Goal: Task Accomplishment & Management: Use online tool/utility

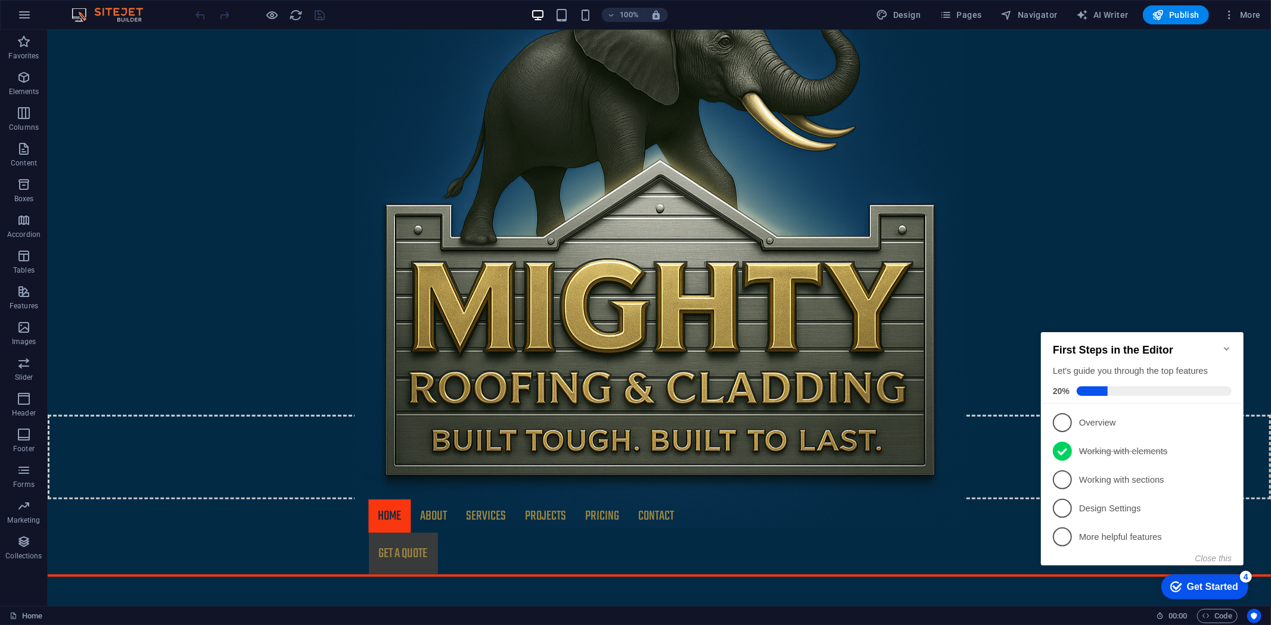
scroll to position [397, 0]
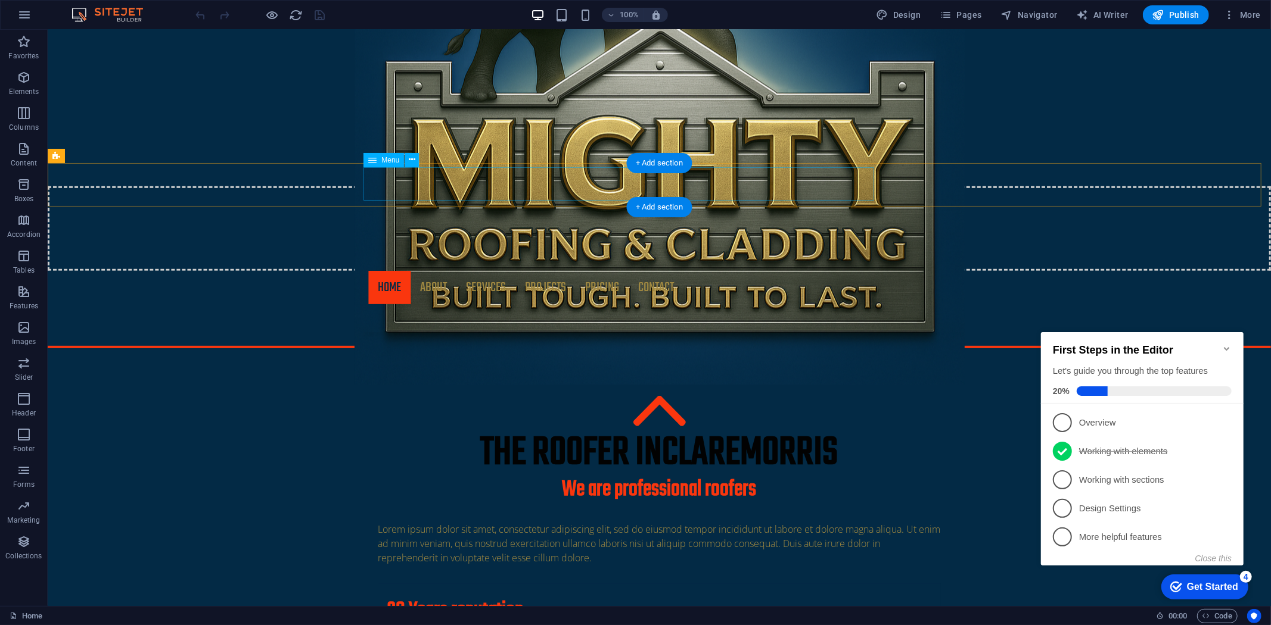
click at [430, 270] on nav "Home About Services Projects Project-detail Pricing Contact" at bounding box center [658, 286] width 581 height 33
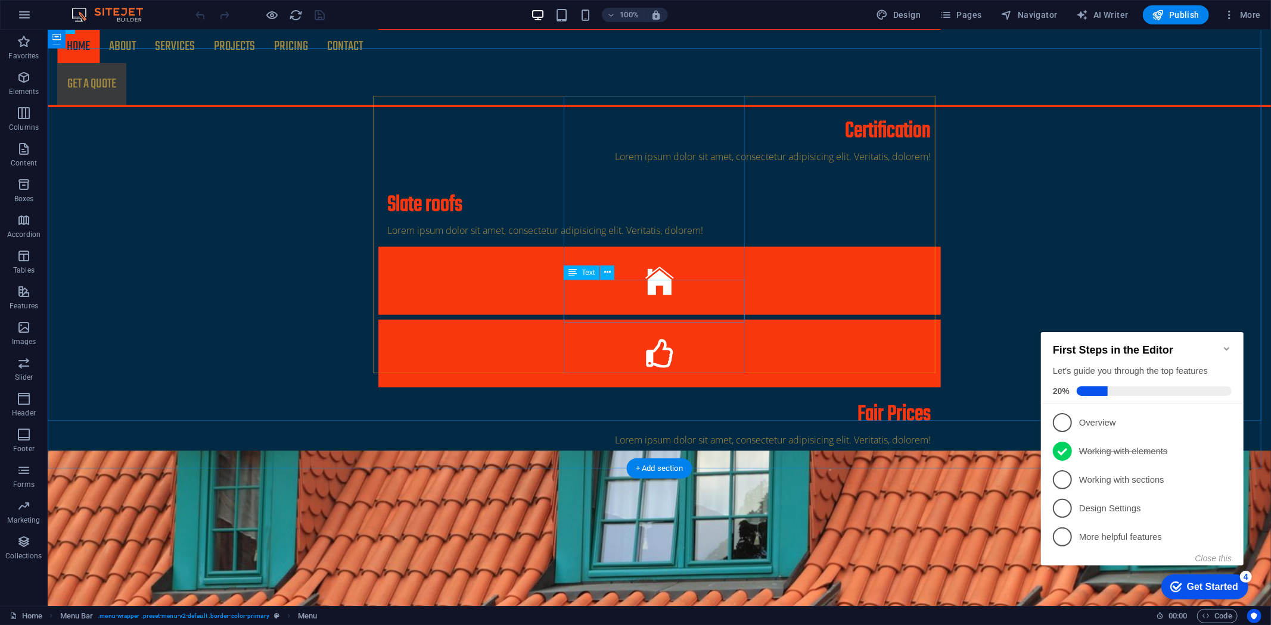
scroll to position [1058, 0]
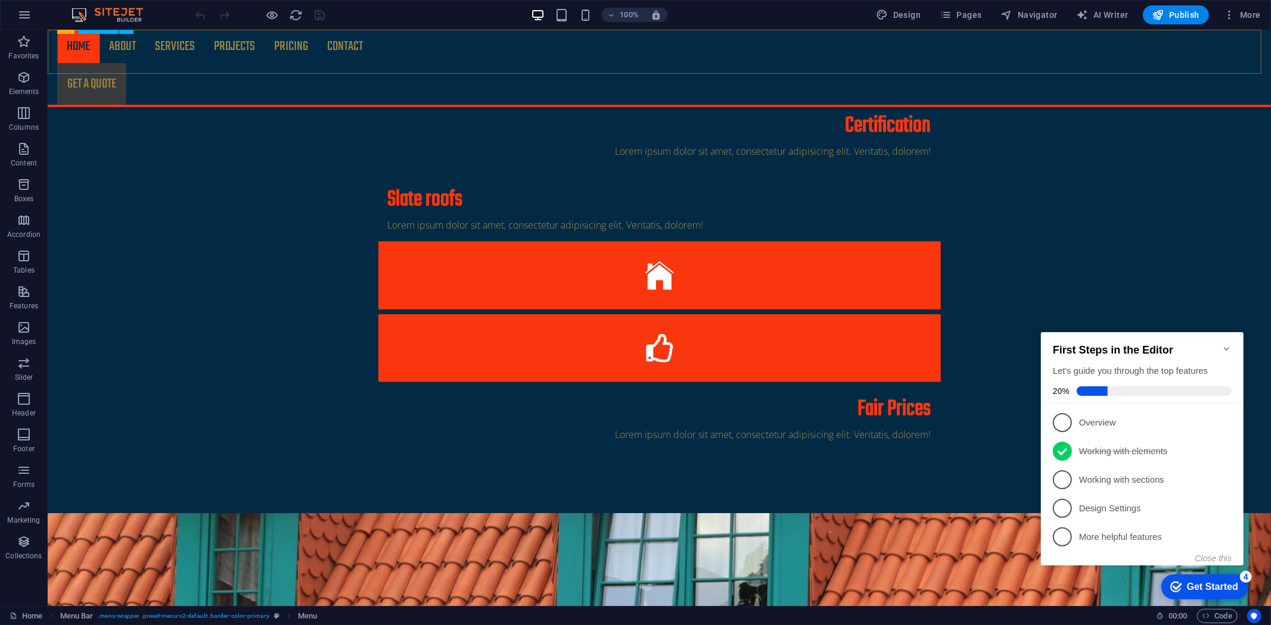
click at [229, 49] on nav "Home About Services Projects Project-detail Pricing Contact" at bounding box center [659, 45] width 1204 height 33
click at [182, 49] on nav "Home About Services Projects Project-detail Pricing Contact" at bounding box center [659, 45] width 1204 height 33
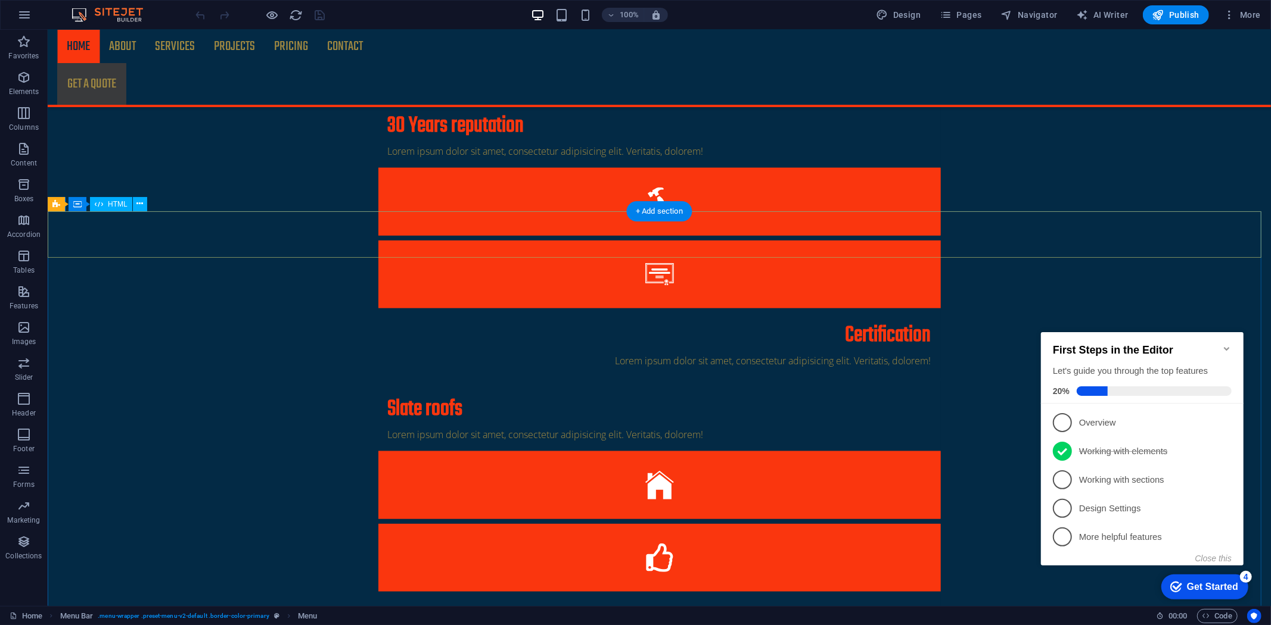
scroll to position [860, 0]
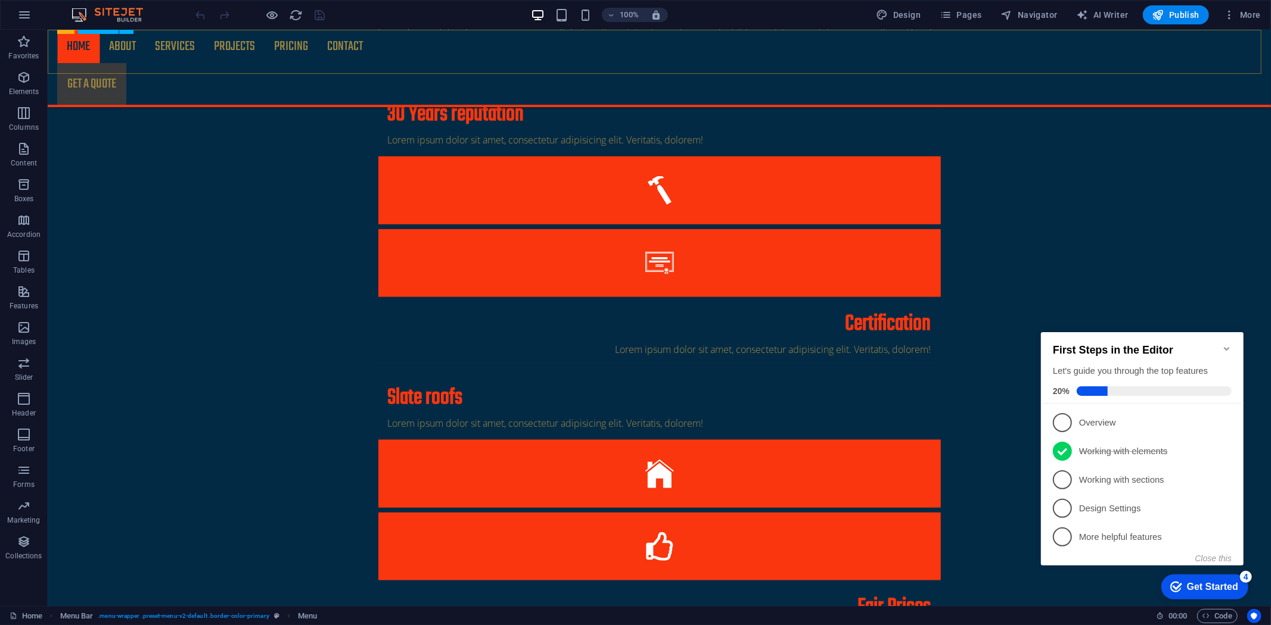
click at [348, 52] on nav "Home About Services Projects Project-detail Pricing Contact" at bounding box center [659, 45] width 1204 height 33
click at [346, 52] on nav "Home About Services Projects Project-detail Pricing Contact" at bounding box center [659, 45] width 1204 height 33
click at [349, 49] on nav "Home About Services Projects Project-detail Pricing Contact" at bounding box center [659, 45] width 1204 height 33
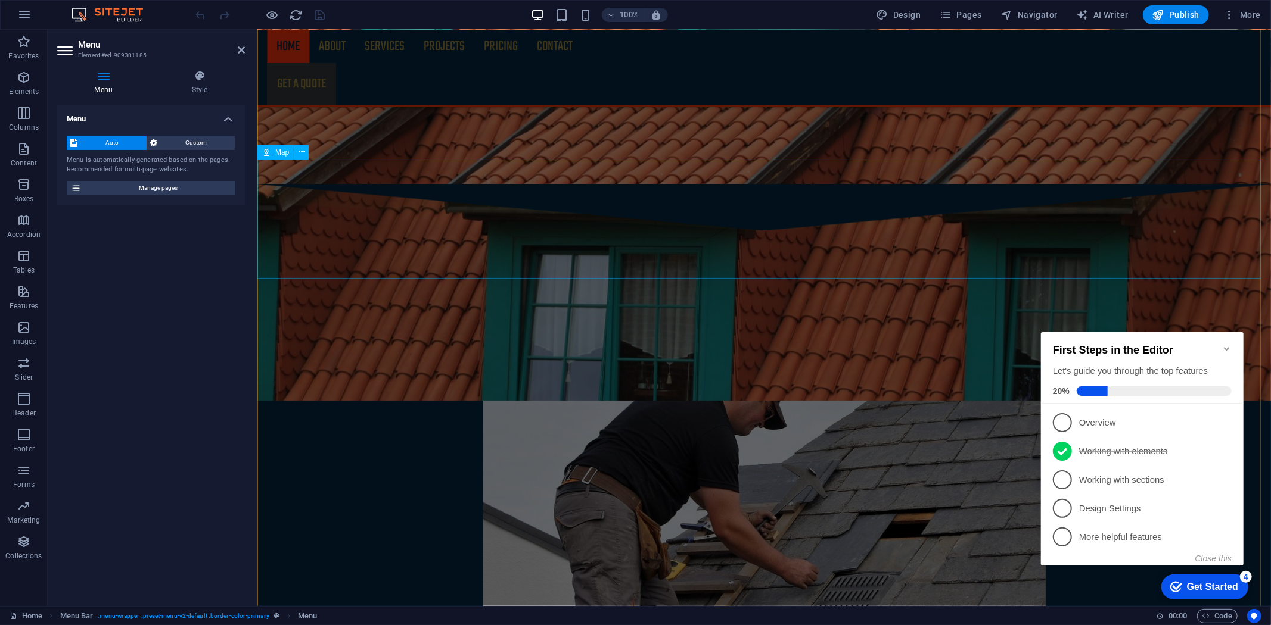
scroll to position [2040, 0]
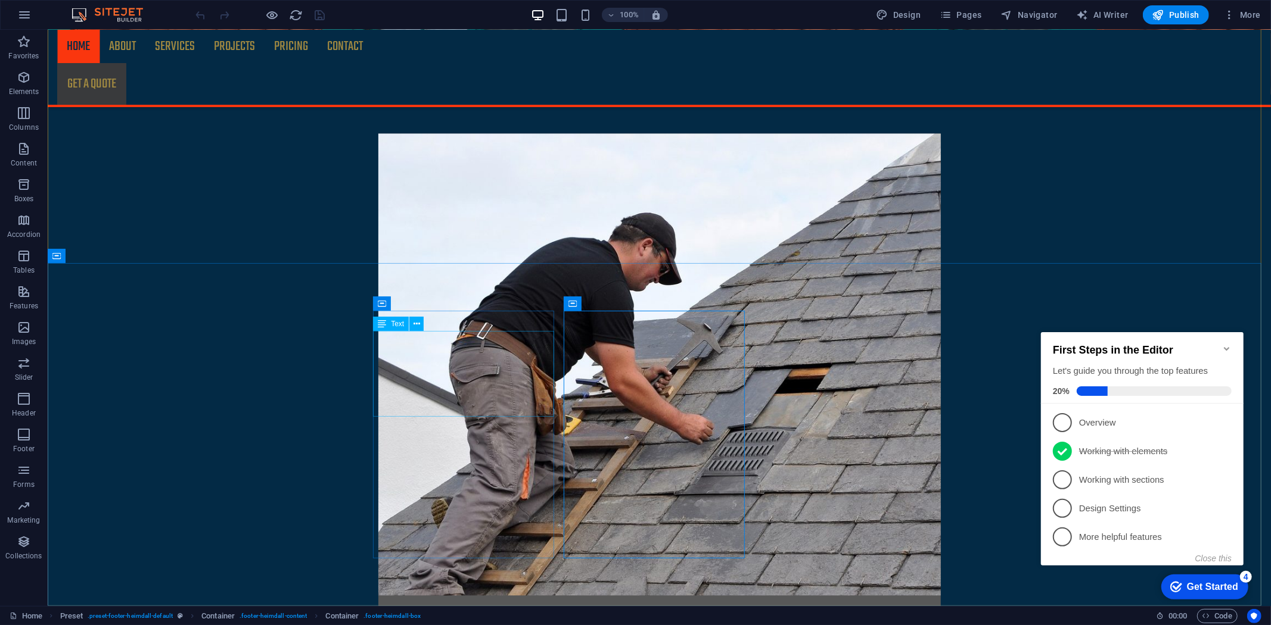
click at [385, 319] on icon at bounding box center [382, 324] width 8 height 14
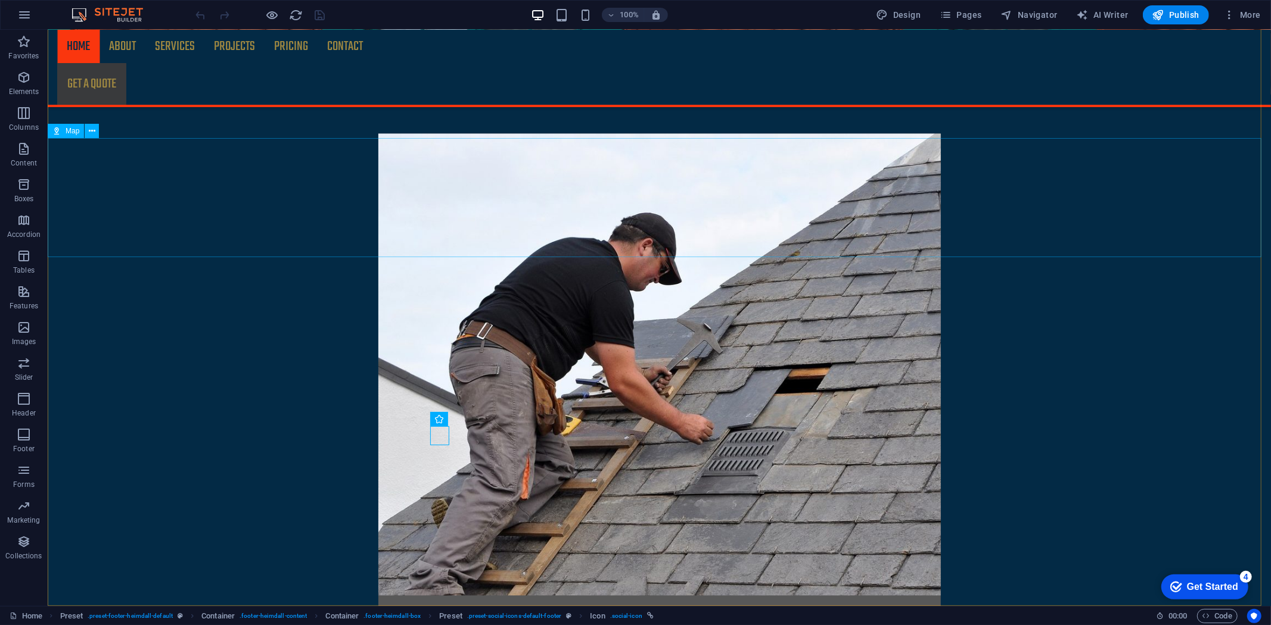
click at [67, 132] on span "Map" at bounding box center [73, 130] width 14 height 7
click at [90, 132] on icon at bounding box center [92, 131] width 7 height 13
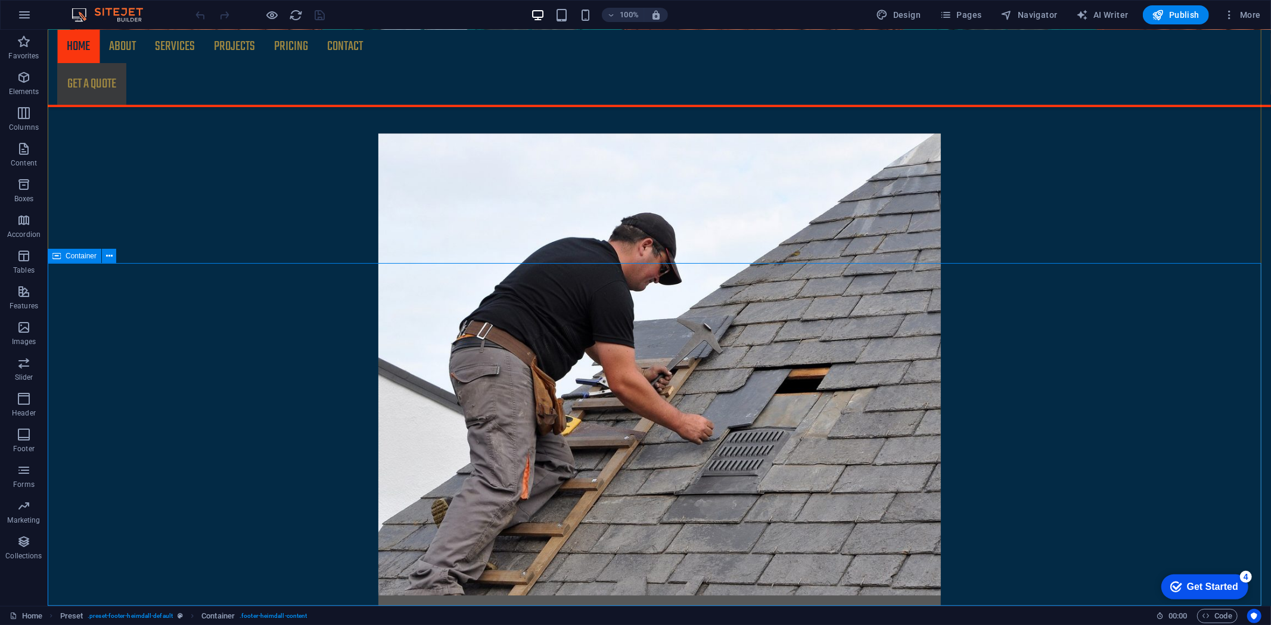
click at [57, 256] on icon at bounding box center [56, 256] width 8 height 14
click at [85, 253] on span "Container" at bounding box center [81, 256] width 31 height 7
click at [106, 253] on icon at bounding box center [109, 256] width 7 height 13
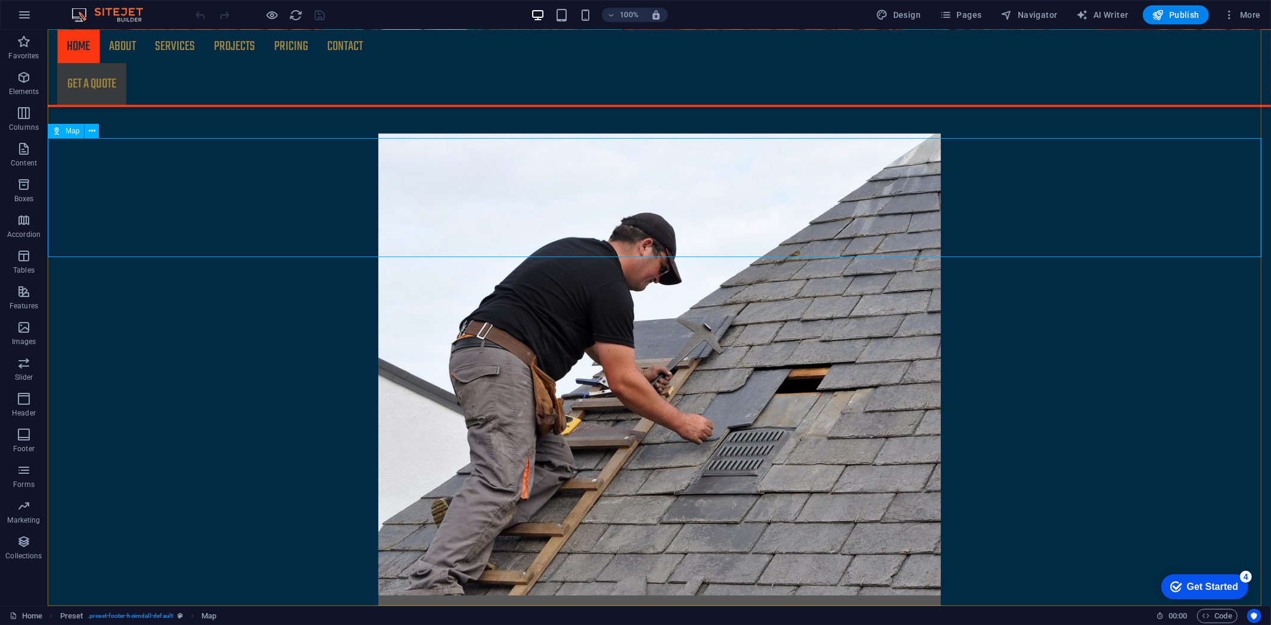
click at [63, 129] on div "Map" at bounding box center [66, 131] width 36 height 14
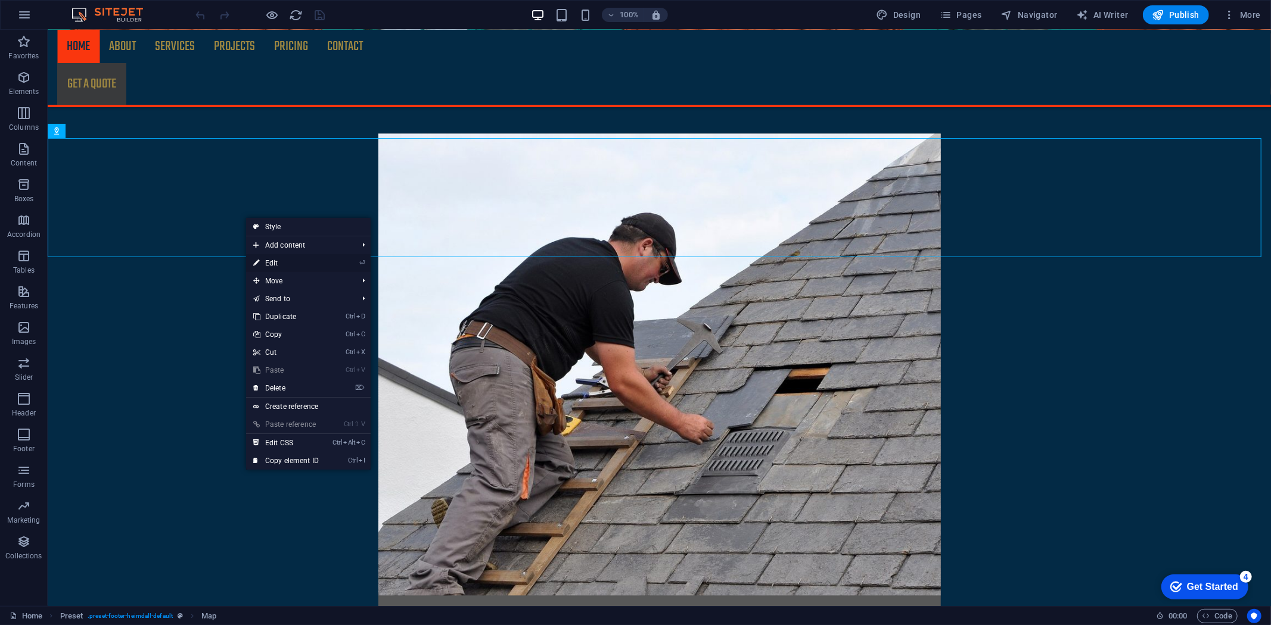
click at [259, 261] on icon at bounding box center [256, 263] width 6 height 18
select select "1"
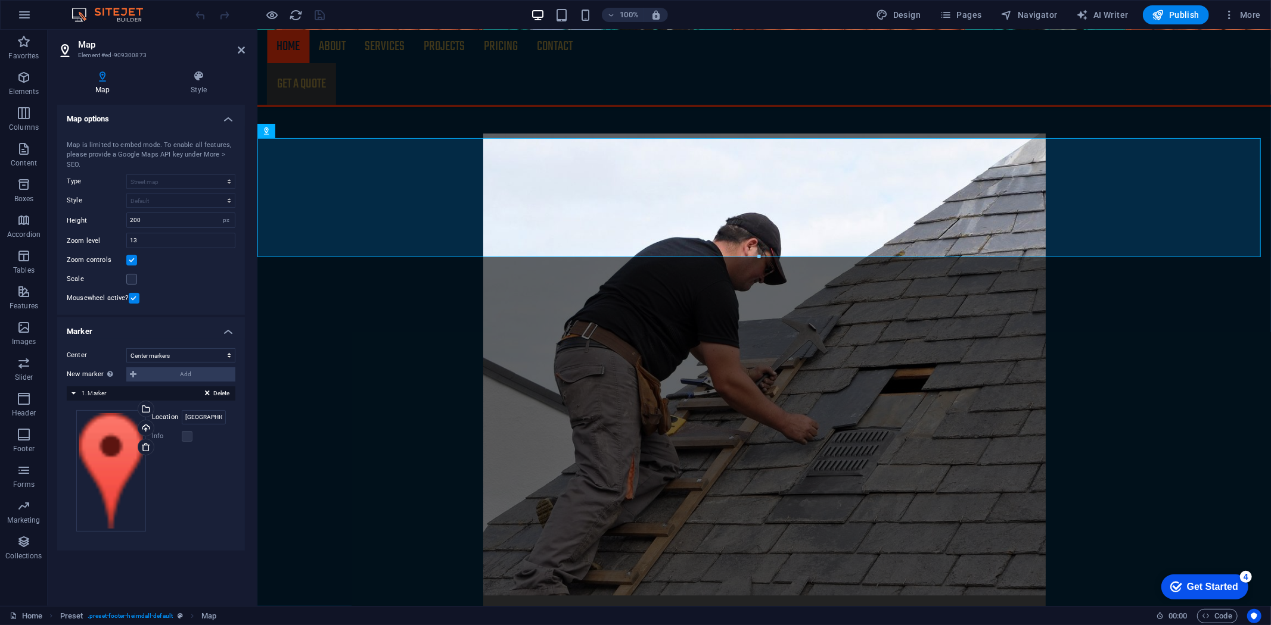
click at [226, 118] on h4 "Map options" at bounding box center [151, 115] width 188 height 21
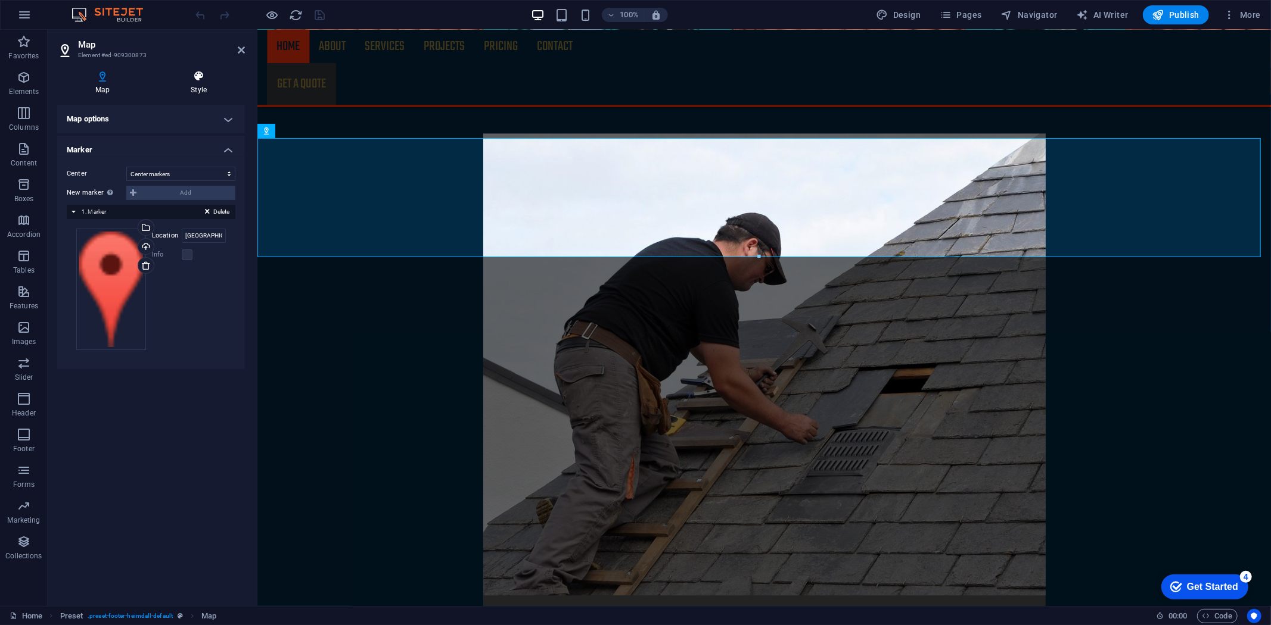
click at [198, 83] on h4 "Style" at bounding box center [198, 82] width 92 height 25
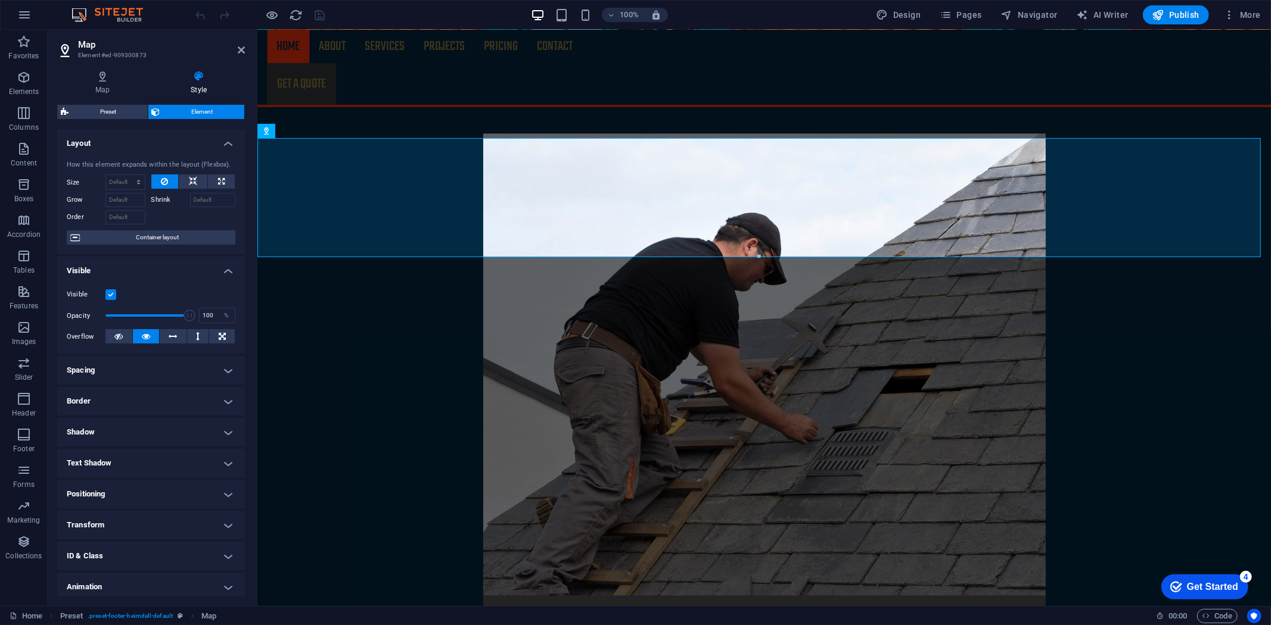
click at [84, 48] on h2 "Map" at bounding box center [161, 44] width 167 height 11
click at [241, 49] on icon at bounding box center [241, 50] width 7 height 10
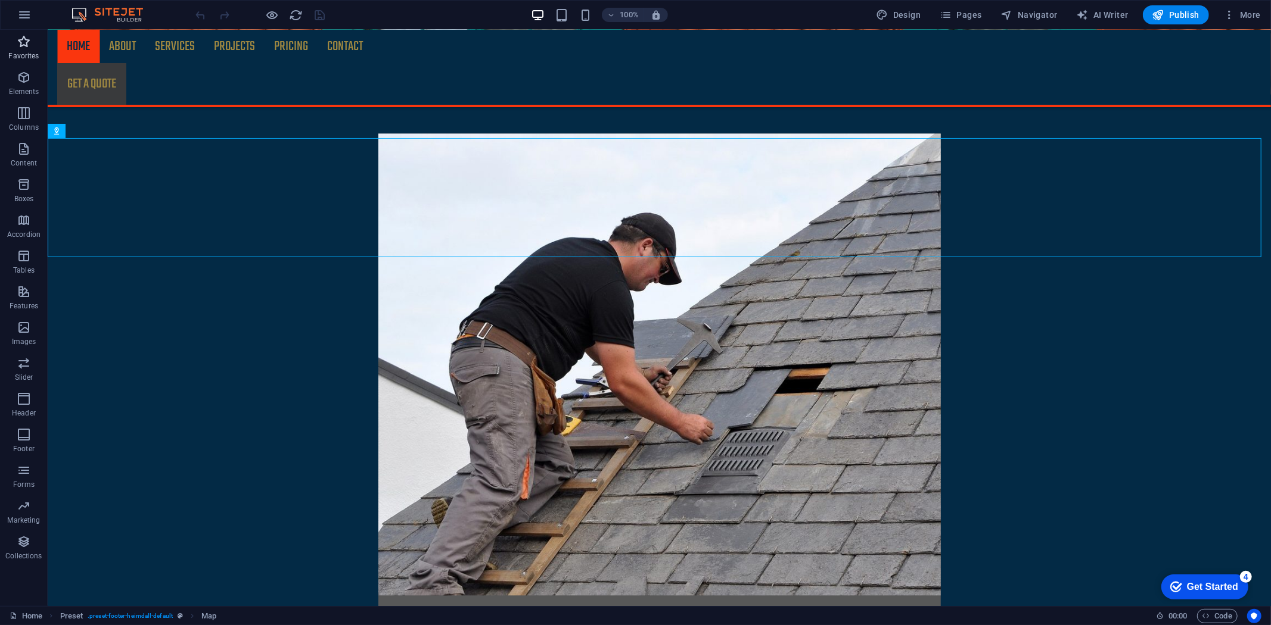
click at [22, 45] on icon "button" at bounding box center [24, 42] width 14 height 14
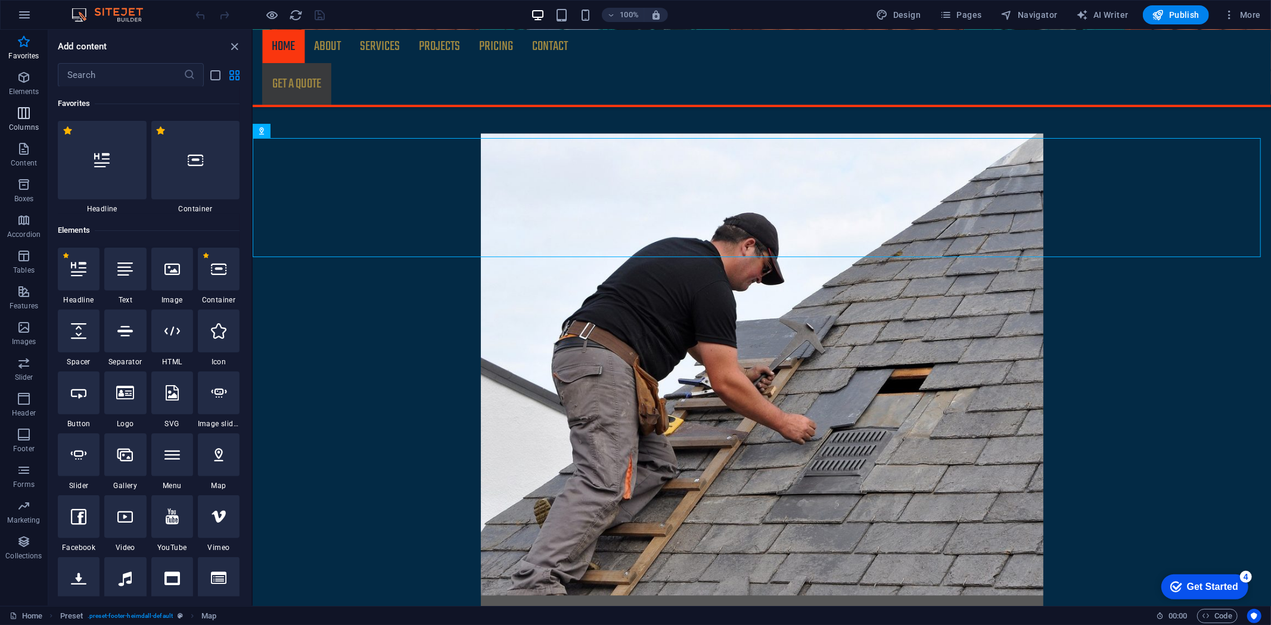
click at [17, 111] on icon "button" at bounding box center [24, 113] width 14 height 14
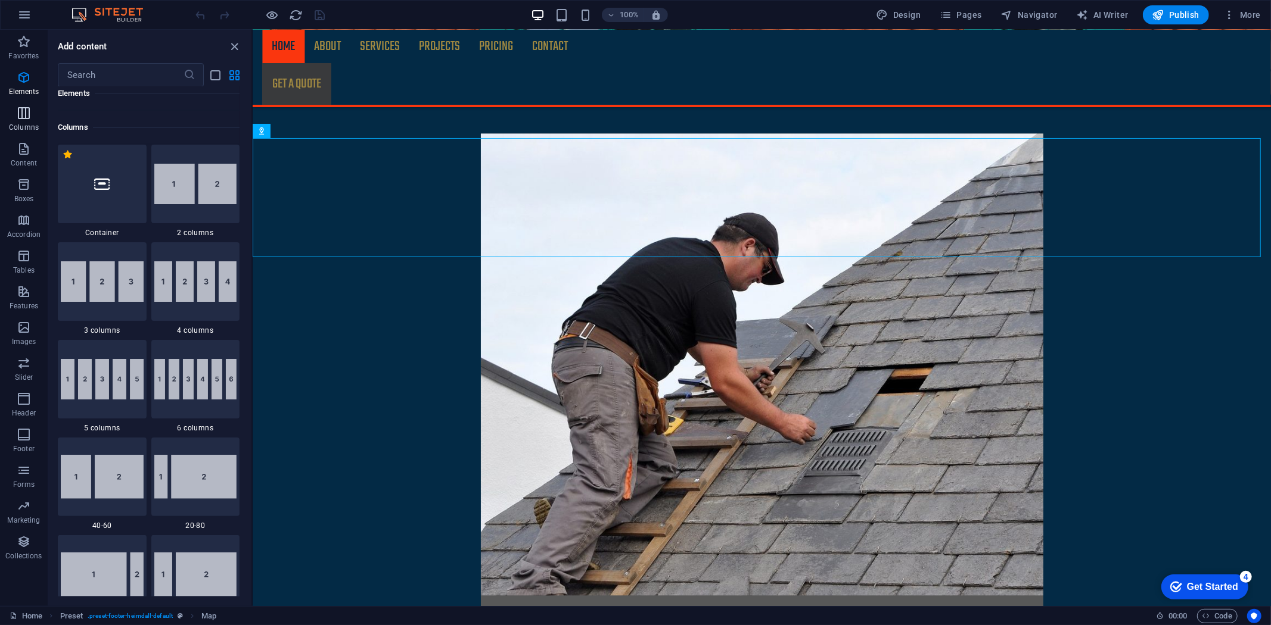
scroll to position [590, 0]
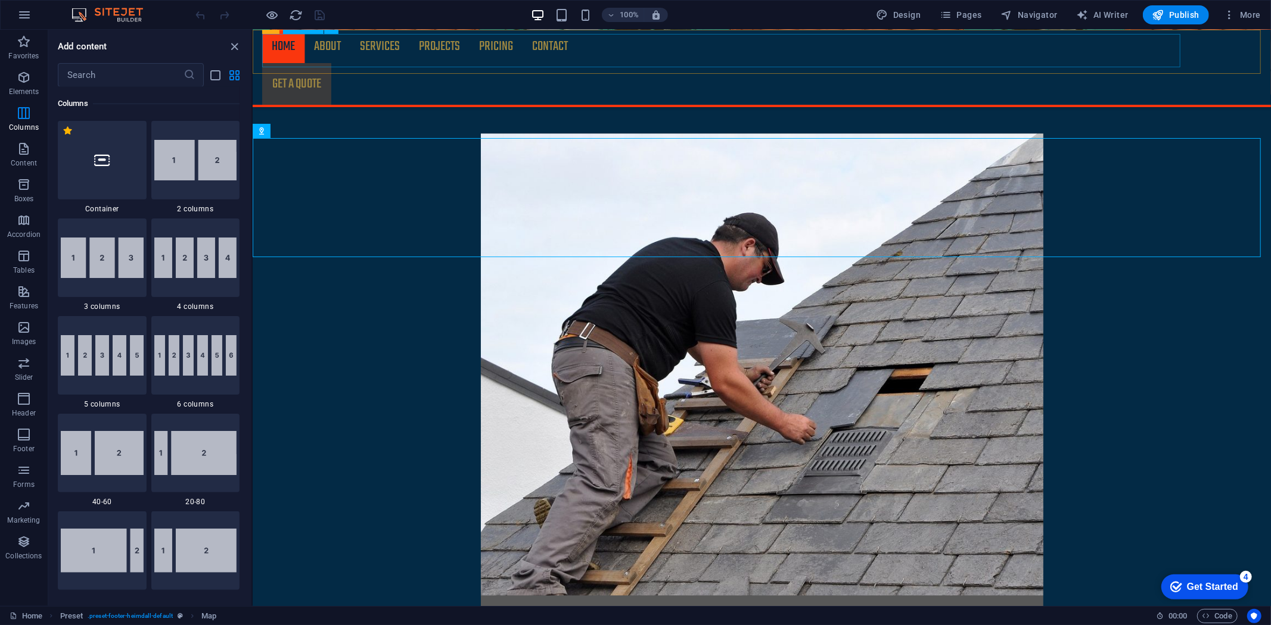
click at [555, 48] on nav "Home About Services Projects Project-detail Pricing Contact" at bounding box center [760, 45] width 999 height 33
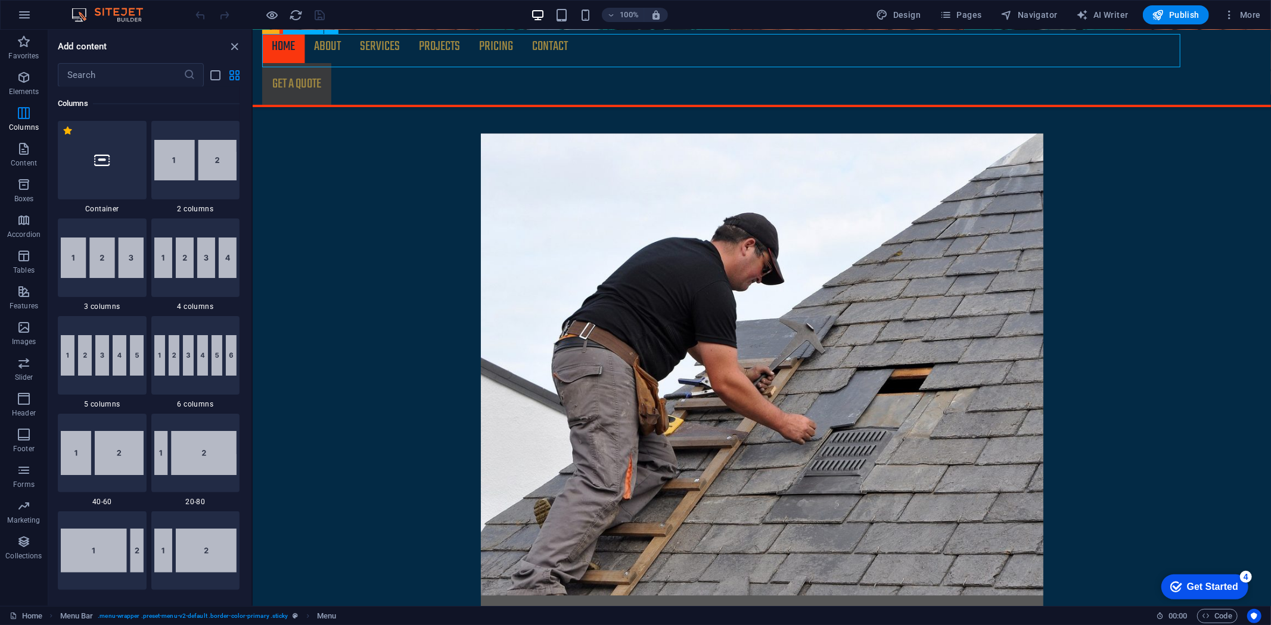
click at [555, 48] on nav "Home About Services Projects Project-detail Pricing Contact" at bounding box center [760, 45] width 999 height 33
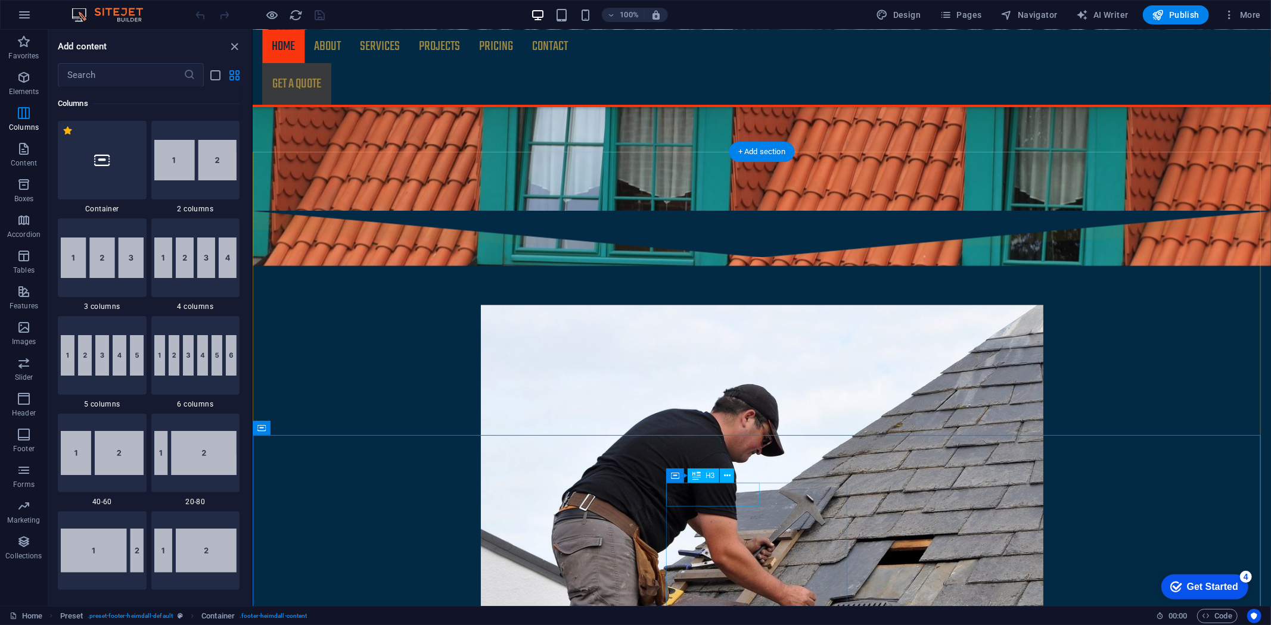
scroll to position [1776, 0]
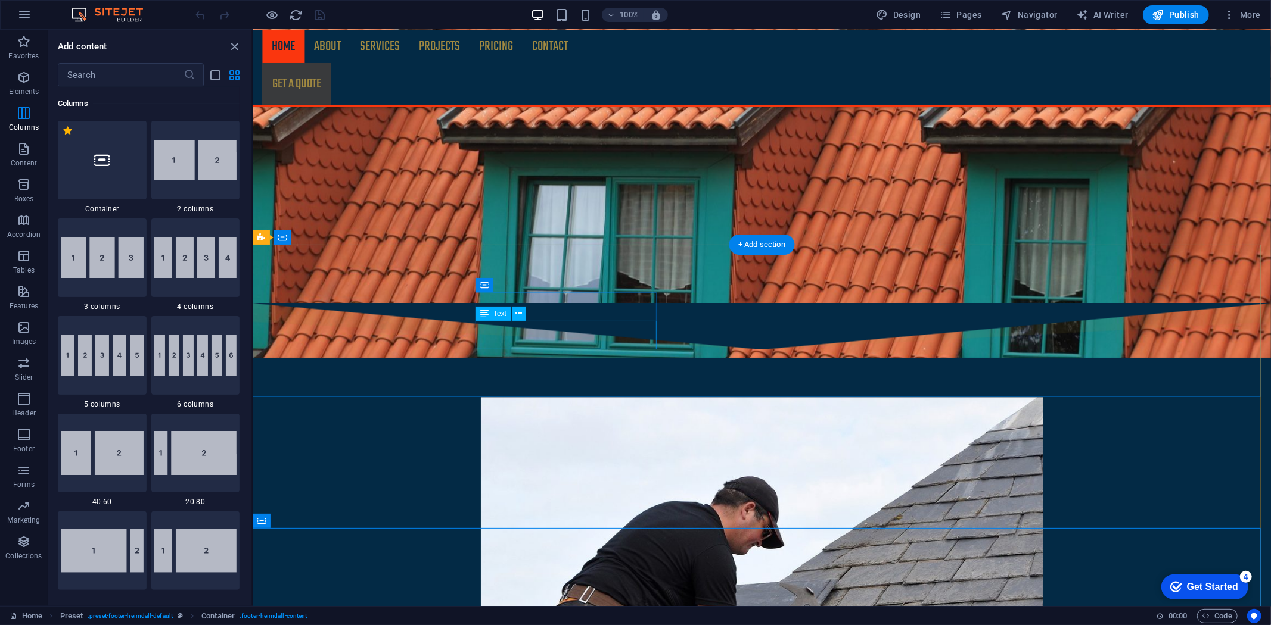
click at [499, 313] on span "Text" at bounding box center [499, 313] width 13 height 7
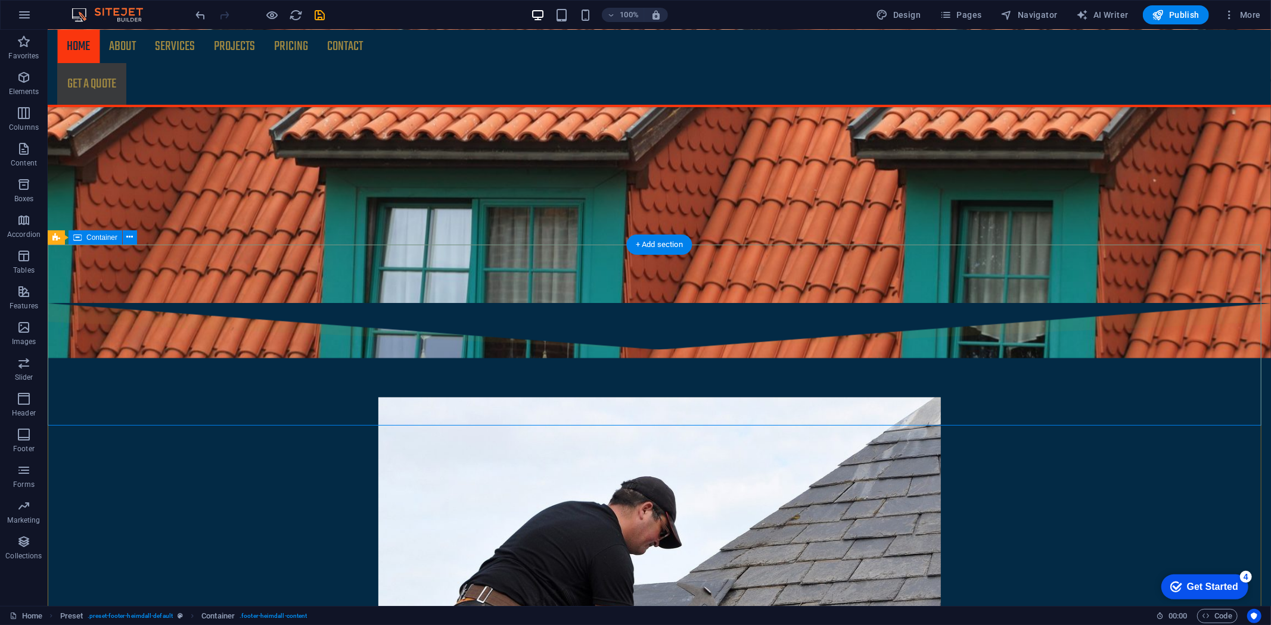
click at [99, 424] on div "Map" at bounding box center [77, 425] width 59 height 15
click at [92, 425] on icon at bounding box center [92, 424] width 7 height 13
click at [58, 423] on icon at bounding box center [56, 425] width 8 height 14
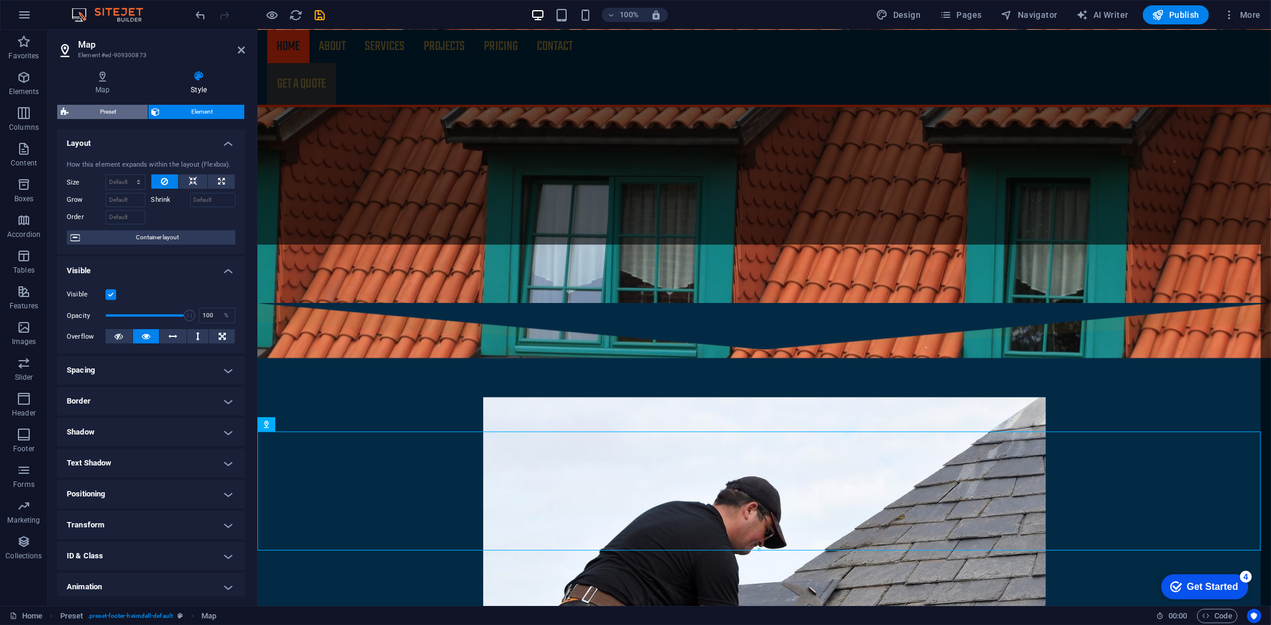
click at [132, 113] on span "Preset" at bounding box center [108, 112] width 72 height 14
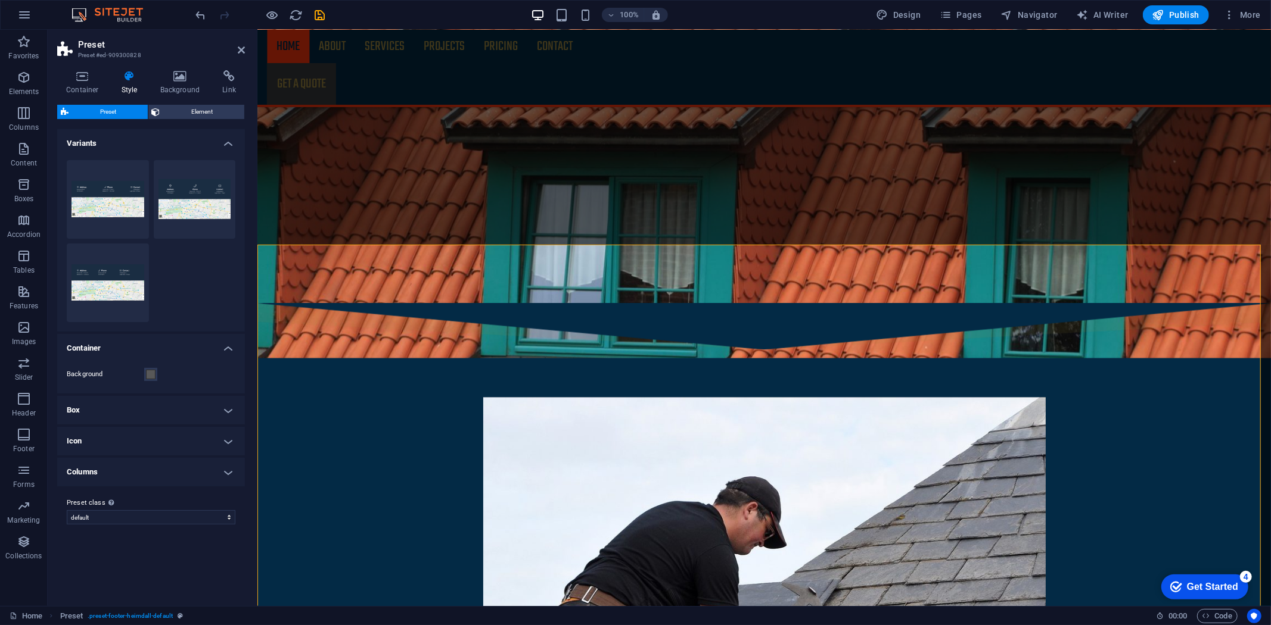
click at [1188, 590] on div "Get Started" at bounding box center [1211, 586] width 51 height 11
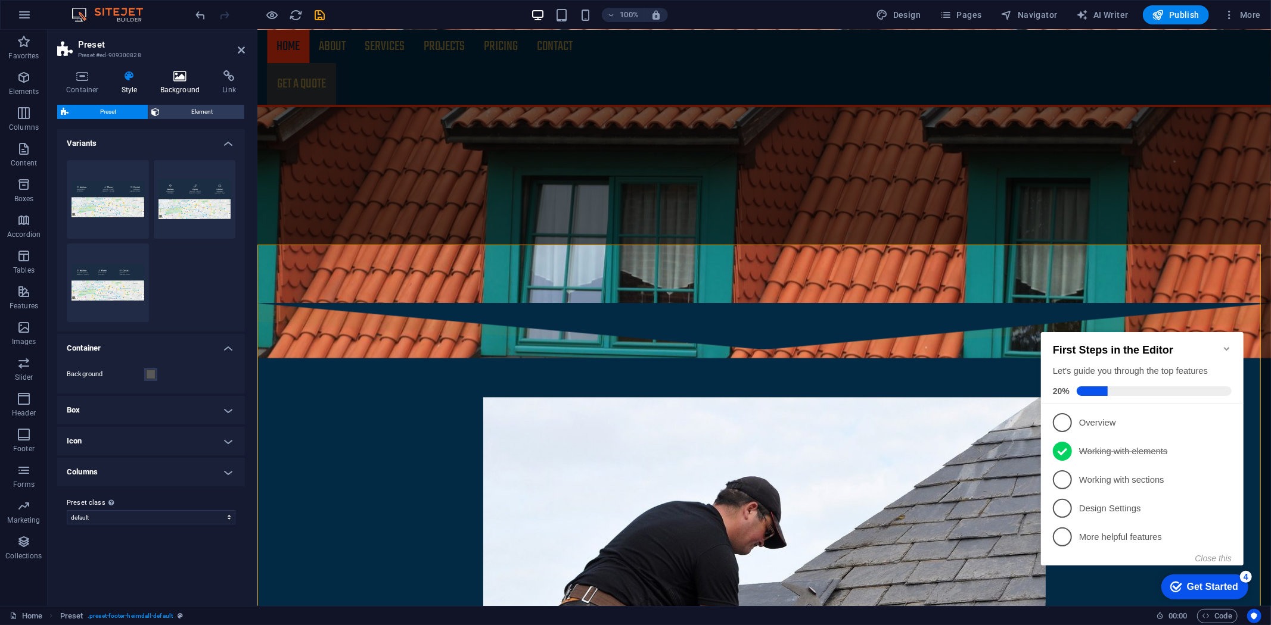
click at [175, 85] on h4 "Background" at bounding box center [182, 82] width 63 height 25
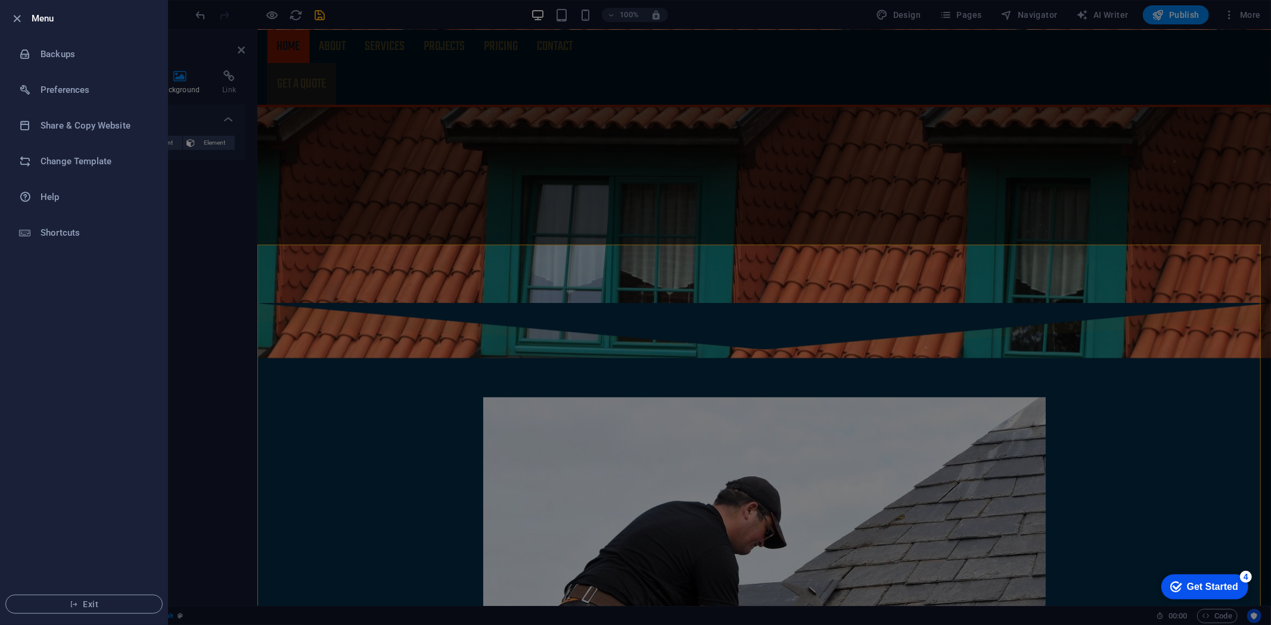
click at [364, 26] on div at bounding box center [635, 312] width 1271 height 625
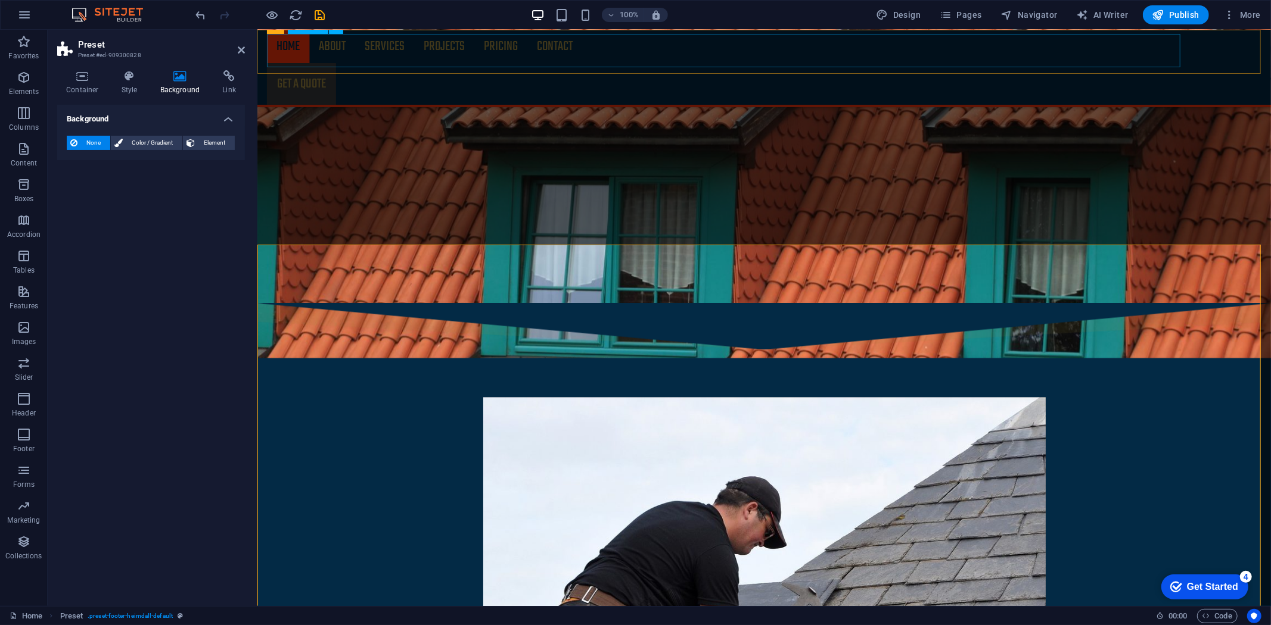
click at [330, 47] on nav "Home About Services Projects Project-detail Pricing Contact" at bounding box center [763, 45] width 994 height 33
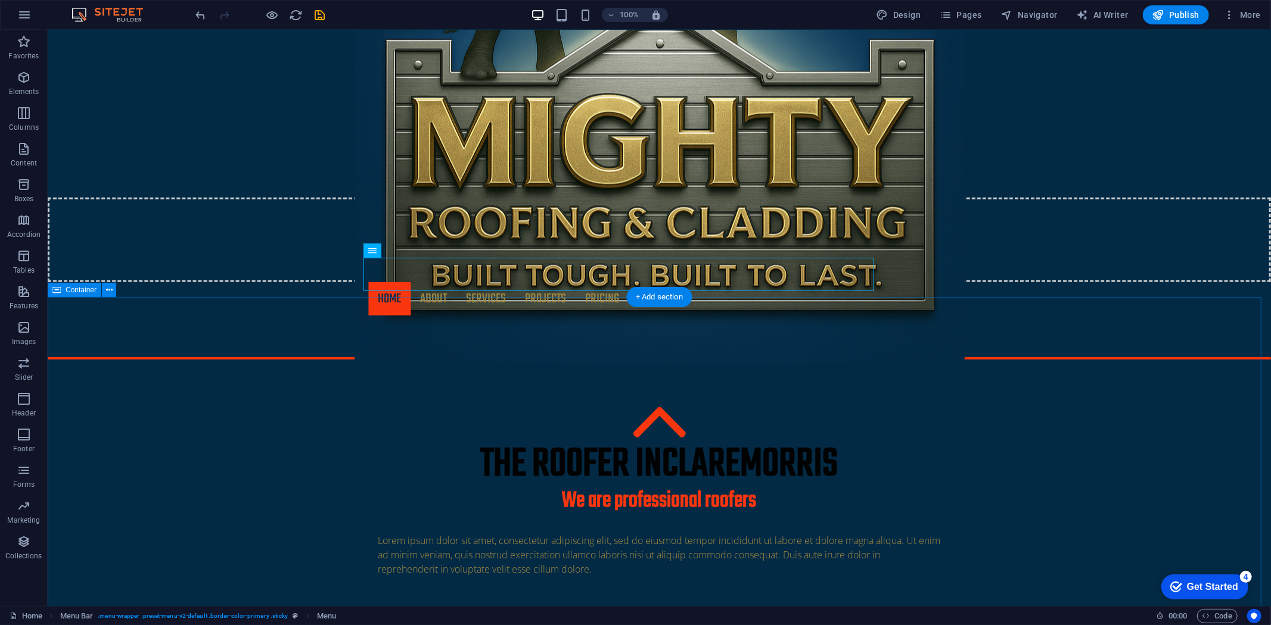
scroll to position [397, 0]
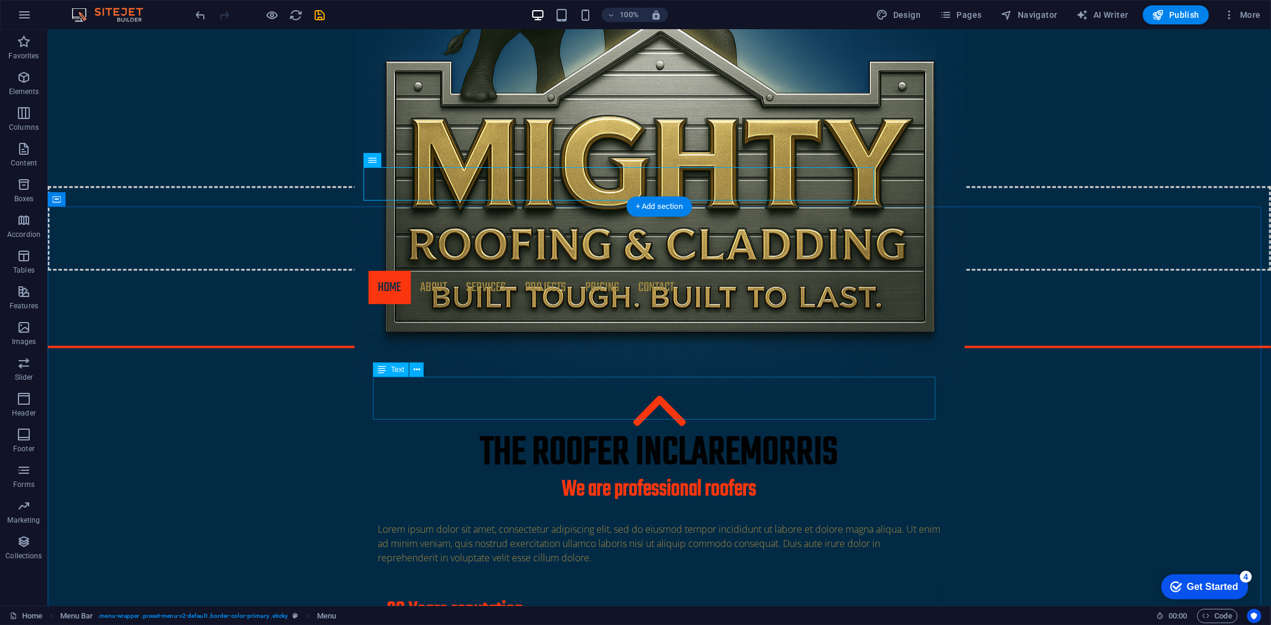
click at [588, 522] on div "Lorem ipsum dolor sit amet, consectetur adipiscing elit, sed do eiusmod tempor …" at bounding box center [659, 543] width 562 height 43
click at [421, 366] on button at bounding box center [416, 370] width 14 height 14
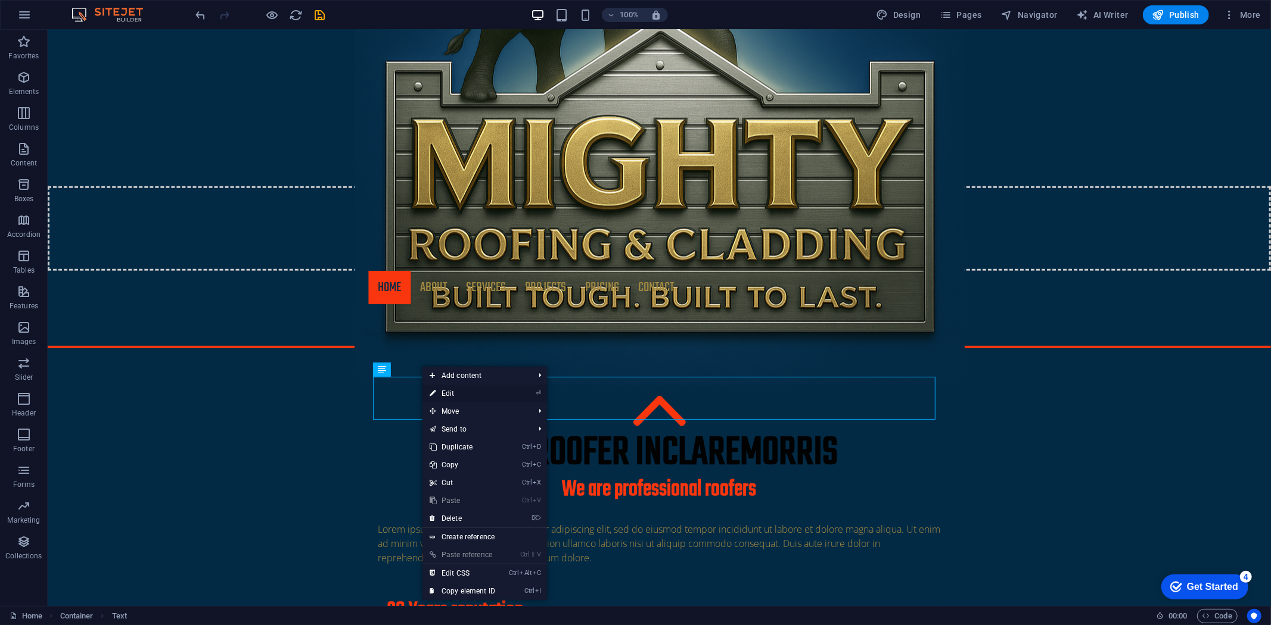
click at [444, 394] on link "⏎ Edit" at bounding box center [462, 394] width 80 height 18
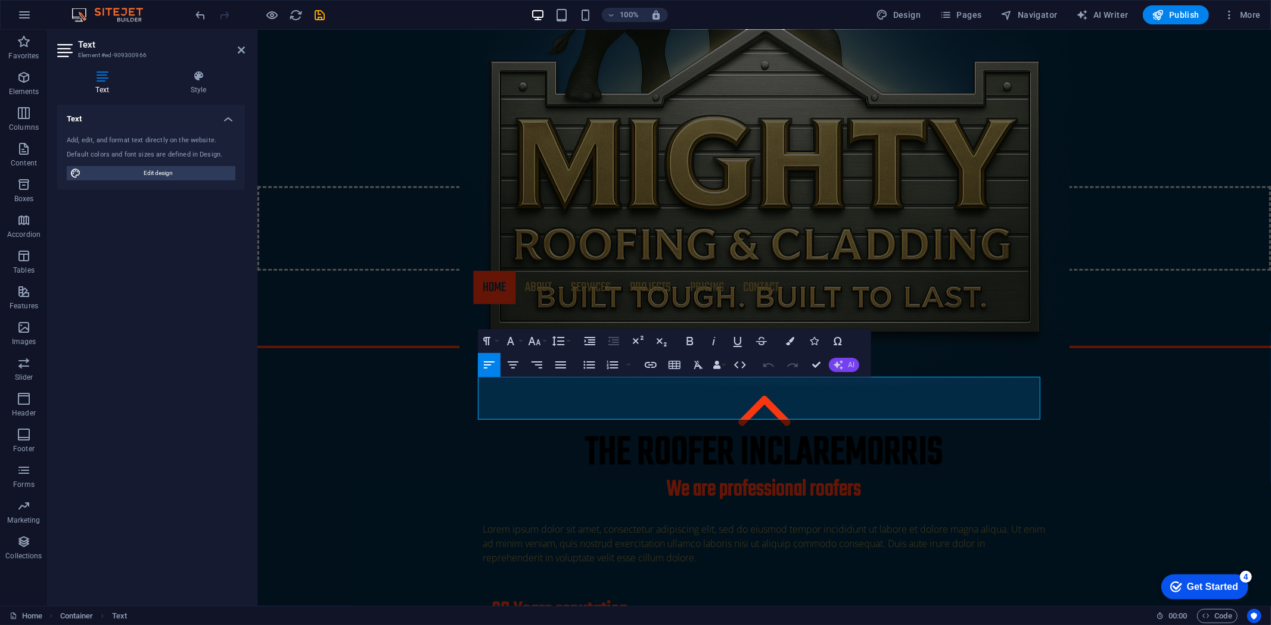
click at [848, 366] on span "AI" at bounding box center [851, 365] width 7 height 7
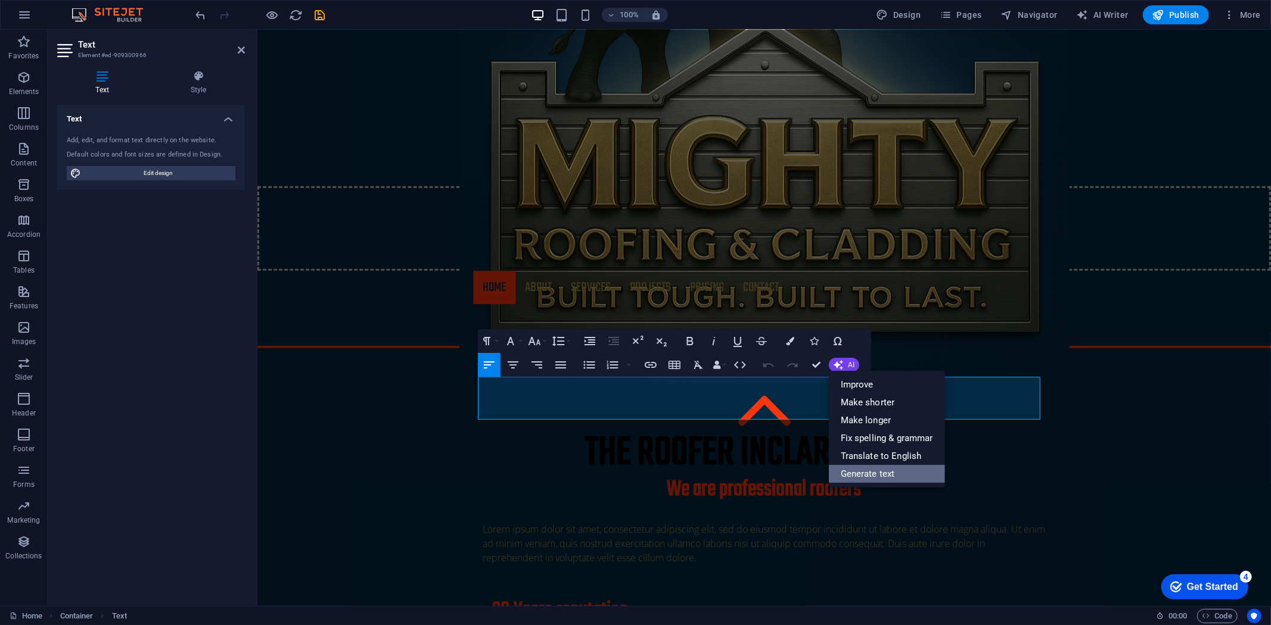
click at [864, 471] on link "Generate text" at bounding box center [887, 474] width 116 height 18
select select "English"
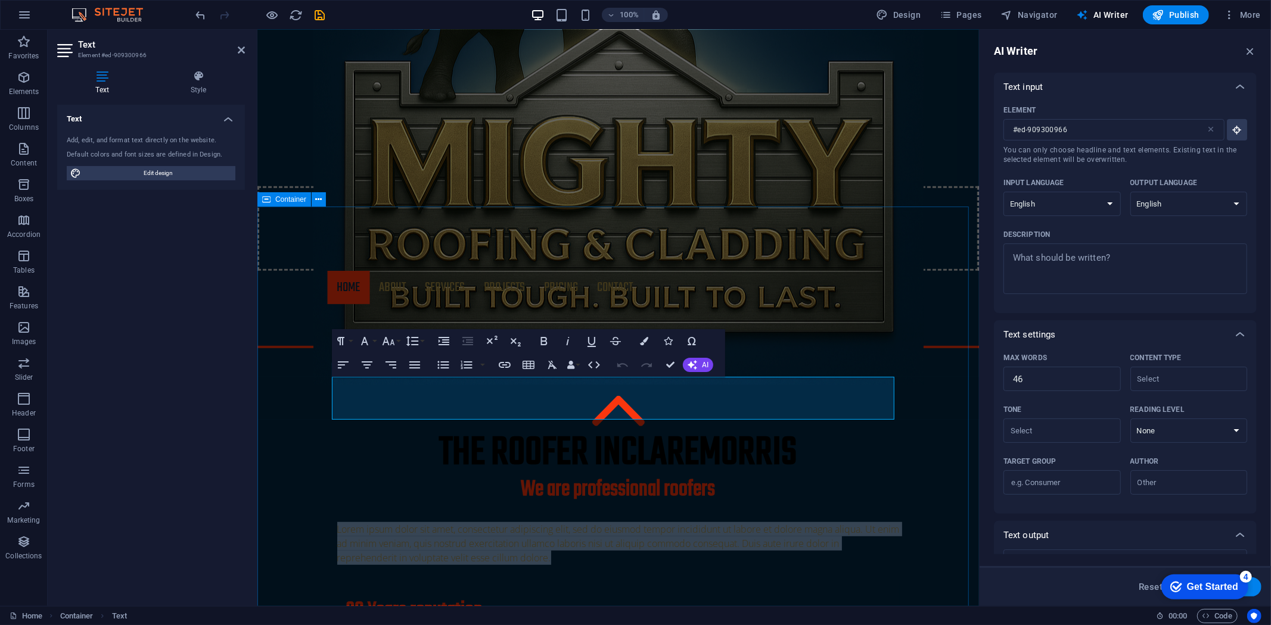
drag, startPoint x: 563, startPoint y: 407, endPoint x: 326, endPoint y: 382, distance: 239.0
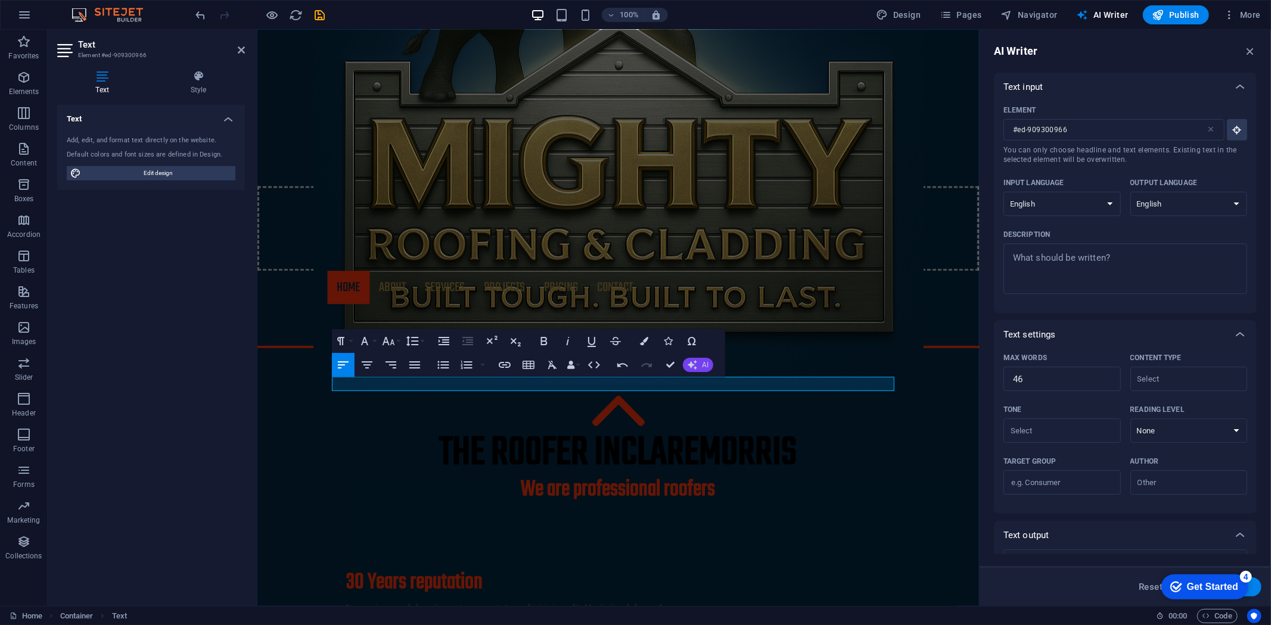
click at [699, 362] on button "AI" at bounding box center [698, 365] width 30 height 14
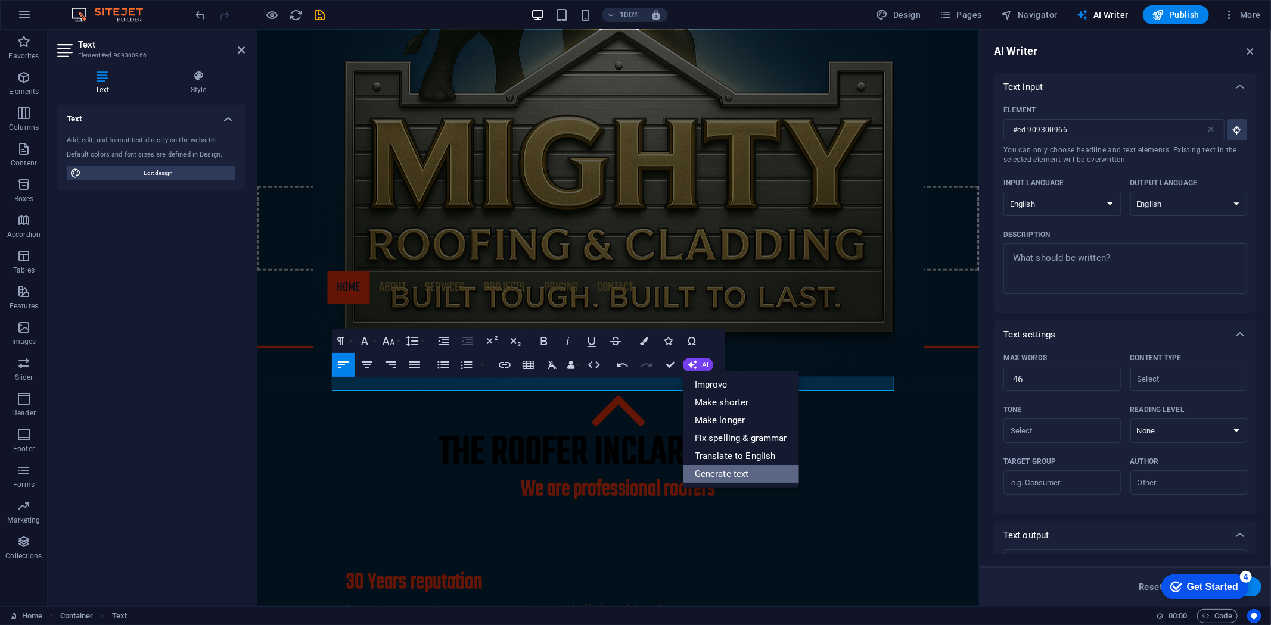
click at [715, 474] on link "Generate text" at bounding box center [741, 474] width 116 height 18
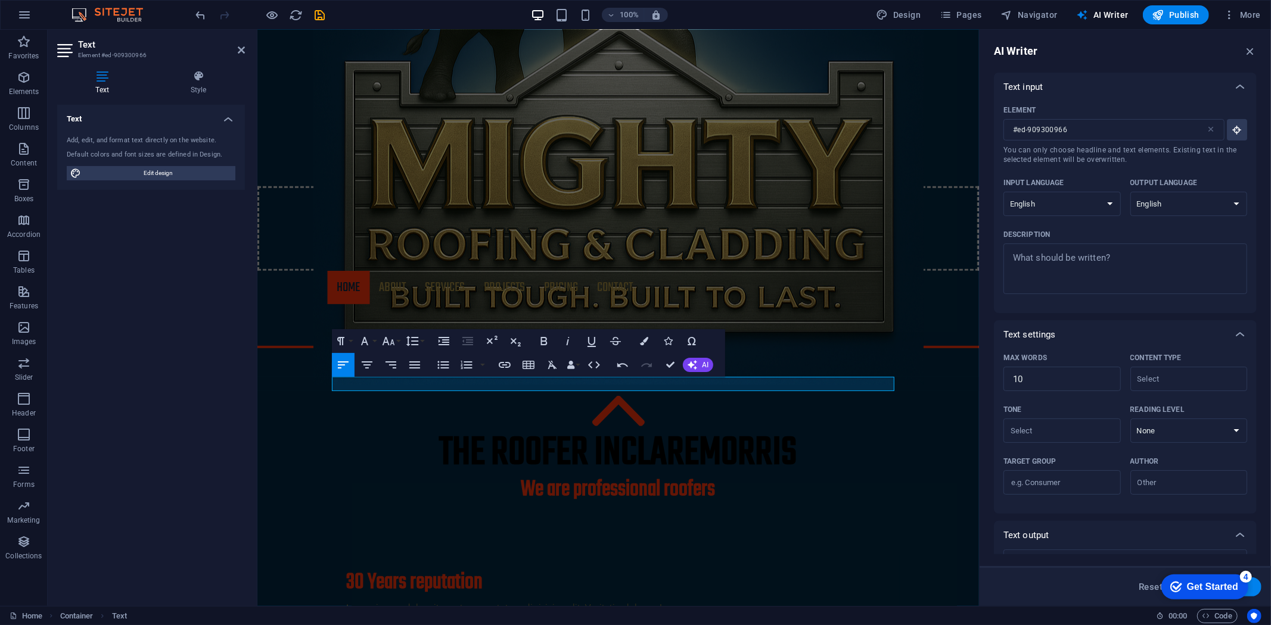
type textarea "x"
type input "10"
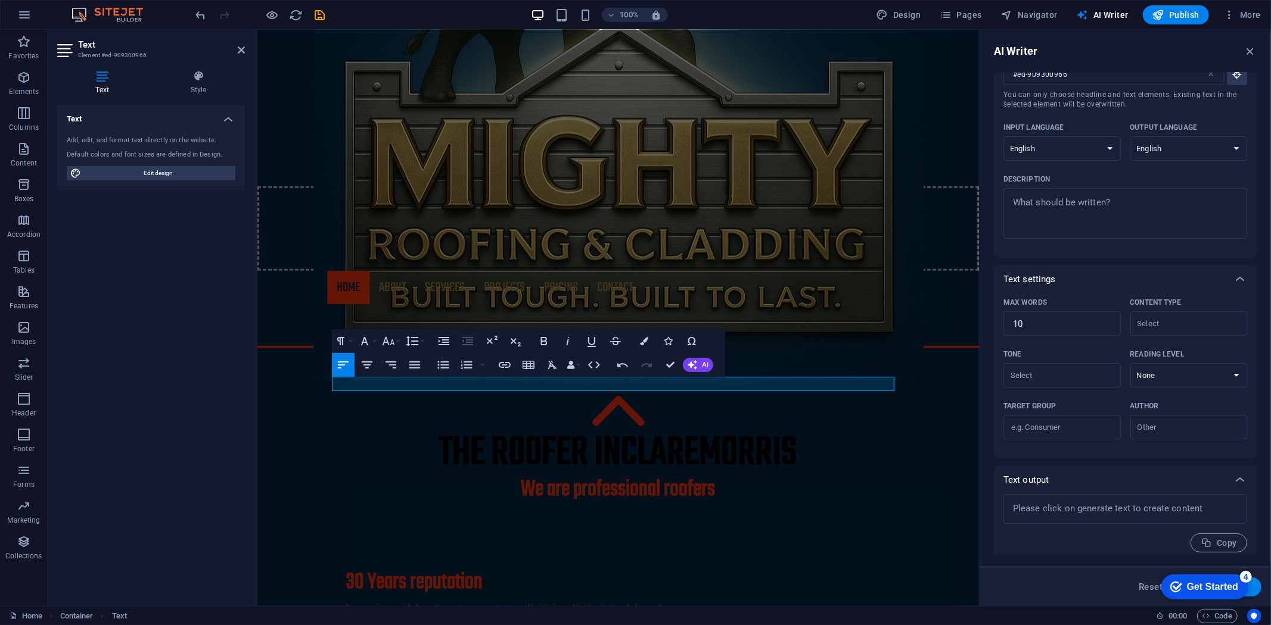
scroll to position [62, 0]
type textarea "x"
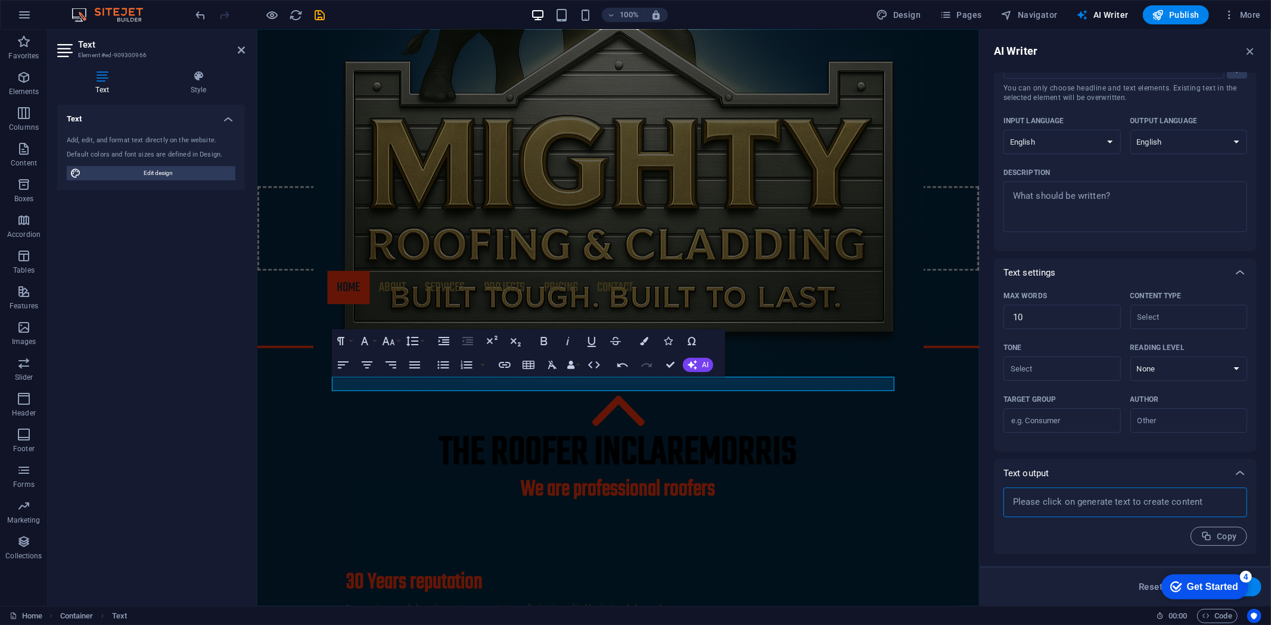
click at [1062, 505] on textarea at bounding box center [1125, 503] width 232 height 18
click at [1049, 492] on div "x ​" at bounding box center [1125, 503] width 244 height 30
type textarea "x"
click at [1033, 508] on textarea at bounding box center [1125, 503] width 232 height 18
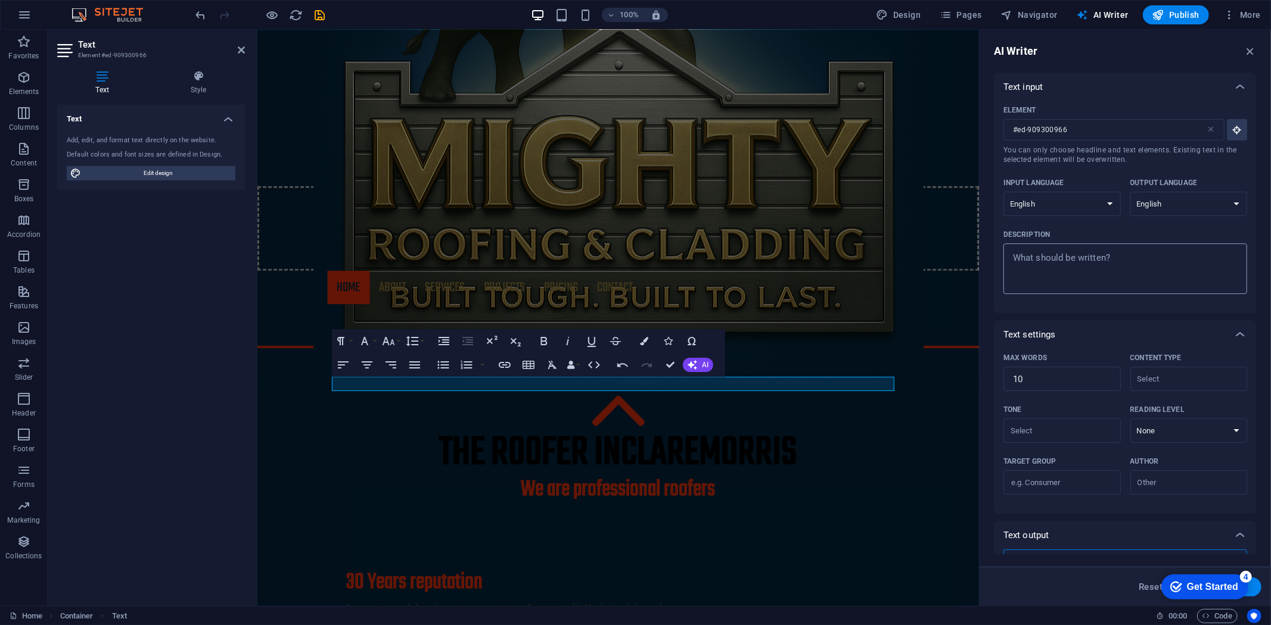
type textarea "x"
click at [1082, 266] on textarea "Description x ​" at bounding box center [1125, 269] width 232 height 39
type textarea "M"
type textarea "x"
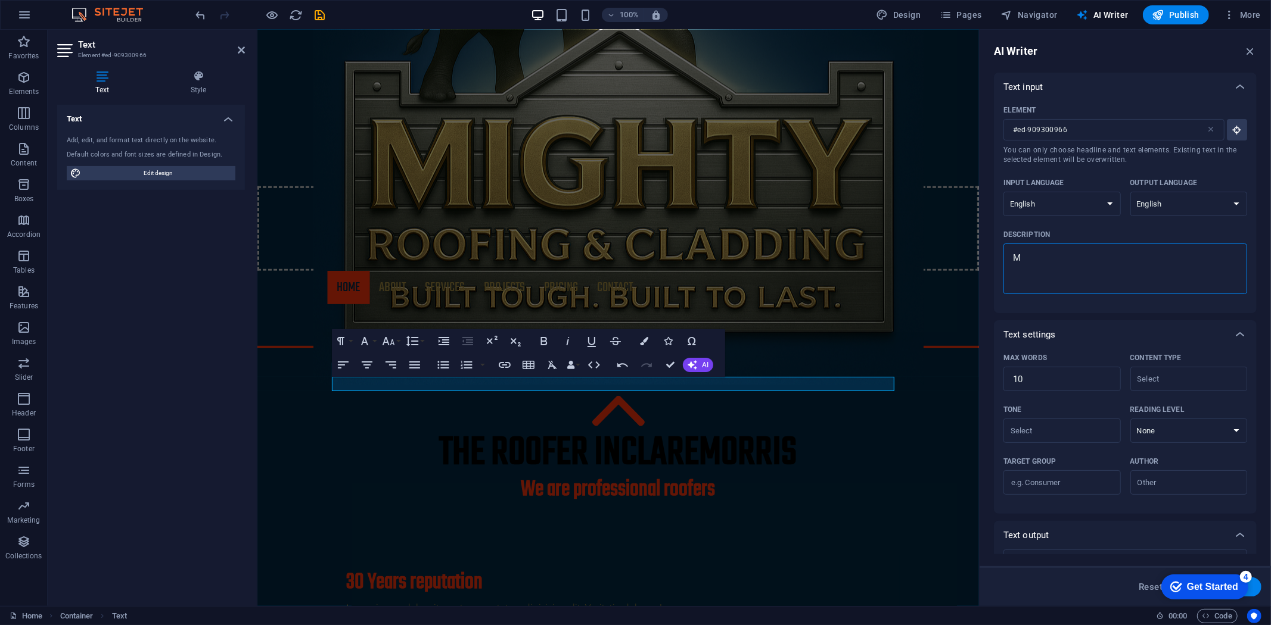
type textarea "MI"
type textarea "x"
type textarea "MIG"
type textarea "x"
type textarea "MIGH"
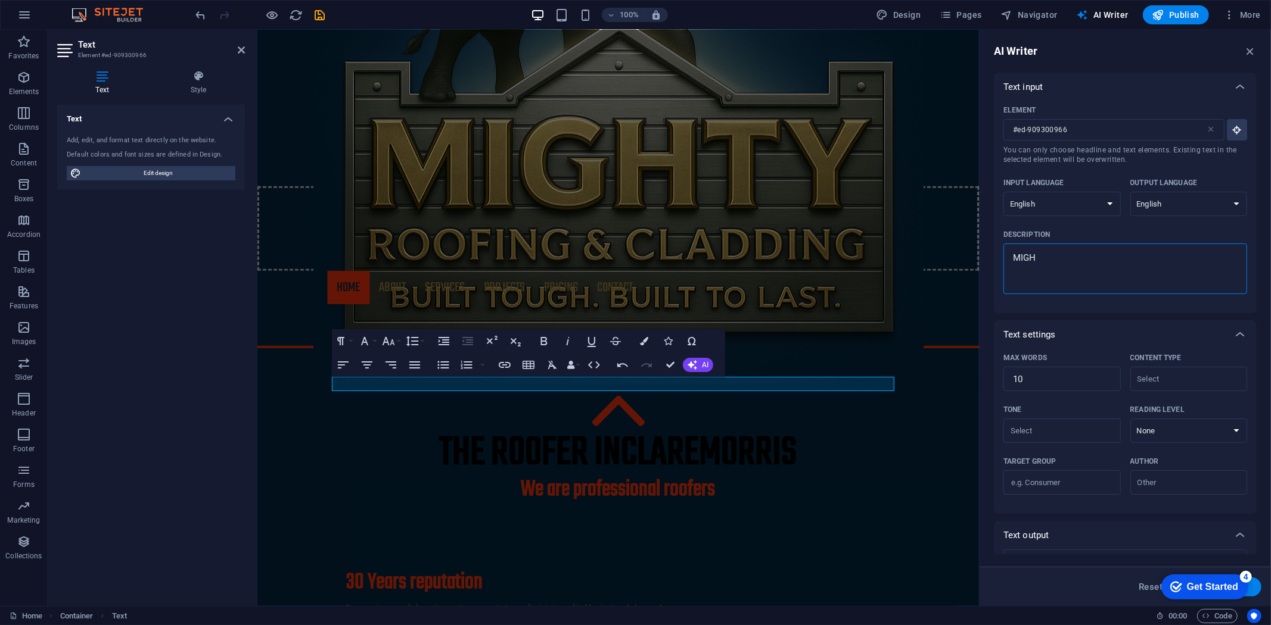
type textarea "x"
type textarea "MIGHT"
type textarea "x"
type textarea "MIGH"
type textarea "x"
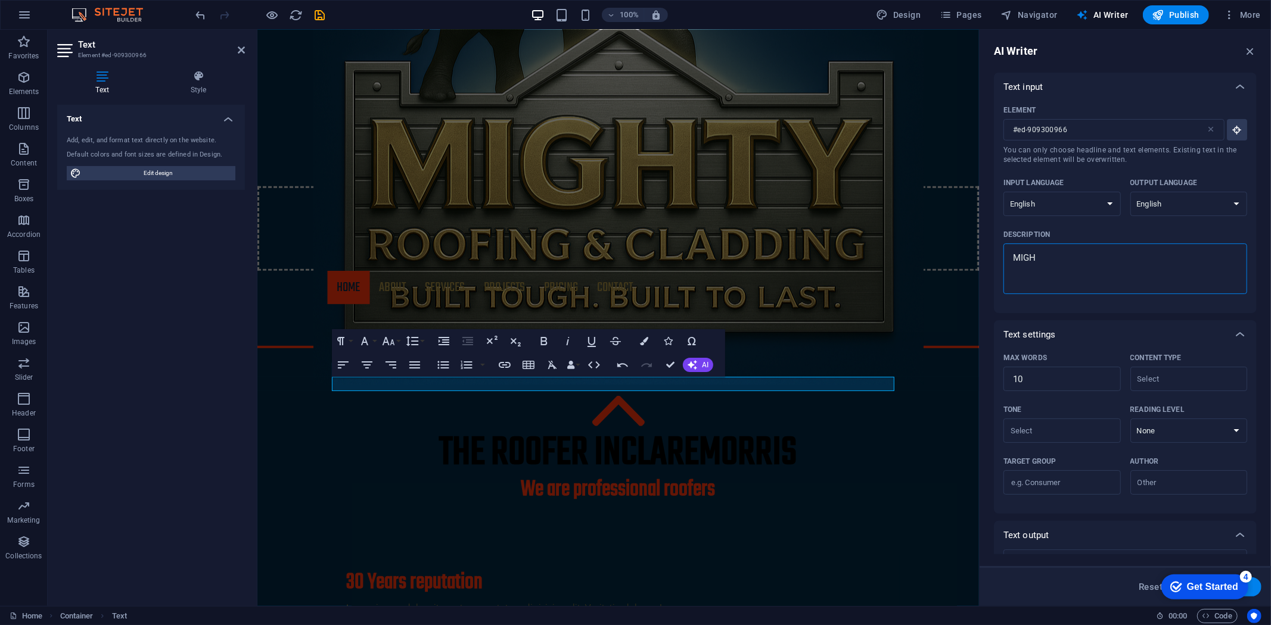
type textarea "MIG"
type textarea "x"
type textarea "MI"
type textarea "x"
type textarea "M"
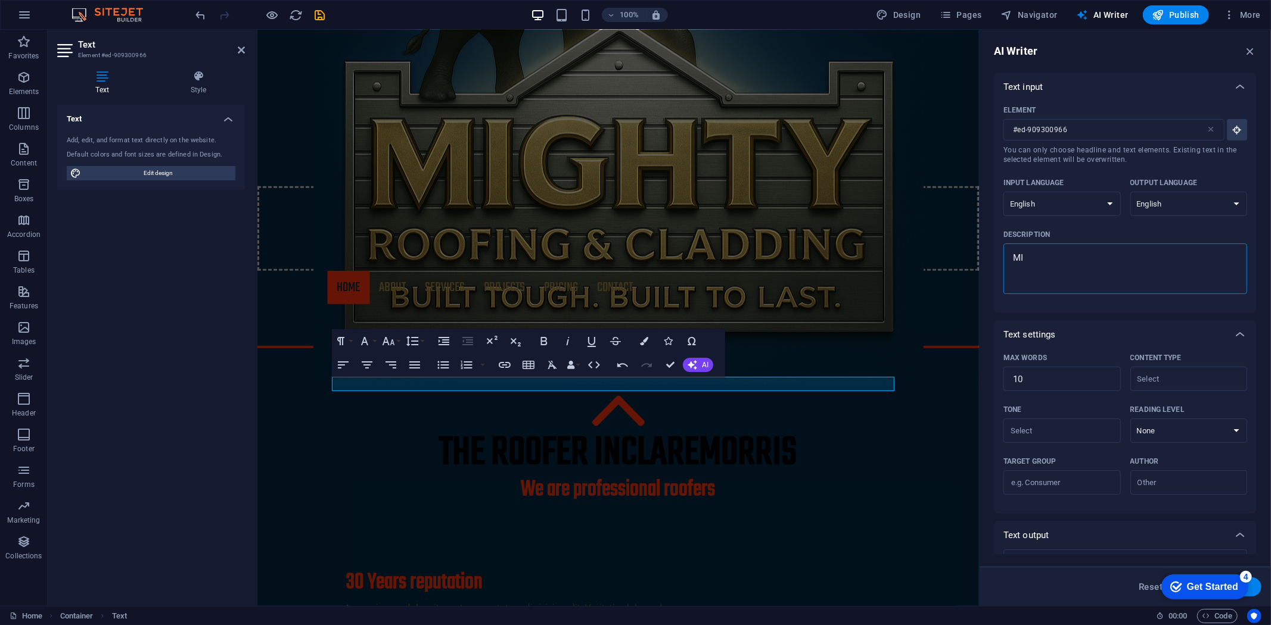
type textarea "x"
type textarea "Mi"
type textarea "x"
type textarea "Mig"
type textarea "x"
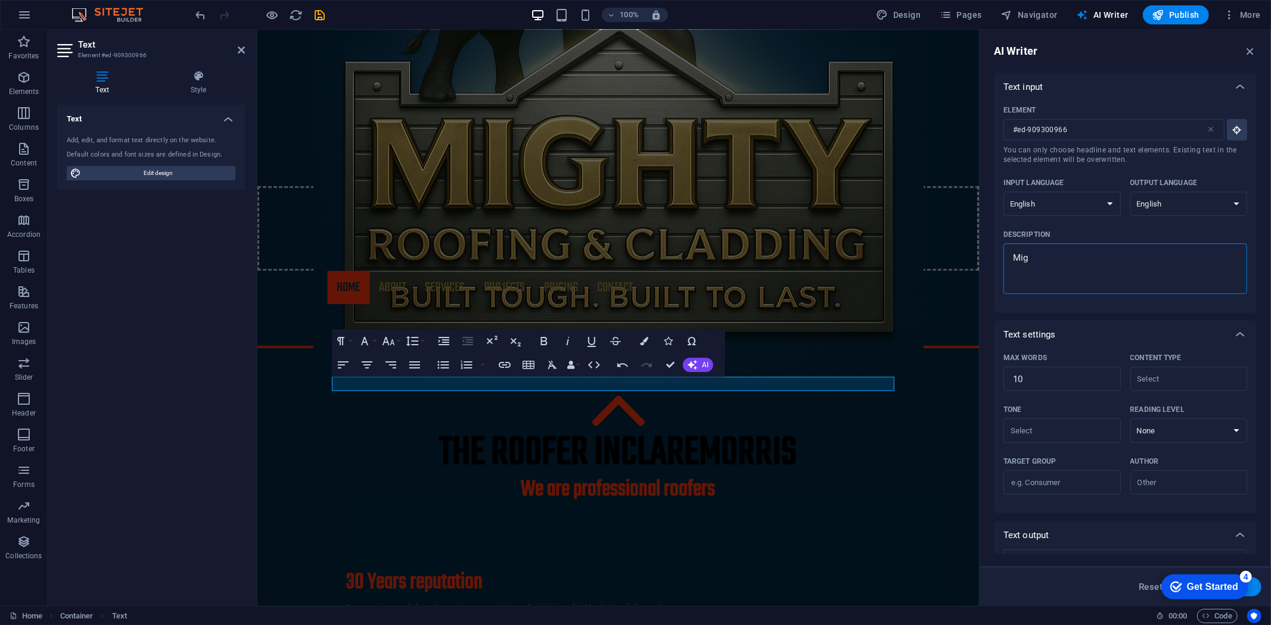
type textarea "Migh"
type textarea "x"
type textarea "Might"
type textarea "x"
type textarea "Mighty"
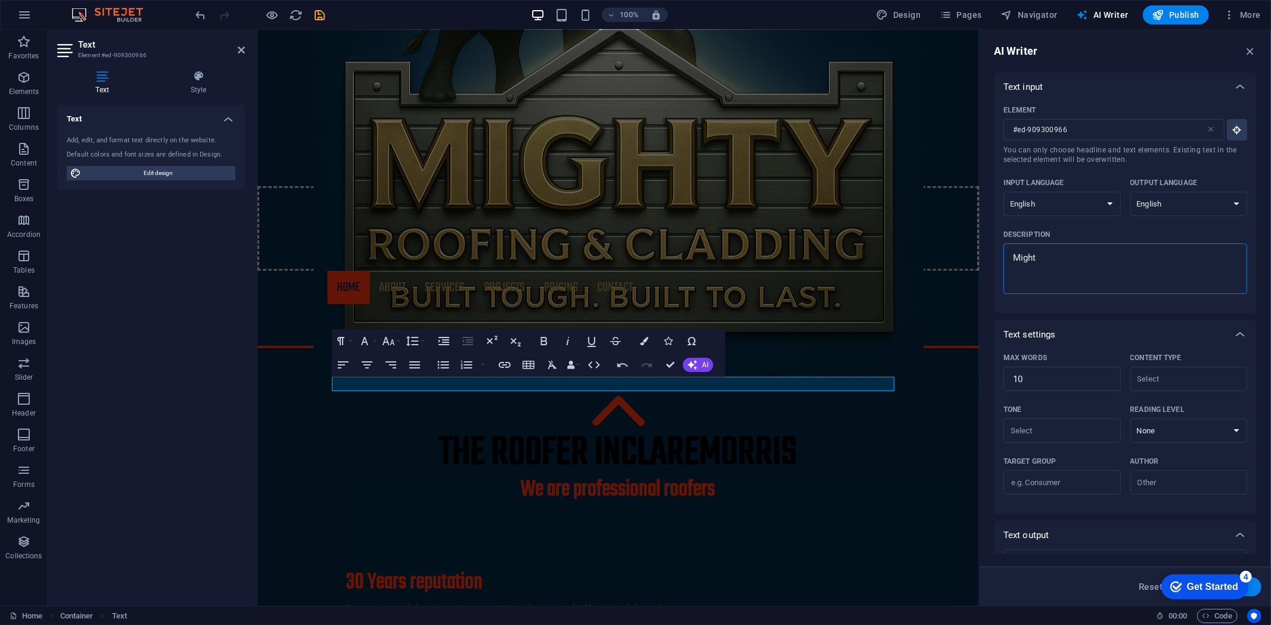
type textarea "x"
type textarea "Mighty"
type textarea "x"
type textarea "Mighty r"
type textarea "x"
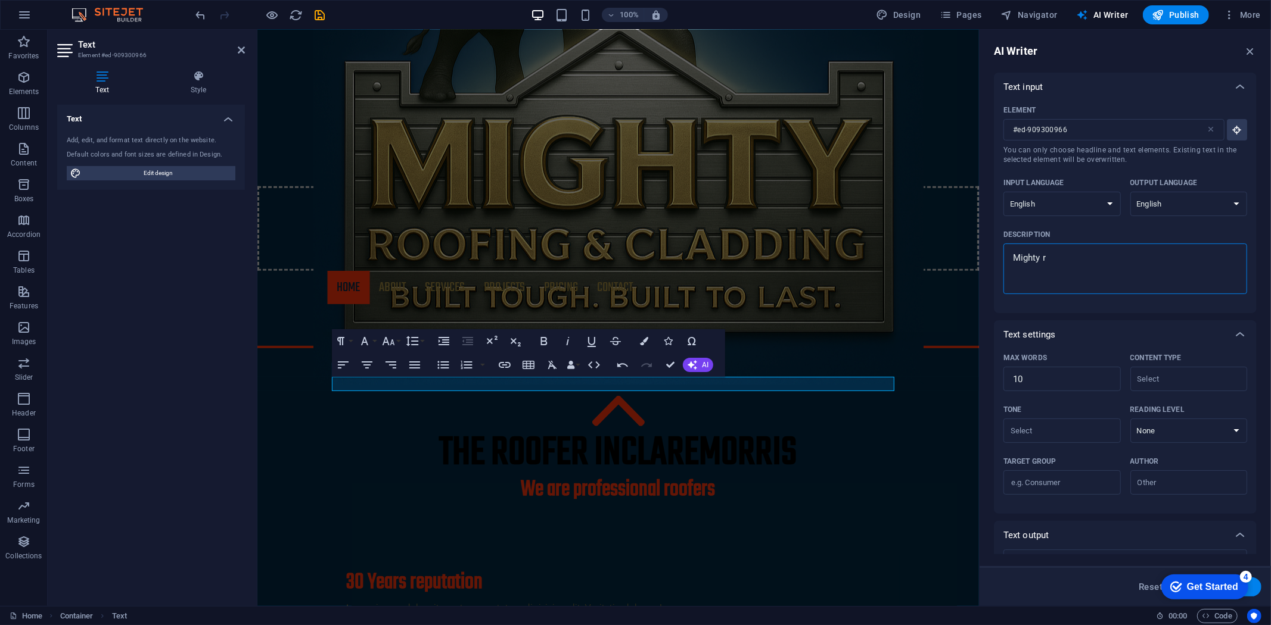
type textarea "Mighty ro"
type textarea "x"
type textarea "Mighty roo"
type textarea "x"
type textarea "Mighty roof"
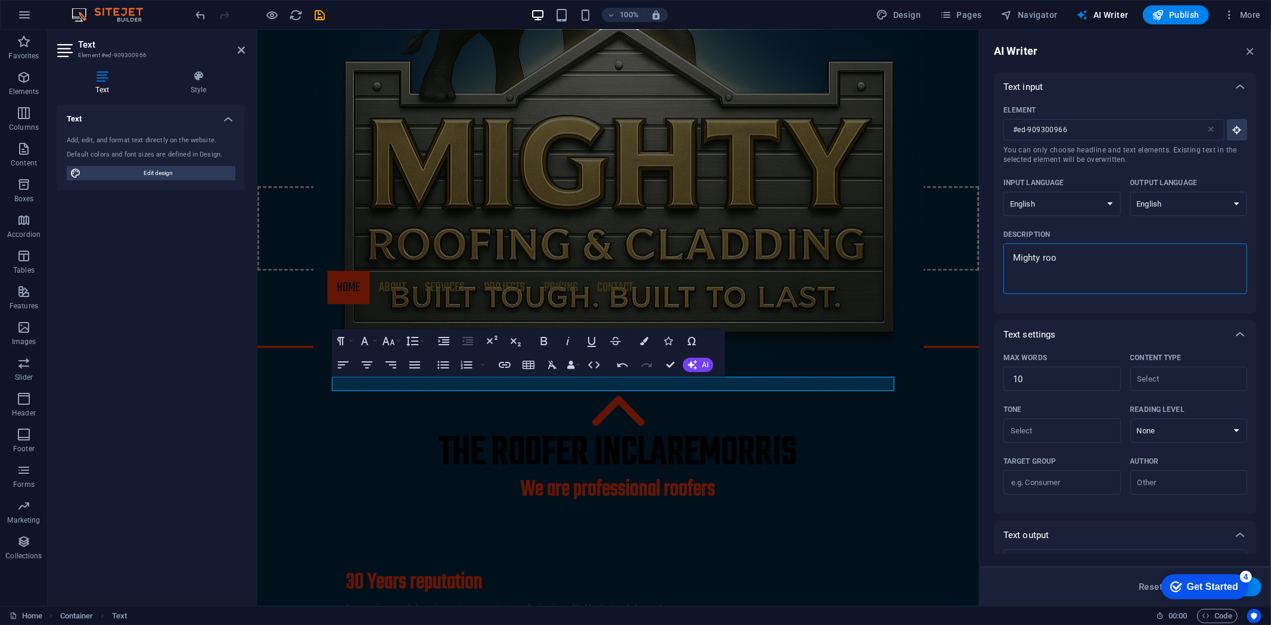
type textarea "x"
type textarea "Mighty roofi"
type textarea "x"
type textarea "Mighty roofin"
type textarea "x"
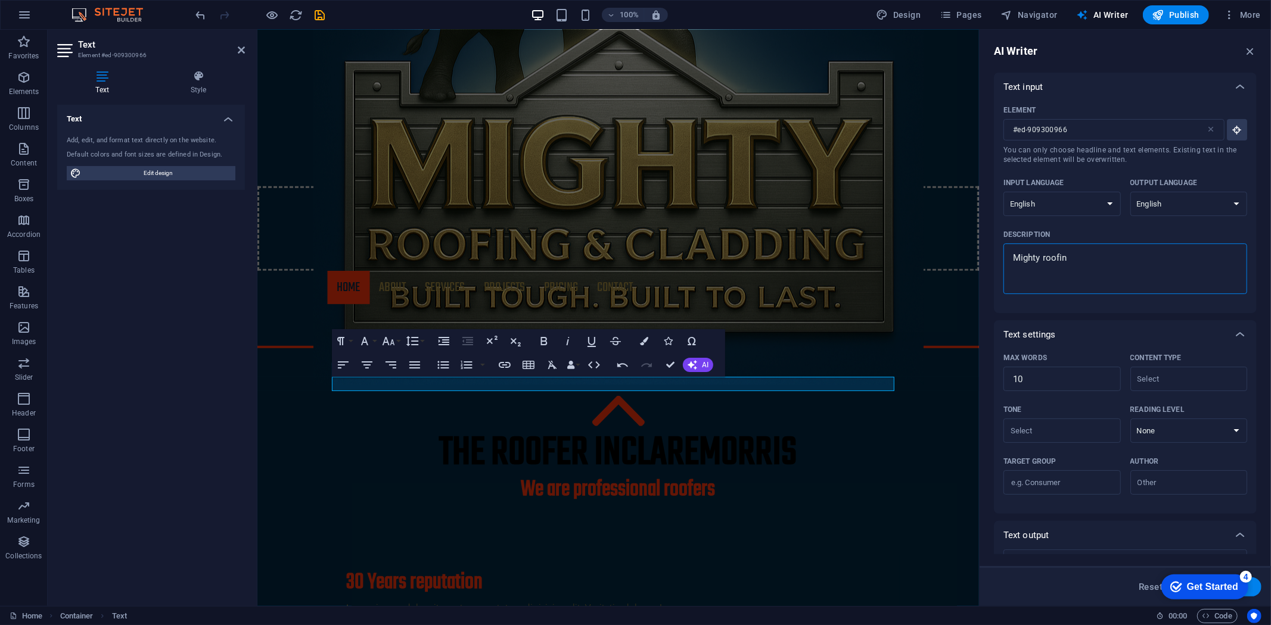
type textarea "Mighty roofing"
type textarea "x"
type textarea "Mighty roofing"
type textarea "x"
type textarea "Mighty roofing a"
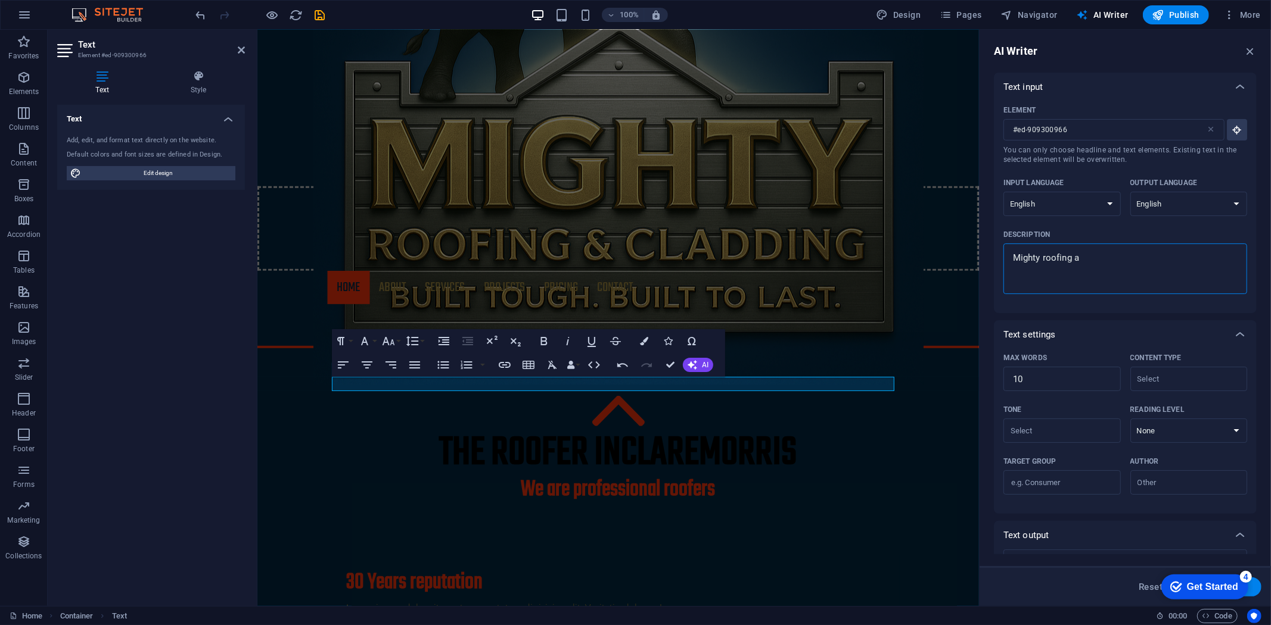
type textarea "x"
type textarea "Mighty roofing an"
type textarea "x"
type textarea "Mighty roofing and"
type textarea "x"
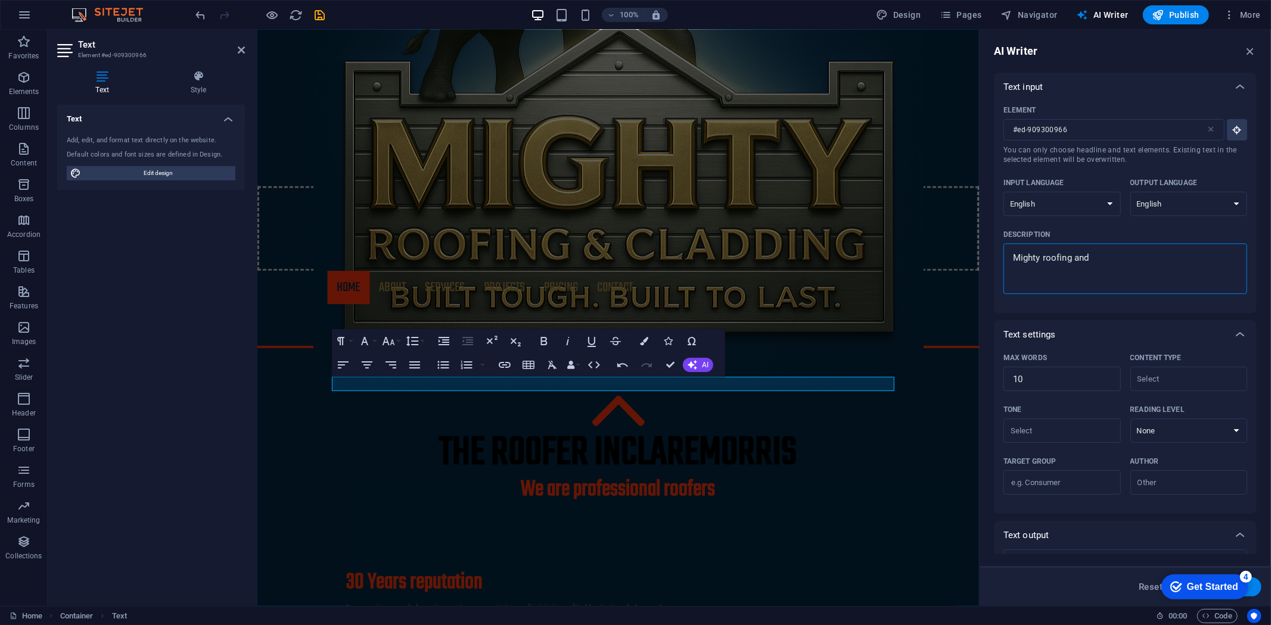
type textarea "Mighty roofing and"
type textarea "x"
type textarea "Mighty roofing and c"
type textarea "x"
type textarea "Mighty roofing and cl"
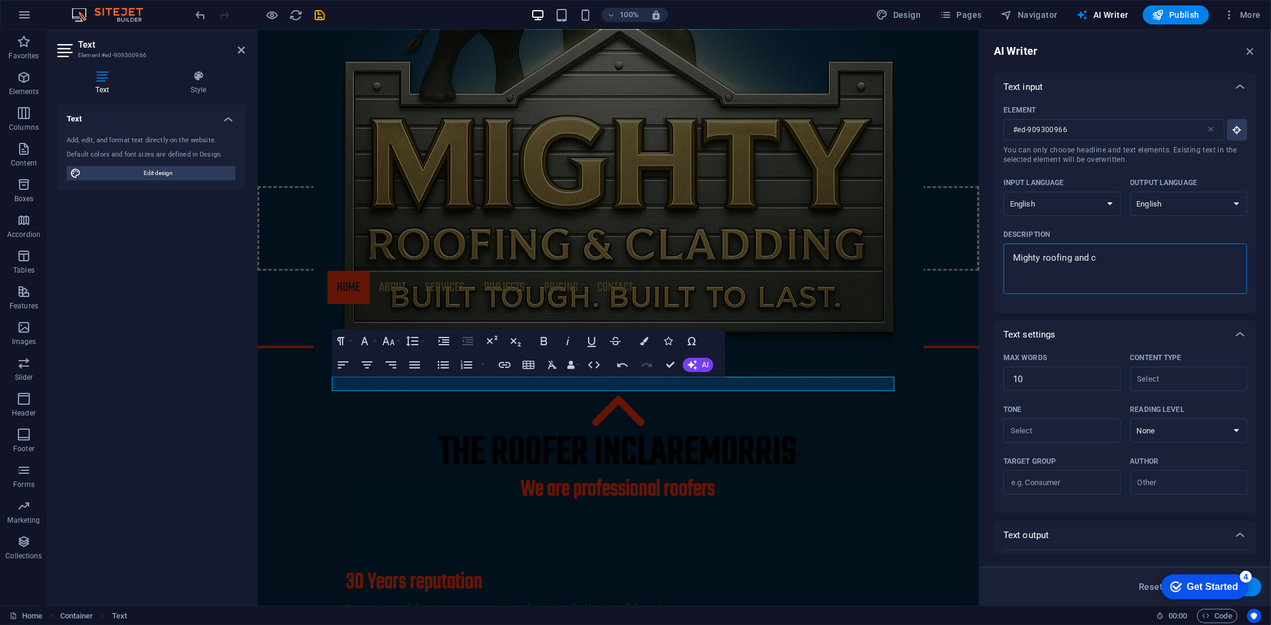
type textarea "x"
type textarea "Mighty roofing and cla"
type textarea "x"
type textarea "Mighty roofing and clad"
type textarea "x"
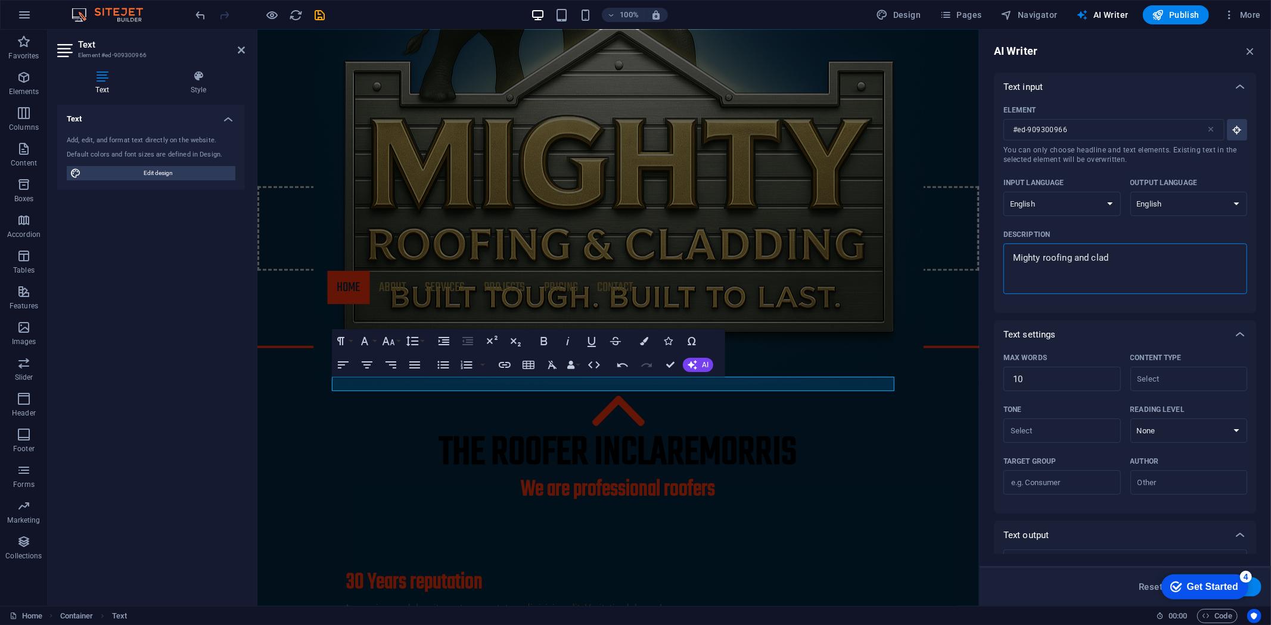
type textarea "Mighty roofing and cladd"
type textarea "x"
type textarea "Mighty roofing and claddi"
type textarea "x"
type textarea "Mighty roofing and claddin"
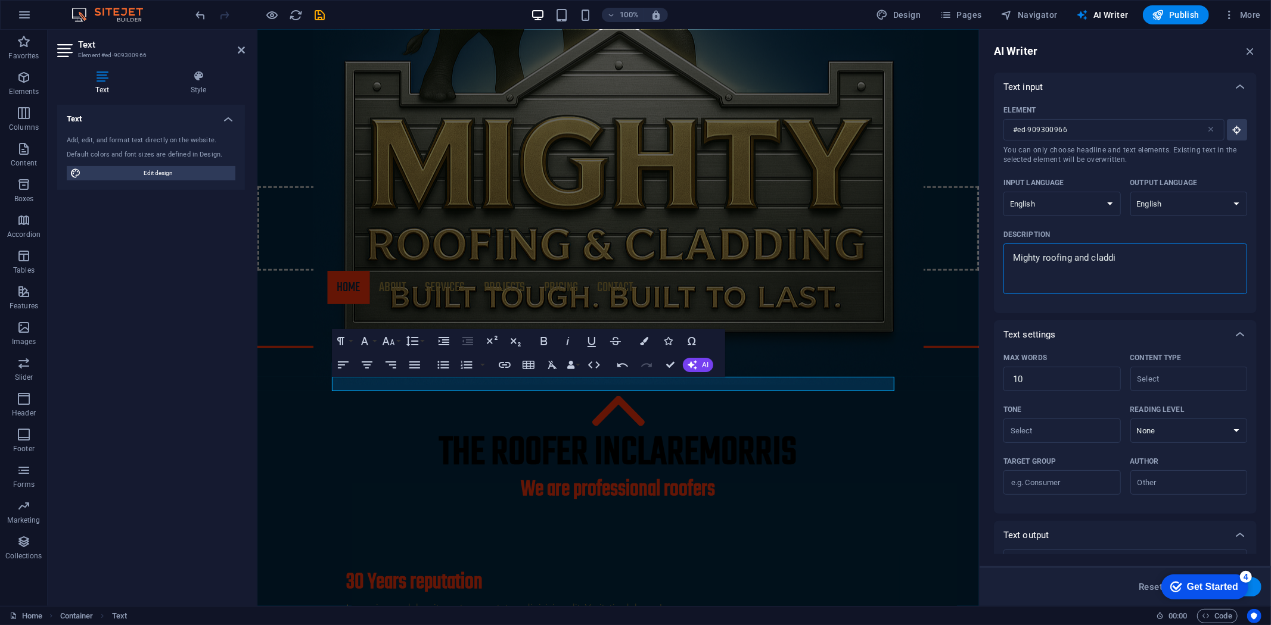
type textarea "x"
type textarea "Mighty roofing and cladding"
type textarea "x"
type textarea "Mighty roofing and cladding"
type textarea "x"
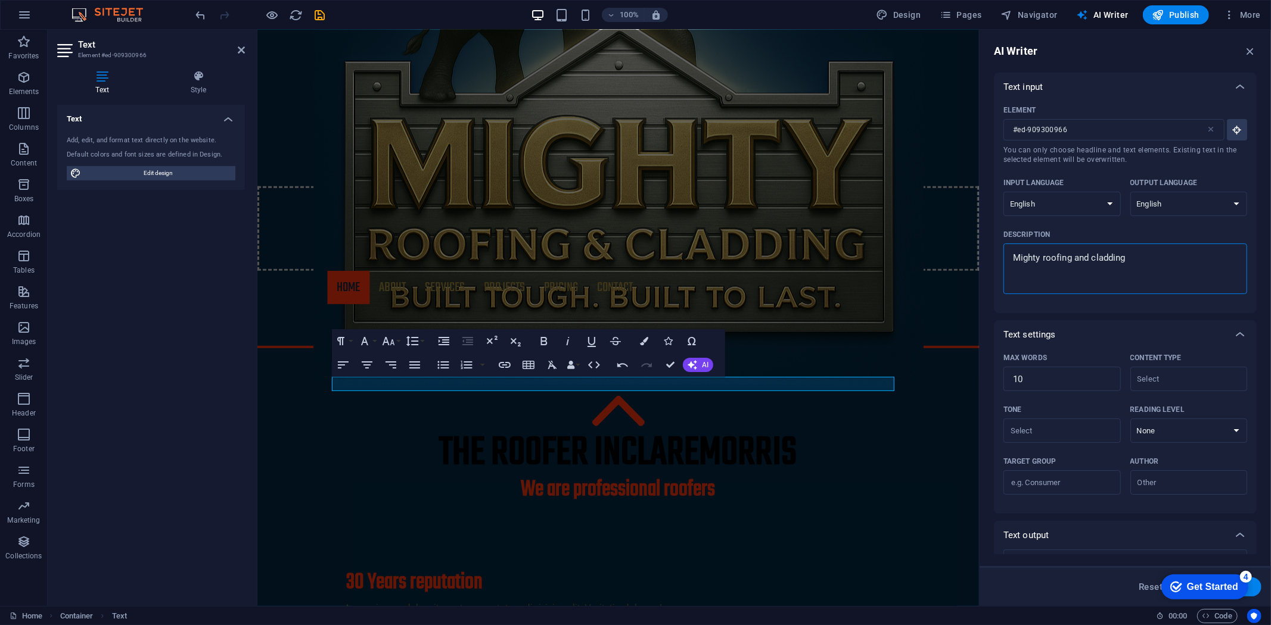
type textarea "Mighty roofing and cladding p"
type textarea "x"
type textarea "Mighty roofing and cladding pr"
type textarea "x"
type textarea "Mighty roofing and cladding pro"
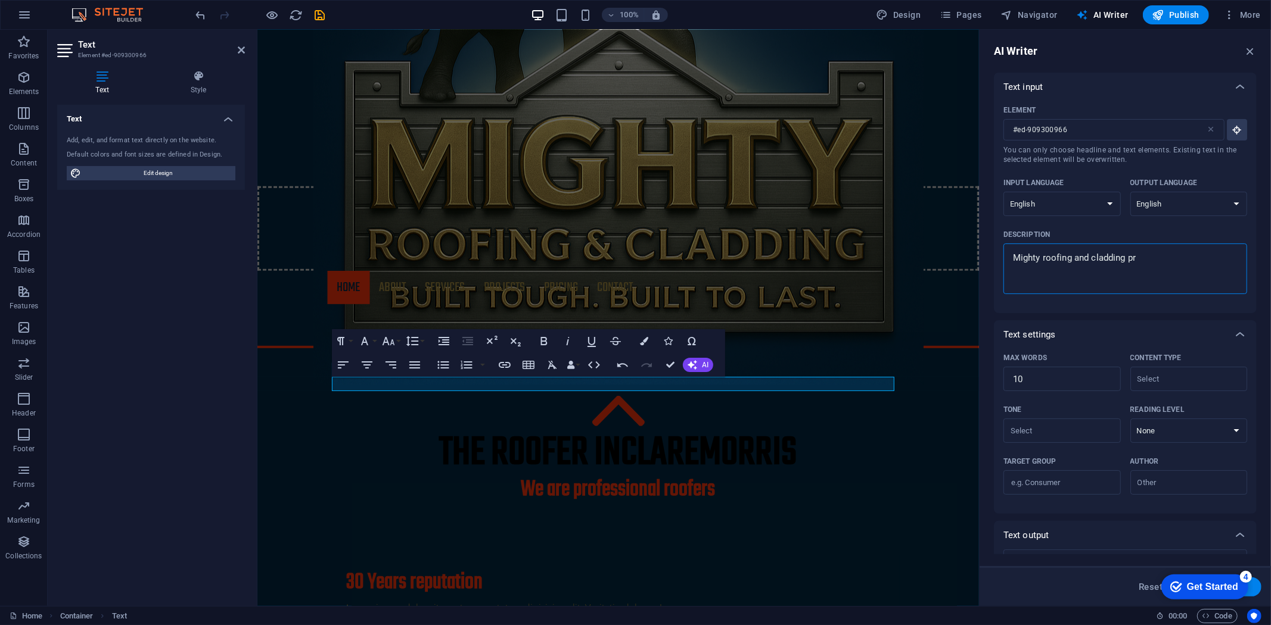
type textarea "x"
type textarea "Mighty roofing and cladding prof"
type textarea "x"
type textarea "Mighty roofing and cladding profe"
type textarea "x"
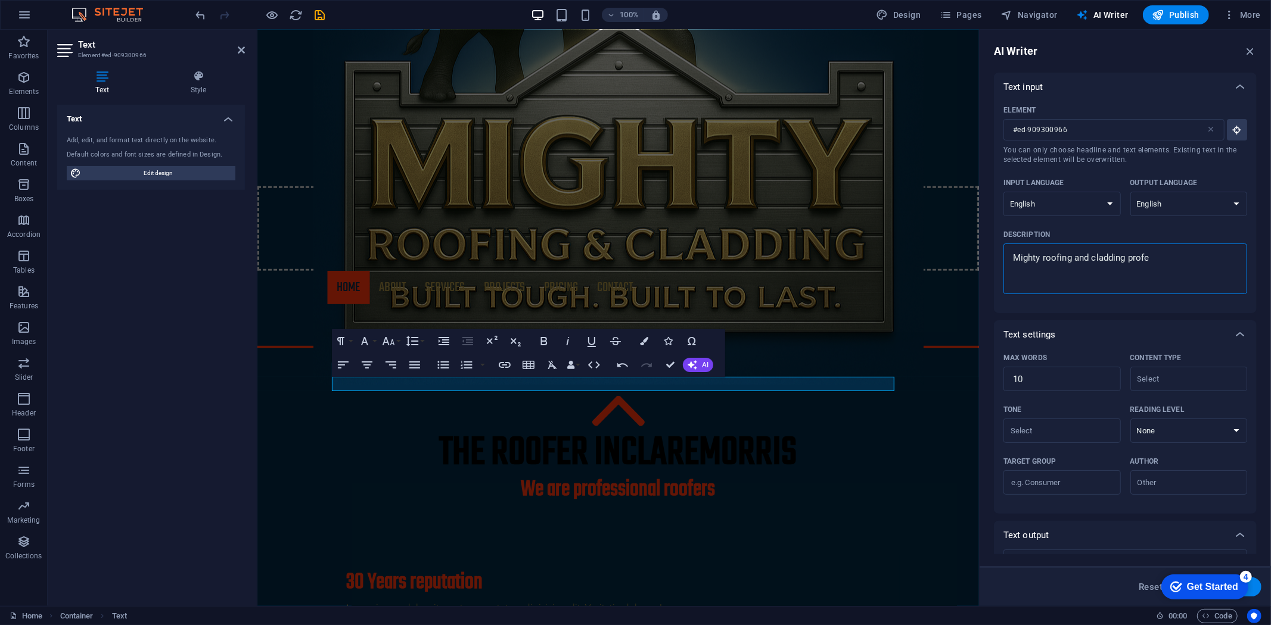
type textarea "Mighty roofing and cladding profes"
type textarea "x"
type textarea "Mighty roofing and cladding profess"
type textarea "x"
type textarea "Mighty roofing and cladding professi"
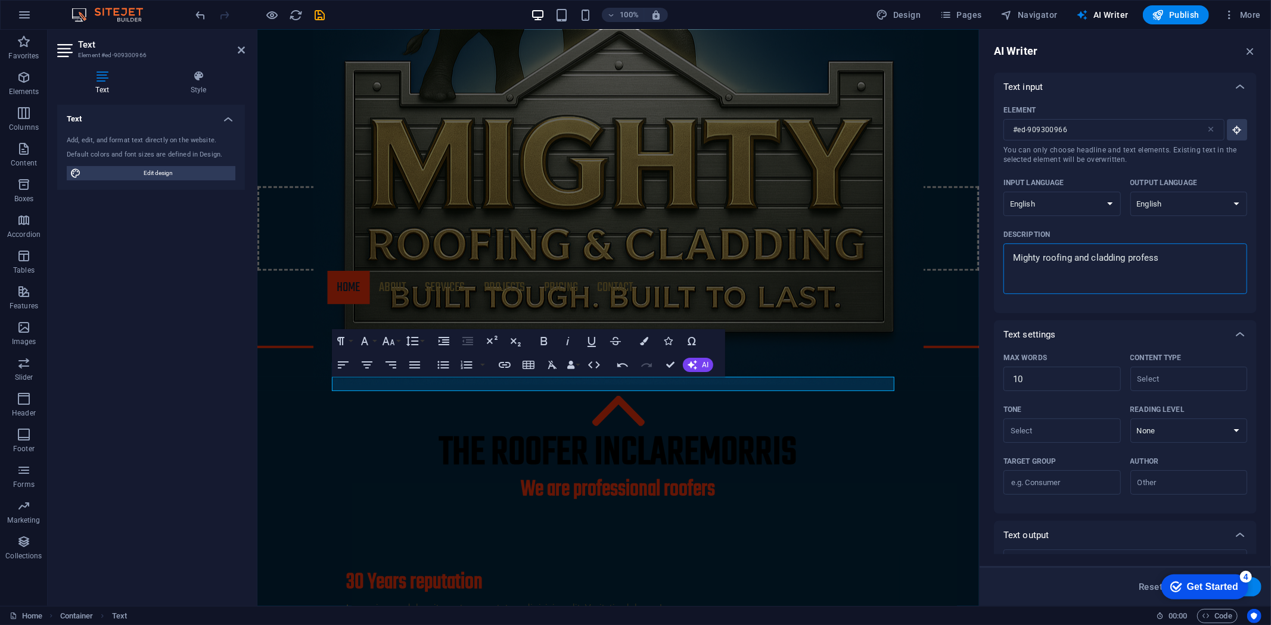
type textarea "x"
type textarea "Mighty roofing and cladding professio"
type textarea "x"
type textarea "Mighty roofing and cladding profession"
type textarea "x"
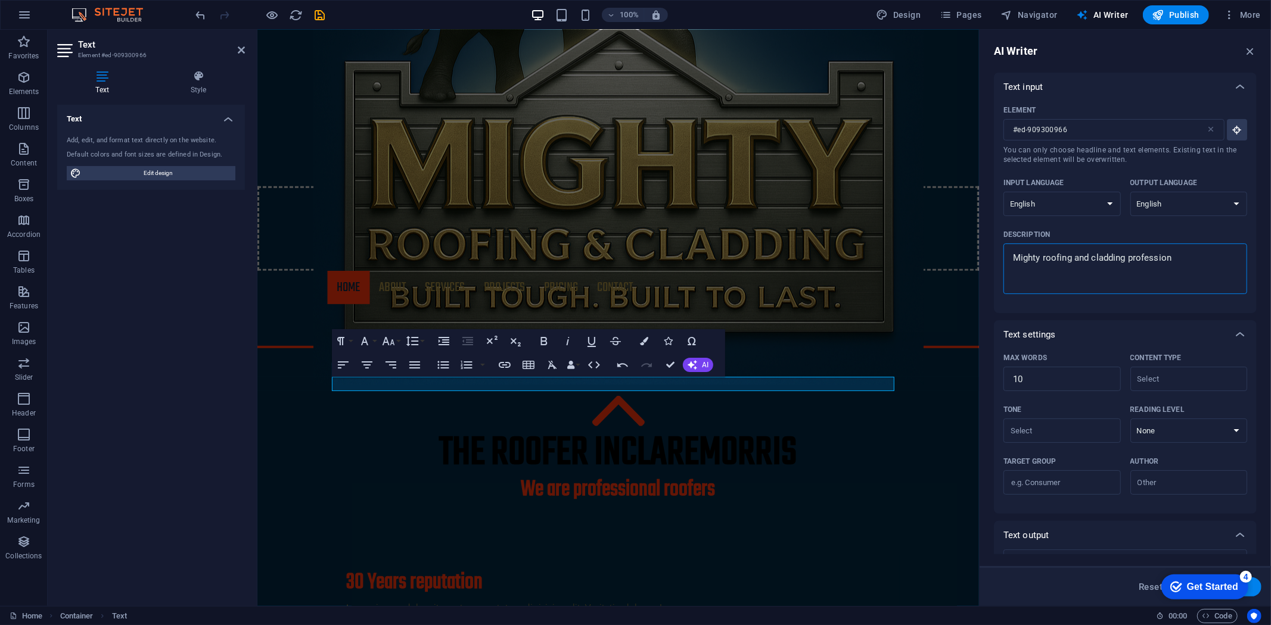
type textarea "Mighty roofing and cladding professiona"
type textarea "x"
type textarea "Mighty roofing and cladding professional"
type textarea "x"
type textarea "Mighty roofing and cladding professional,"
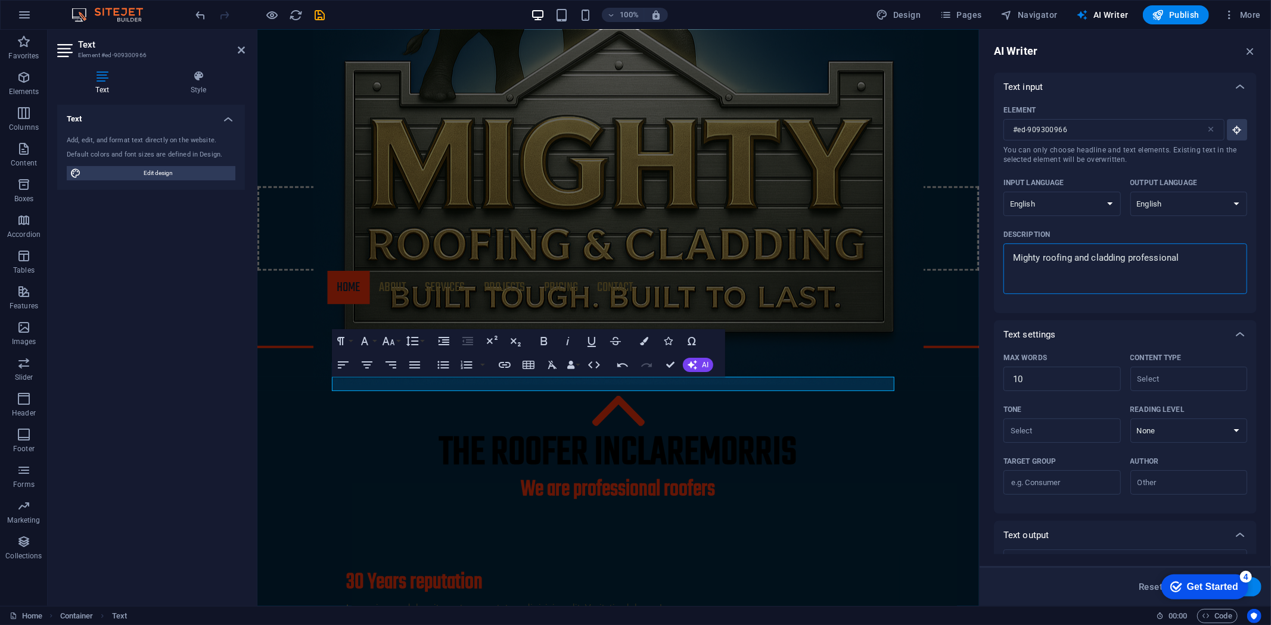
type textarea "x"
type textarea "Mighty roofing and cladding professional,"
type textarea "x"
type textarea "Mighty roofing and cladding professional, r"
type textarea "x"
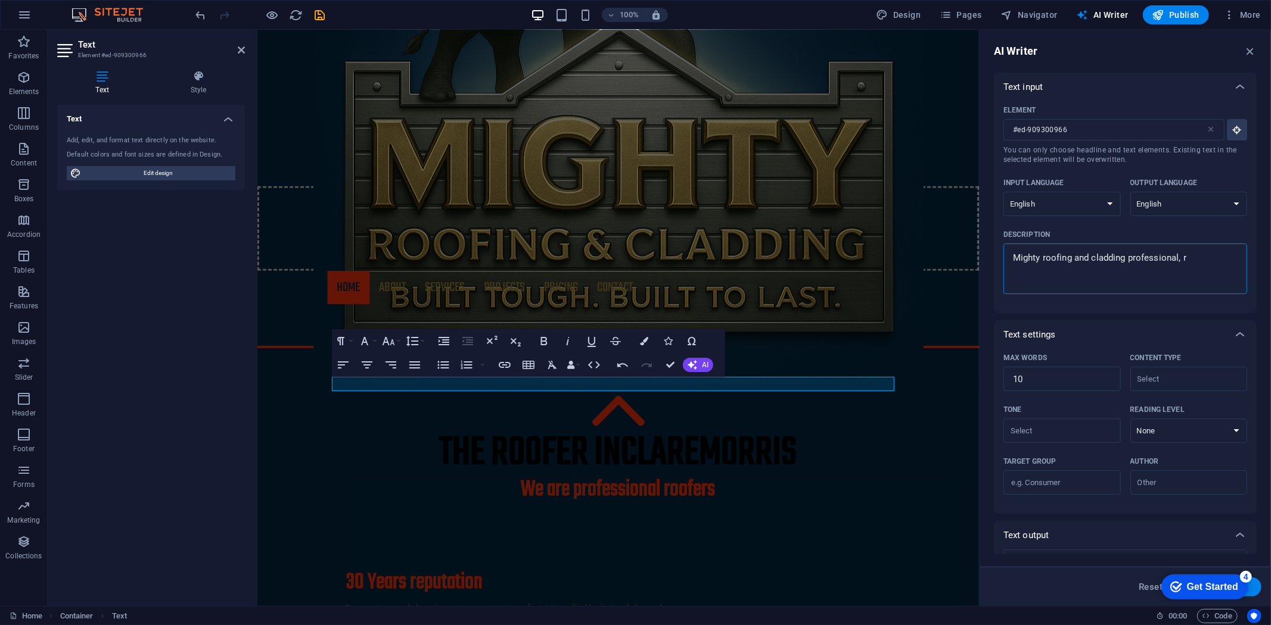
type textarea "Mighty roofing and cladding professional, re"
type textarea "x"
type textarea "Mighty roofing and cladding professional, rel"
type textarea "x"
type textarea "Mighty roofing and cladding professional, [MEDICAL_DATA]"
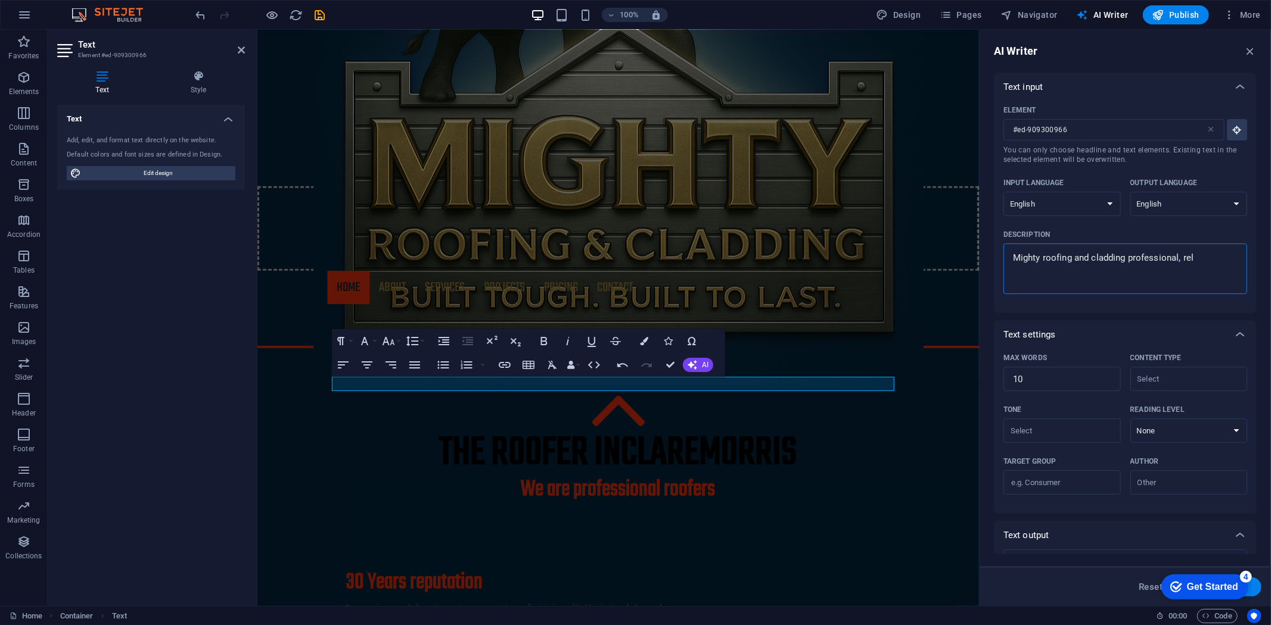
type textarea "x"
type textarea "Mighty roofing and cladding professional, rel"
type textarea "x"
type textarea "Mighty roofing and cladding professional, reli"
type textarea "x"
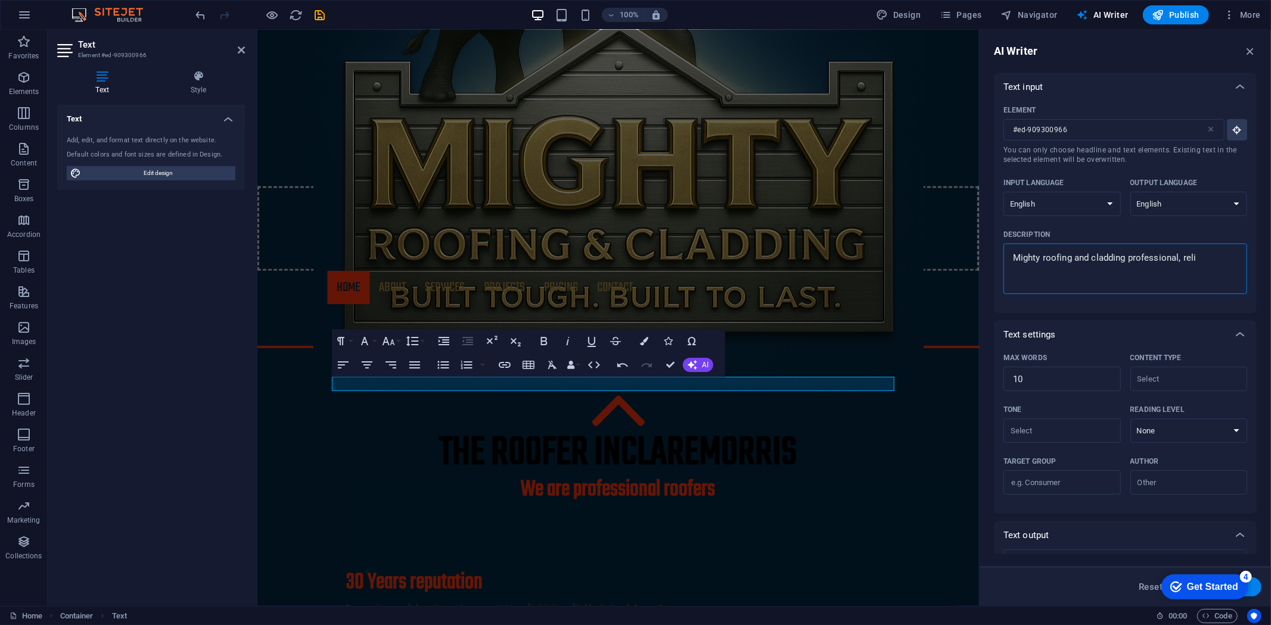
type textarea "Mighty roofing and cladding professional, relia"
type textarea "x"
type textarea "Mighty roofing and cladding professional, reliab"
type textarea "x"
type textarea "Mighty roofing and cladding professional, reliabl"
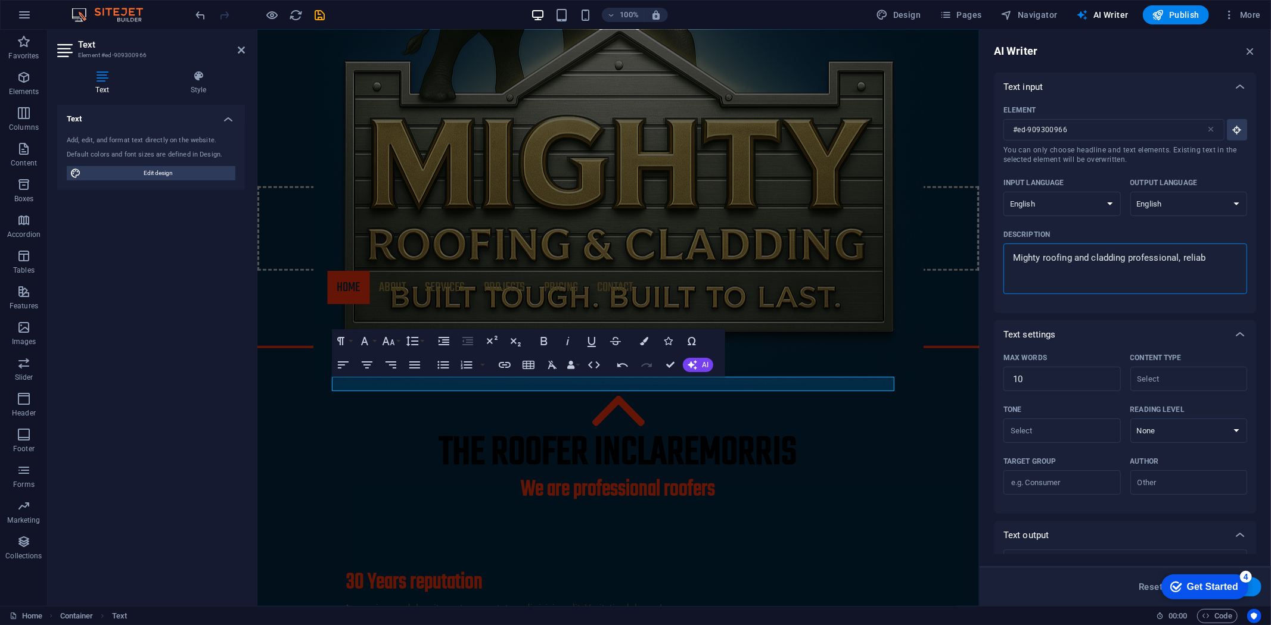
type textarea "x"
type textarea "Mighty roofing and cladding professional, reliable"
type textarea "x"
type textarea "Mighty roofing and cladding professional, reliable"
type textarea "x"
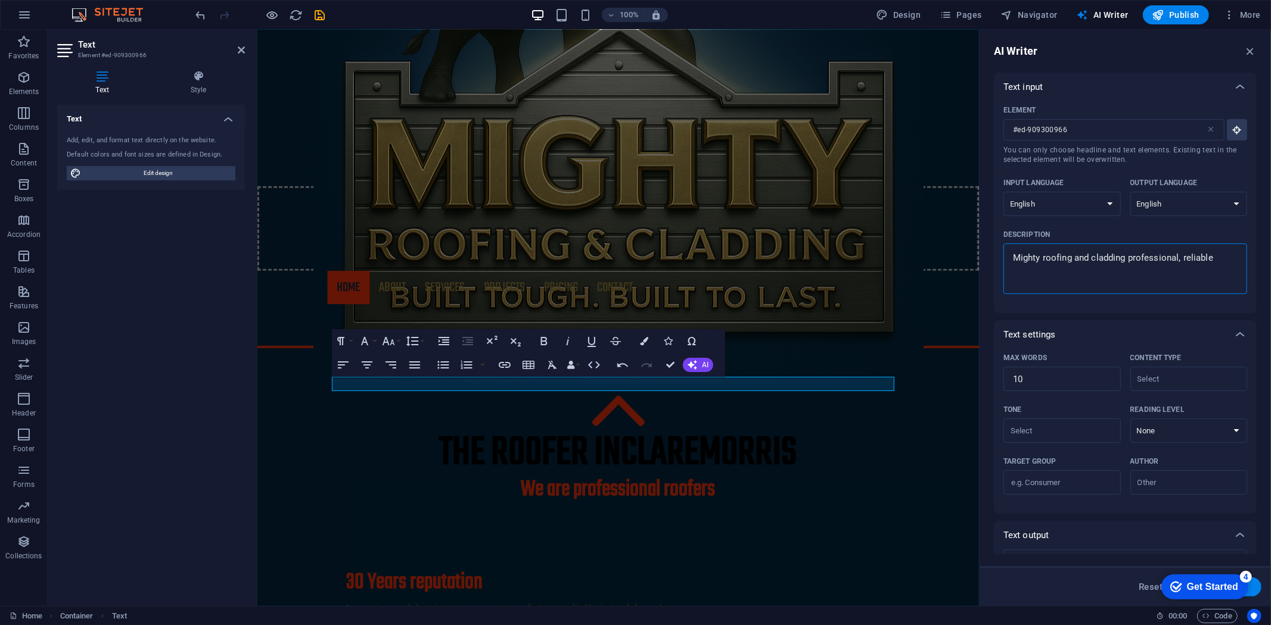
type textarea "Mighty roofing and cladding professional, reliable a"
type textarea "x"
type textarea "Mighty roofing and cladding professional, reliable an"
type textarea "x"
type textarea "Mighty roofing and cladding professional, reliable and"
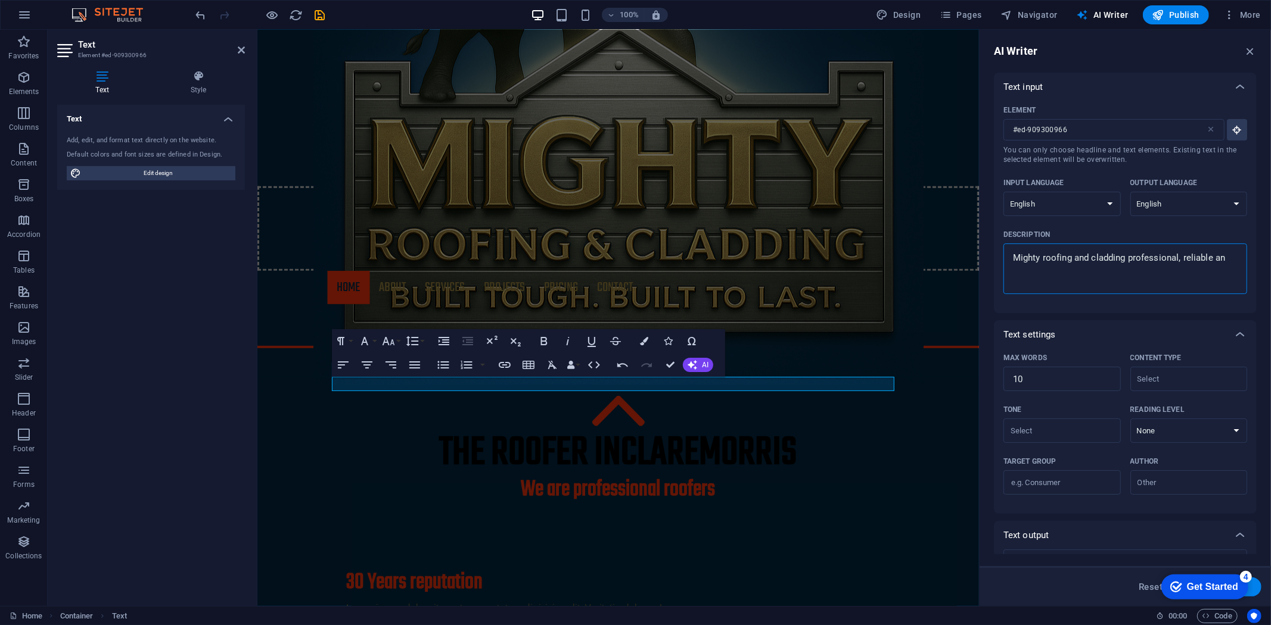
type textarea "x"
type textarea "Mighty roofing and cladding professional, reliable and"
type textarea "x"
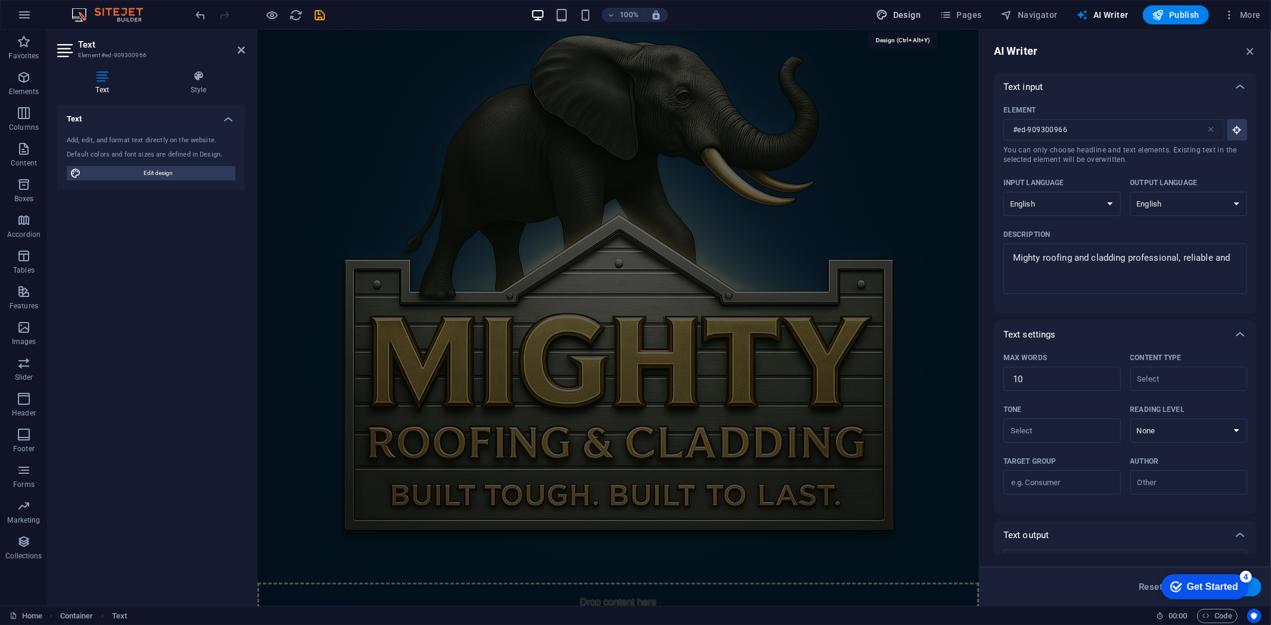
select select "px"
select select "300"
select select "px"
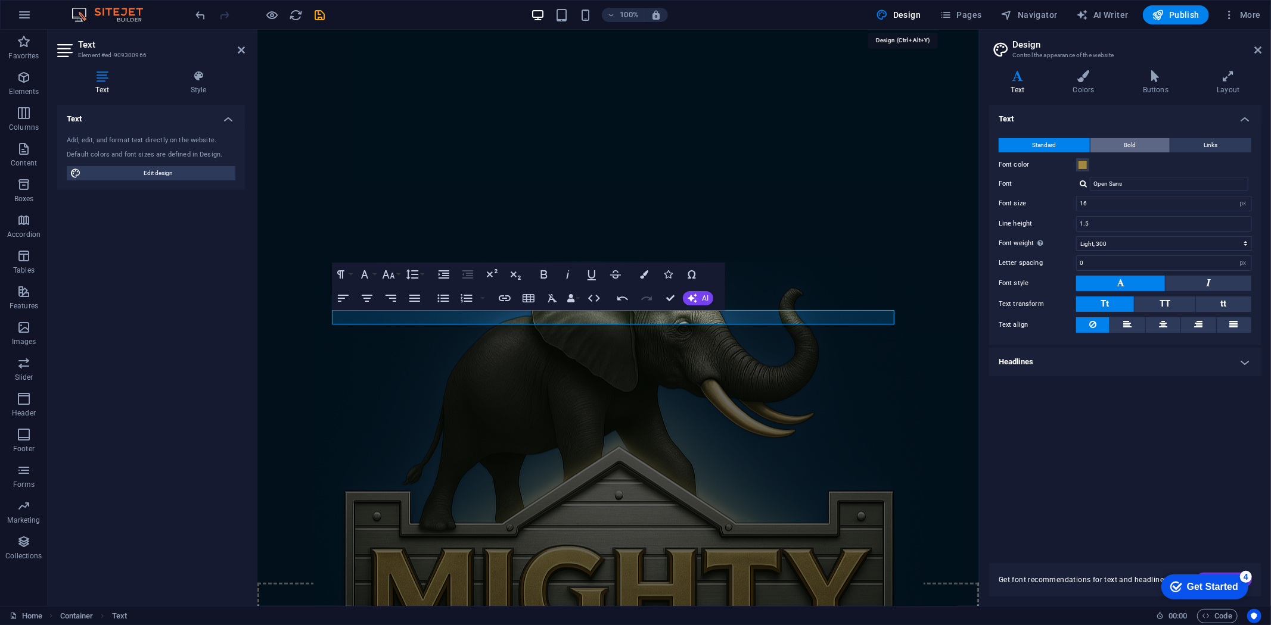
scroll to position [463, 0]
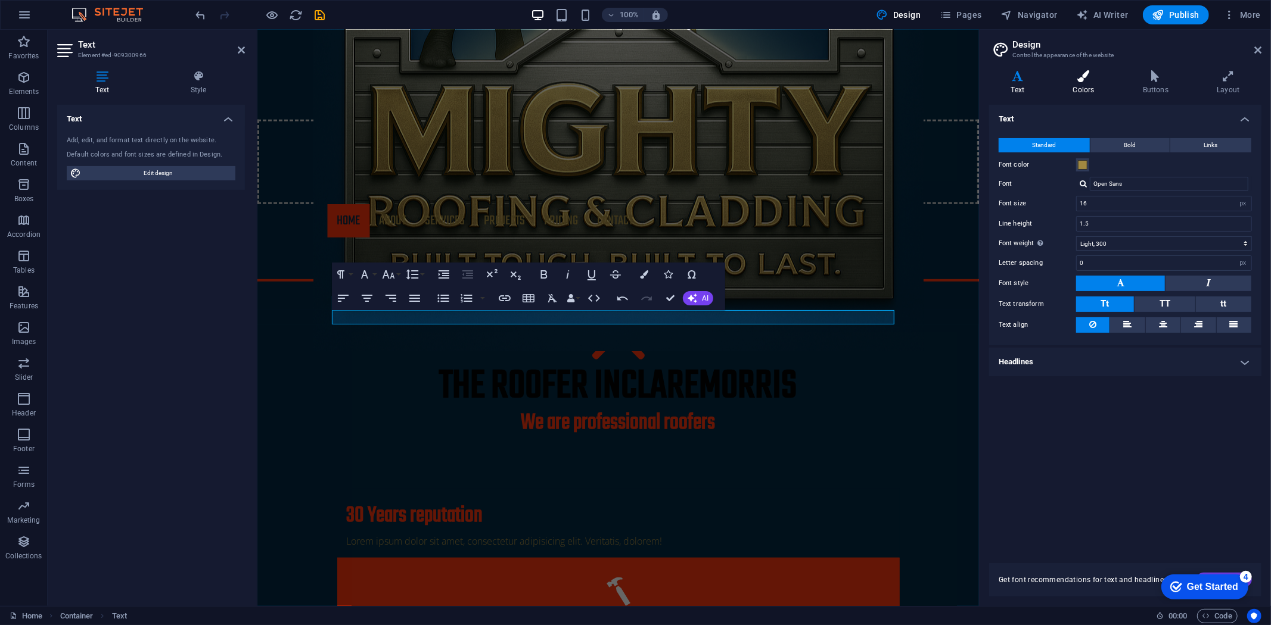
click at [1092, 85] on h4 "Colors" at bounding box center [1086, 82] width 70 height 25
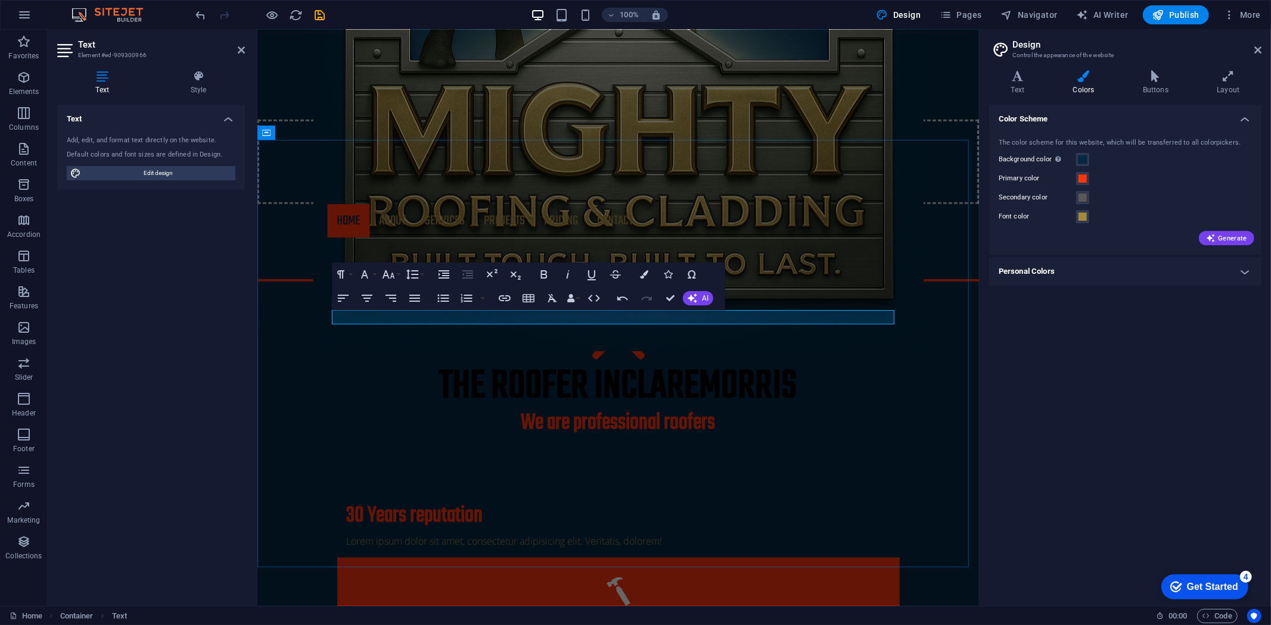
click at [807, 455] on p at bounding box center [618, 462] width 562 height 14
click at [706, 300] on span "AI" at bounding box center [705, 298] width 7 height 7
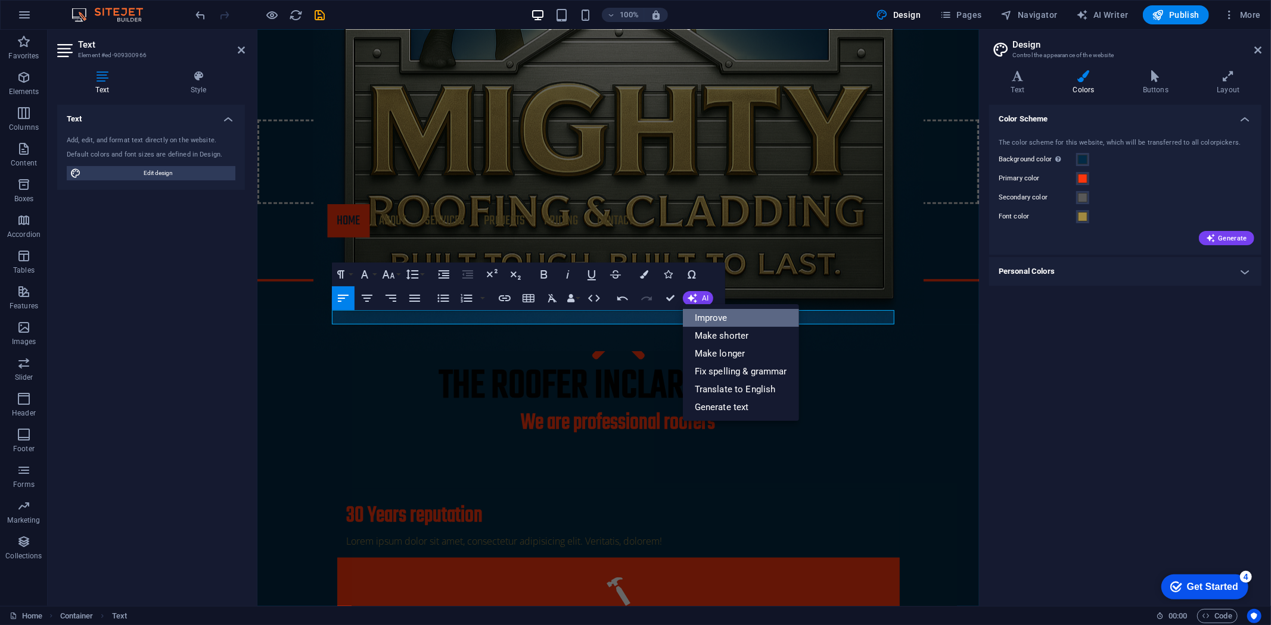
click at [721, 320] on link "Improve" at bounding box center [741, 318] width 116 height 18
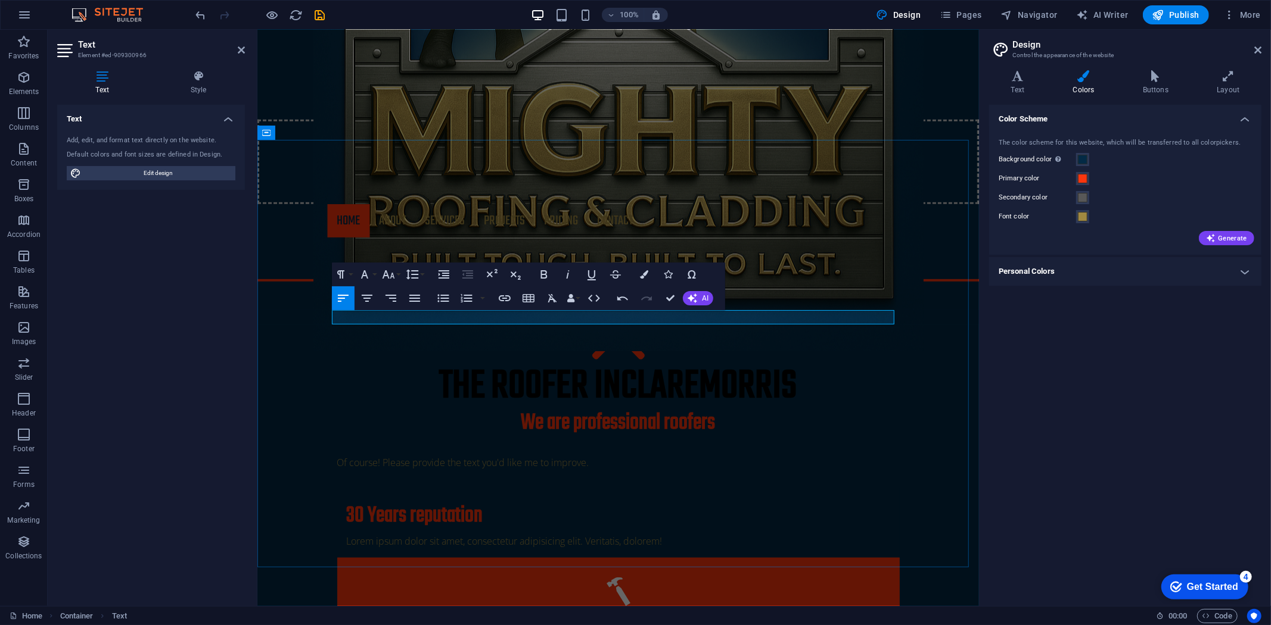
click at [622, 455] on p "Of course! Please provide the text you'd like me to improve." at bounding box center [618, 462] width 562 height 14
click at [697, 296] on button "AI" at bounding box center [698, 298] width 30 height 14
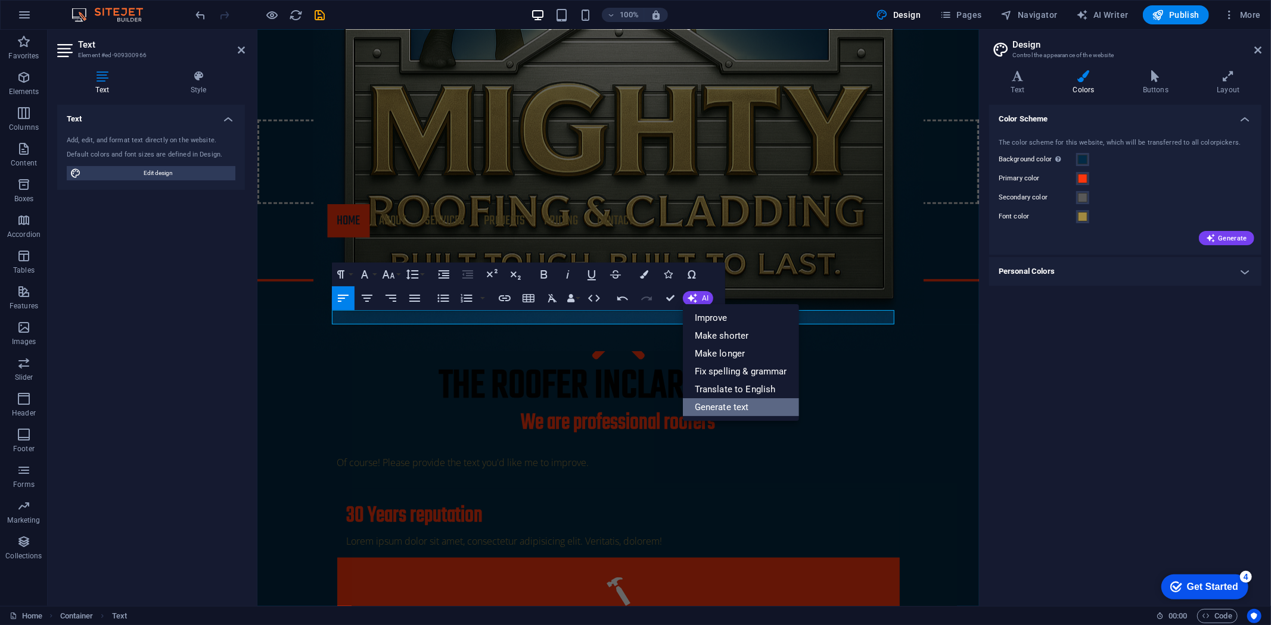
click at [695, 410] on link "Generate text" at bounding box center [741, 407] width 116 height 18
select select "English"
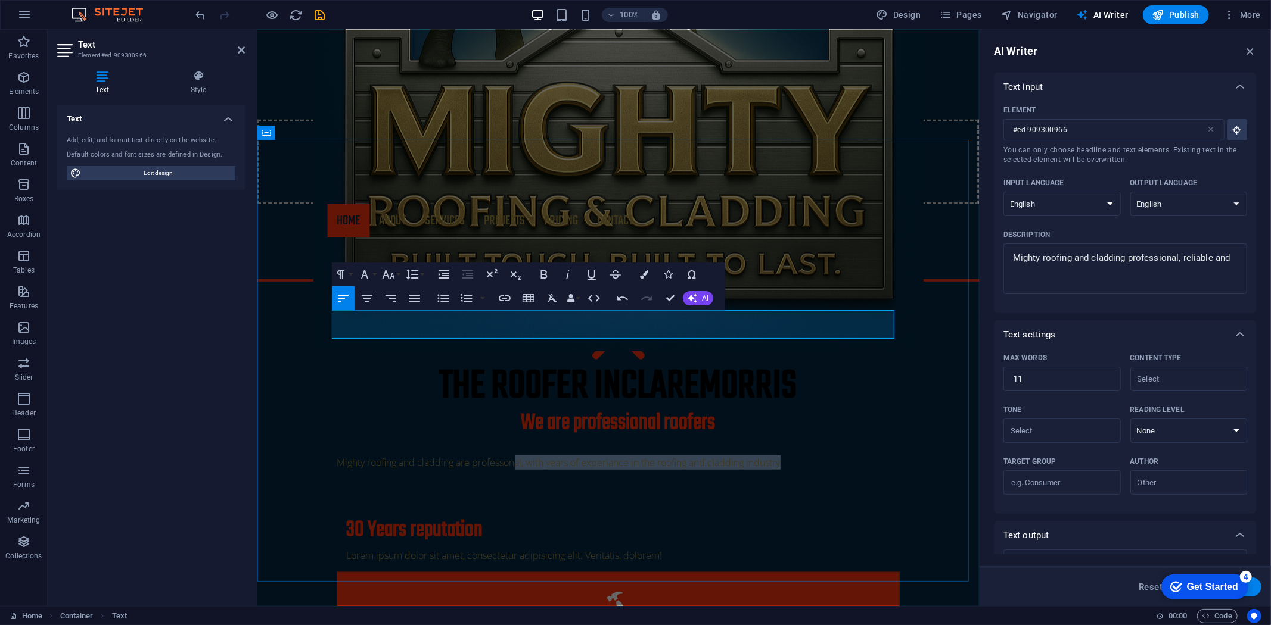
drag, startPoint x: 798, startPoint y: 318, endPoint x: 513, endPoint y: 322, distance: 285.3
click at [513, 455] on p "Mighty roofing and cladding are professonal, with years of experiance in the ro…" at bounding box center [618, 462] width 562 height 14
click at [795, 455] on p "Mighty roofing and cladding are professonal, with years of experiance in the ro…" at bounding box center [618, 462] width 562 height 14
drag, startPoint x: 795, startPoint y: 317, endPoint x: 334, endPoint y: 313, distance: 460.5
click at [337, 455] on p "Mighty roofing and cladding are professonal, with years of experiance in the ro…" at bounding box center [618, 462] width 562 height 14
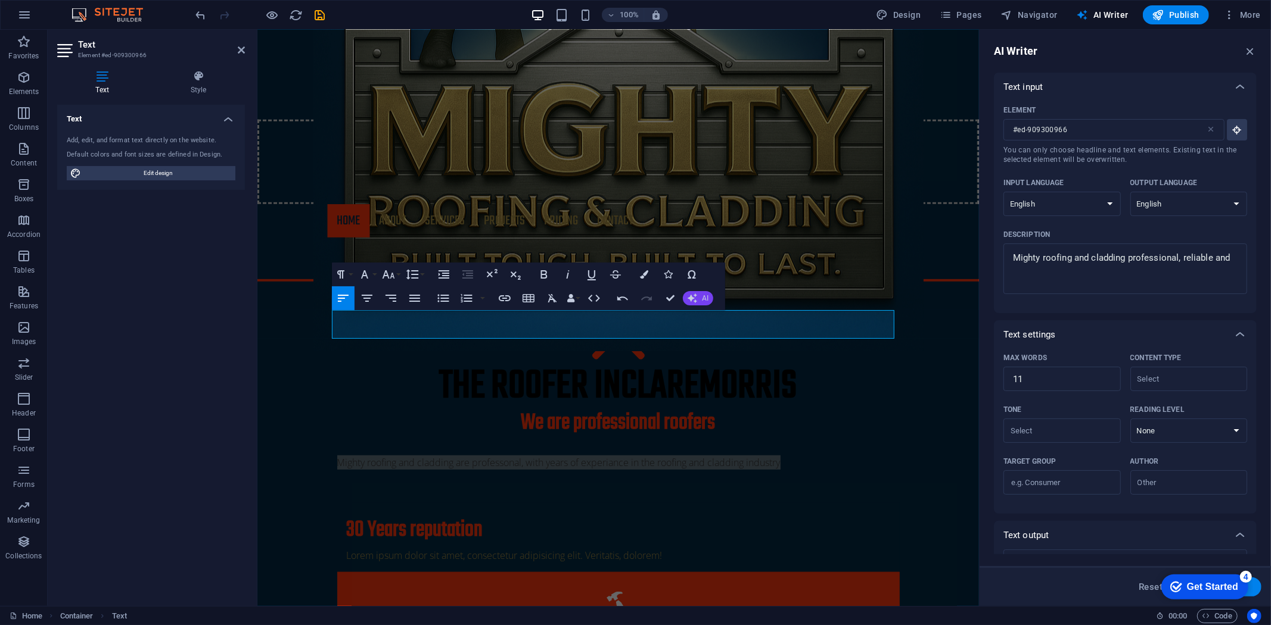
click at [687, 296] on icon "button" at bounding box center [692, 298] width 12 height 12
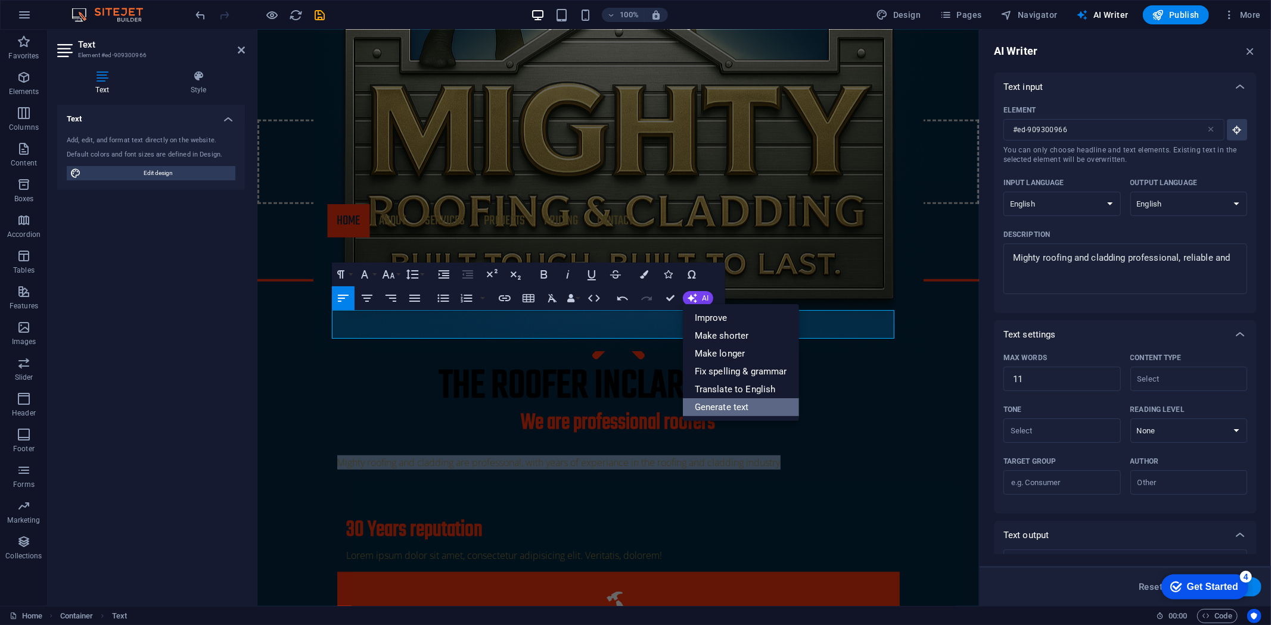
click at [715, 406] on link "Generate text" at bounding box center [741, 407] width 116 height 18
type textarea "x"
type input "16"
type textarea "x"
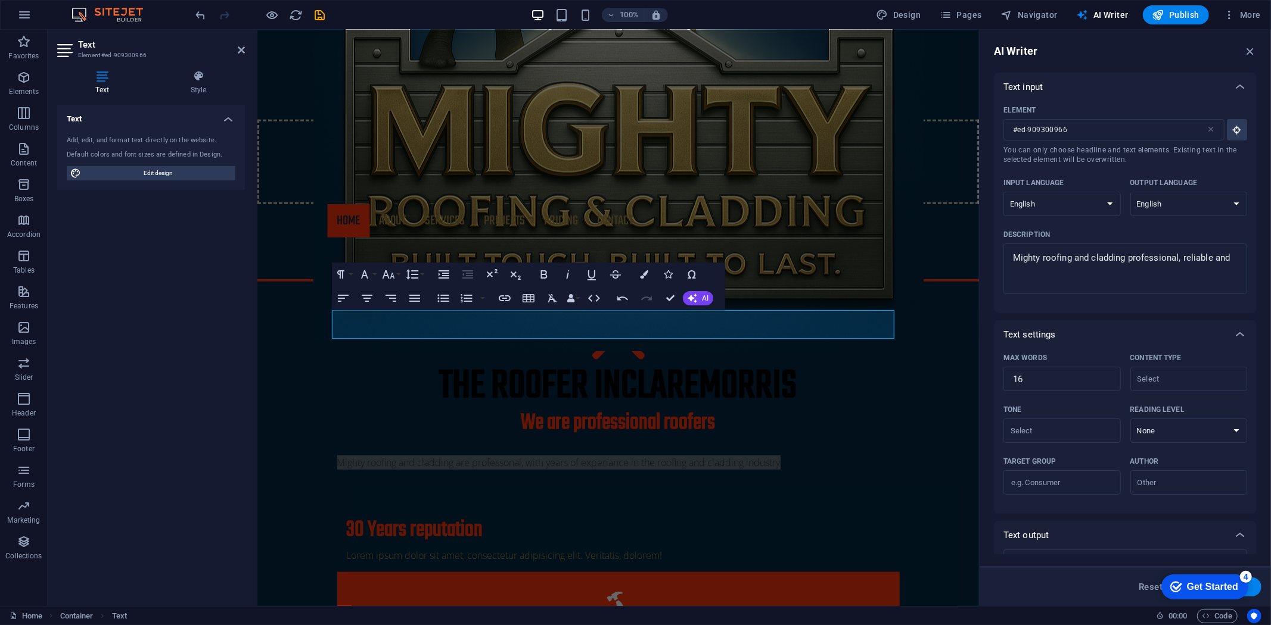
click at [1188, 587] on div "Get Started" at bounding box center [1211, 586] width 51 height 11
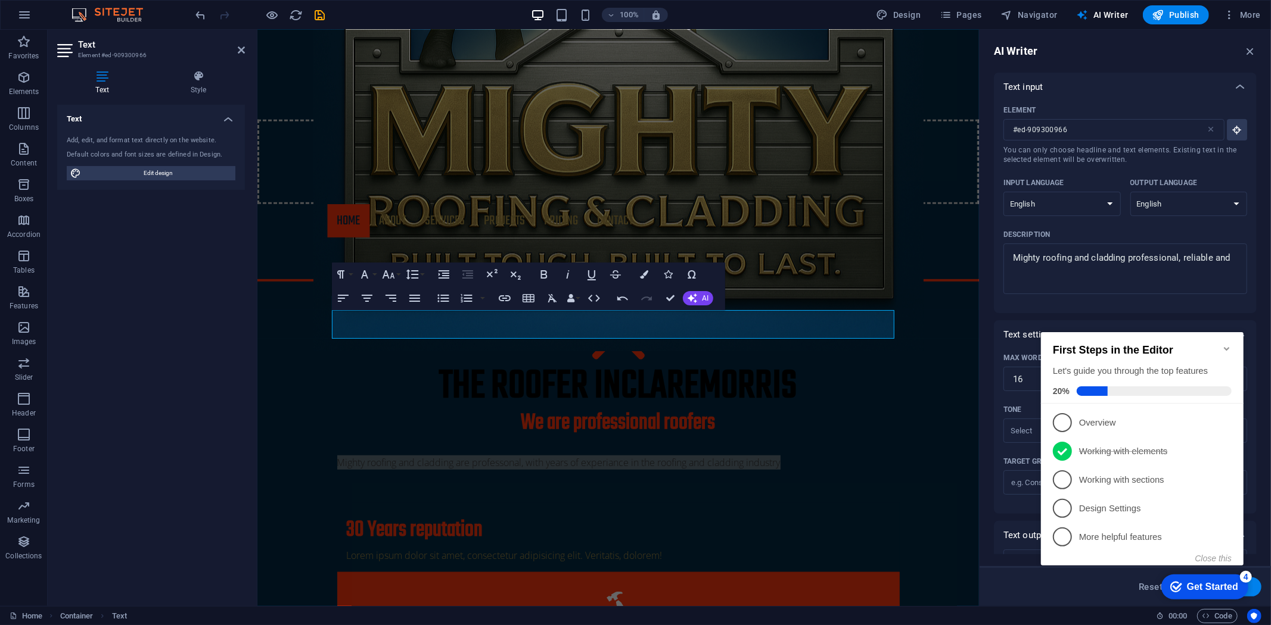
click at [1241, 299] on div "Element #ed-909300966 ​ You can only choose headline and text elements. Existin…" at bounding box center [1125, 202] width 244 height 203
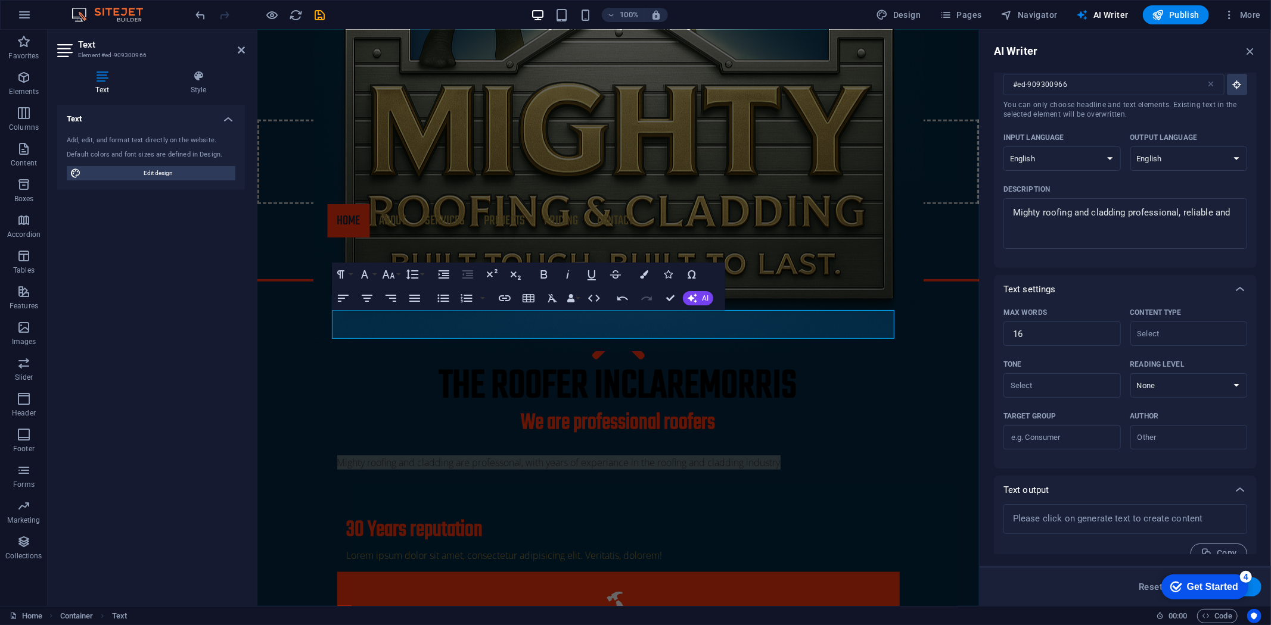
scroll to position [62, 0]
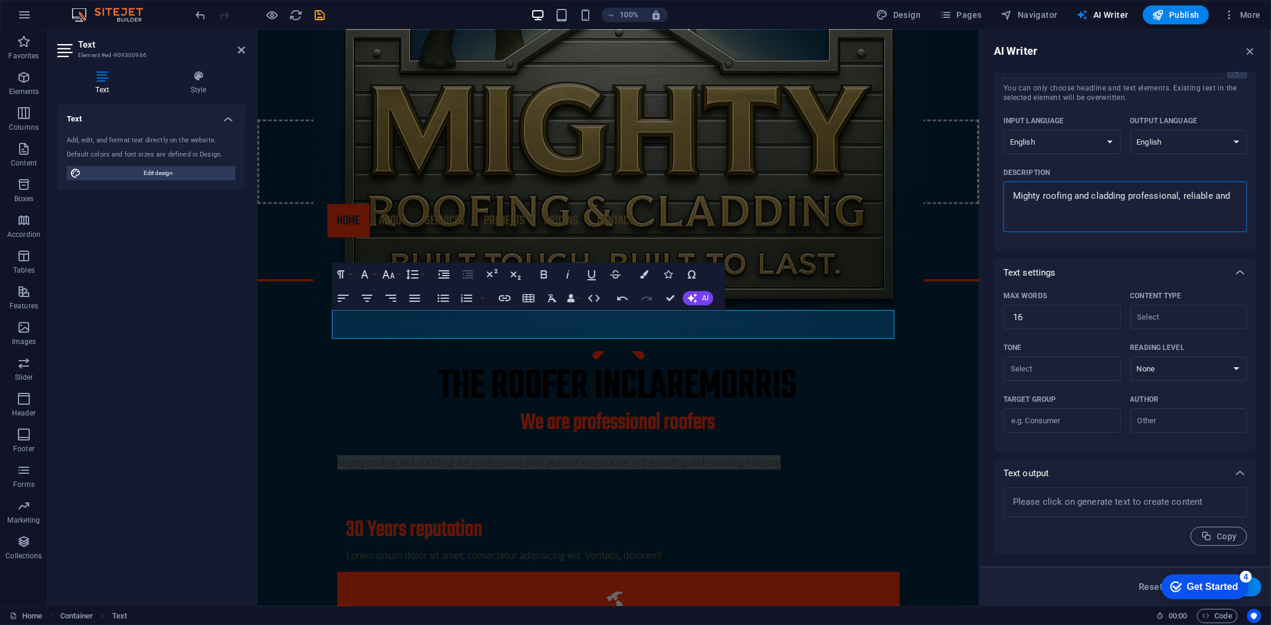
click at [1167, 223] on textarea "Mighty roofing and cladding professional, reliable and" at bounding box center [1125, 207] width 232 height 39
click at [1182, 328] on div "​" at bounding box center [1188, 317] width 117 height 24
click at [1182, 326] on input "Content type ​" at bounding box center [1179, 317] width 91 height 17
type textarea "x"
click at [1075, 372] on input "Tone ​" at bounding box center [1052, 368] width 91 height 17
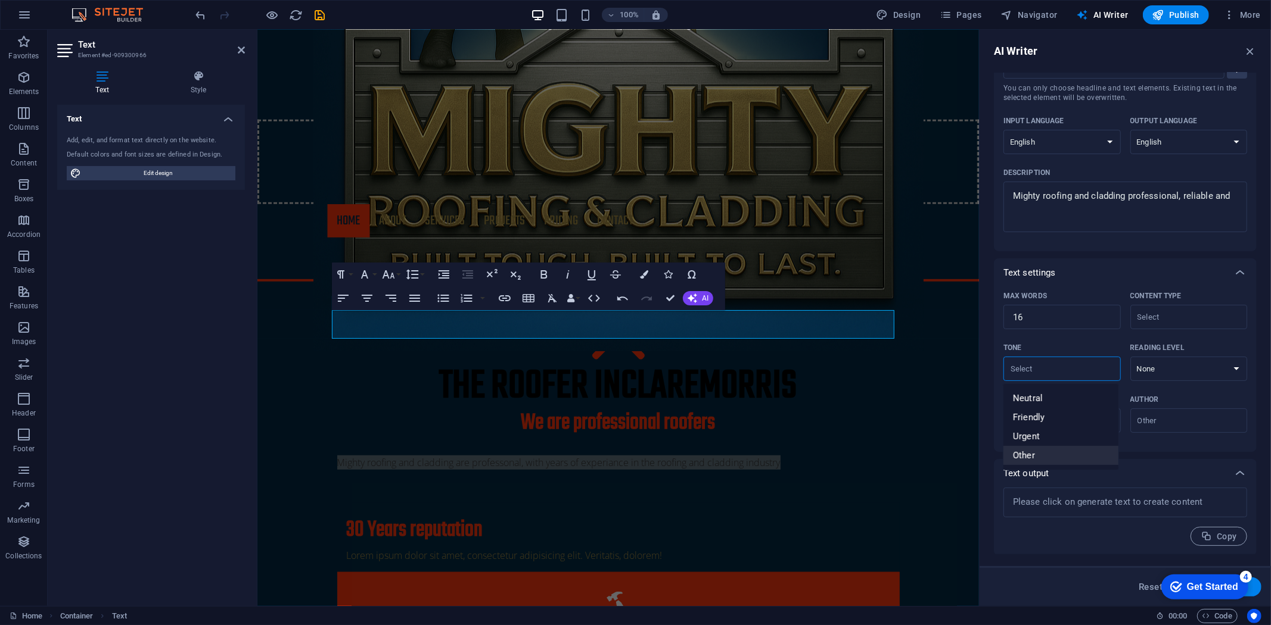
click at [1032, 453] on span "Other" at bounding box center [1024, 456] width 22 height 12
type input "Other"
click at [1172, 371] on select "None Academic Adult Teen Child" at bounding box center [1188, 369] width 117 height 24
select select "Adult"
click at [1130, 357] on select "None Academic Adult Teen Child" at bounding box center [1188, 369] width 117 height 24
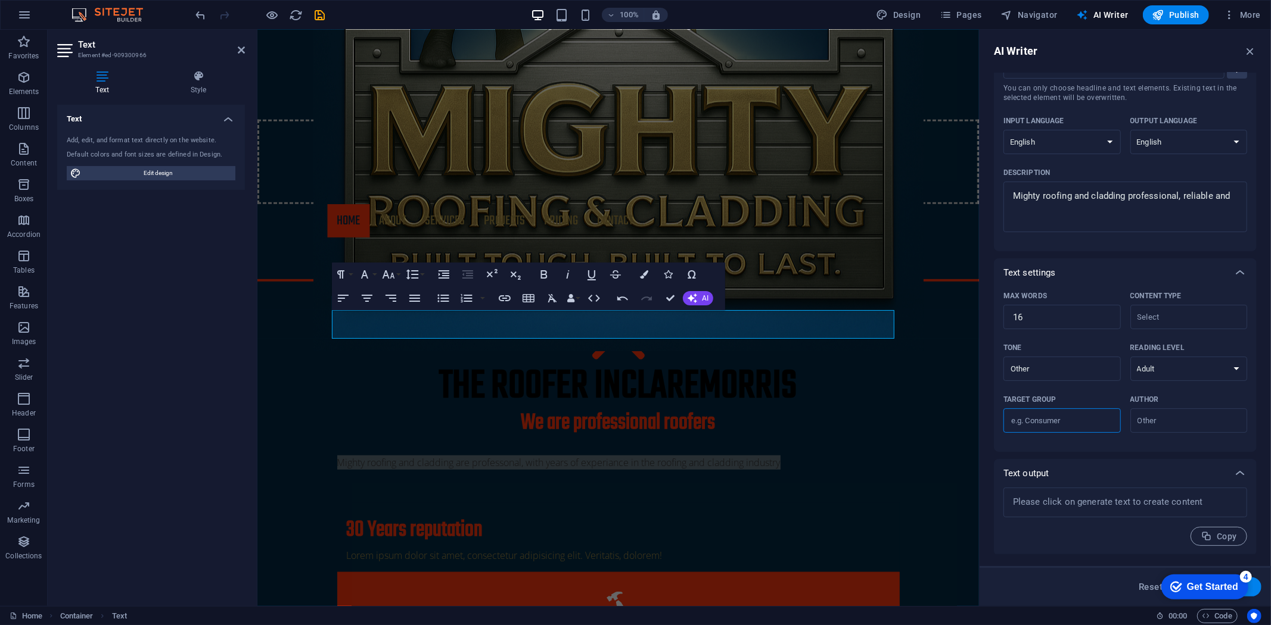
click at [1075, 420] on input "Target group ​" at bounding box center [1061, 421] width 117 height 19
type input "customer"
drag, startPoint x: 1254, startPoint y: 510, endPoint x: 1254, endPoint y: 531, distance: 21.4
click at [1254, 531] on div "x ​ Copy" at bounding box center [1125, 522] width 263 height 68
drag, startPoint x: 1221, startPoint y: 588, endPoint x: 1095, endPoint y: 622, distance: 130.2
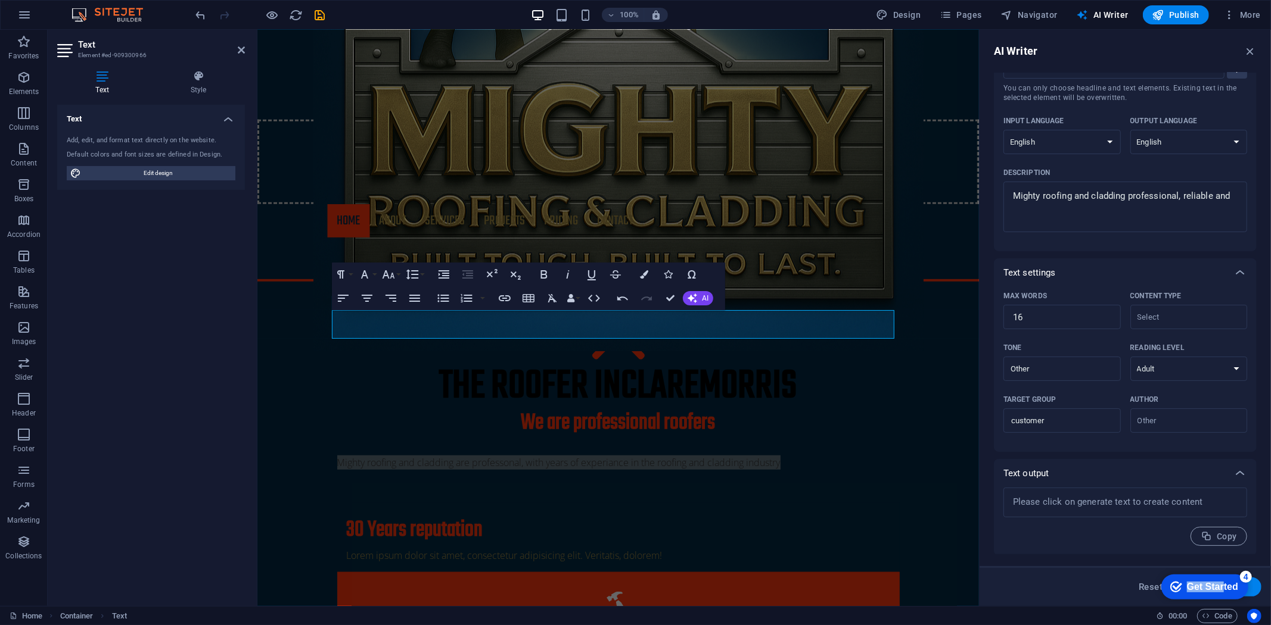
click at [1151, 604] on html "checkmark Get Started 4 First Steps in the Editor Let's guide you through the t…" at bounding box center [1201, 586] width 101 height 36
click at [1200, 588] on div "Get Started" at bounding box center [1211, 586] width 51 height 11
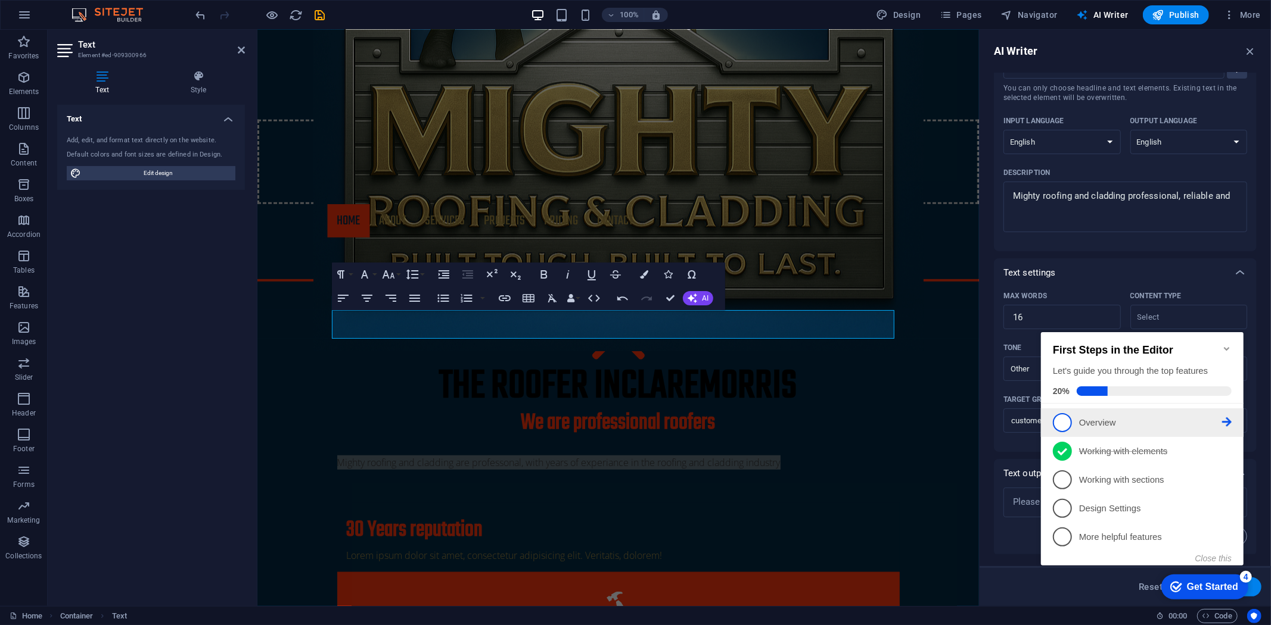
click at [1072, 422] on link "1 Overview - incomplete" at bounding box center [1141, 422] width 179 height 19
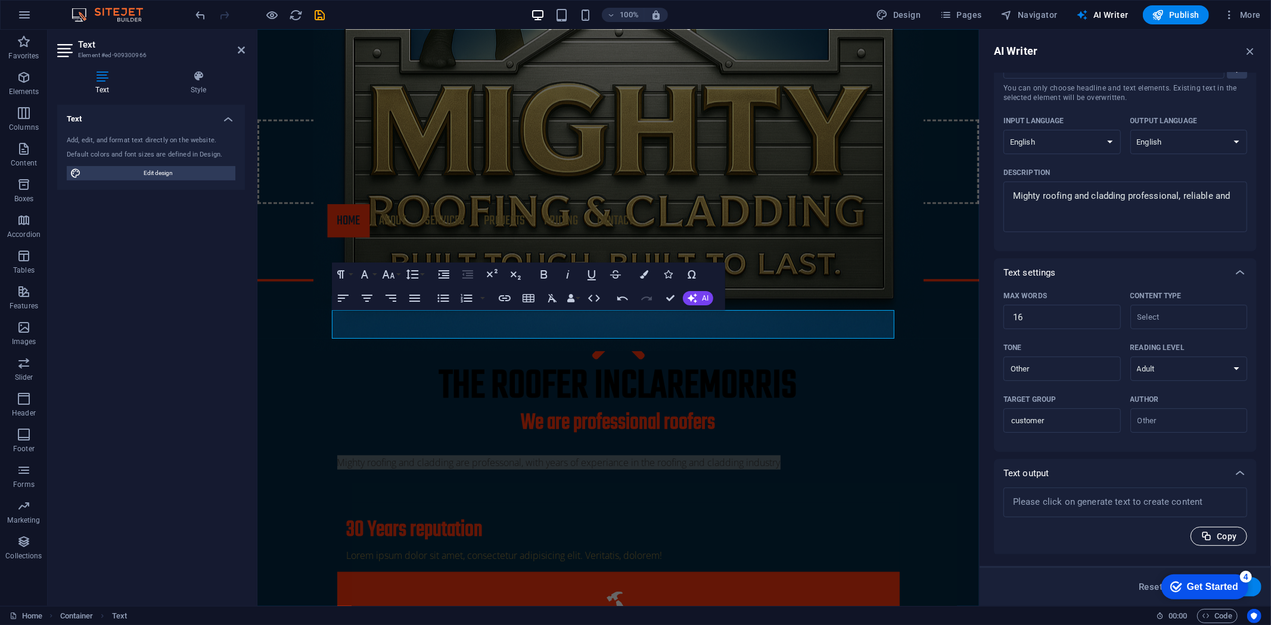
scroll to position [0, 0]
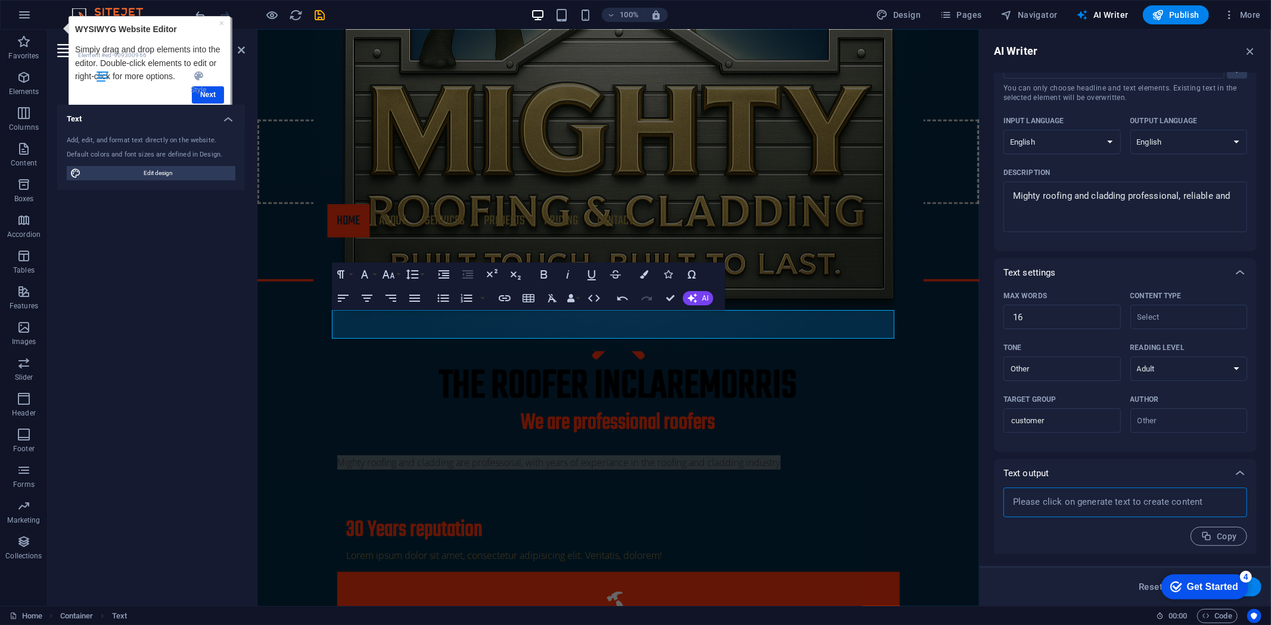
click at [1222, 497] on textarea at bounding box center [1125, 503] width 232 height 18
type textarea "x"
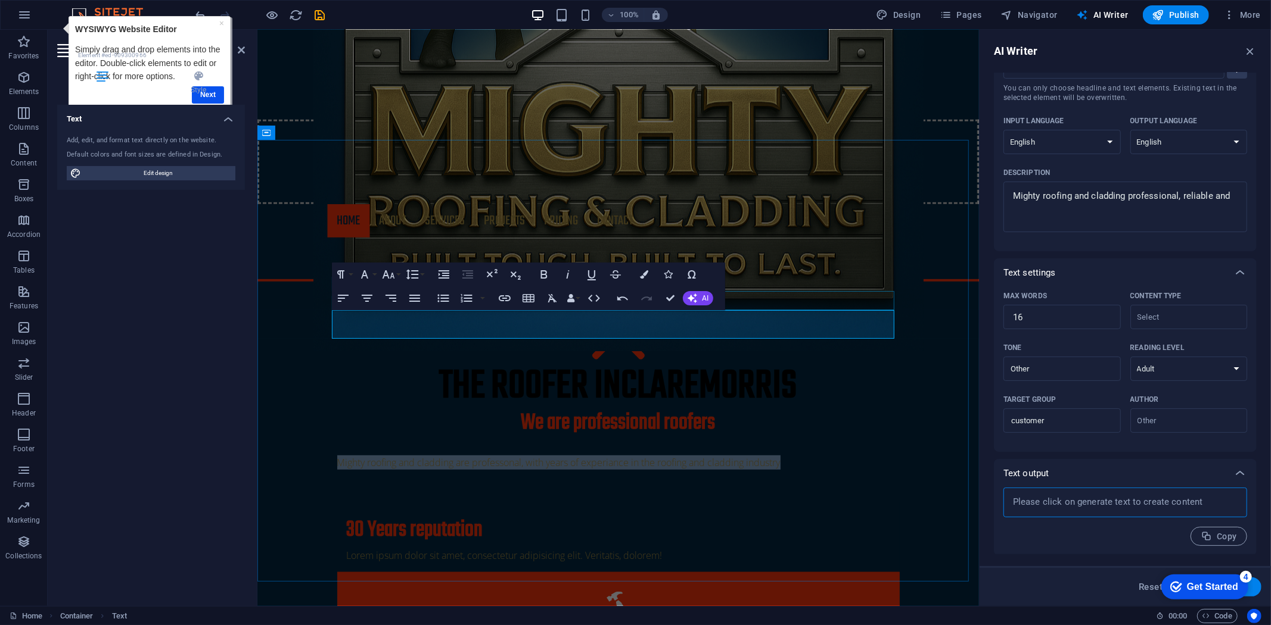
drag, startPoint x: 867, startPoint y: 294, endPoint x: 1077, endPoint y: 297, distance: 209.7
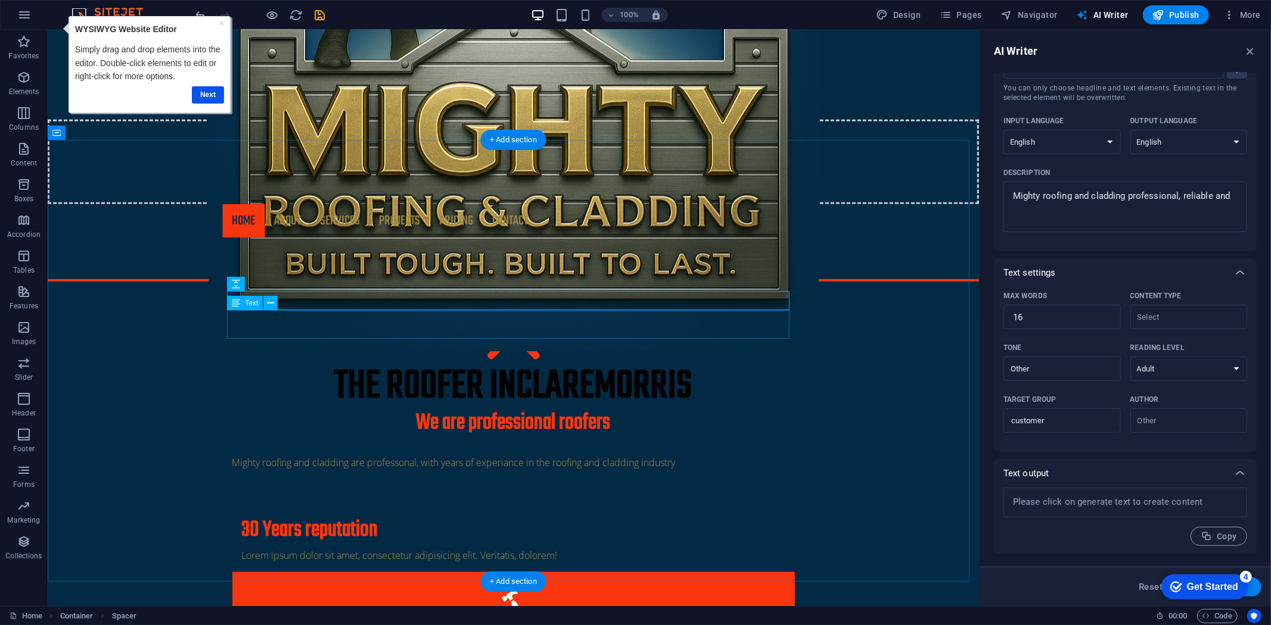
click at [716, 455] on div "Mighty roofing and cladding are professonal, with years of experiance in the ro…" at bounding box center [513, 469] width 562 height 29
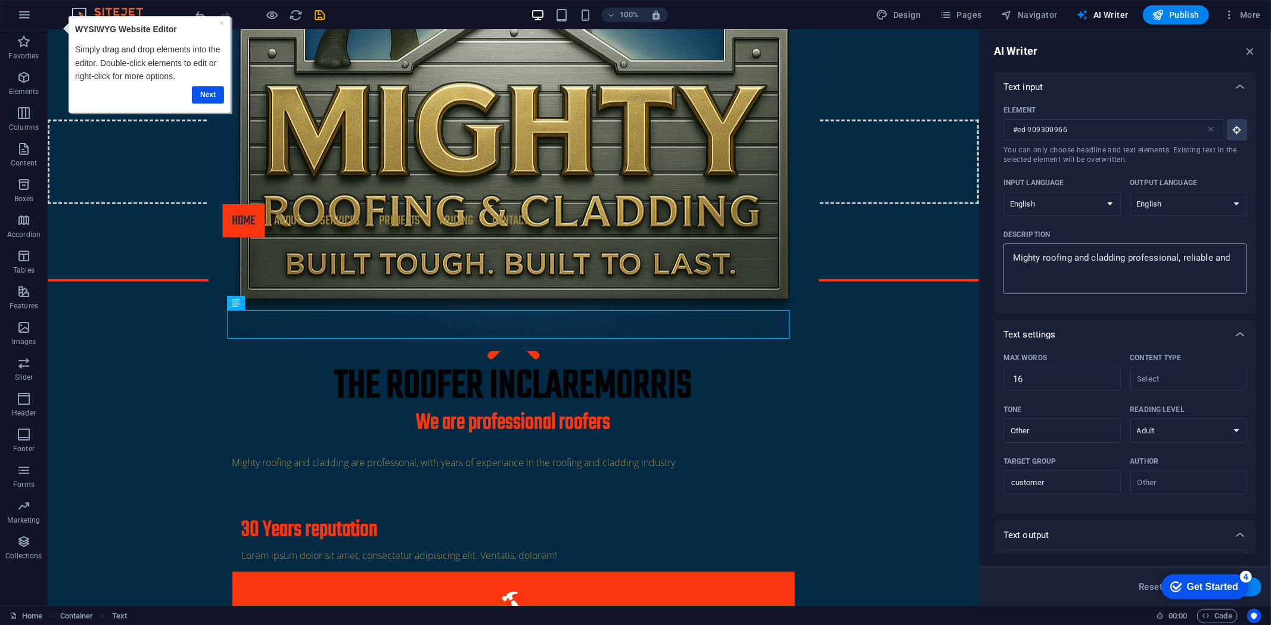
scroll to position [62, 0]
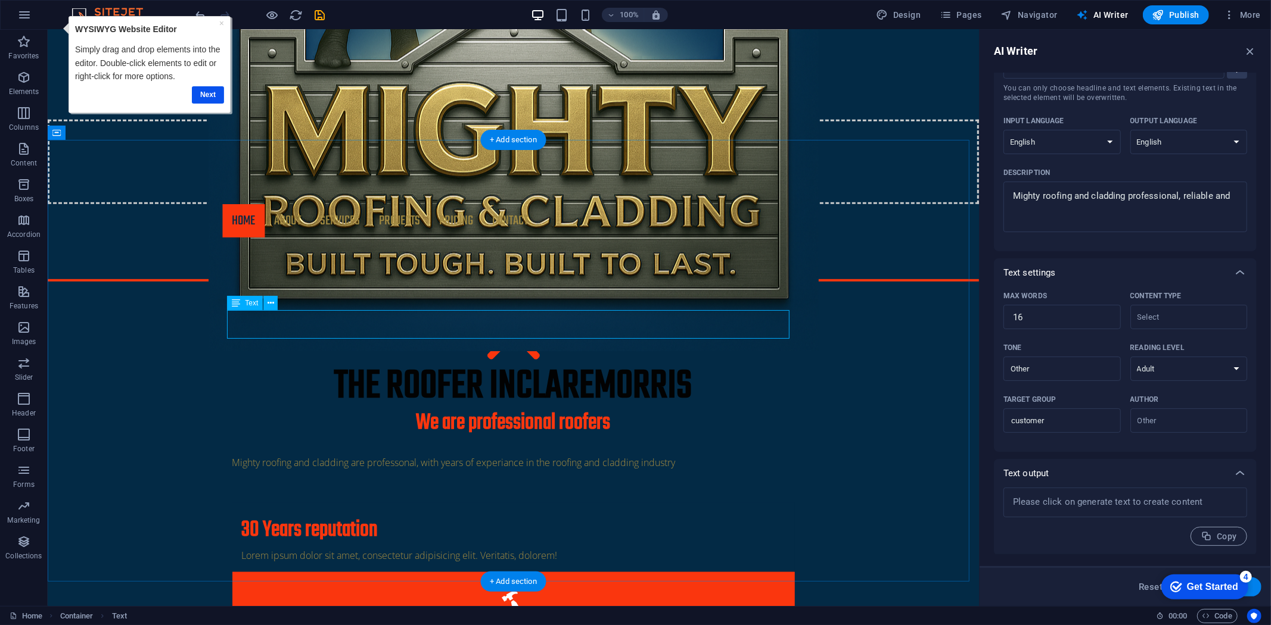
click at [617, 455] on div "Mighty roofing and cladding are professonal, with years of experiance in the ro…" at bounding box center [513, 469] width 562 height 29
click at [682, 455] on div "Mighty roofing and cladding are professonal, with years of experiance in the ro…" at bounding box center [513, 469] width 562 height 29
click at [680, 455] on div "Mighty roofing and cladding are professonal, with years of experiance in the ro…" at bounding box center [513, 469] width 562 height 29
click at [663, 455] on div "Mighty roofing and cladding are professonal, with years of experiance in the ro…" at bounding box center [513, 469] width 562 height 29
click at [1248, 51] on icon "button" at bounding box center [1249, 51] width 13 height 13
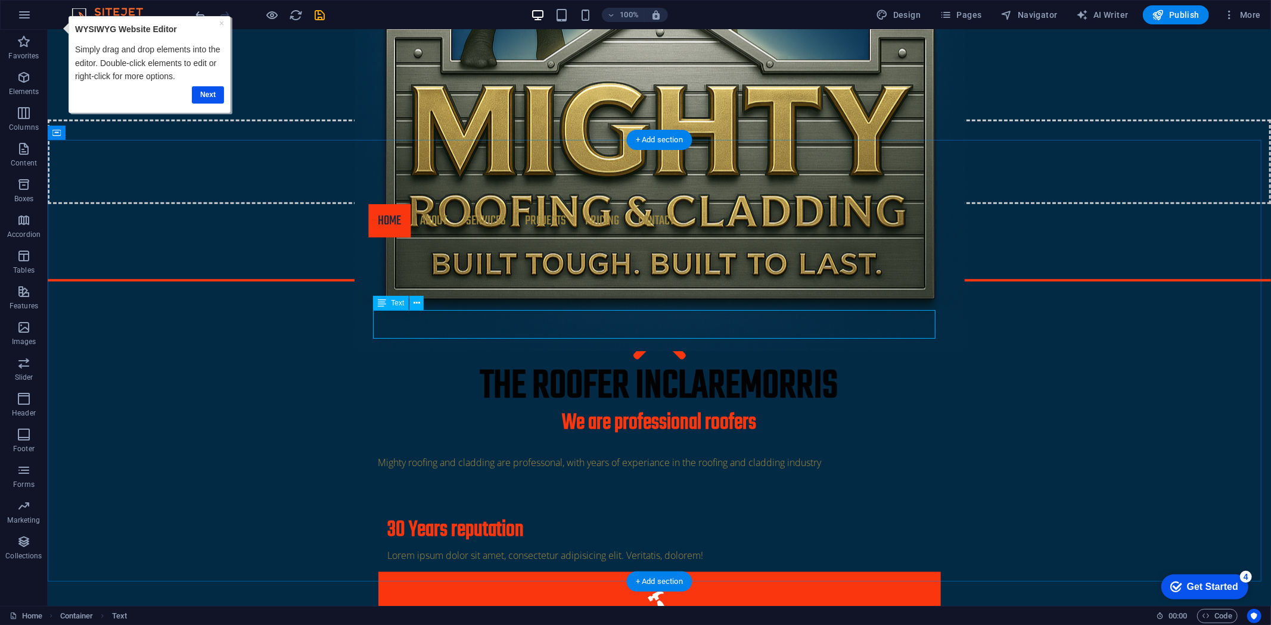
click at [830, 455] on div "Mighty roofing and cladding are professonal, with years of experiance in the ro…" at bounding box center [659, 469] width 562 height 29
click at [829, 455] on div "Mighty roofing and cladding are professonal, with years of experiance in the ro…" at bounding box center [659, 469] width 562 height 29
click at [398, 300] on span "Text" at bounding box center [397, 303] width 13 height 7
click at [397, 303] on span "Text" at bounding box center [397, 303] width 13 height 7
click at [399, 304] on span "Text" at bounding box center [397, 303] width 13 height 7
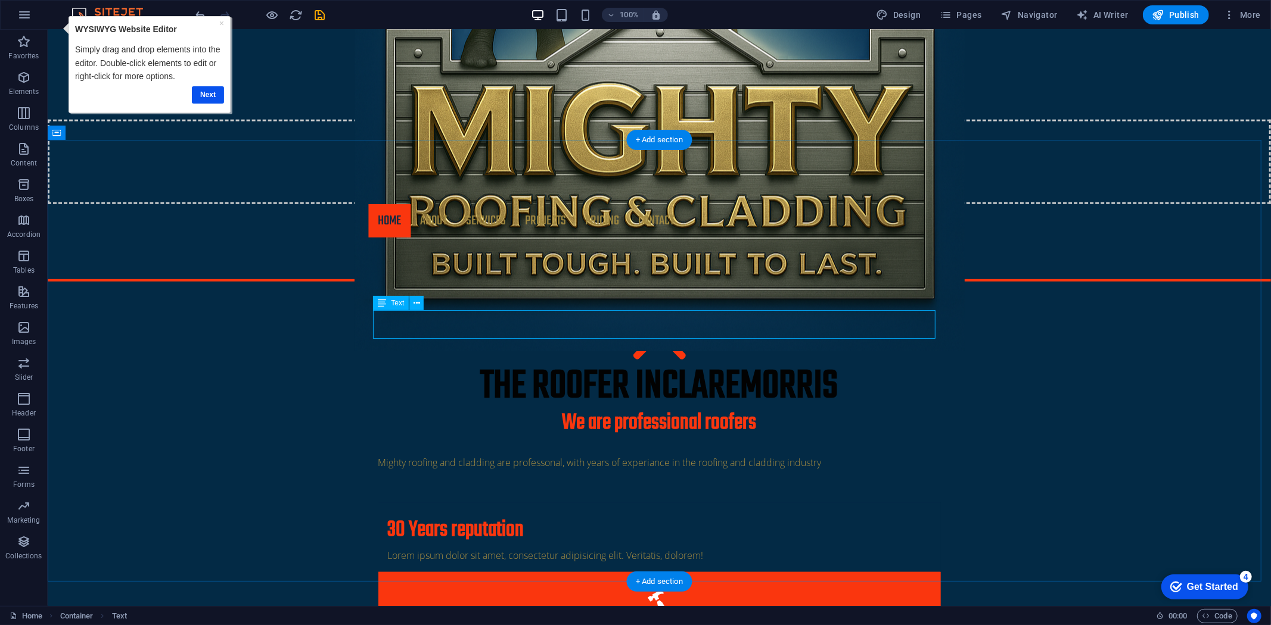
click at [390, 455] on div "Mighty roofing and cladding are professonal, with years of experiance in the ro…" at bounding box center [659, 469] width 562 height 29
click at [393, 455] on div "Mighty roofing and cladding are professonal, with years of experiance in the ro…" at bounding box center [659, 469] width 562 height 29
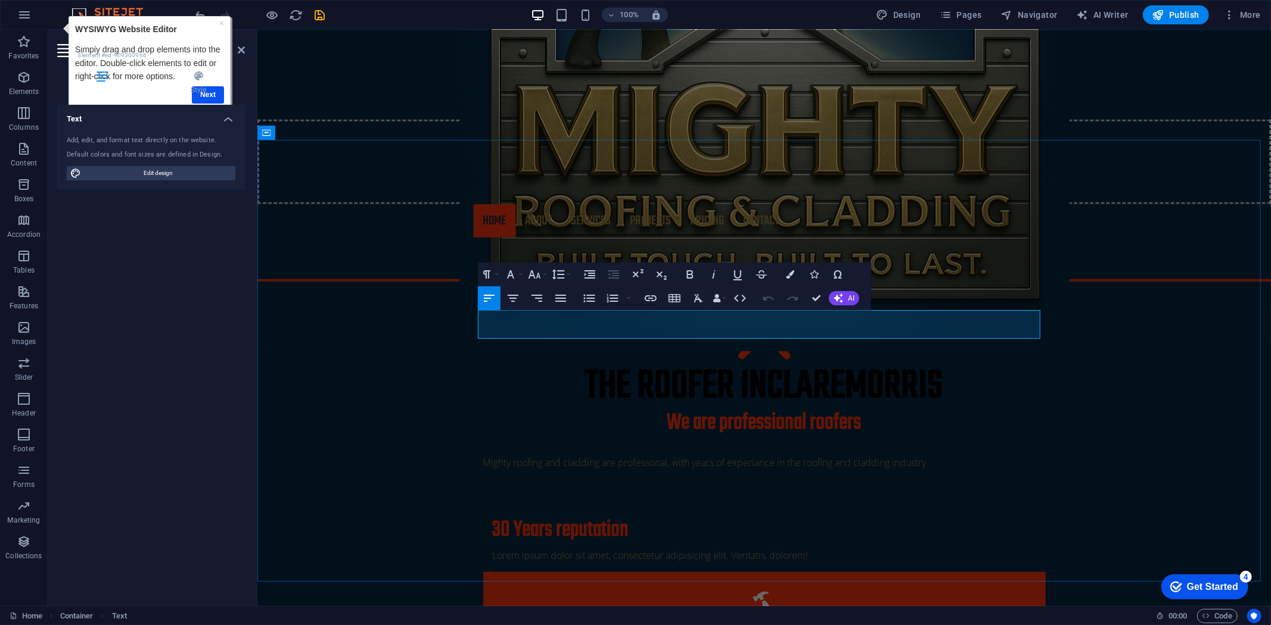
click at [544, 469] on p at bounding box center [763, 476] width 562 height 14
click at [951, 455] on p "Mighty roofing and cladding are professonal, with years of experiance in the ro…" at bounding box center [763, 462] width 562 height 14
click at [725, 455] on p "​At Mighty Roofing and Cladding we are built on experience and quality craftman…" at bounding box center [763, 462] width 562 height 14
click at [679, 455] on p "​At Mighty Roofing and Cladding we are built on experience and quality craftman…" at bounding box center [763, 462] width 562 height 14
click at [889, 455] on p "At Mighty Roofing and Cladding our foundation is years of experience and qualit…" at bounding box center [763, 462] width 562 height 14
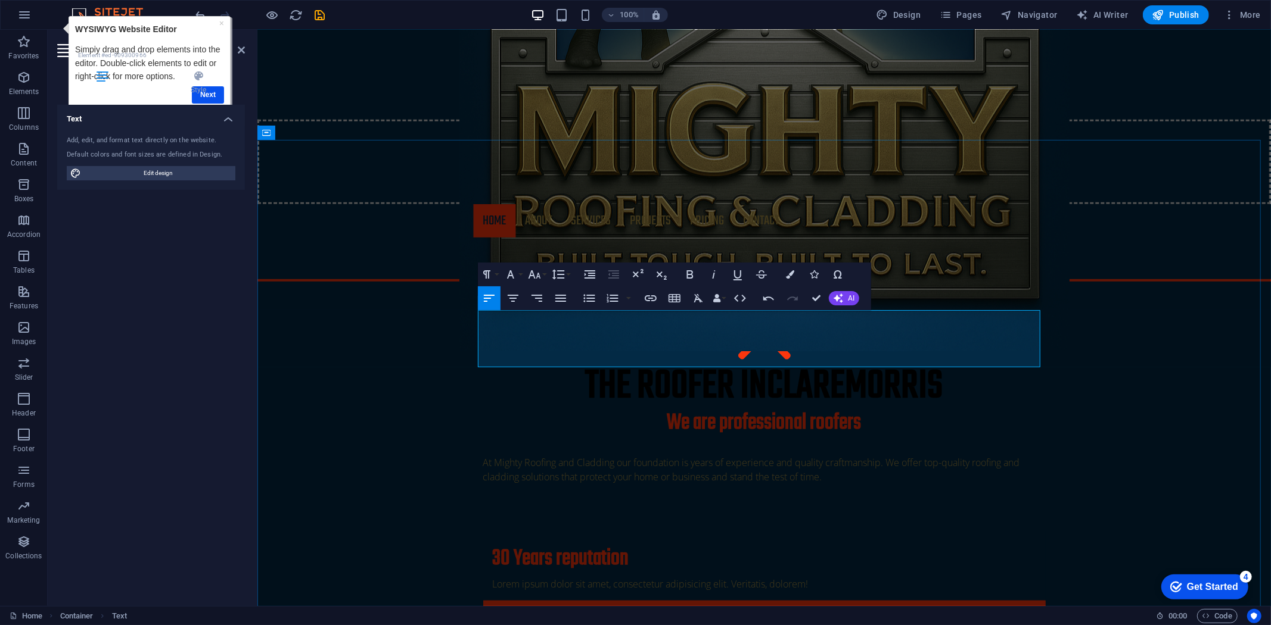
click at [864, 455] on p "At Mighty Roofing and Cladding our foundation is years of experience and qualit…" at bounding box center [763, 469] width 562 height 29
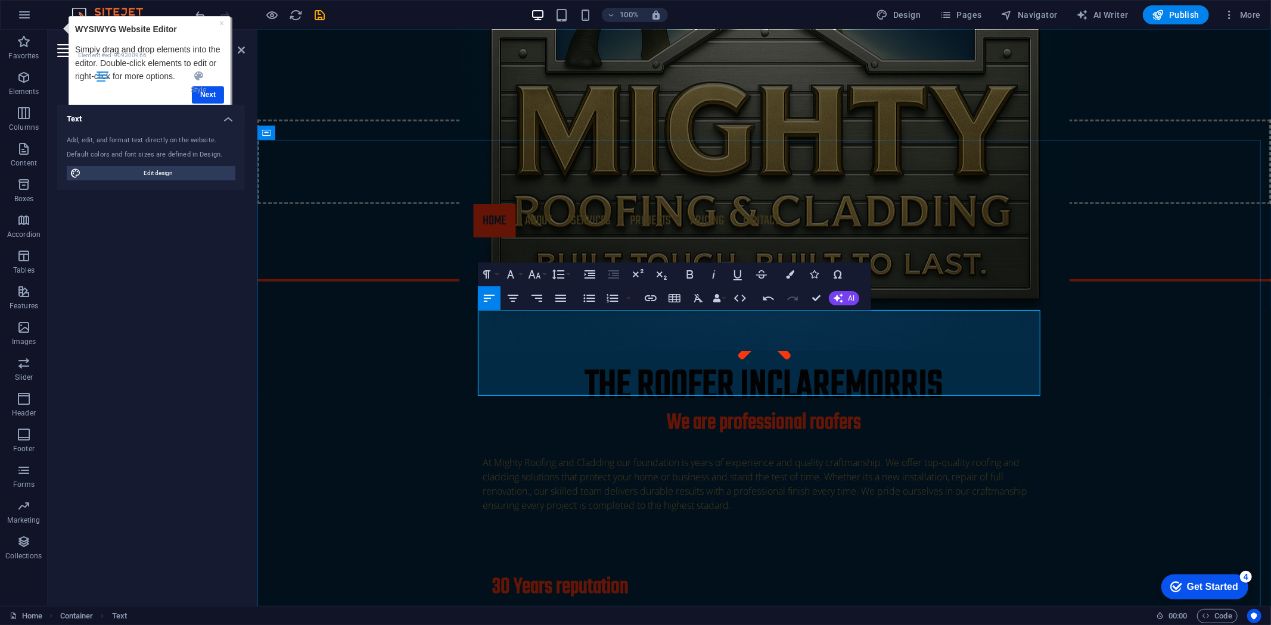
drag, startPoint x: 730, startPoint y: 366, endPoint x: 480, endPoint y: 316, distance: 255.0
click at [482, 455] on p "At Mighty Roofing and Cladding our foundation is years of experience and qualit…" at bounding box center [763, 483] width 562 height 57
click at [486, 456] on span "t Mighty Roofing and Cladding our foundation is years of experience and quality…" at bounding box center [754, 484] width 544 height 56
click at [739, 455] on p "t Mighty Roofing and Cladding our foundation is years of experience and quality…" at bounding box center [763, 483] width 562 height 57
click at [485, 456] on span "t Mighty Roofing and Cladding our foundation is years of experience and quality…" at bounding box center [754, 484] width 544 height 56
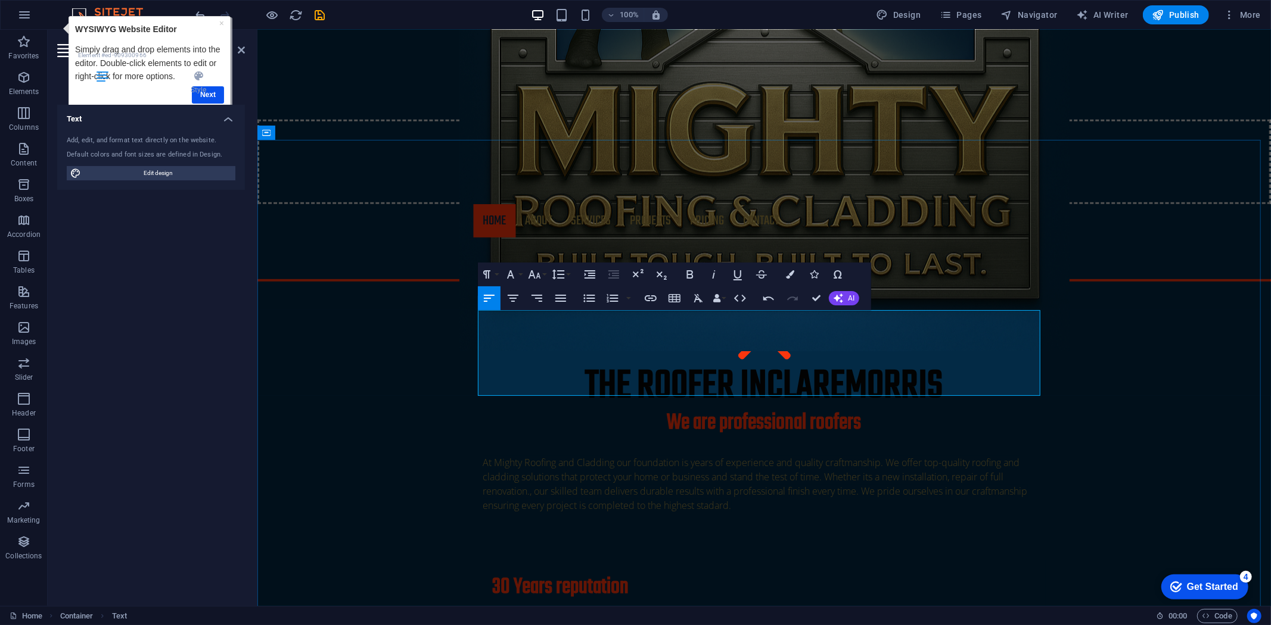
drag, startPoint x: 731, startPoint y: 358, endPoint x: 477, endPoint y: 317, distance: 257.6
click at [482, 455] on p "At Mighty Roofing and Cladding our foundation is years of experience and qualit…" at bounding box center [763, 483] width 562 height 57
click at [837, 300] on icon "button" at bounding box center [838, 299] width 10 height 10
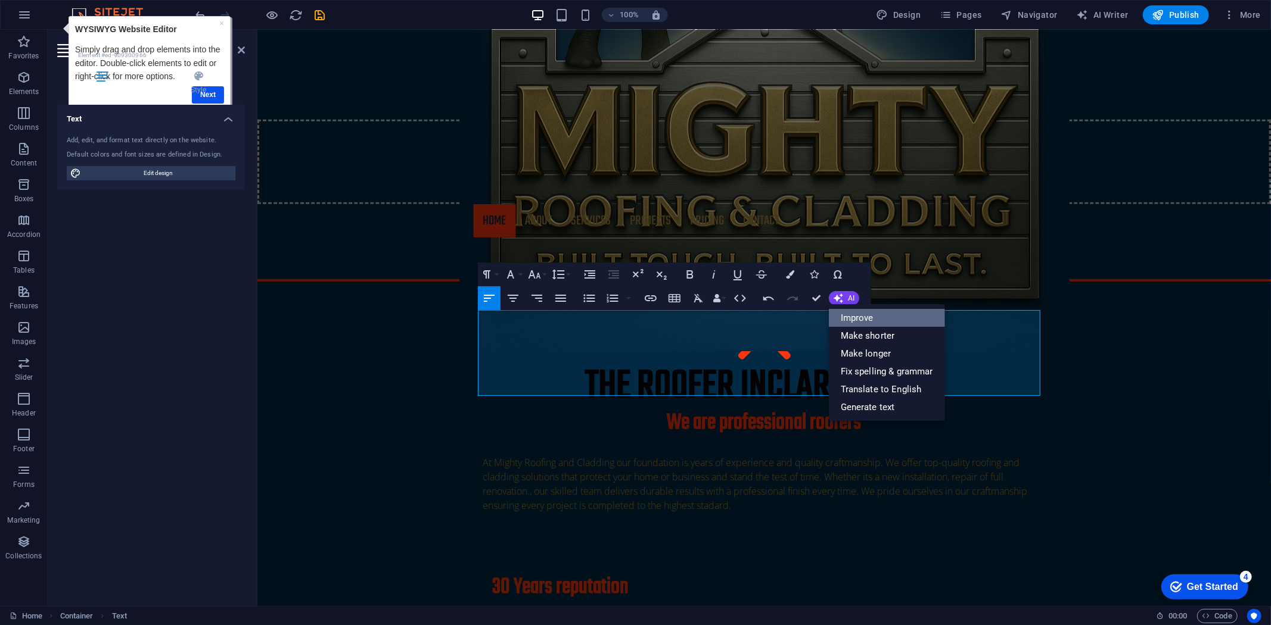
click at [836, 316] on link "Improve" at bounding box center [887, 318] width 116 height 18
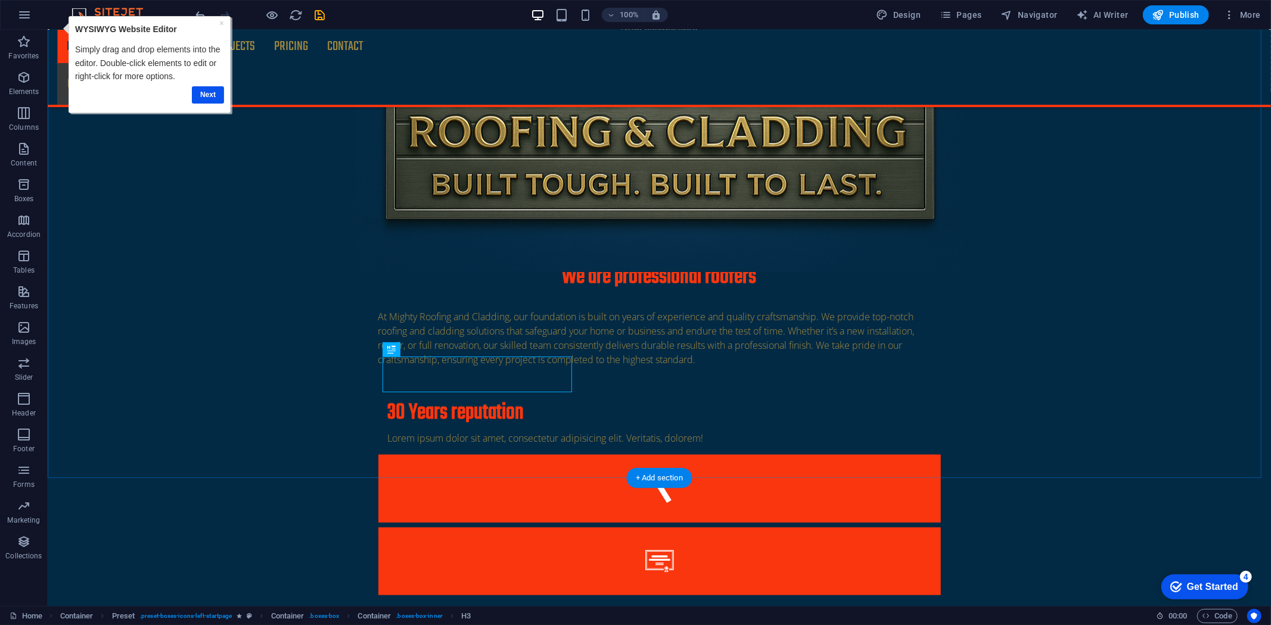
scroll to position [596, 0]
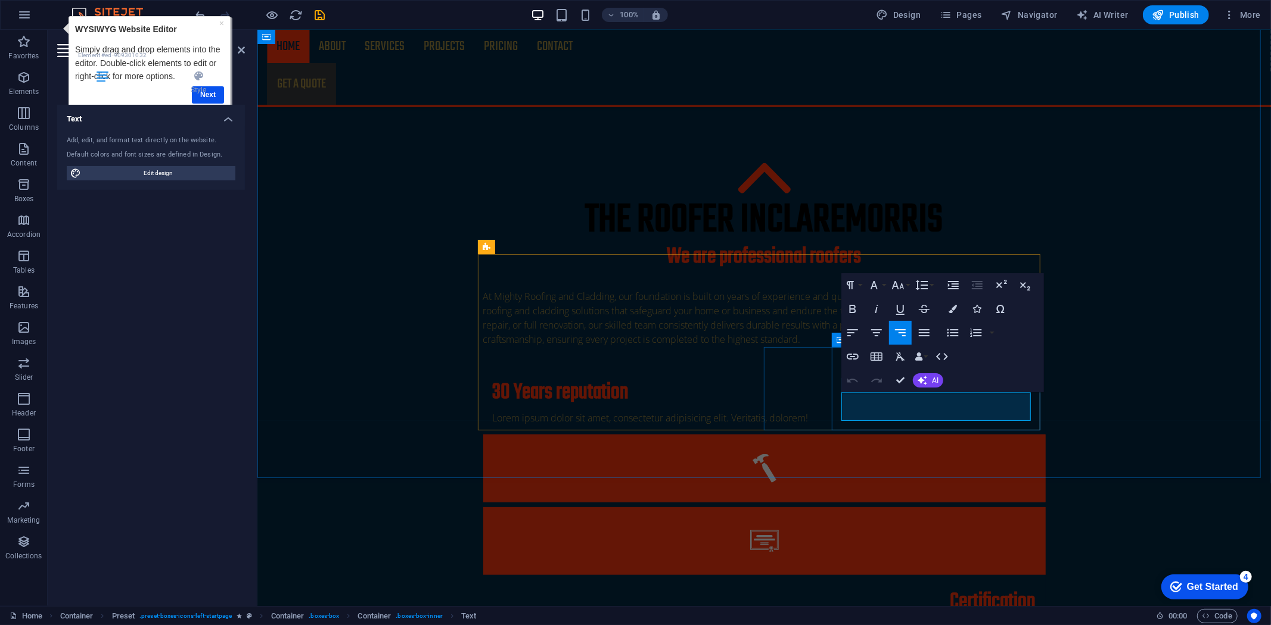
drag, startPoint x: 1025, startPoint y: 412, endPoint x: 849, endPoint y: 401, distance: 175.5
click at [930, 384] on button "AI" at bounding box center [928, 380] width 30 height 14
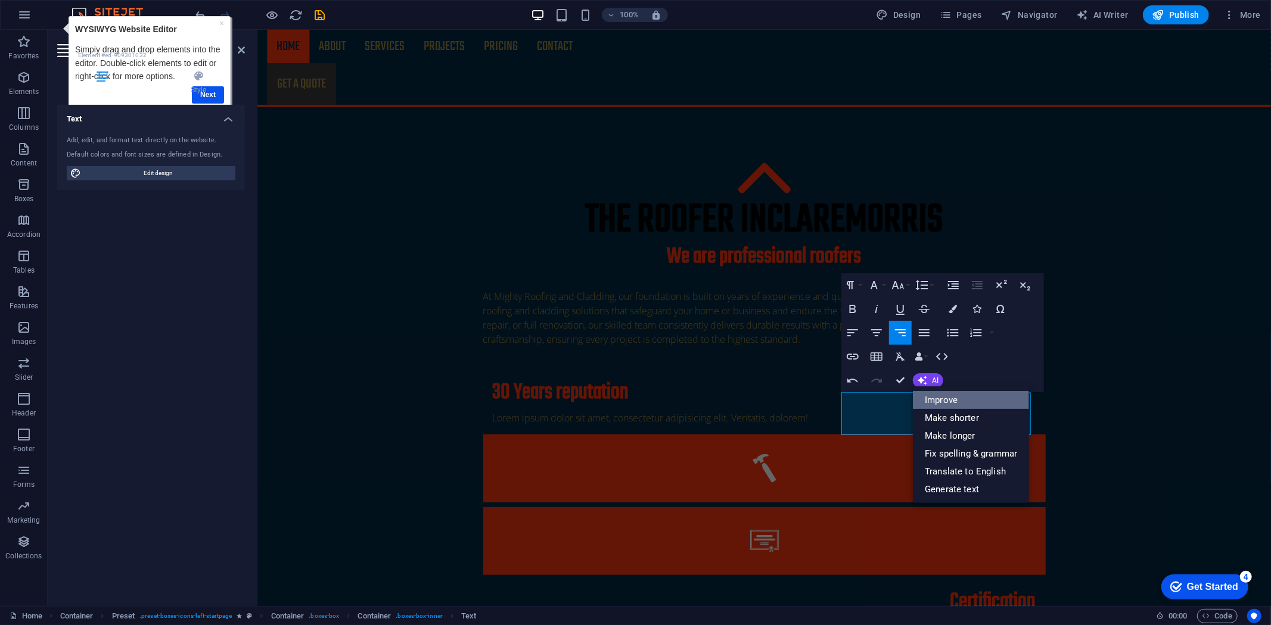
click at [927, 400] on link "Improve" at bounding box center [971, 400] width 116 height 18
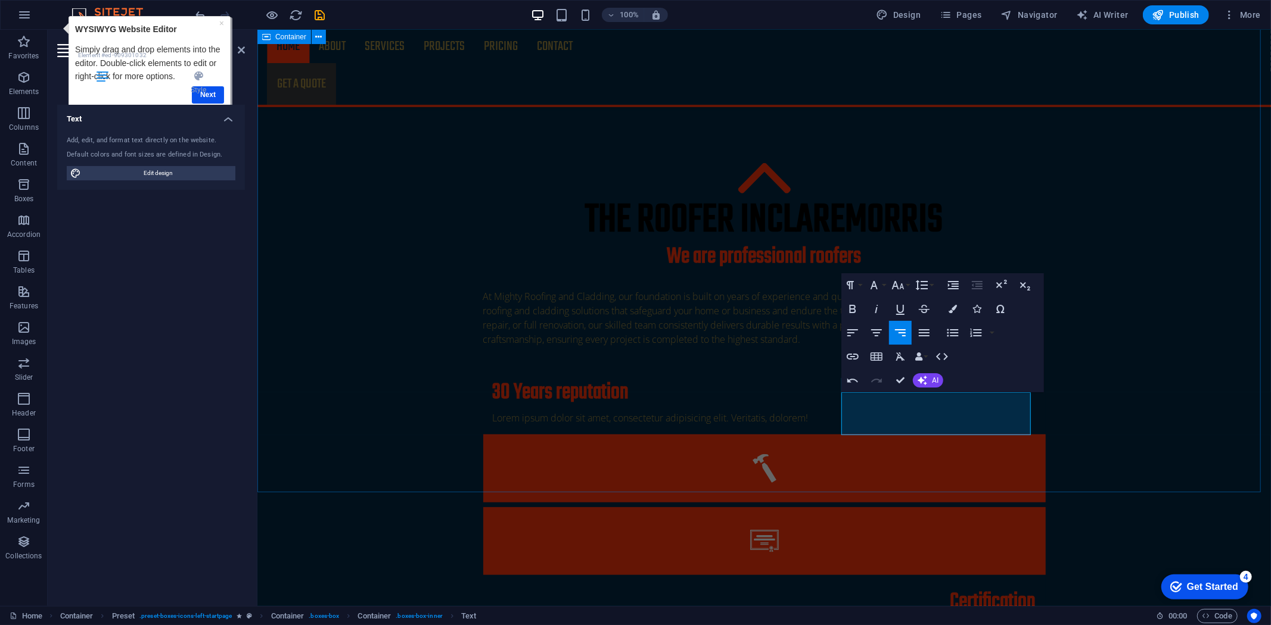
click at [1058, 439] on div "The roofer in [GEOGRAPHIC_DATA] We are professional roofers At Mighty Roofing a…" at bounding box center [763, 523] width 1013 height 904
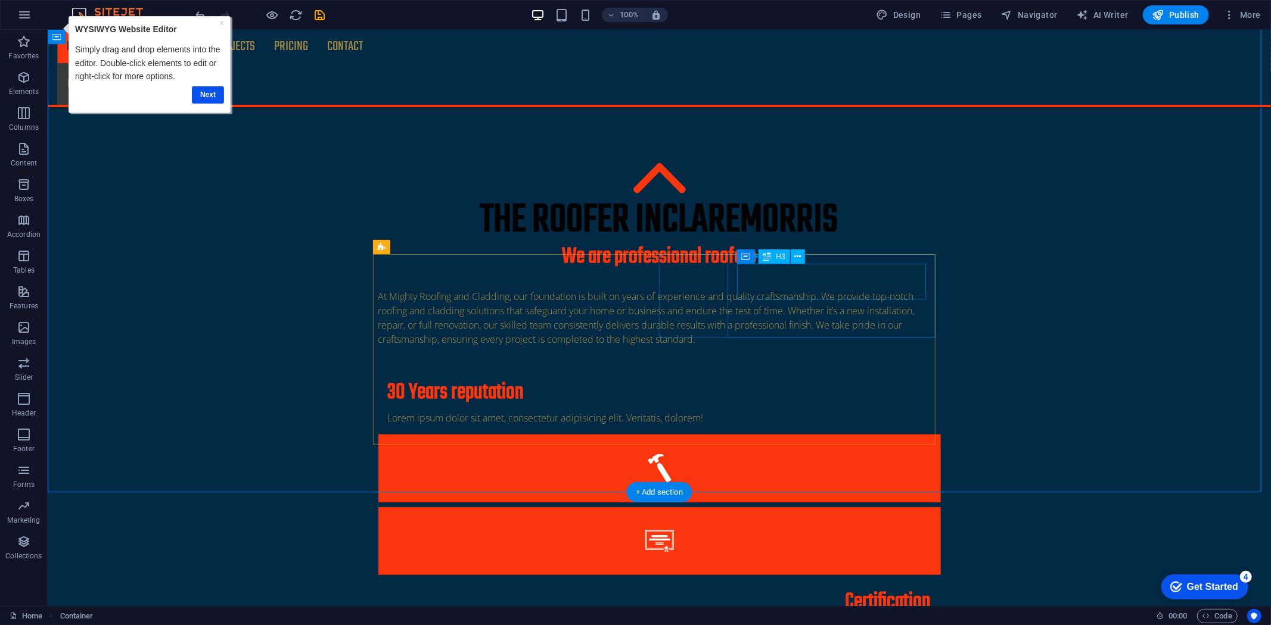
click at [880, 589] on div "Certification" at bounding box center [658, 602] width 543 height 26
click at [898, 589] on div "Certification" at bounding box center [658, 602] width 543 height 26
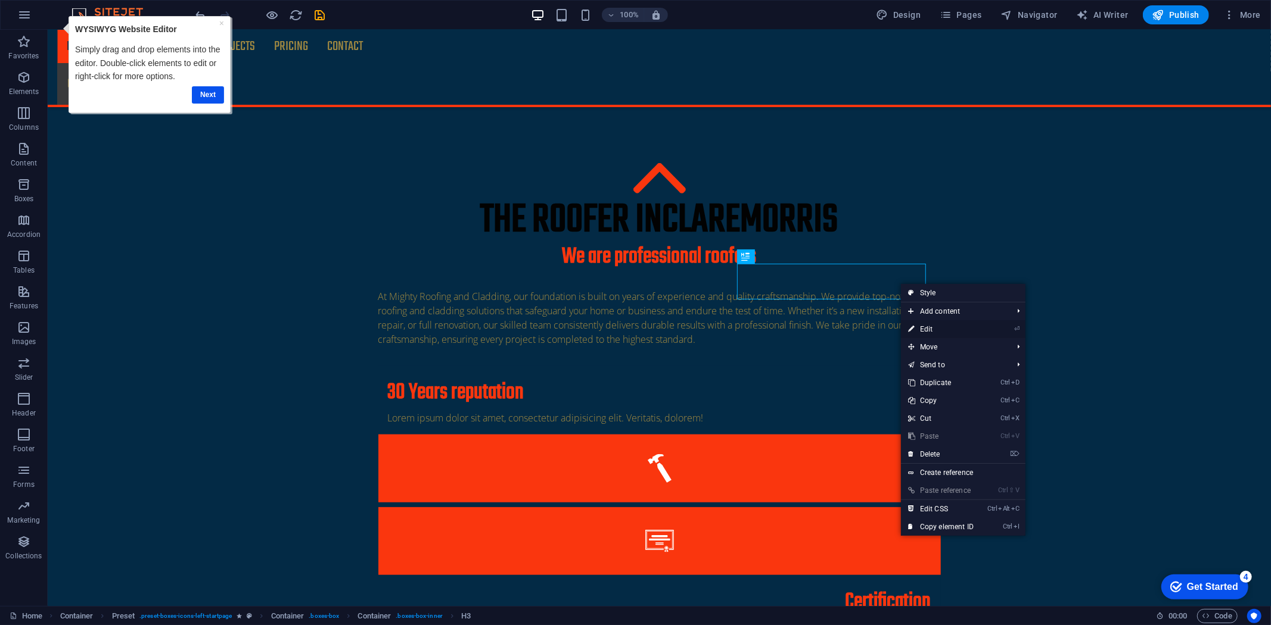
click at [926, 325] on link "⏎ Edit" at bounding box center [941, 329] width 80 height 18
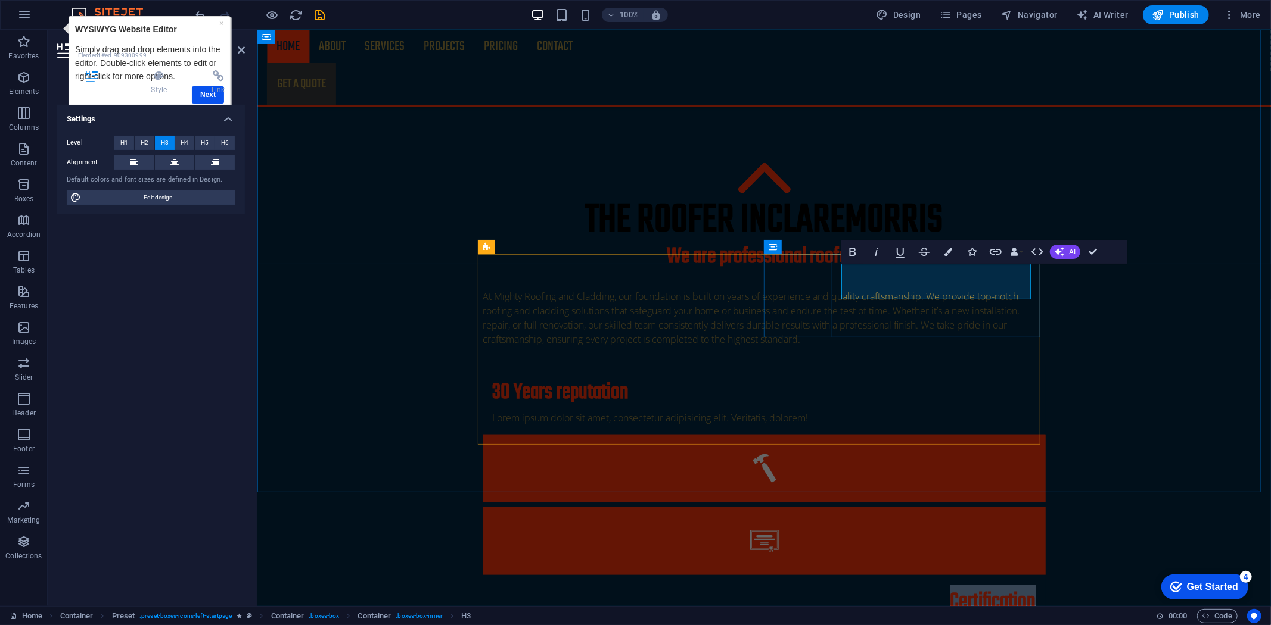
click at [1028, 589] on h3 "Certification" at bounding box center [763, 602] width 543 height 26
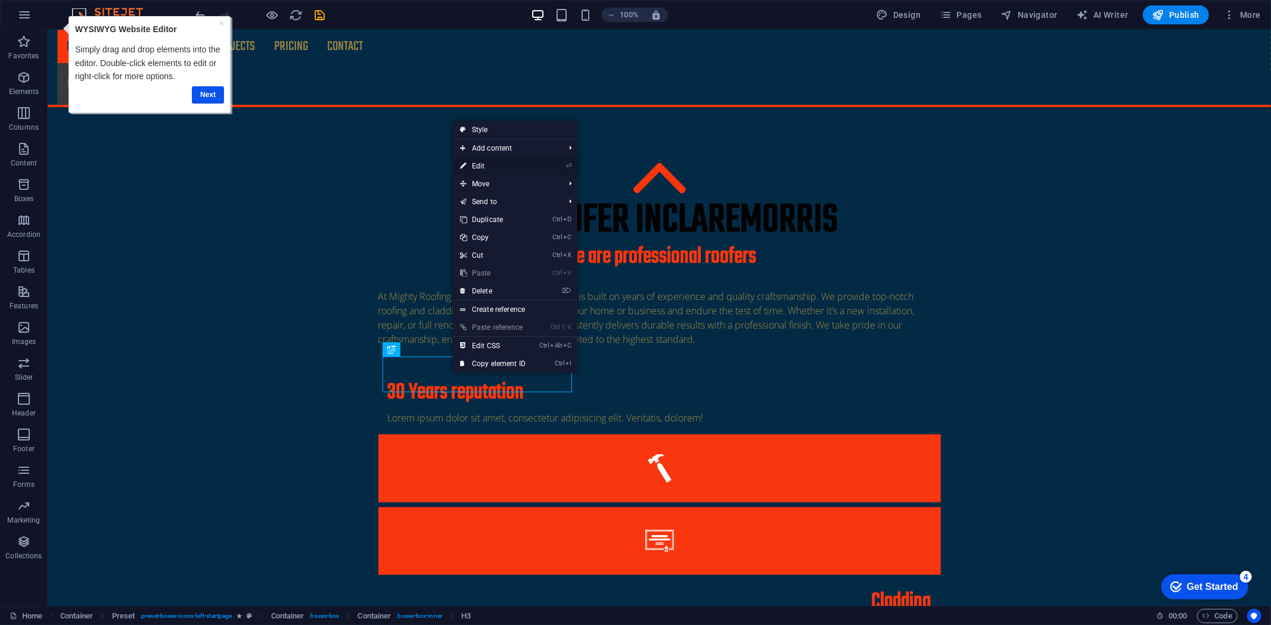
click at [472, 162] on link "⏎ Edit" at bounding box center [493, 166] width 80 height 18
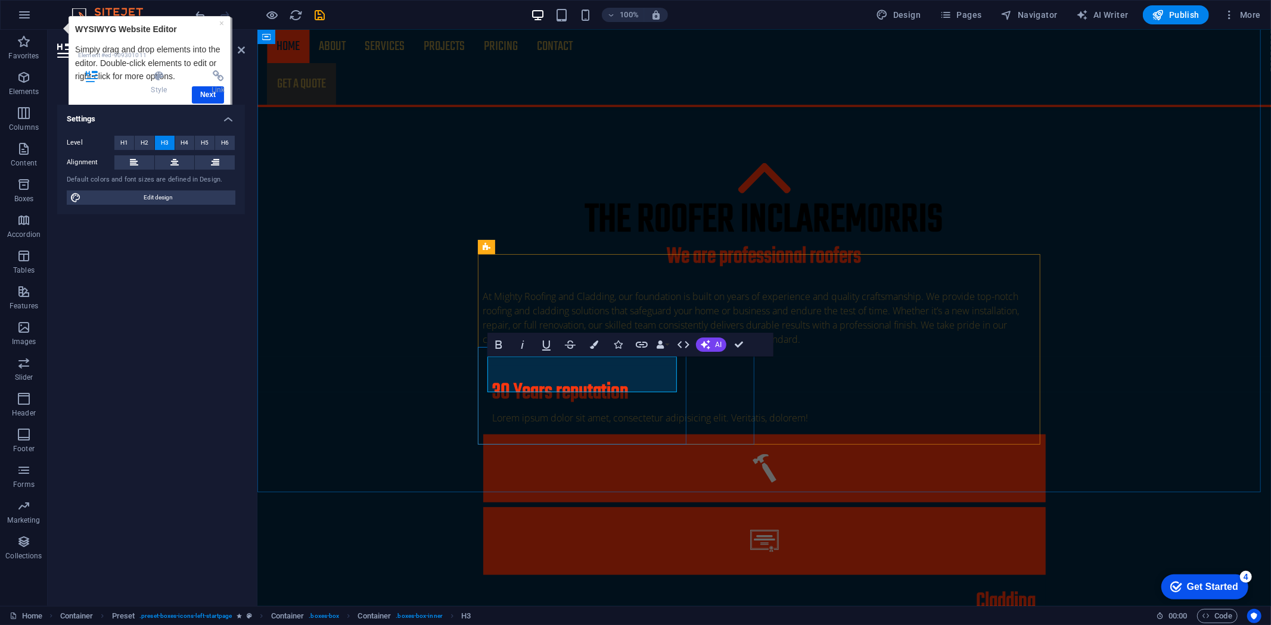
click at [1161, 248] on div "The roofer in [GEOGRAPHIC_DATA] We are professional roofers At Mighty Roofing a…" at bounding box center [763, 523] width 1013 height 904
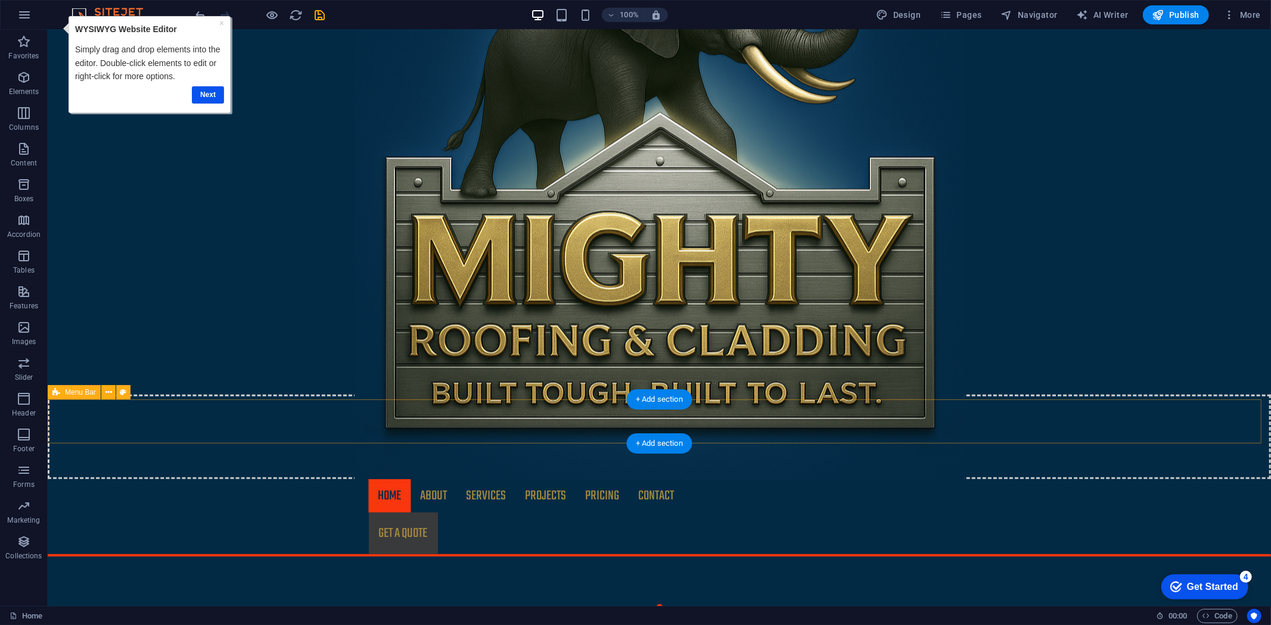
scroll to position [198, 0]
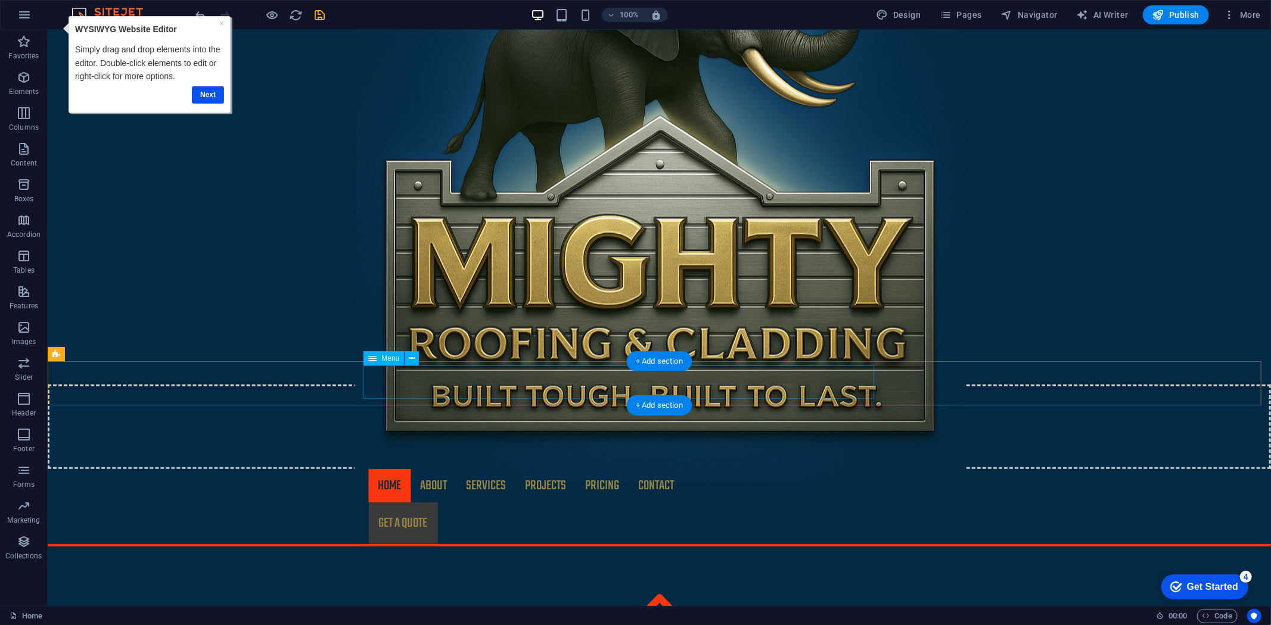
click at [434, 469] on nav "Home About Services Projects Project-detail Pricing Contact" at bounding box center [658, 485] width 581 height 33
click at [429, 469] on nav "Home About Services Projects Project-detail Pricing Contact" at bounding box center [658, 485] width 581 height 33
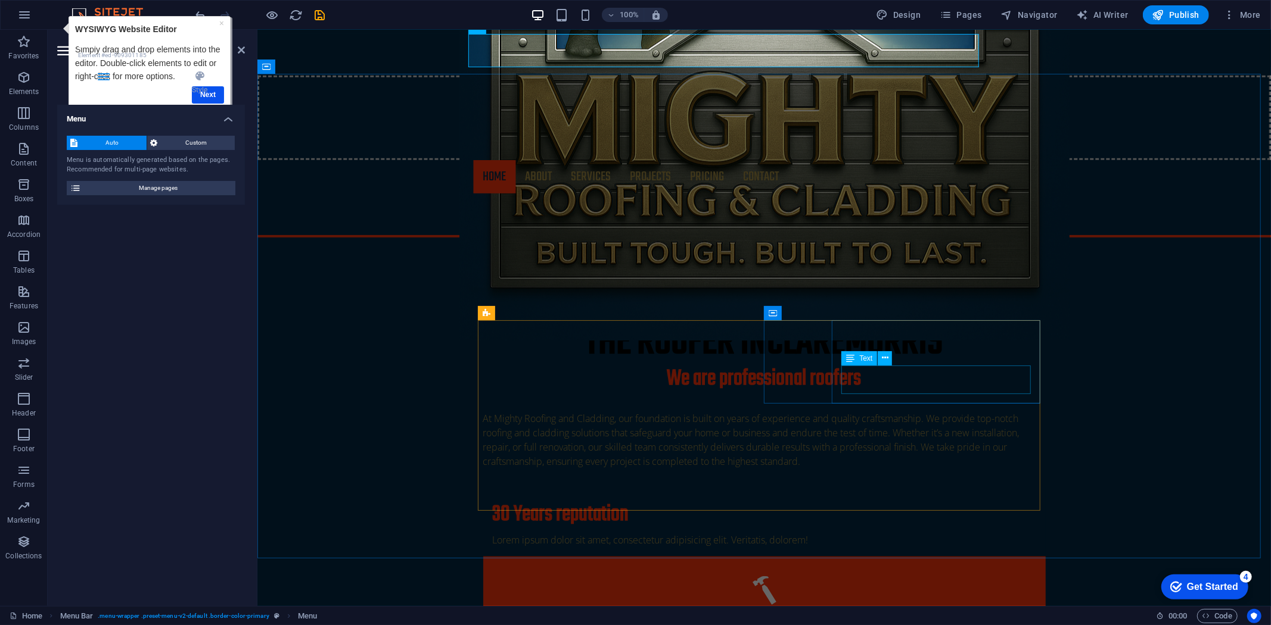
scroll to position [596, 0]
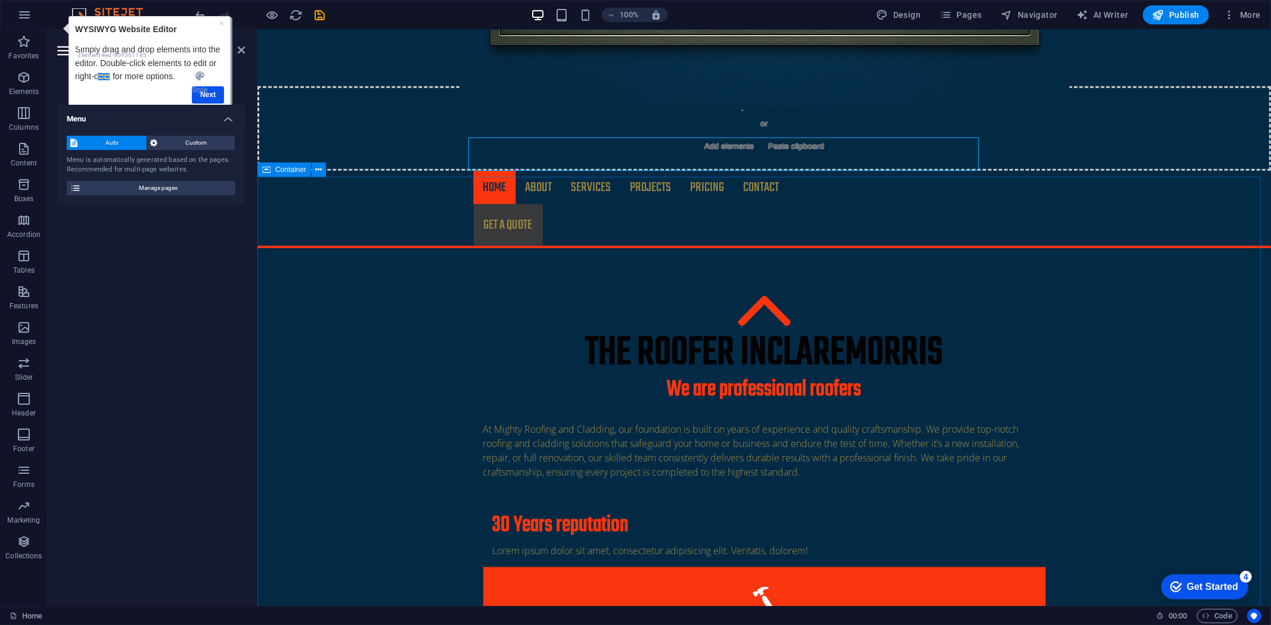
scroll to position [426, 0]
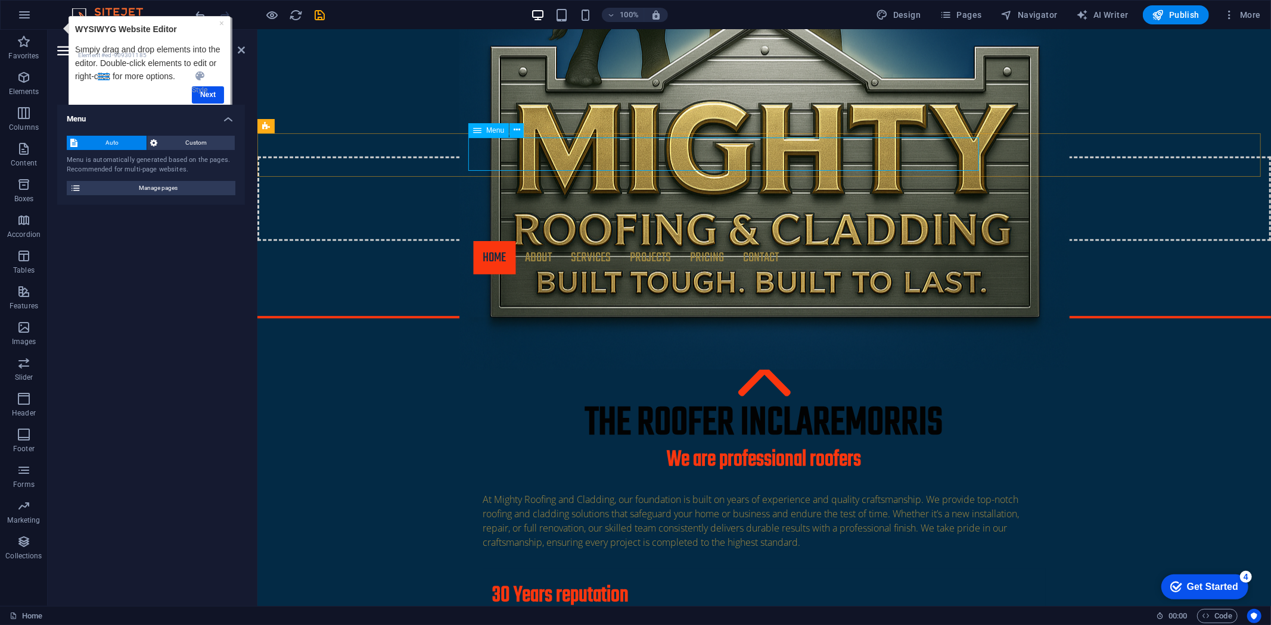
click at [540, 241] on nav "Home About Services Projects Project-detail Pricing Contact" at bounding box center [763, 257] width 581 height 33
click at [510, 241] on nav "Home About Services Projects Project-detail Pricing Contact" at bounding box center [763, 257] width 581 height 33
click at [531, 241] on nav "Home About Services Projects Project-detail Pricing Contact" at bounding box center [763, 257] width 581 height 33
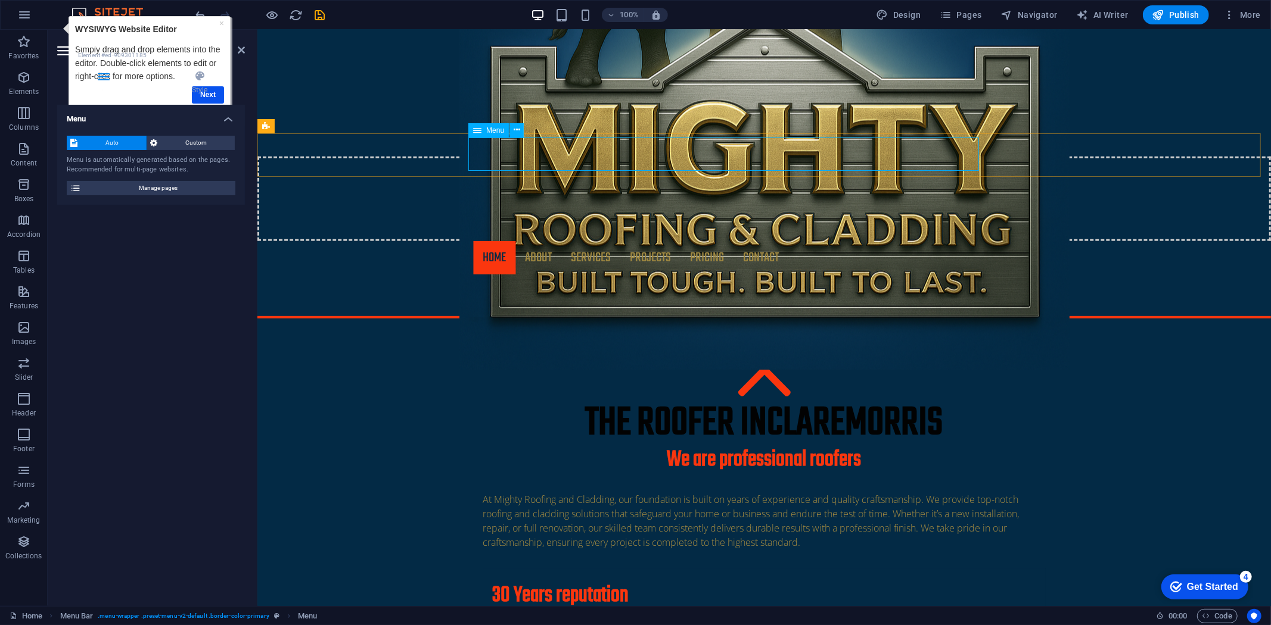
click at [473, 241] on nav "Home About Services Projects Project-detail Pricing Contact" at bounding box center [763, 257] width 581 height 33
click at [396, 113] on figure at bounding box center [763, 92] width 1013 height 553
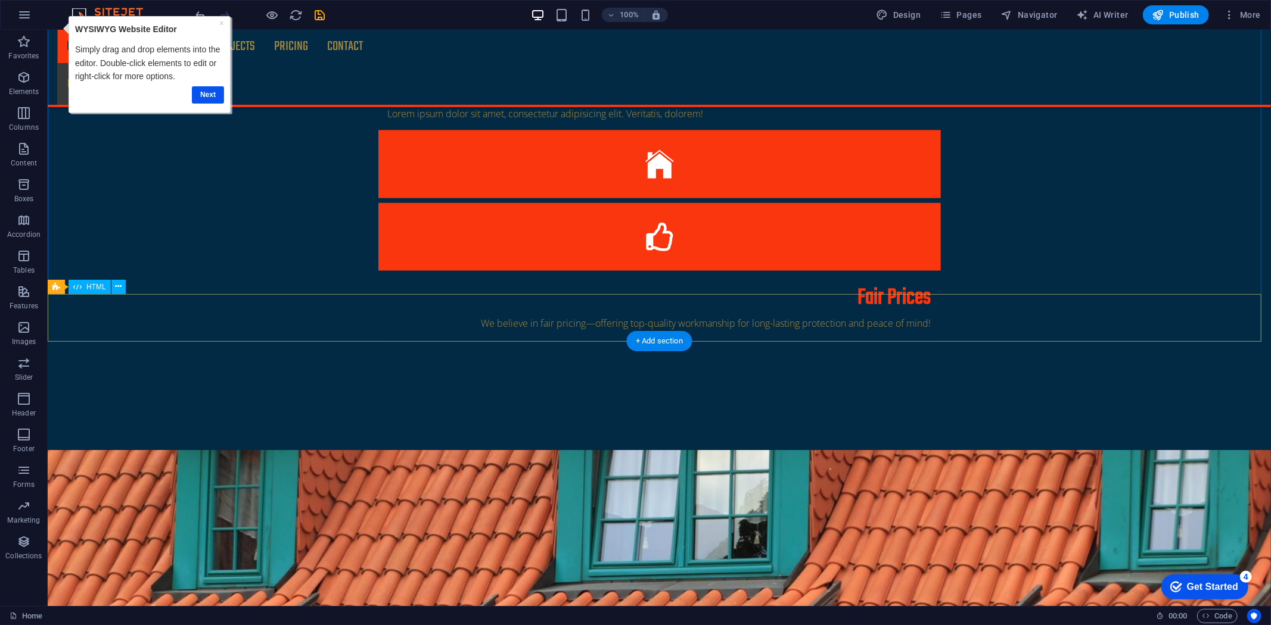
scroll to position [1088, 0]
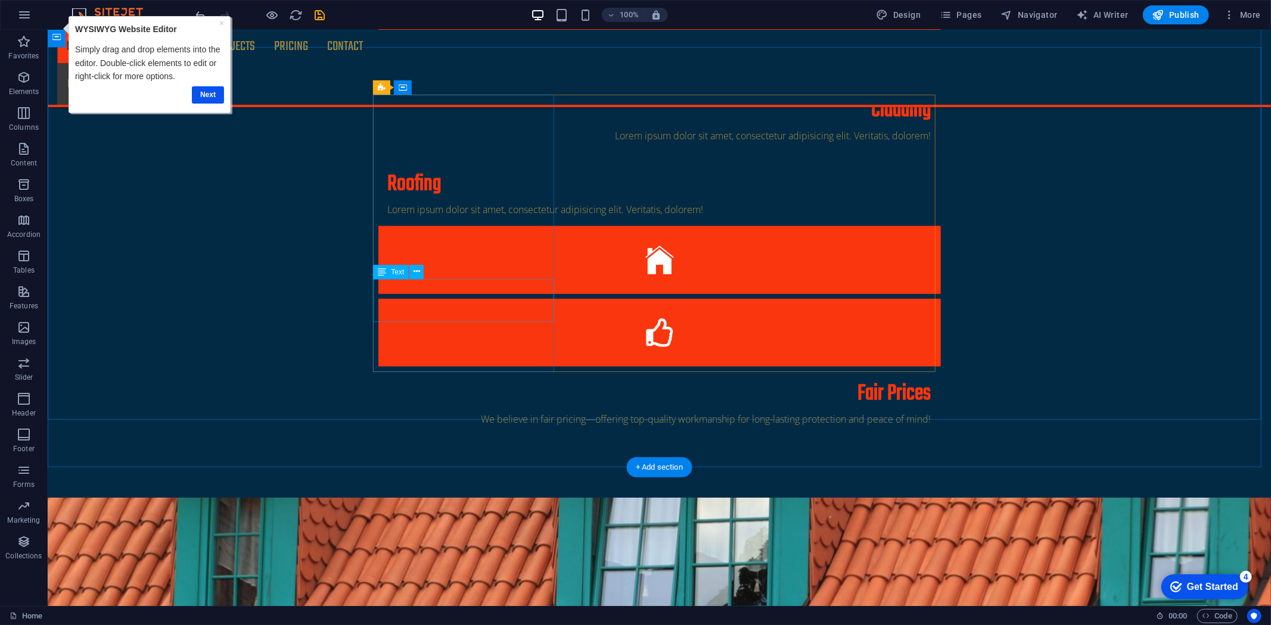
click at [401, 269] on span "Text" at bounding box center [397, 272] width 13 height 7
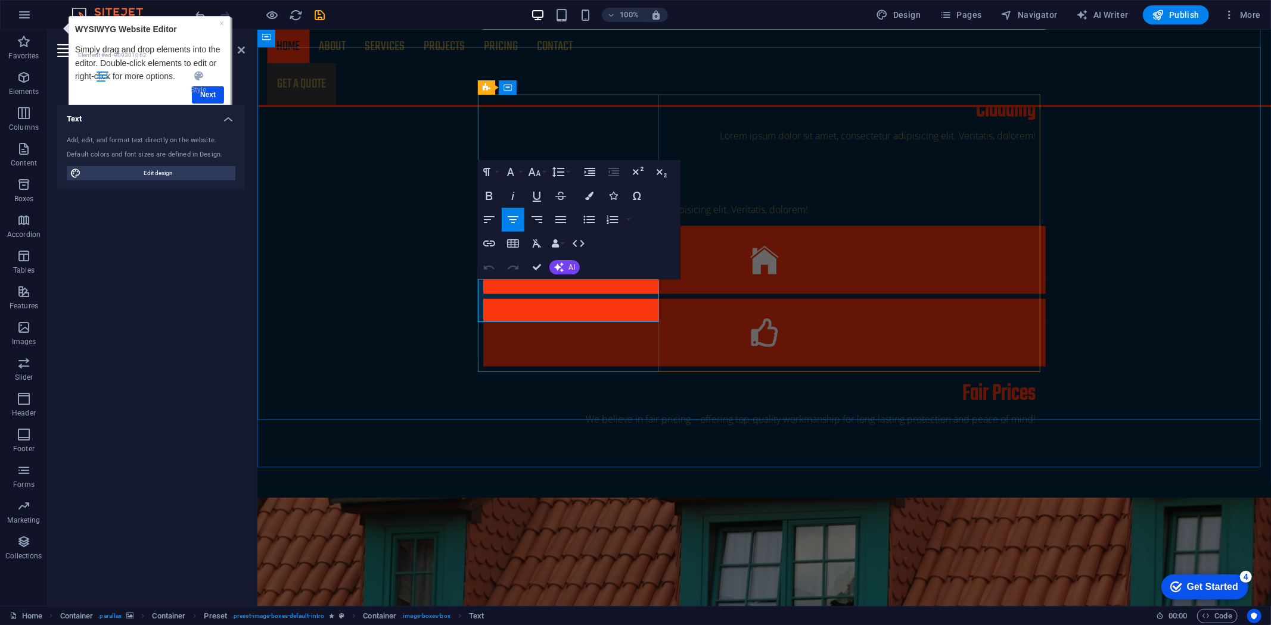
drag, startPoint x: 587, startPoint y: 314, endPoint x: 506, endPoint y: 289, distance: 84.6
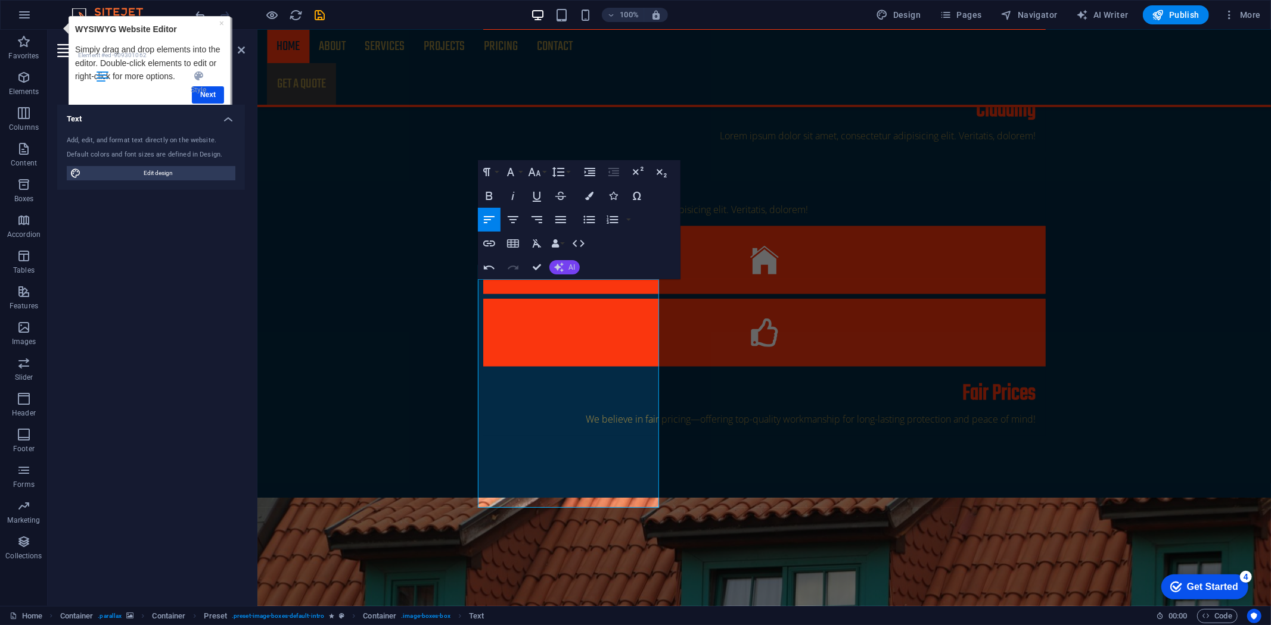
click at [564, 267] on button "AI" at bounding box center [564, 267] width 30 height 14
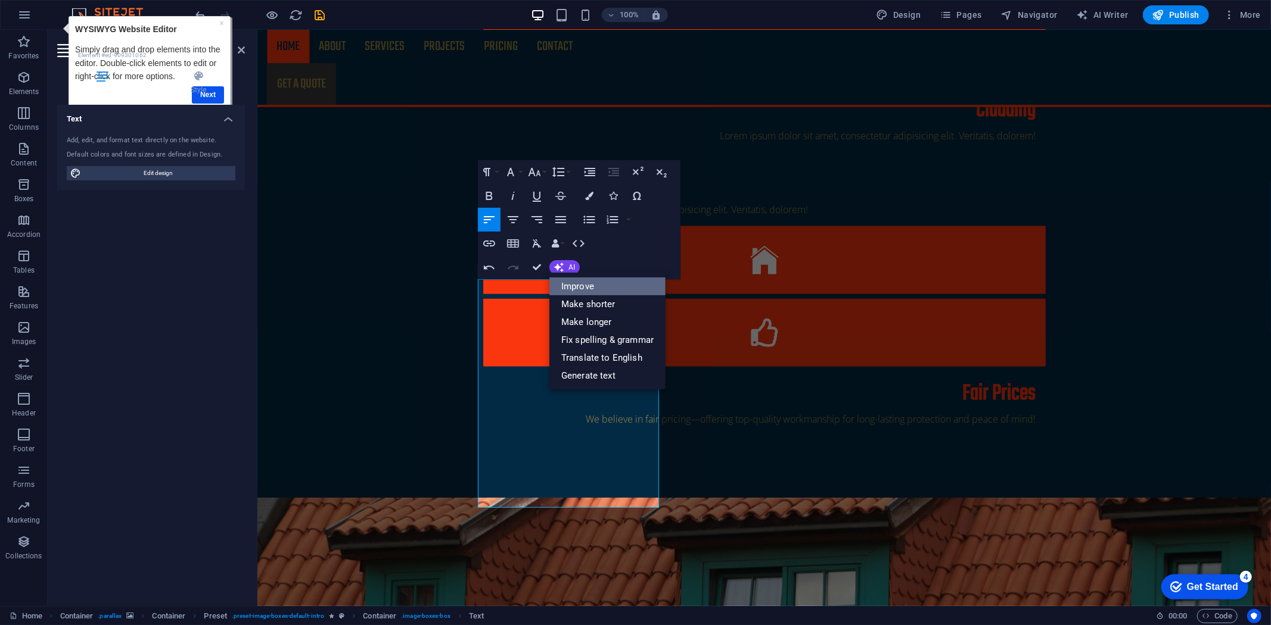
click at [575, 286] on link "Improve" at bounding box center [607, 287] width 116 height 18
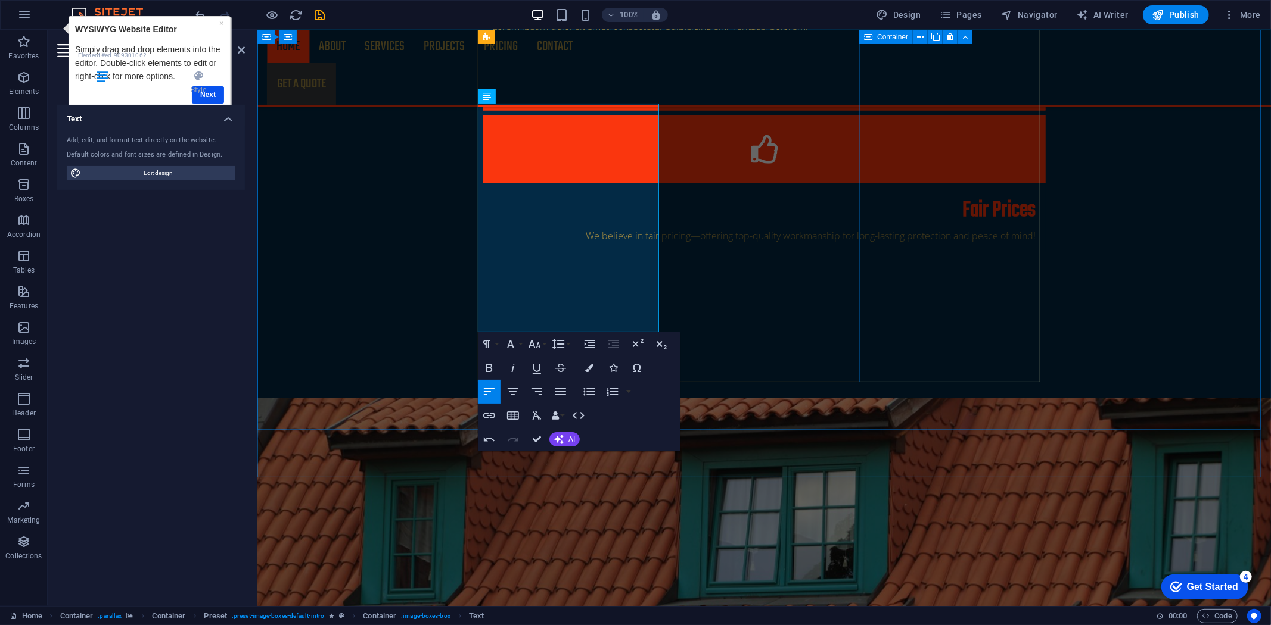
scroll to position [1221, 0]
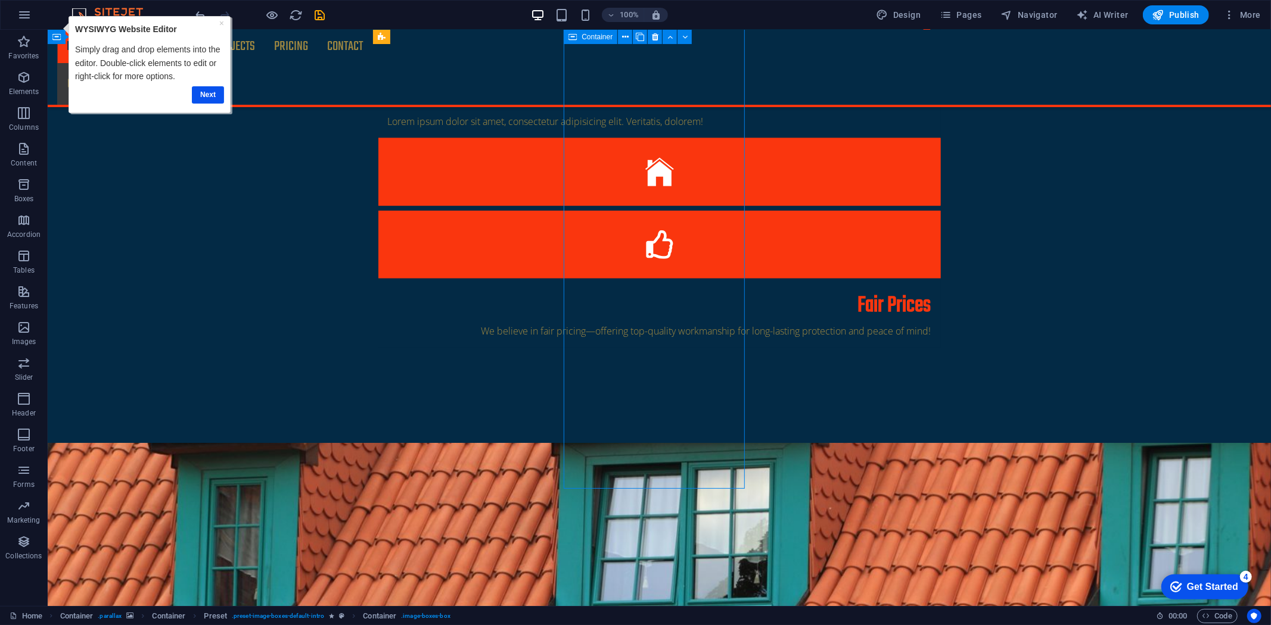
scroll to position [1154, 0]
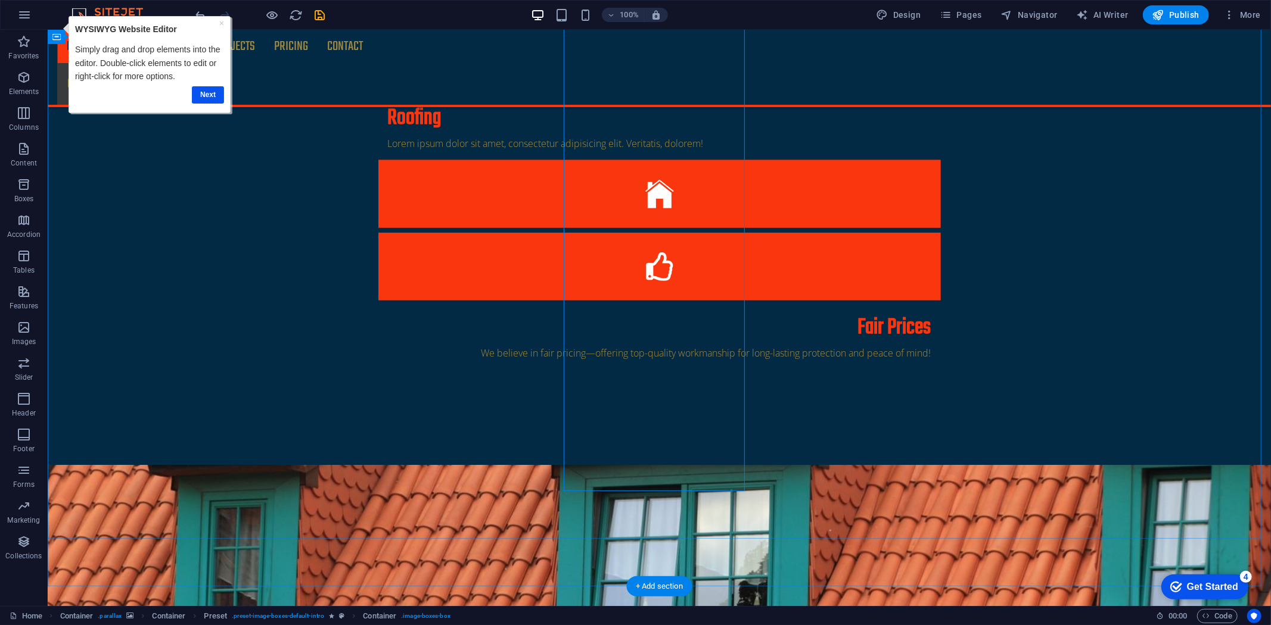
click at [206, 96] on link "Next" at bounding box center [207, 94] width 32 height 17
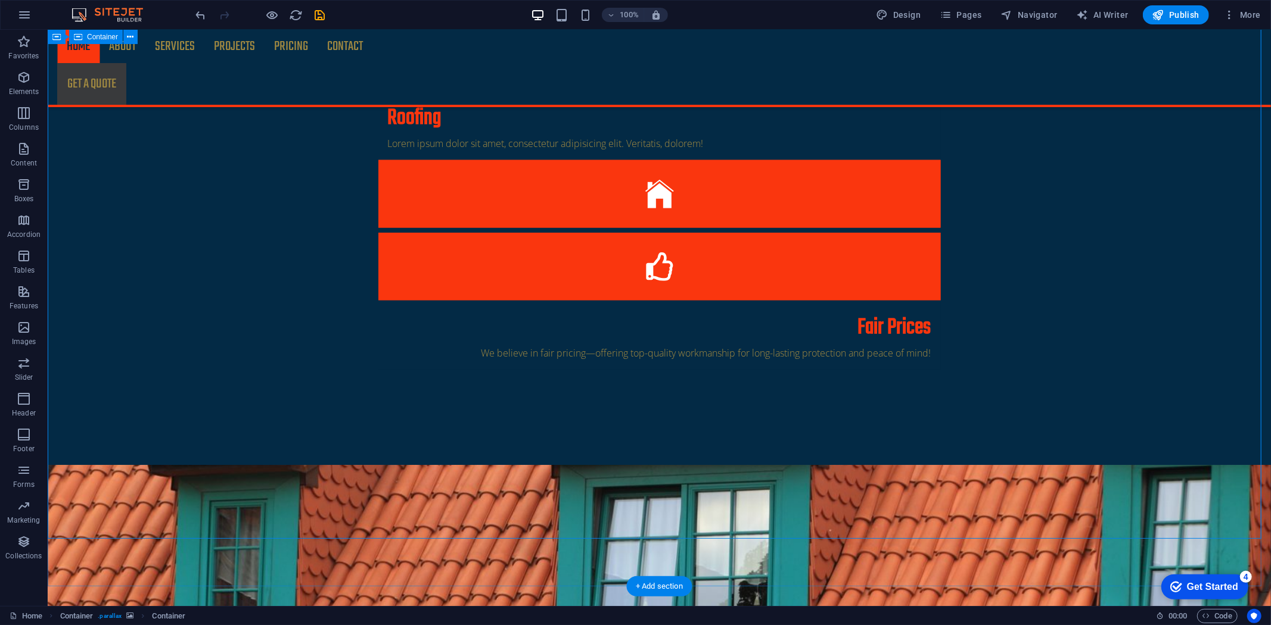
scroll to position [0, 0]
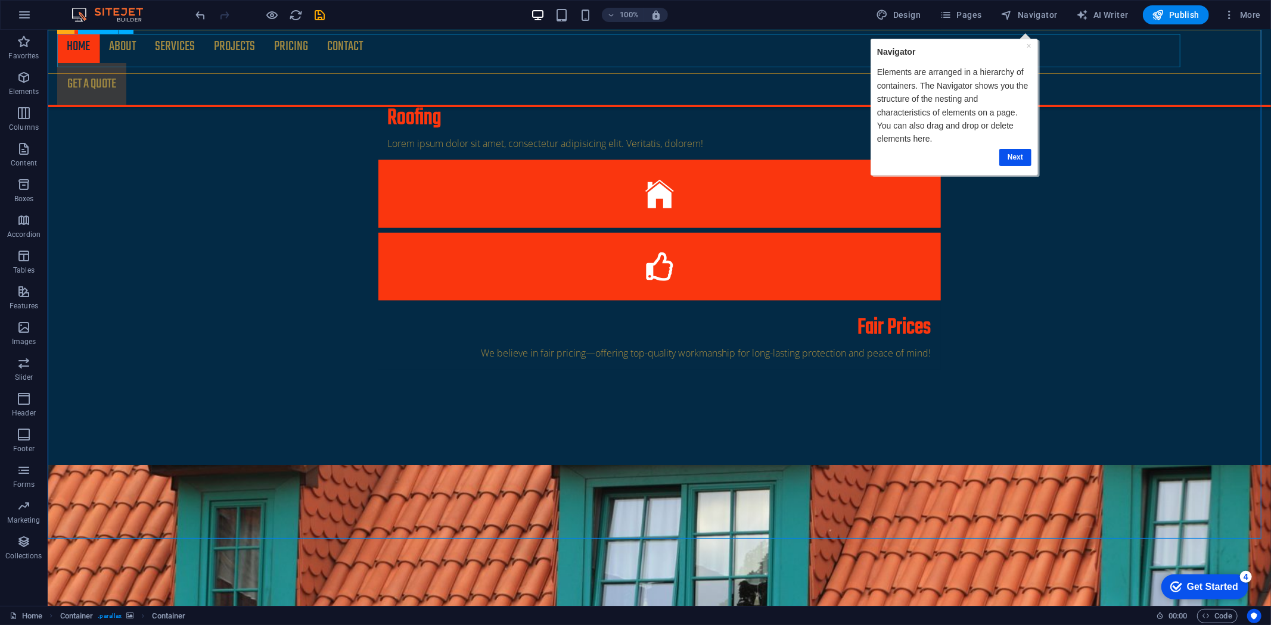
click at [114, 57] on nav "Home About Services Projects Project-detail Pricing Contact" at bounding box center [659, 45] width 1204 height 33
drag, startPoint x: 1025, startPoint y: 45, endPoint x: 1972, endPoint y: 54, distance: 947.1
click at [1026, 45] on link "×" at bounding box center [1028, 46] width 5 height 10
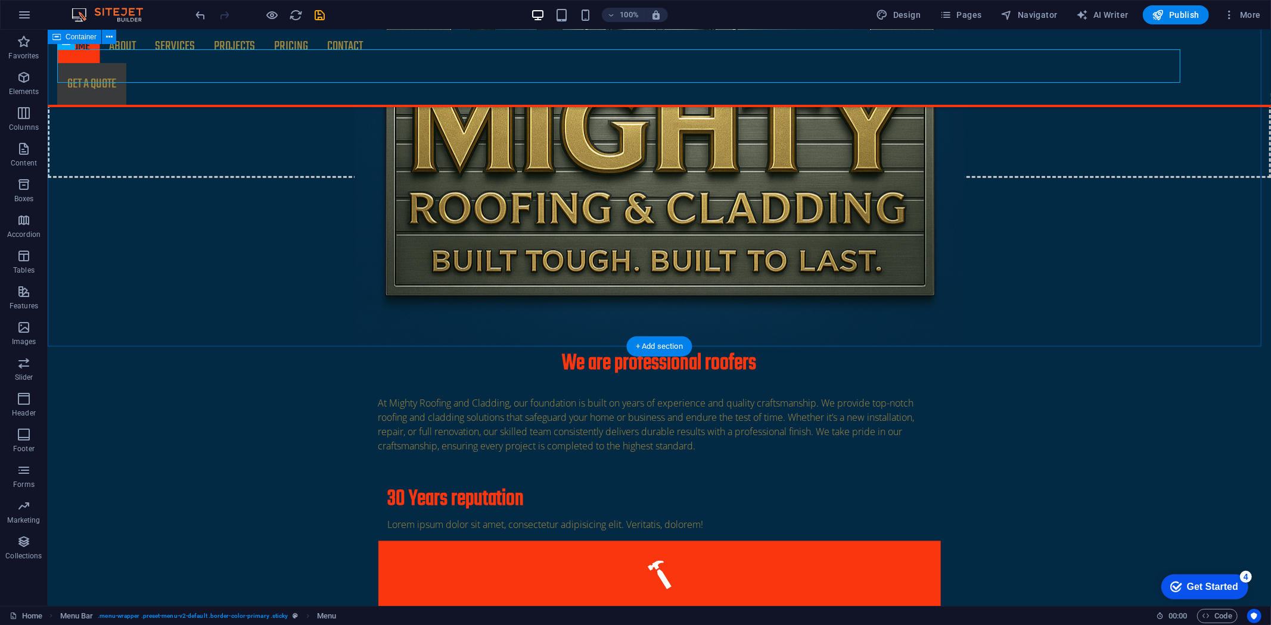
scroll to position [360, 0]
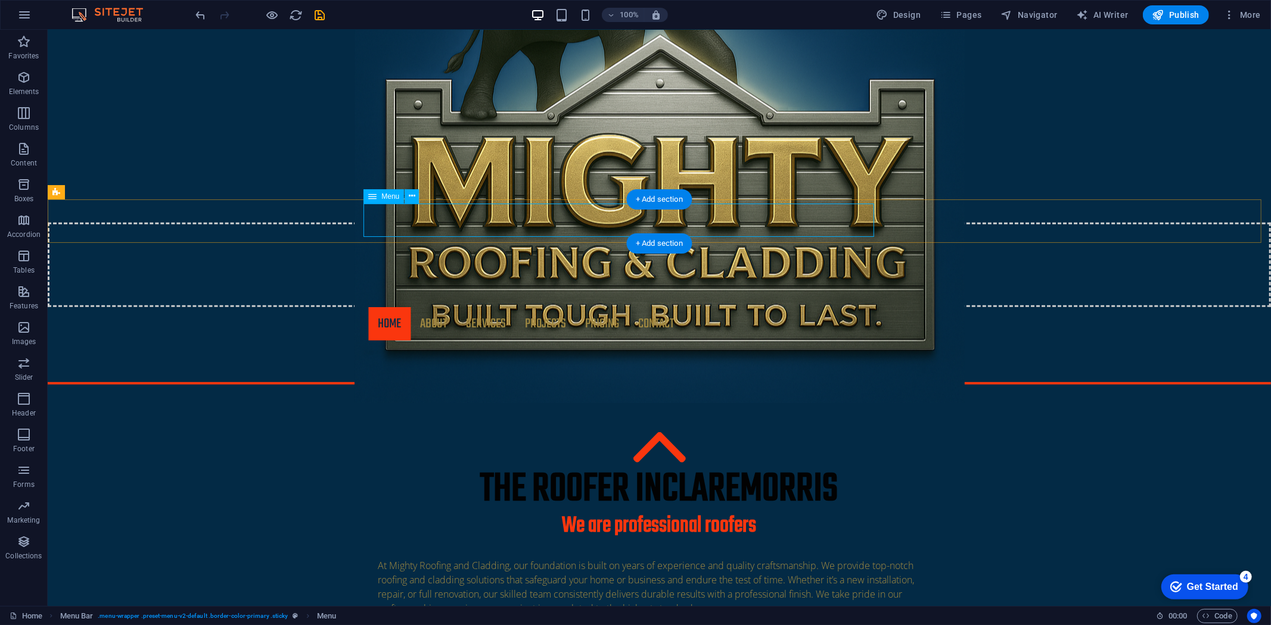
click at [584, 307] on nav "Home About Services Projects Project-detail Pricing Contact" at bounding box center [658, 323] width 581 height 33
click at [589, 307] on nav "Home About Services Projects Project-detail Pricing Contact" at bounding box center [658, 323] width 581 height 33
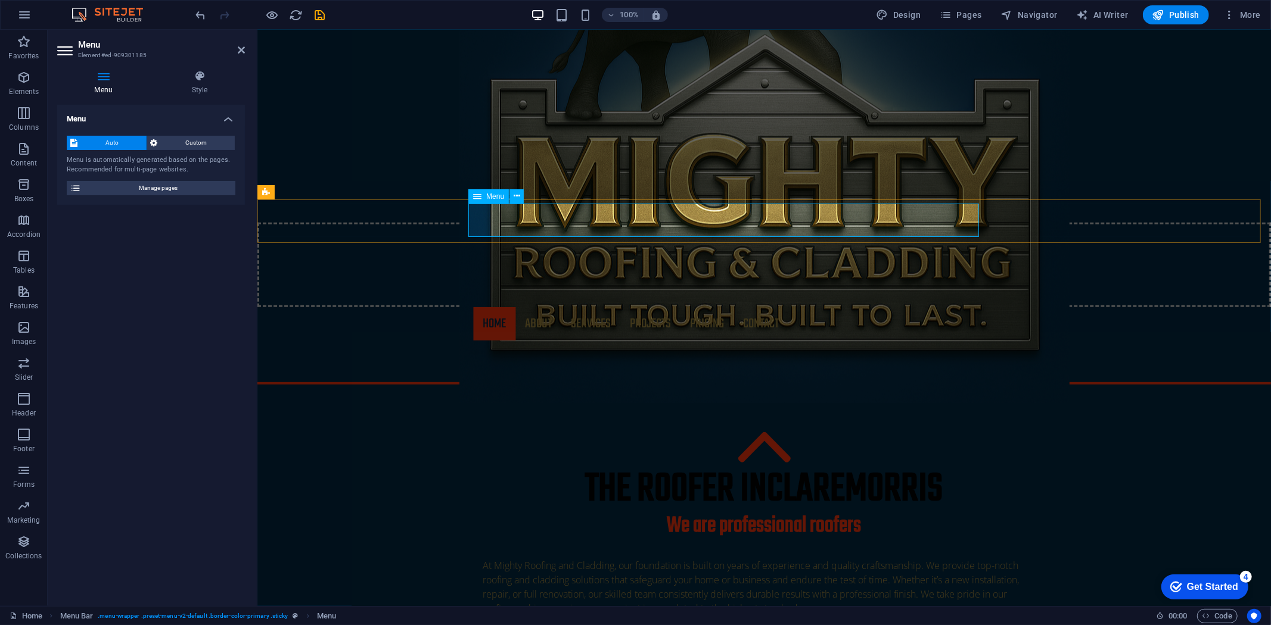
click at [705, 307] on nav "Home About Services Projects Project-detail Pricing Contact" at bounding box center [763, 323] width 581 height 33
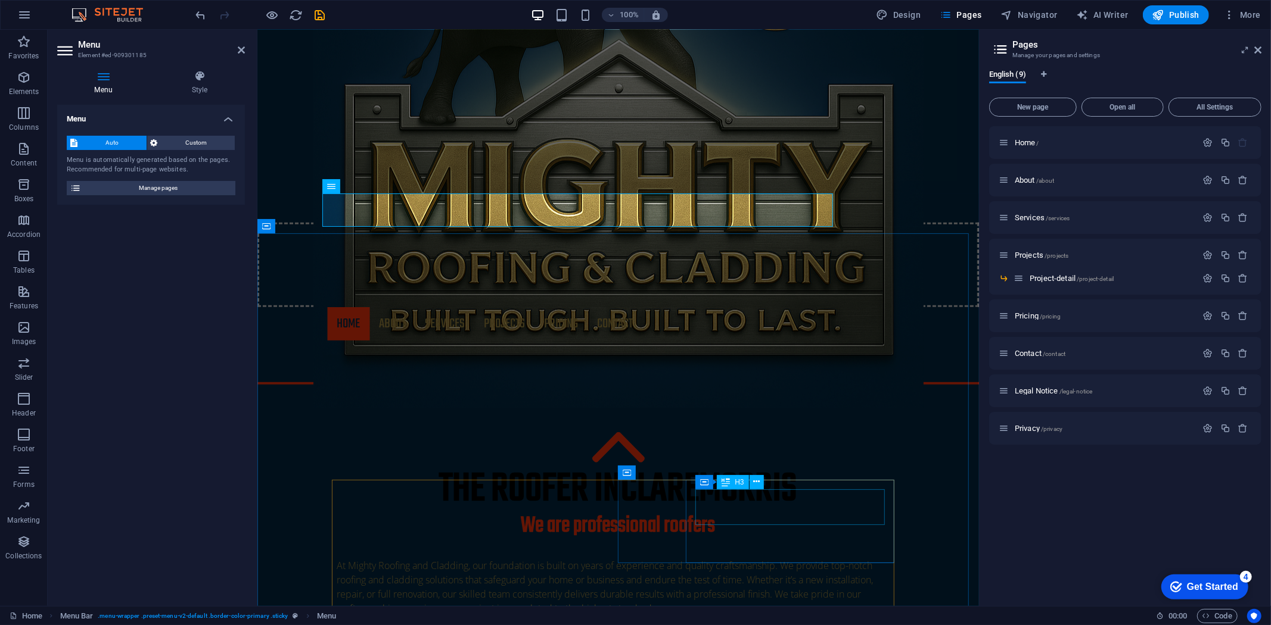
scroll to position [625, 0]
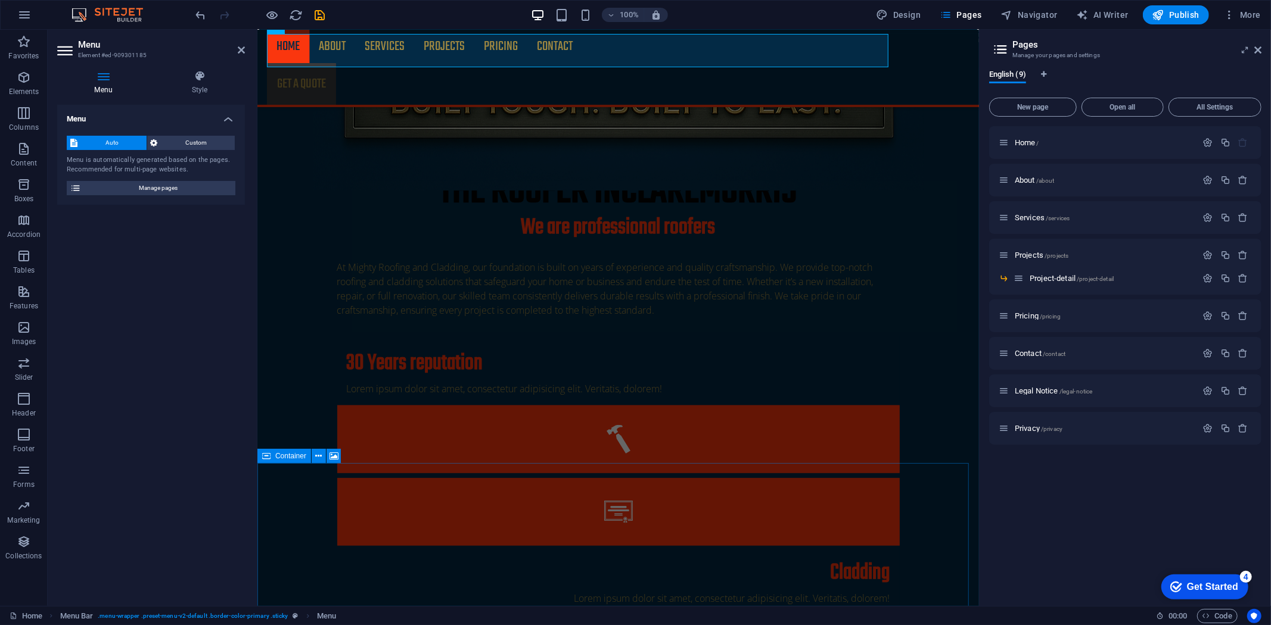
click at [165, 375] on div "Menu Auto Custom Menu is automatically generated based on the pages. Recommende…" at bounding box center [151, 351] width 188 height 492
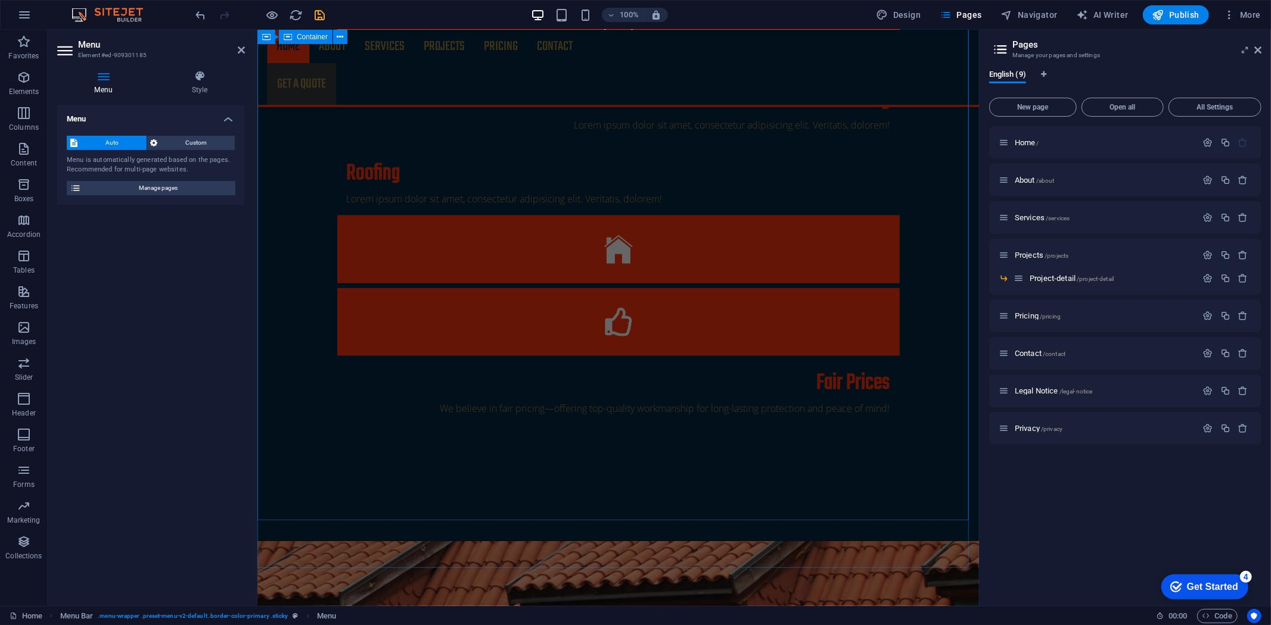
scroll to position [1221, 0]
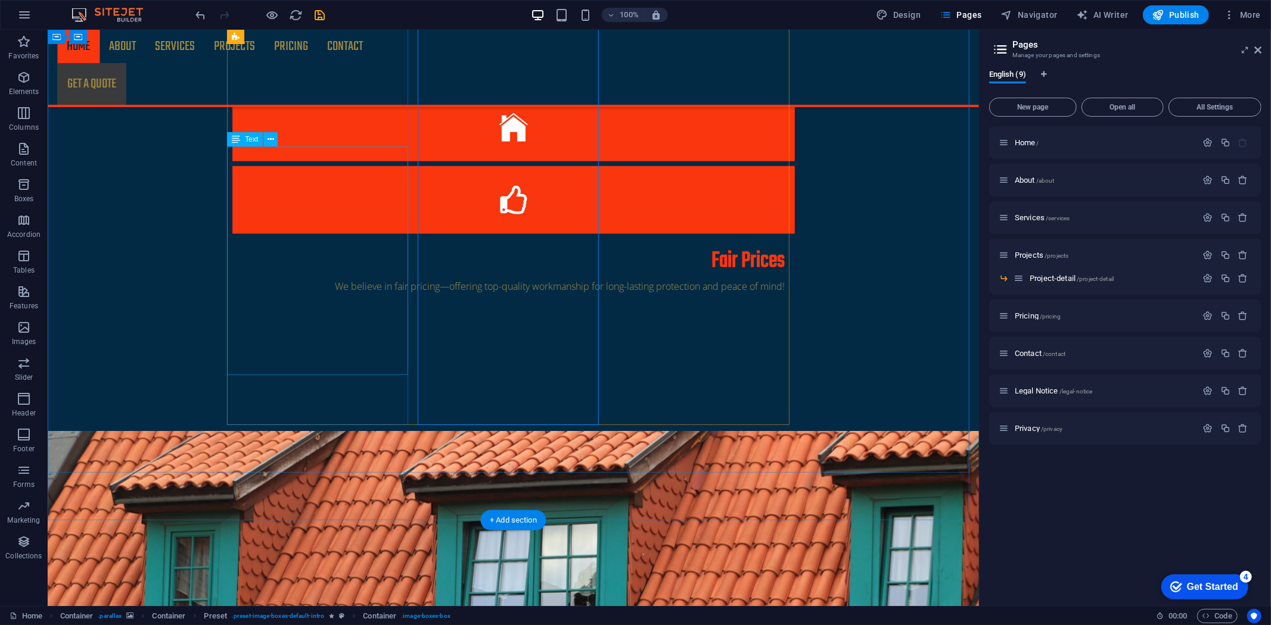
drag, startPoint x: 278, startPoint y: 209, endPoint x: 269, endPoint y: 215, distance: 10.7
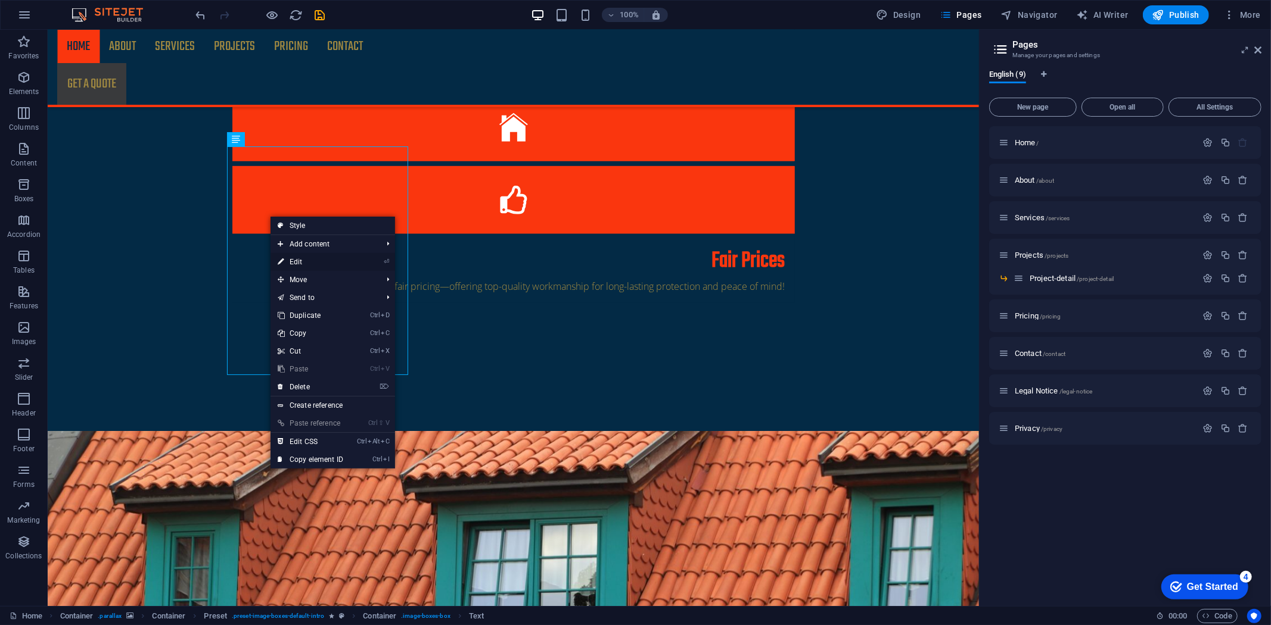
click at [294, 263] on link "⏎ Edit" at bounding box center [310, 262] width 80 height 18
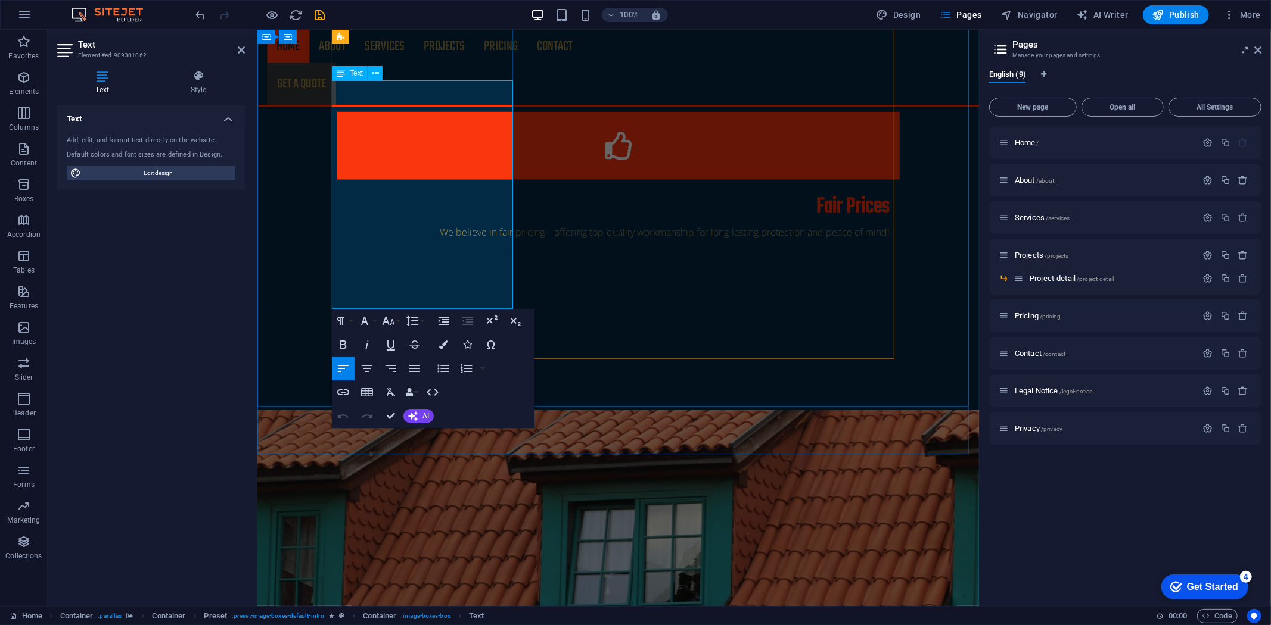
scroll to position [1287, 0]
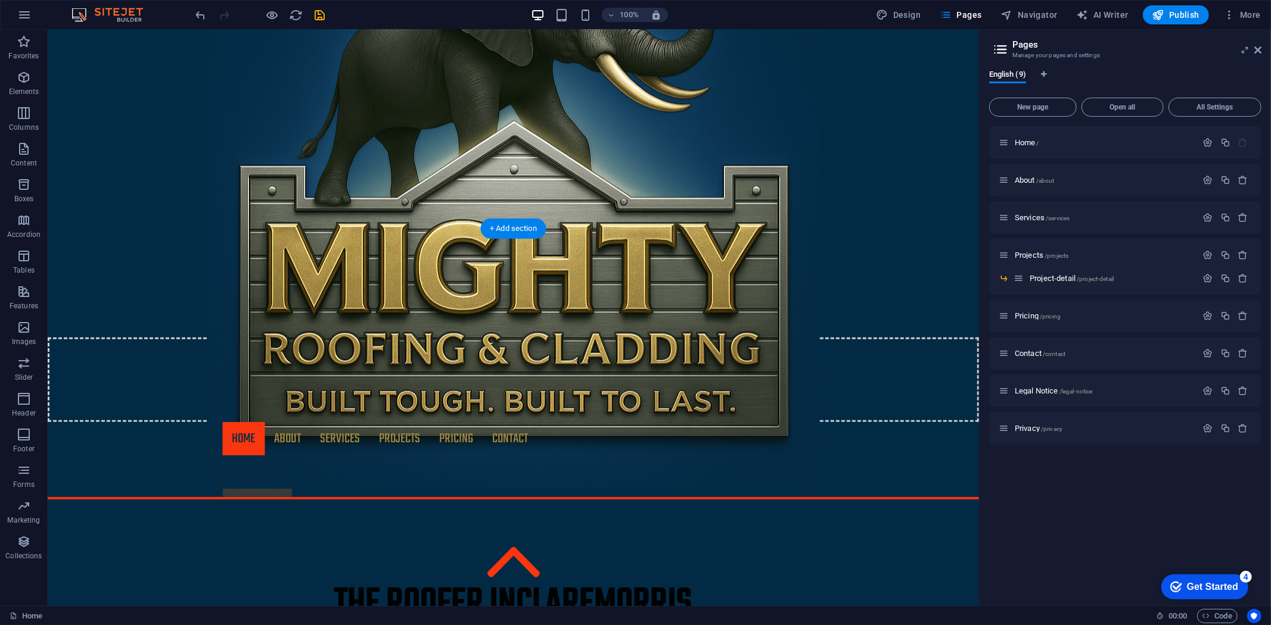
scroll to position [228, 0]
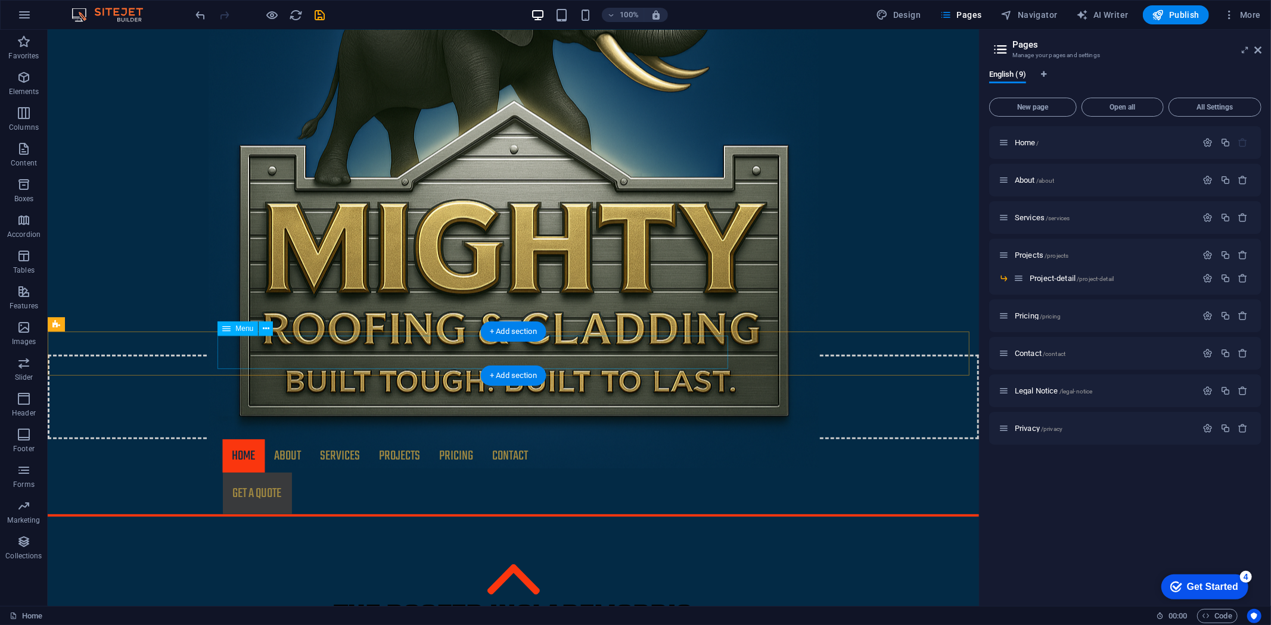
click at [510, 439] on nav "Home About Services Projects Project-detail Pricing Contact" at bounding box center [512, 455] width 581 height 33
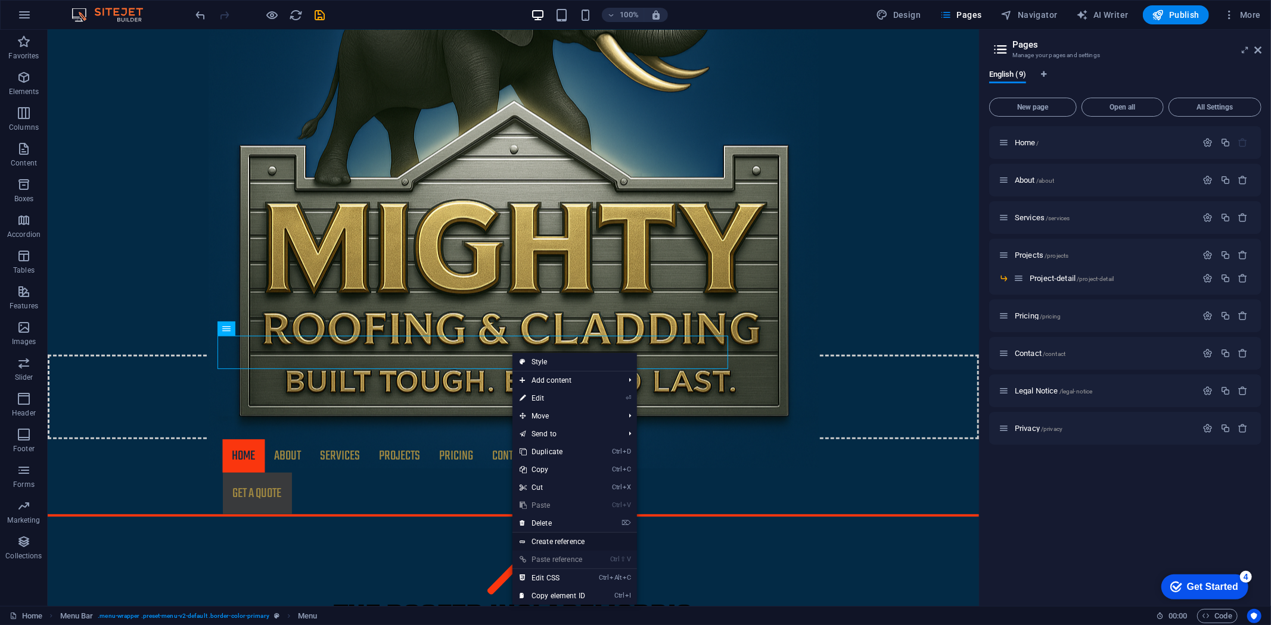
click at [544, 543] on link "Create reference" at bounding box center [574, 542] width 124 height 18
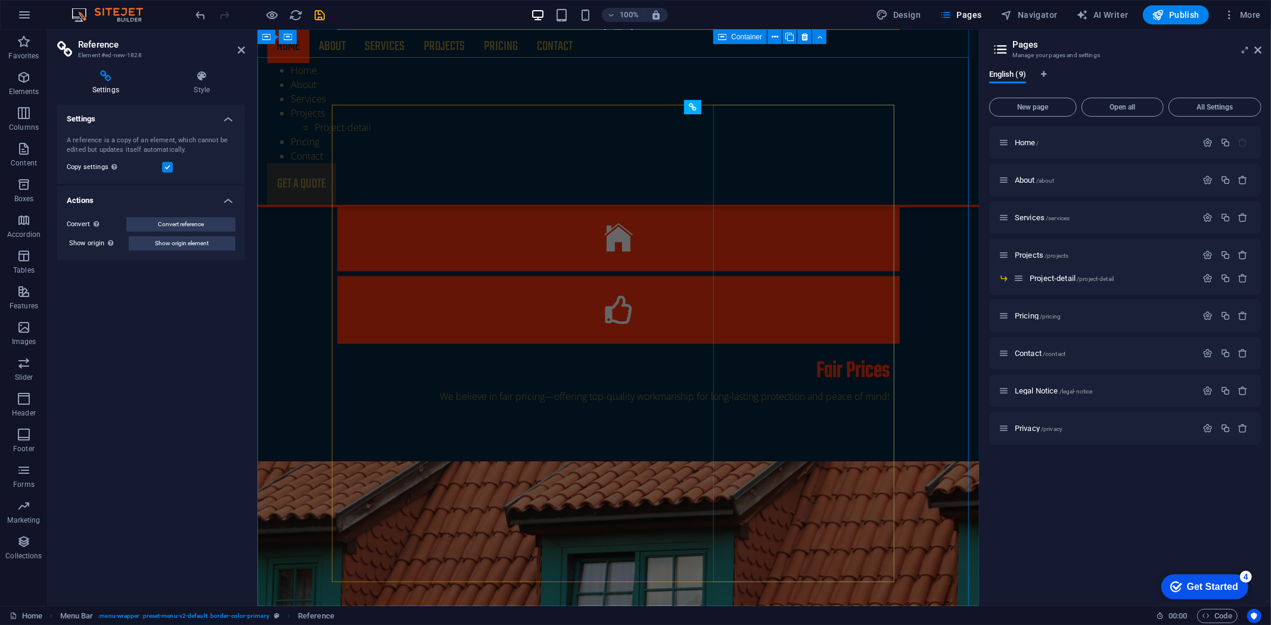
scroll to position [1022, 0]
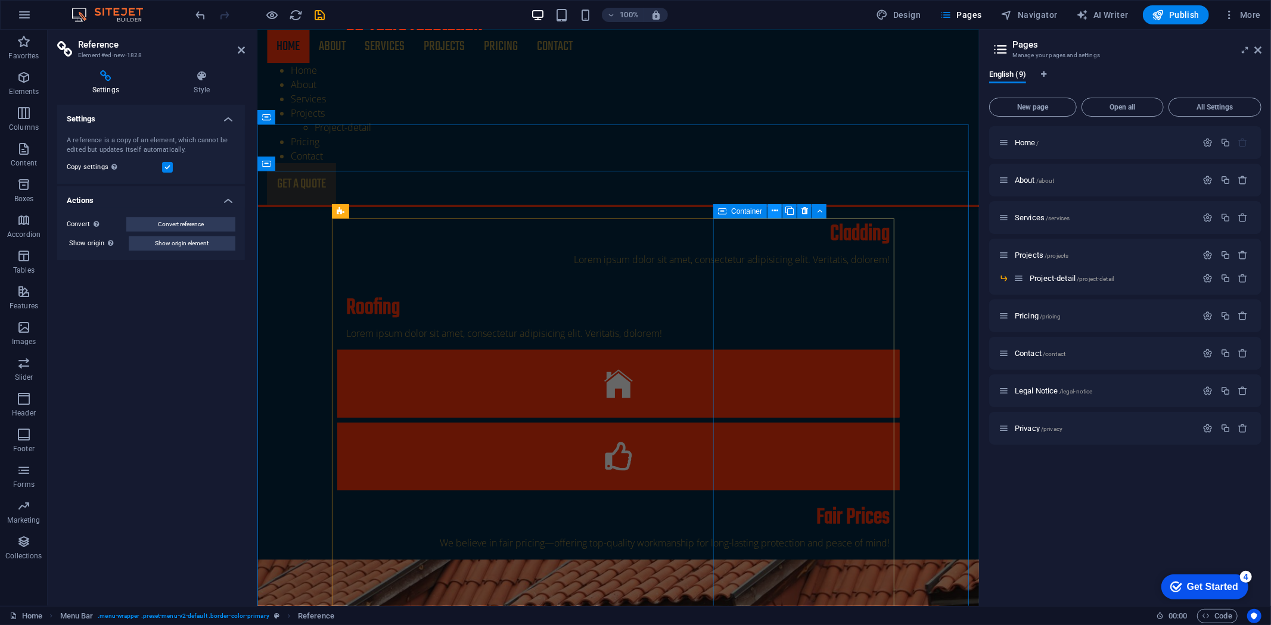
click at [776, 210] on icon at bounding box center [774, 211] width 7 height 13
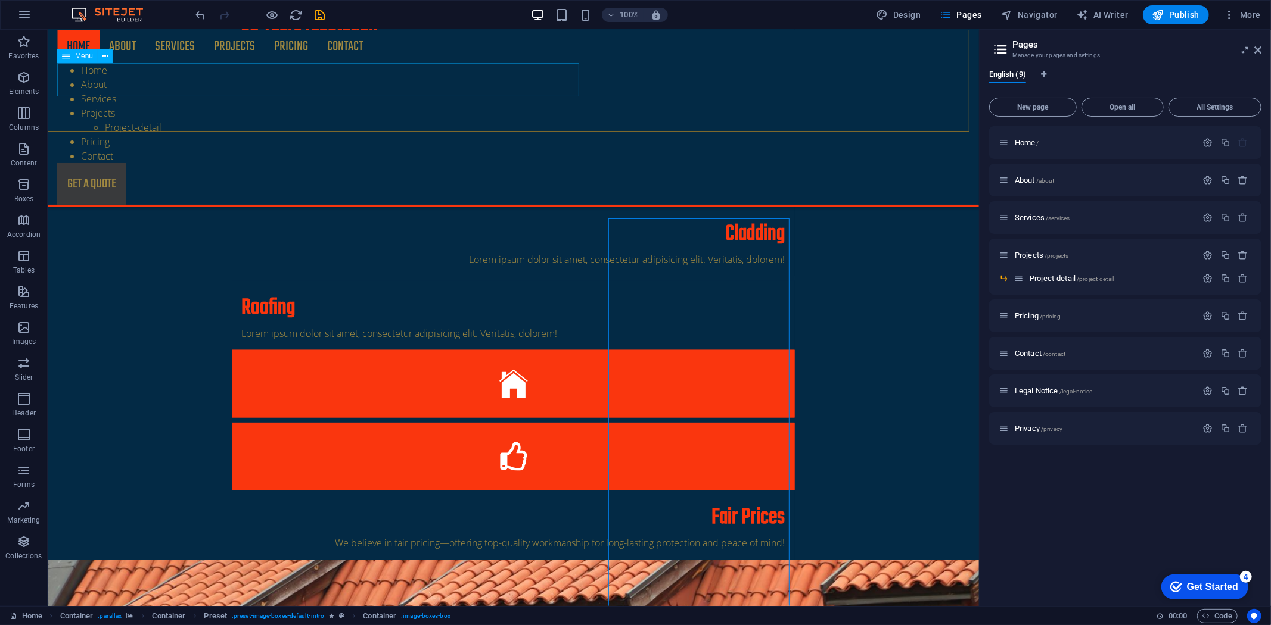
click at [115, 63] on nav "Home About Services Projects Project-detail Pricing Contact" at bounding box center [513, 45] width 912 height 33
click at [127, 63] on nav "Home About Services Projects Project-detail Pricing Contact" at bounding box center [513, 45] width 912 height 33
drag, startPoint x: 163, startPoint y: 78, endPoint x: 236, endPoint y: 94, distance: 74.9
click at [169, 63] on nav "Home About Services Projects Project-detail Pricing Contact" at bounding box center [513, 45] width 912 height 33
click at [235, 63] on nav "Home About Services Projects Project-detail Pricing Contact" at bounding box center [513, 45] width 912 height 33
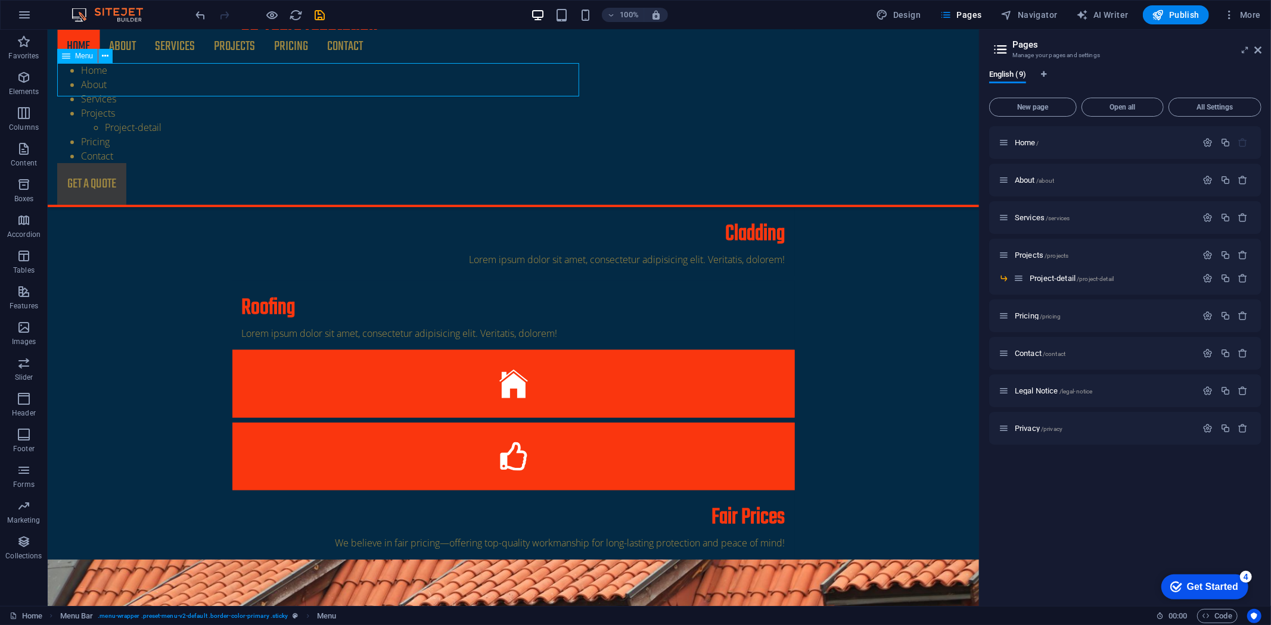
click at [293, 63] on nav "Home About Services Projects Project-detail Pricing Contact" at bounding box center [513, 45] width 912 height 33
click at [351, 63] on nav "Home About Services Projects Project-detail Pricing Contact" at bounding box center [513, 45] width 912 height 33
click at [787, 92] on div "Home About Services Projects Project-detail Pricing Contact" at bounding box center [513, 113] width 912 height 100
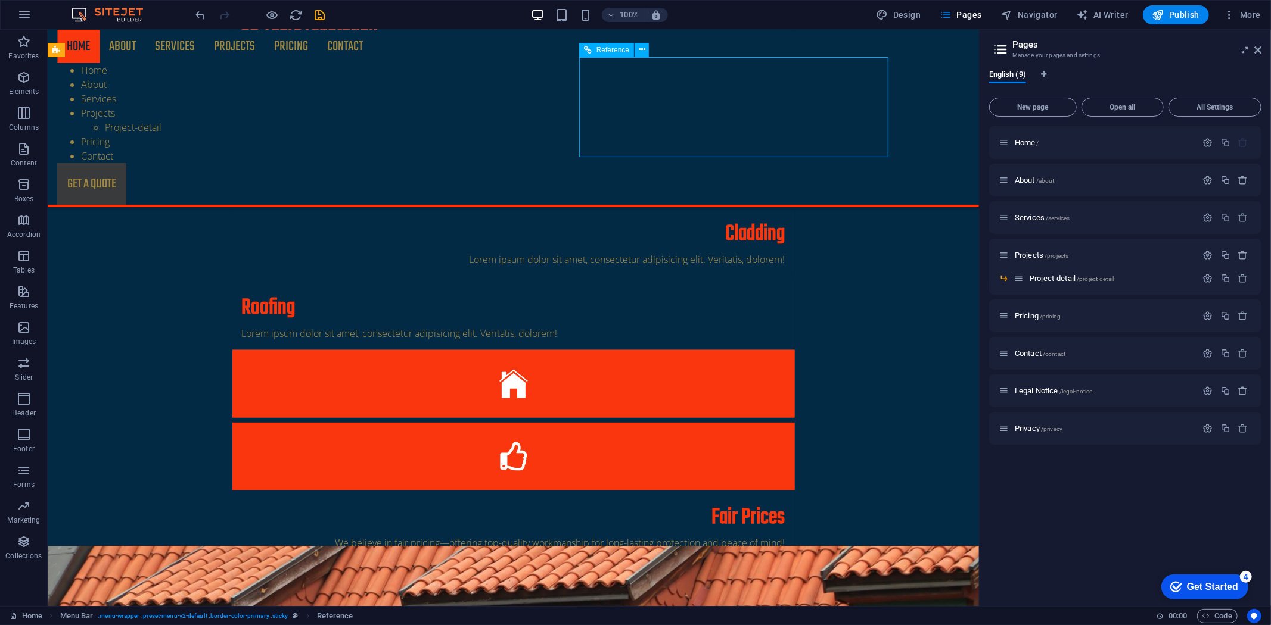
scroll to position [824, 0]
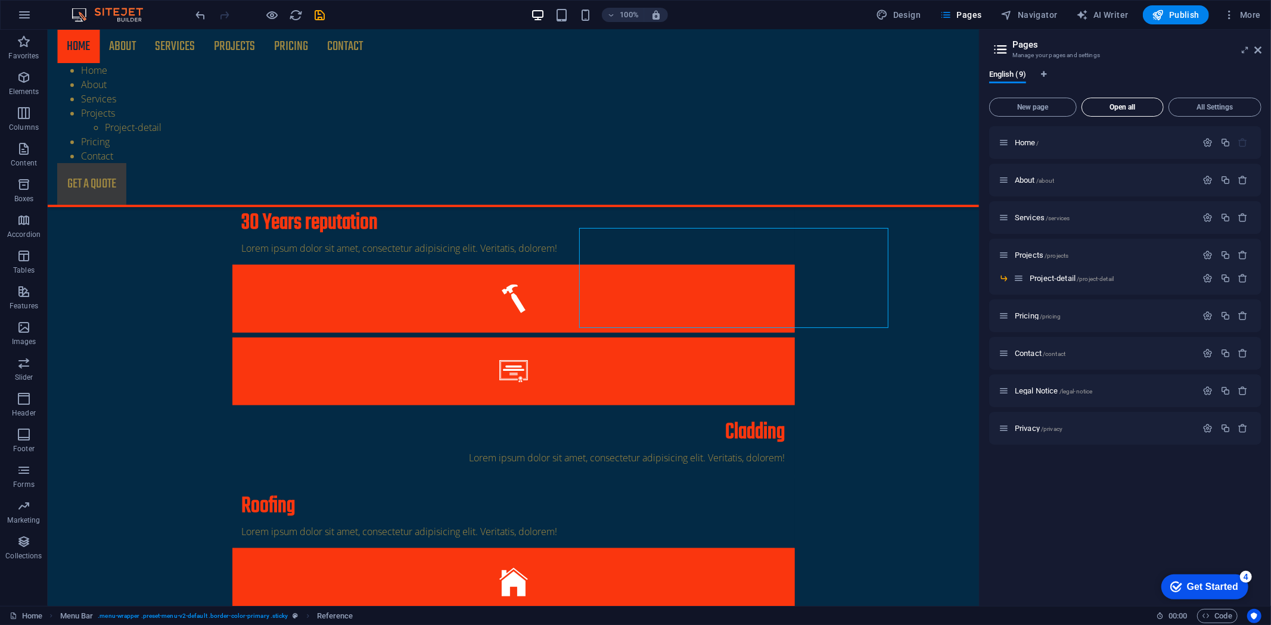
click at [1117, 105] on span "Open all" at bounding box center [1121, 107] width 71 height 7
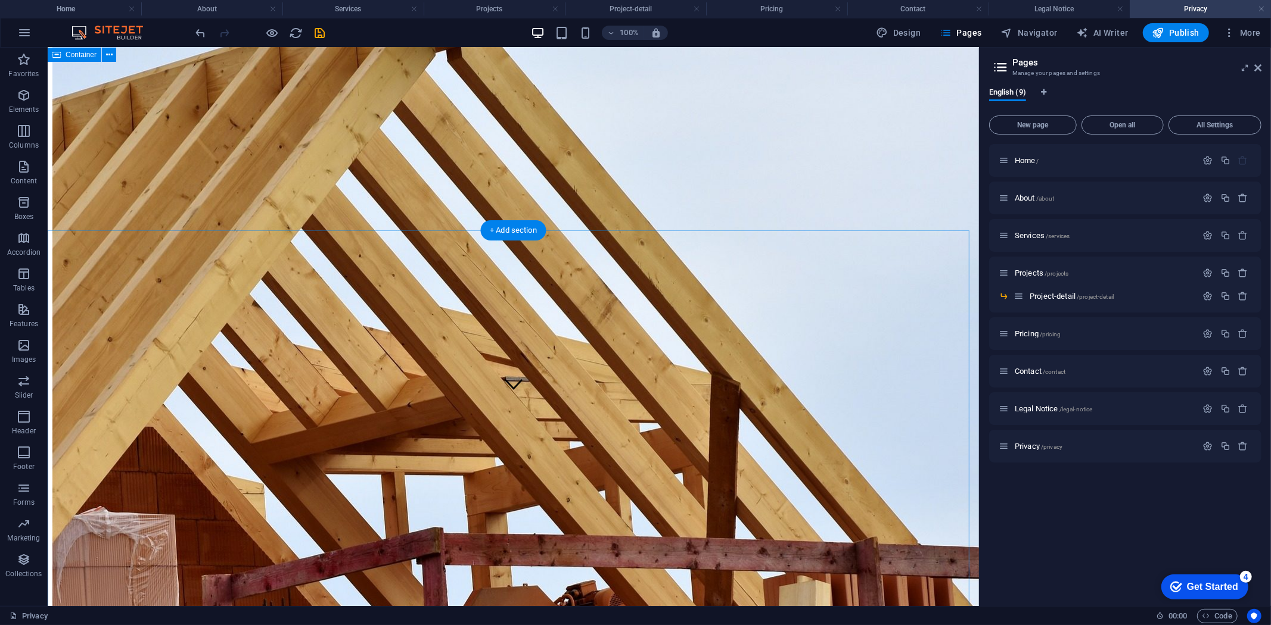
scroll to position [198, 0]
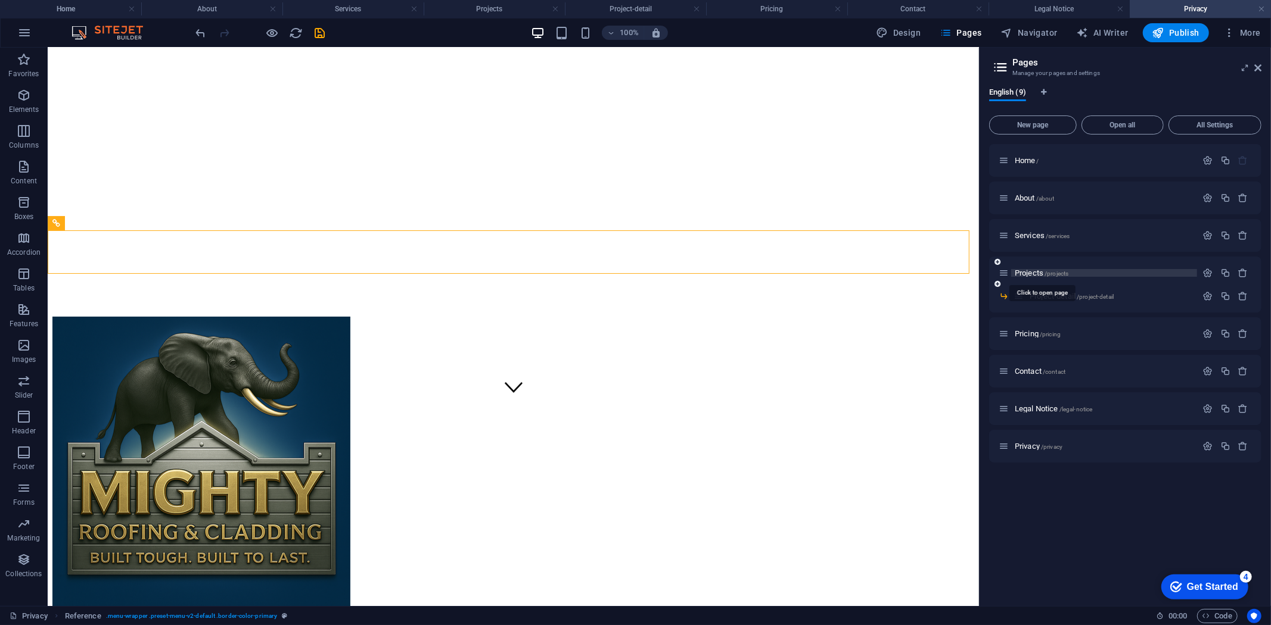
click at [1032, 270] on span "Projects /projects" at bounding box center [1041, 273] width 54 height 9
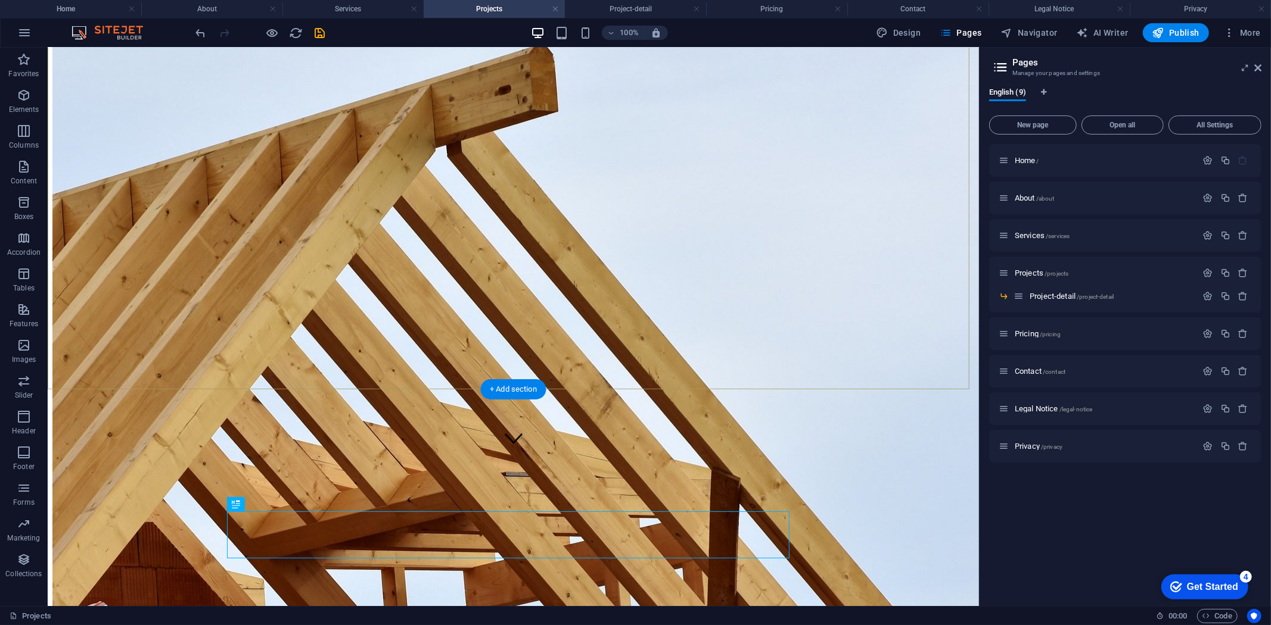
scroll to position [331, 0]
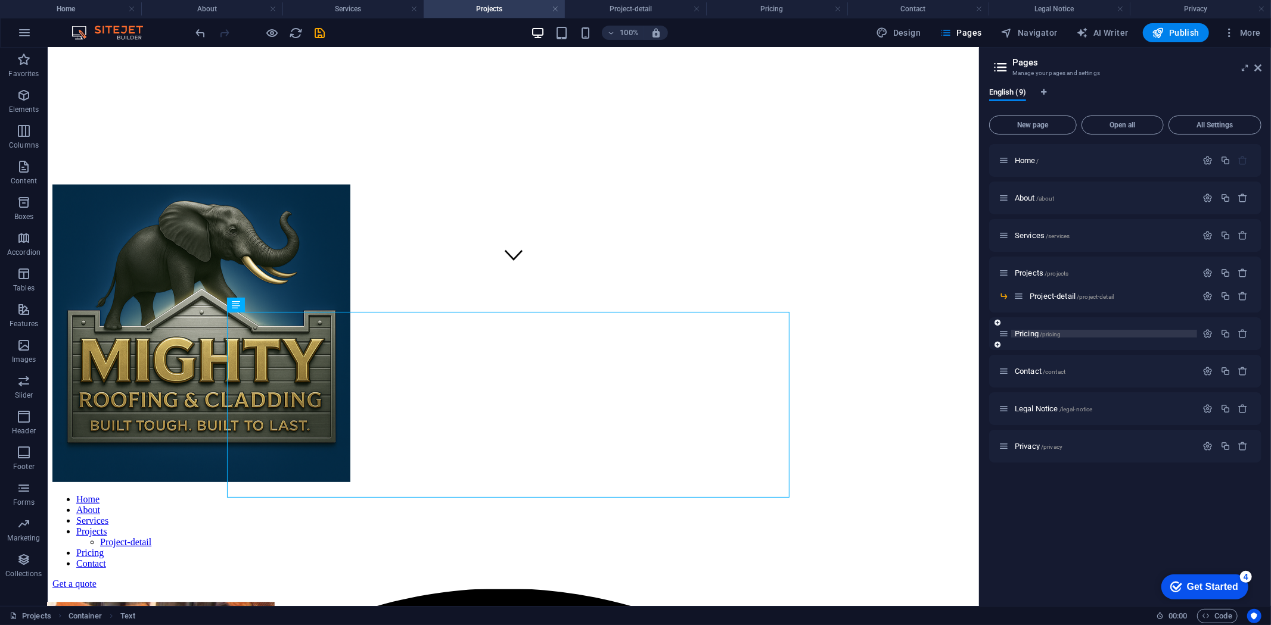
click at [1022, 332] on span "Pricing /pricing" at bounding box center [1037, 333] width 46 height 9
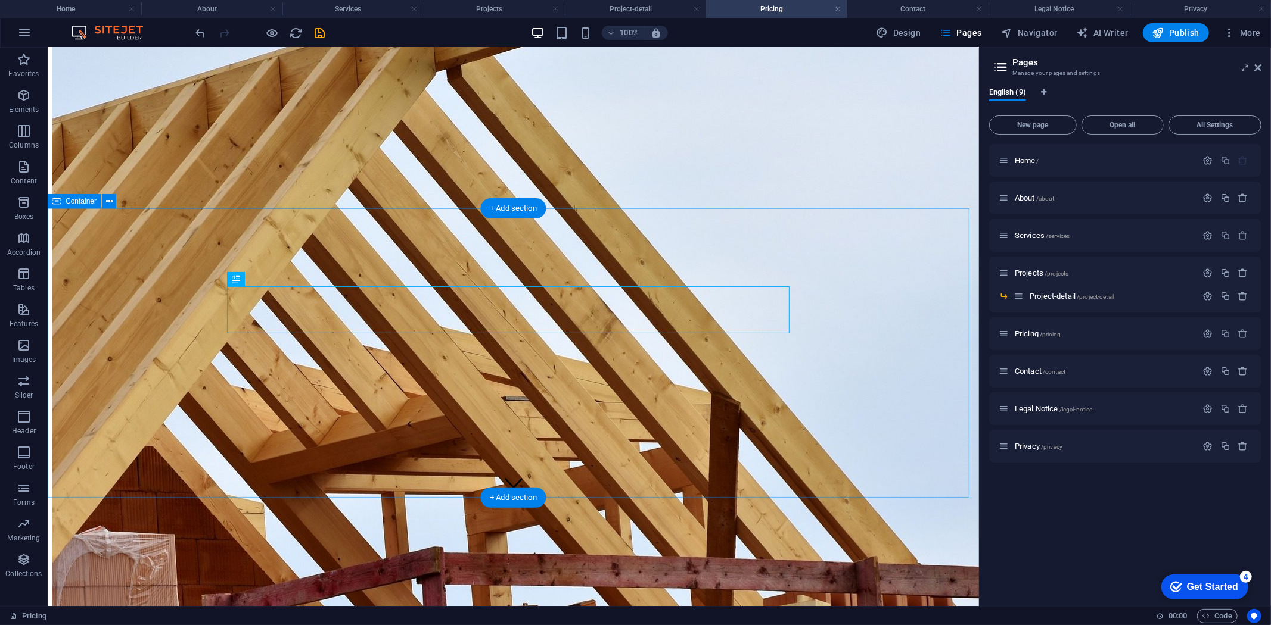
scroll to position [264, 0]
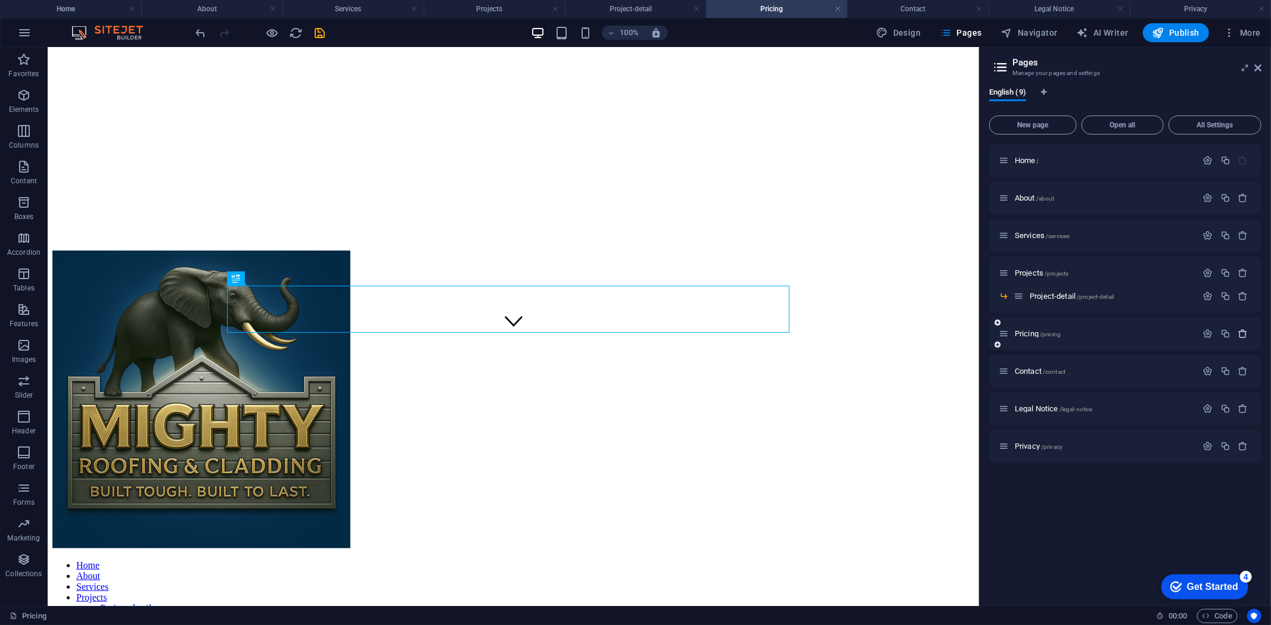
click at [1243, 335] on icon "button" at bounding box center [1243, 334] width 10 height 10
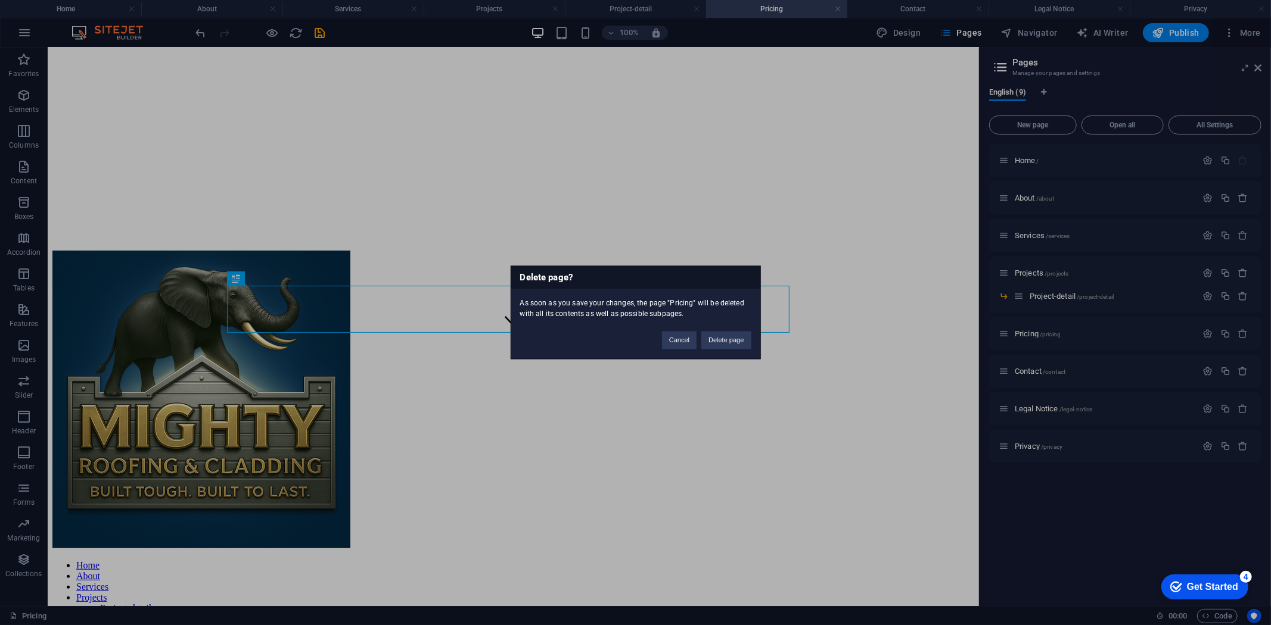
click at [839, 417] on div "Delete page? As soon as you save your changes, the page "Pricing" will be delet…" at bounding box center [635, 312] width 1271 height 625
click at [678, 343] on button "Cancel" at bounding box center [679, 341] width 35 height 18
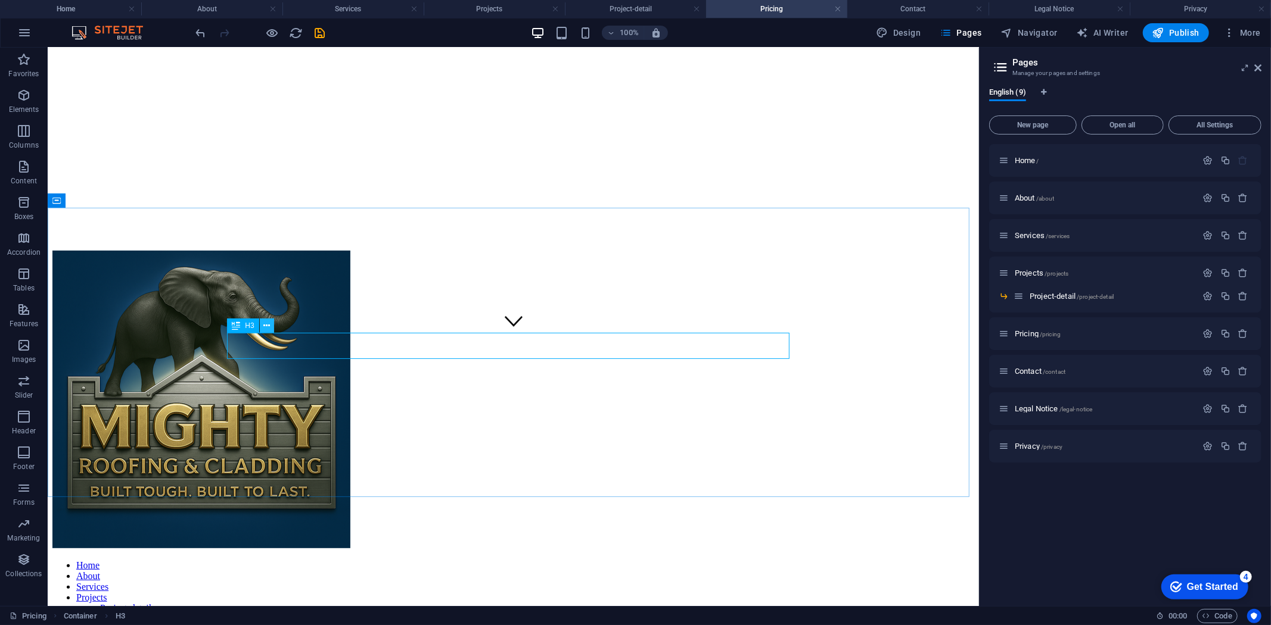
click at [262, 326] on button at bounding box center [267, 326] width 14 height 14
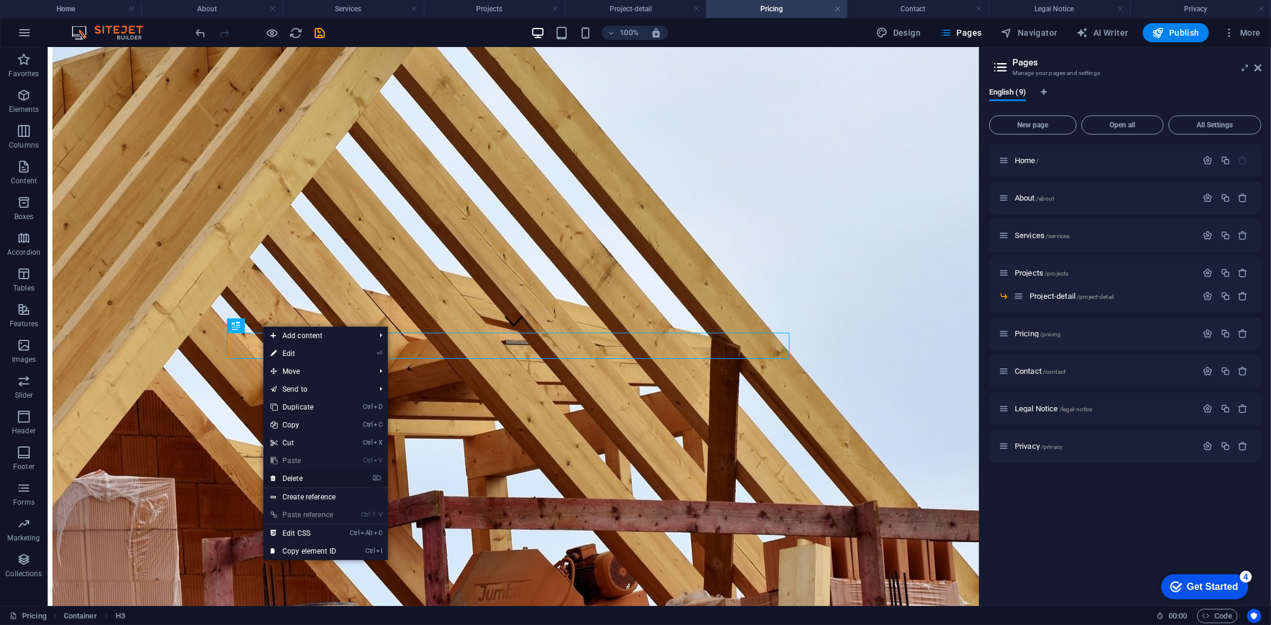
click at [292, 478] on link "⌦ Delete" at bounding box center [303, 479] width 80 height 18
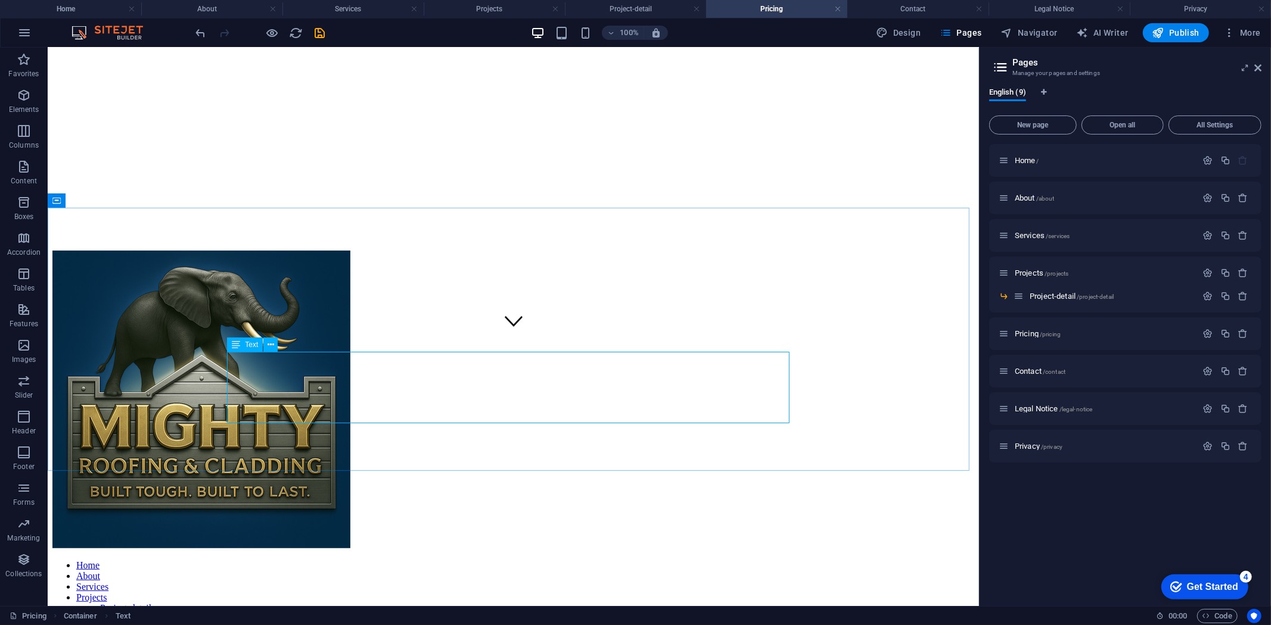
click at [251, 343] on span "Text" at bounding box center [251, 344] width 13 height 7
click at [247, 344] on span "Text" at bounding box center [251, 344] width 13 height 7
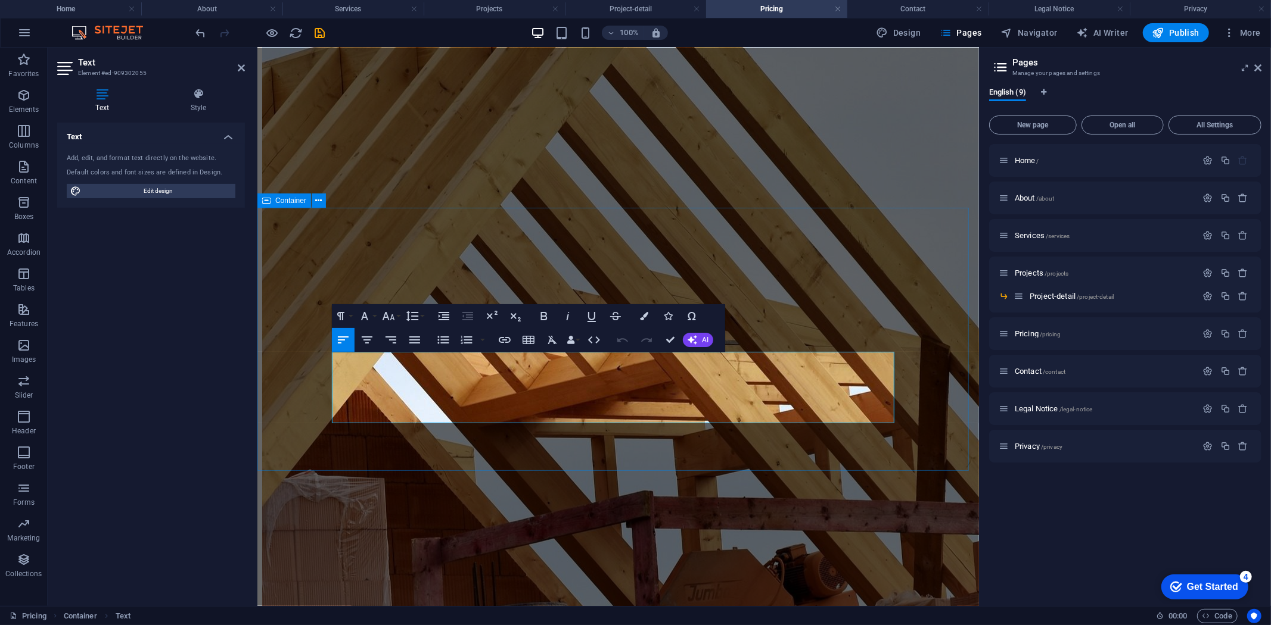
drag, startPoint x: 742, startPoint y: 416, endPoint x: 324, endPoint y: 350, distance: 423.4
click at [686, 338] on button "AI" at bounding box center [698, 340] width 30 height 14
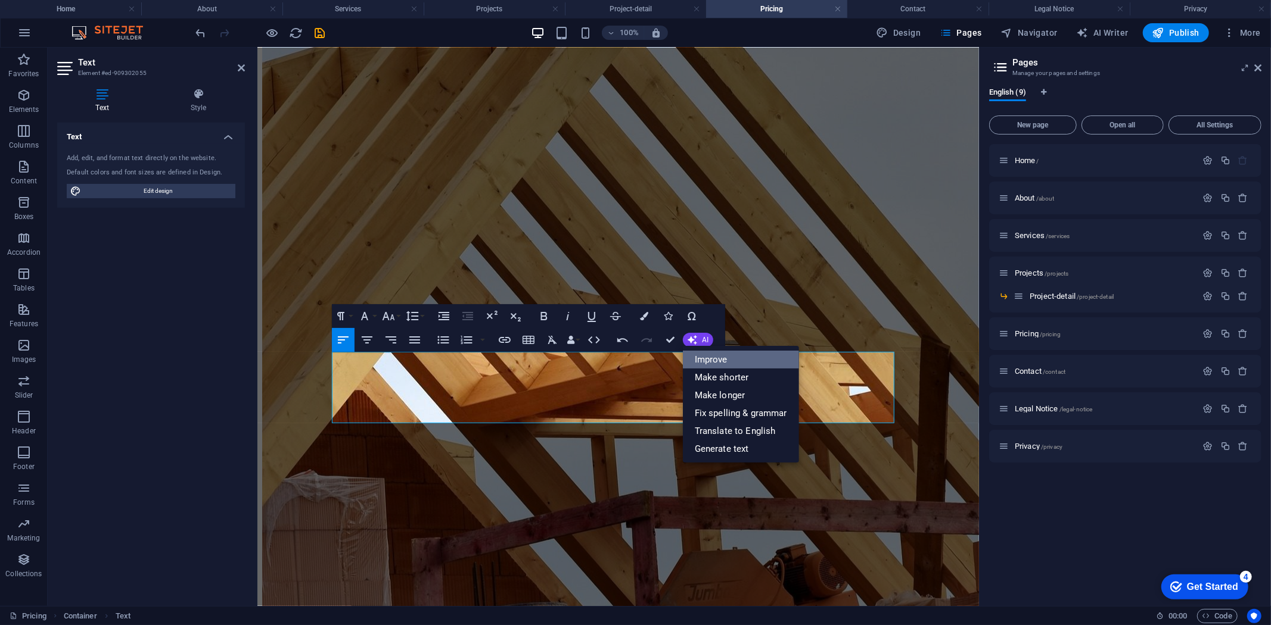
click at [705, 354] on link "Improve" at bounding box center [741, 360] width 116 height 18
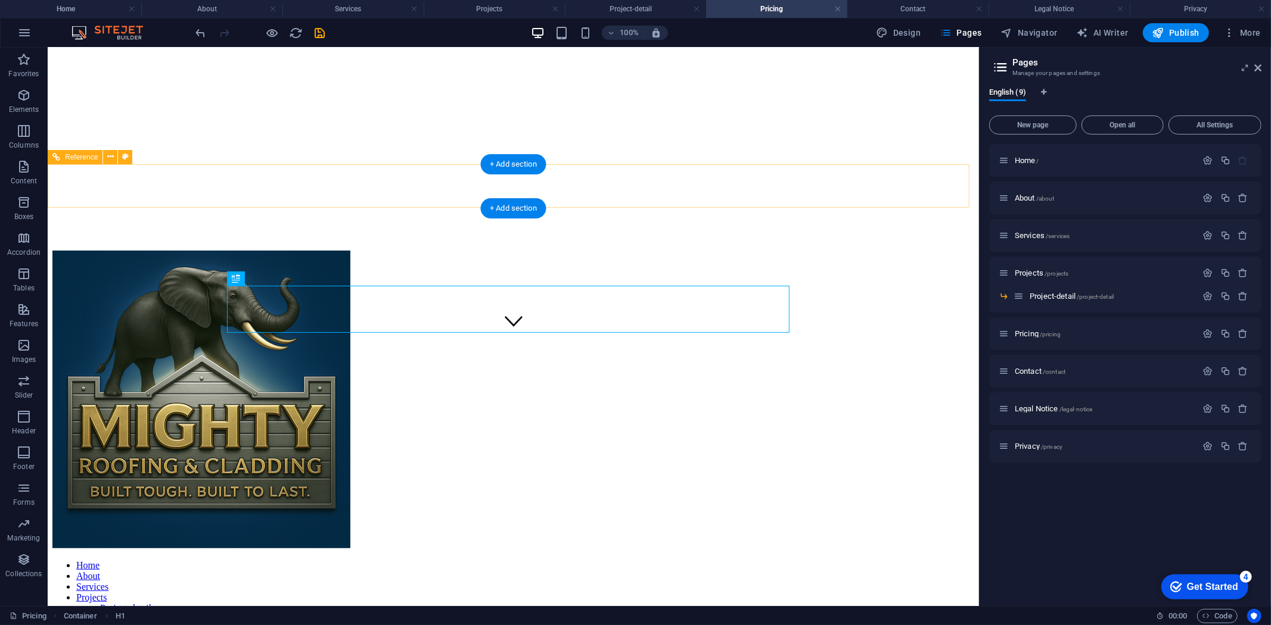
click at [499, 560] on nav "Home About Services Projects Project-detail Pricing Contact" at bounding box center [512, 597] width 921 height 75
drag, startPoint x: 499, startPoint y: 185, endPoint x: 1157, endPoint y: 126, distance: 660.8
click at [499, 560] on nav "Home About Services Projects Project-detail Pricing Contact" at bounding box center [512, 597] width 921 height 75
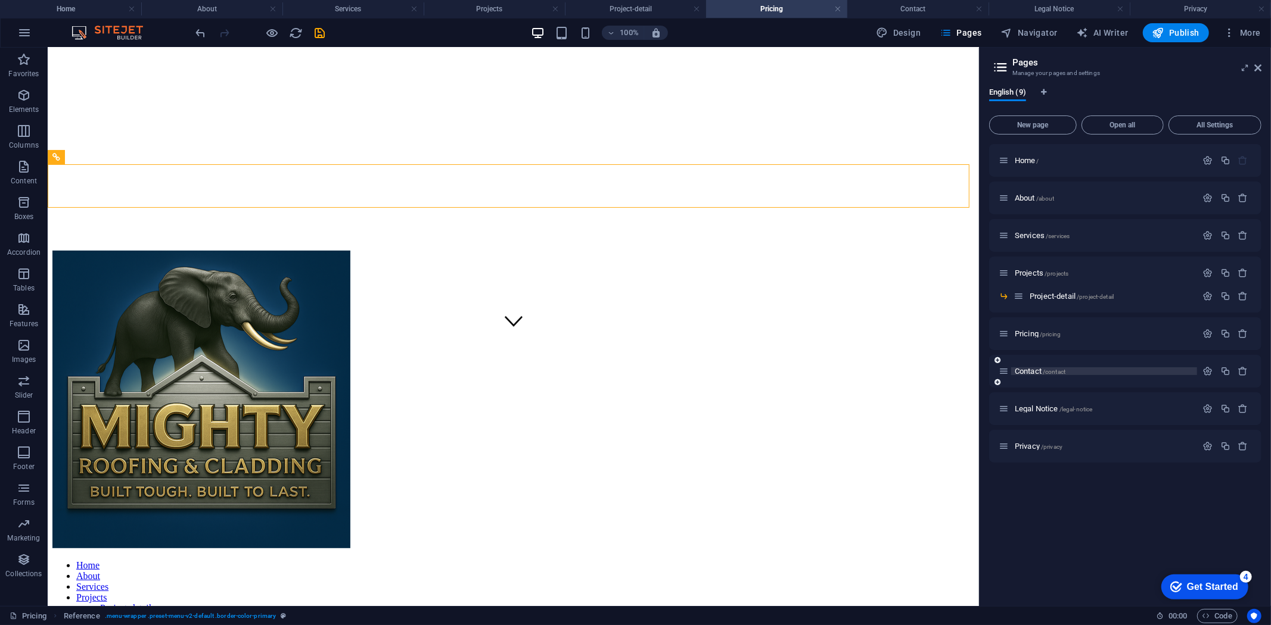
click at [1028, 374] on span "Contact /contact" at bounding box center [1039, 371] width 51 height 9
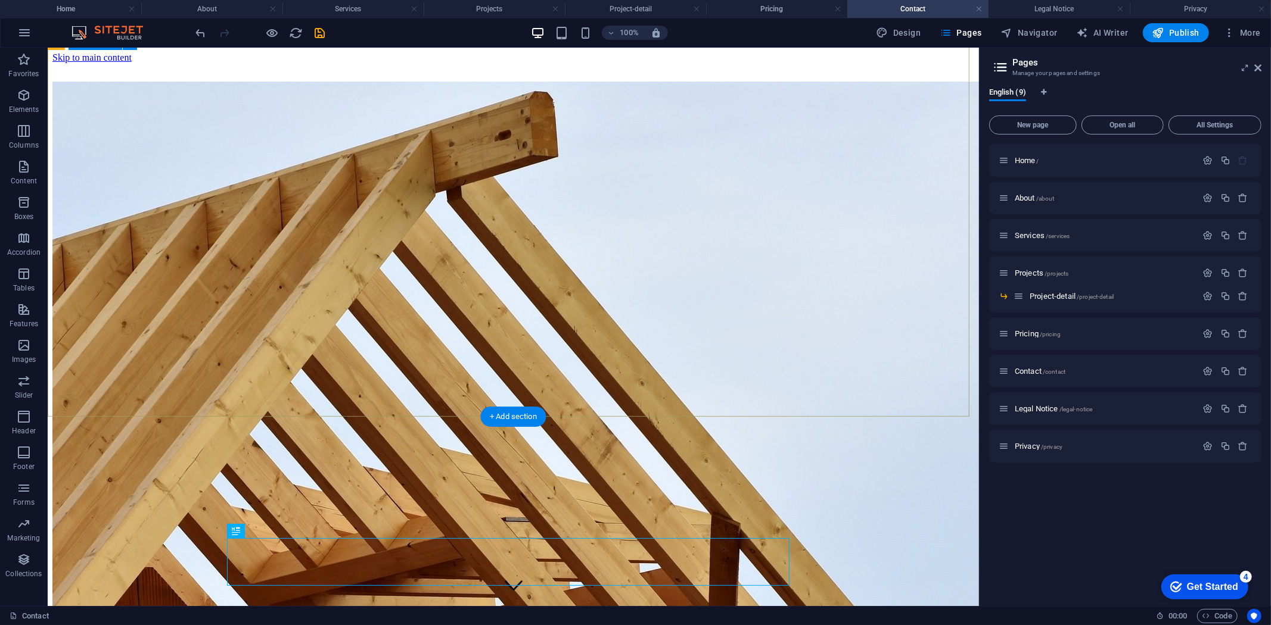
scroll to position [198, 0]
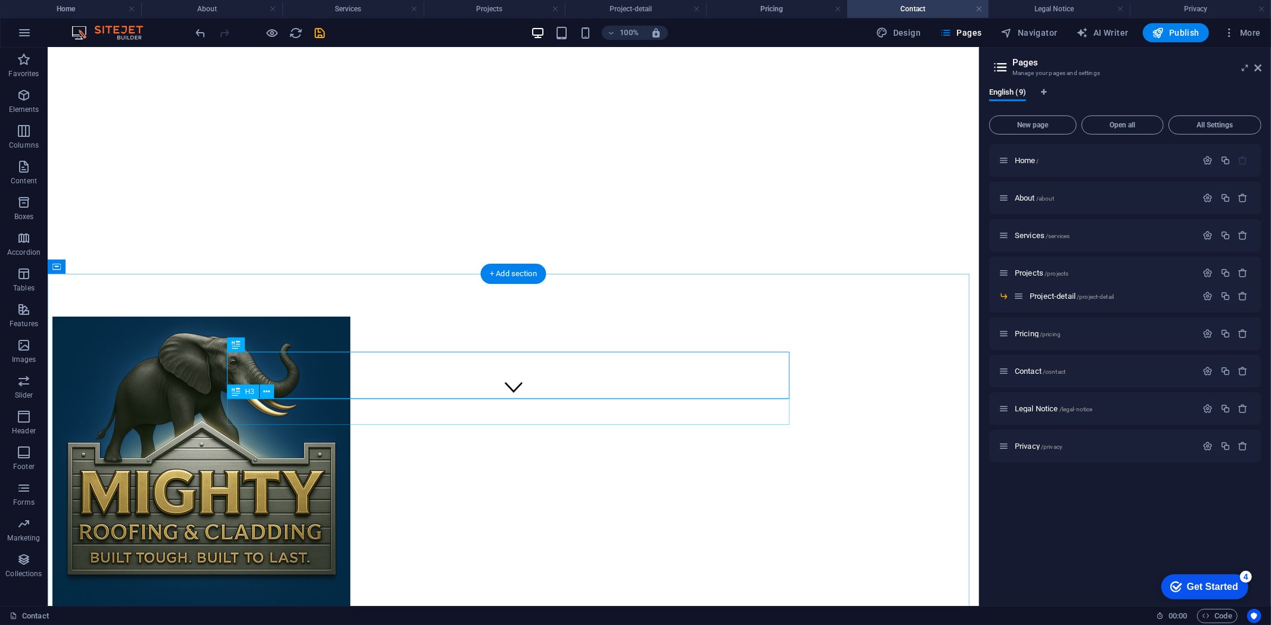
click at [264, 389] on icon at bounding box center [266, 392] width 7 height 13
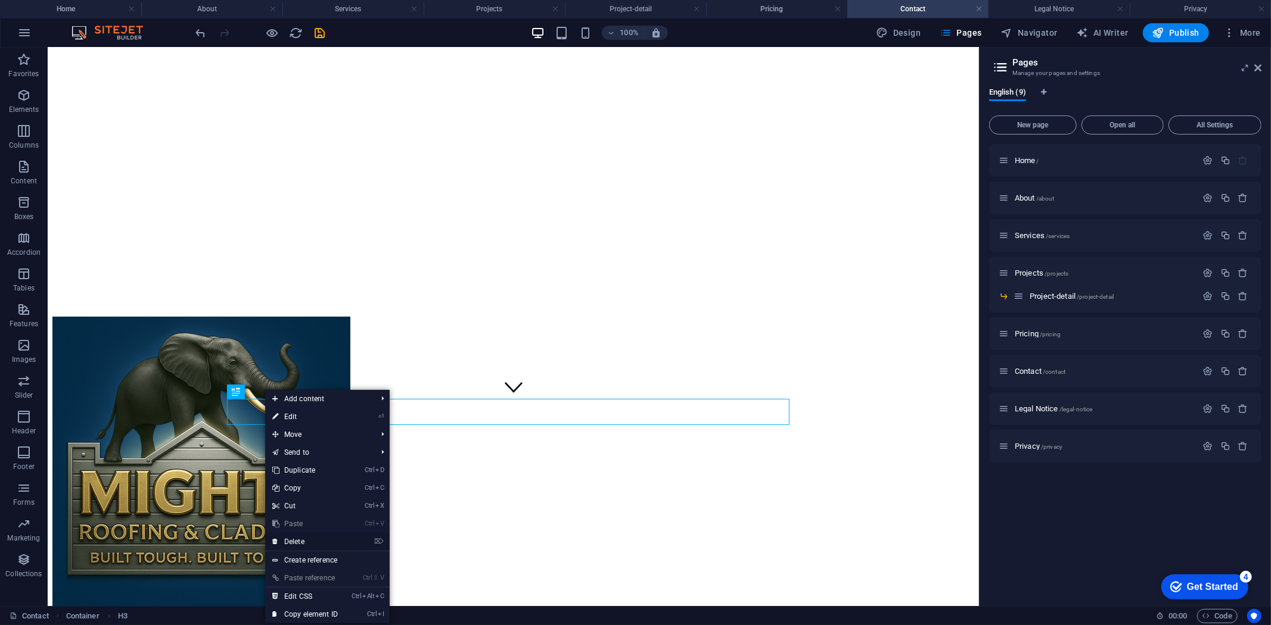
click at [293, 541] on link "⌦ Delete" at bounding box center [305, 542] width 80 height 18
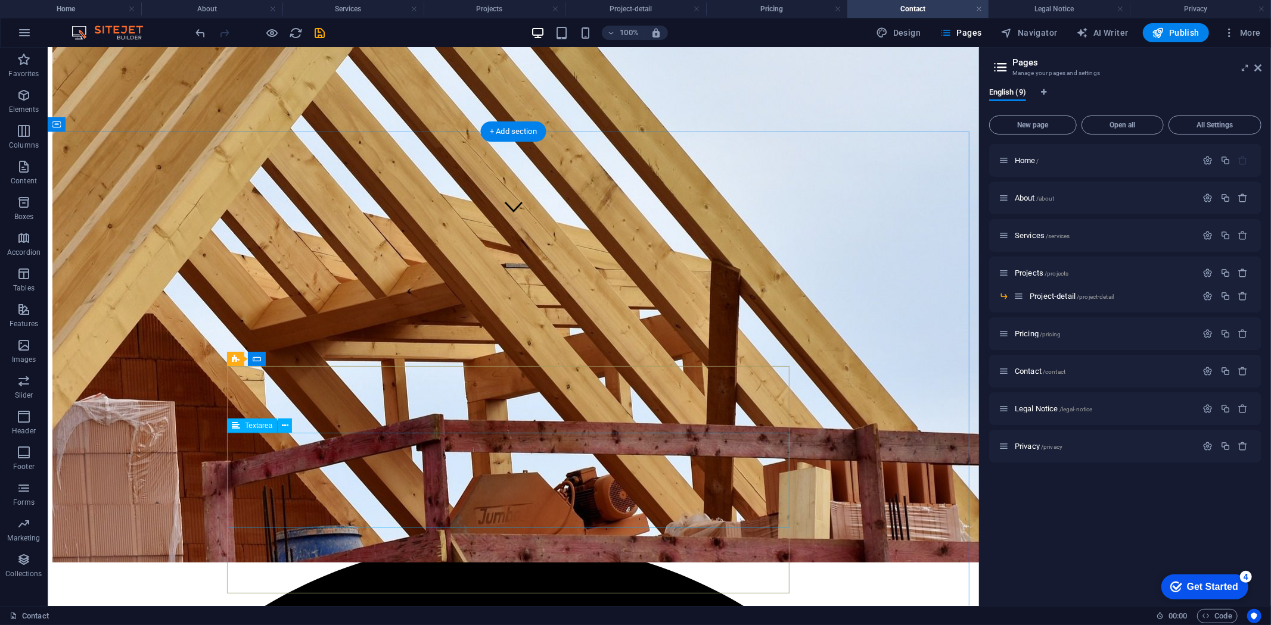
scroll to position [397, 0]
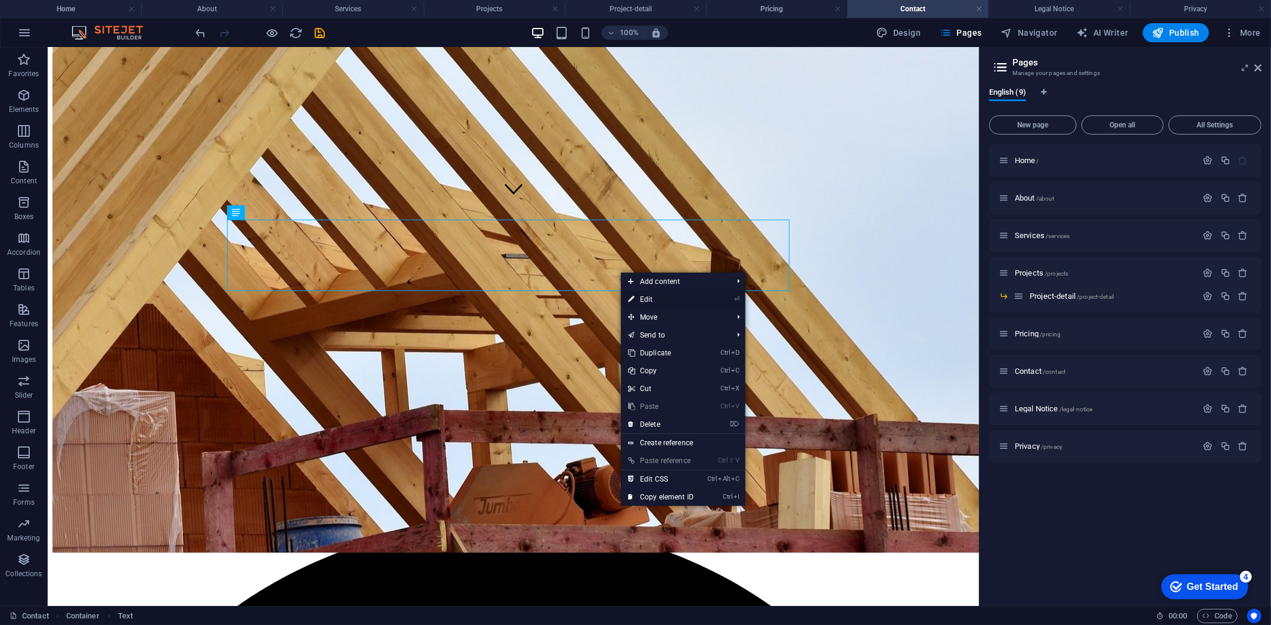
click at [642, 303] on link "⏎ Edit" at bounding box center [661, 300] width 80 height 18
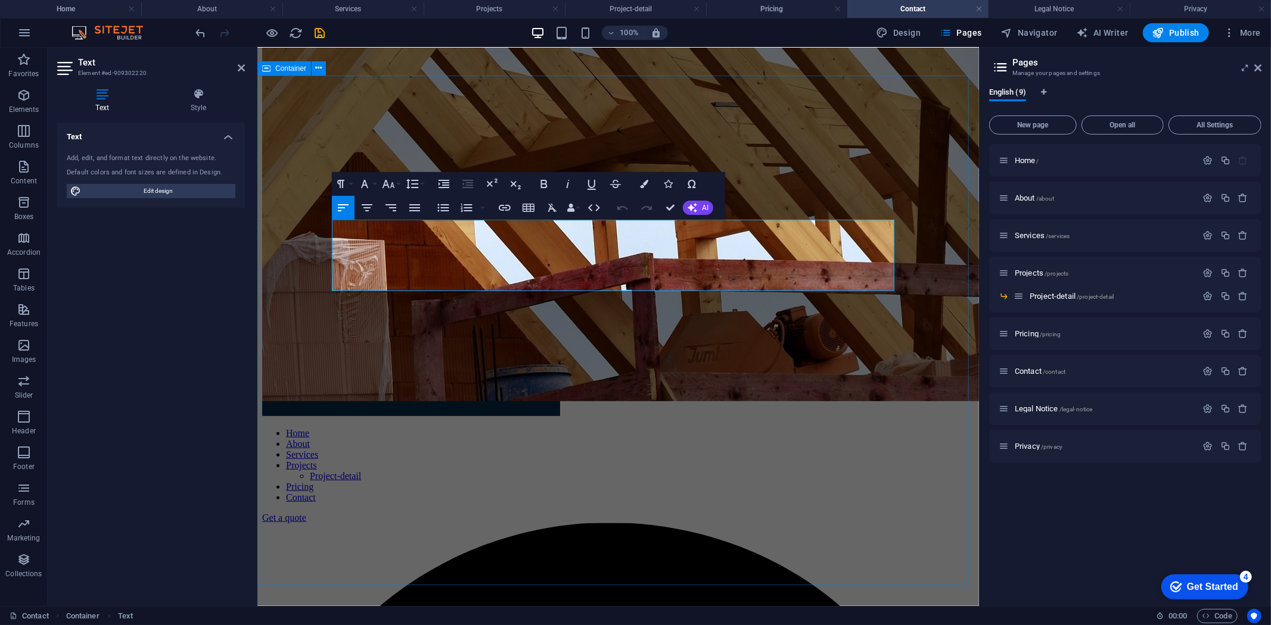
drag, startPoint x: 752, startPoint y: 282, endPoint x: 324, endPoint y: 224, distance: 431.6
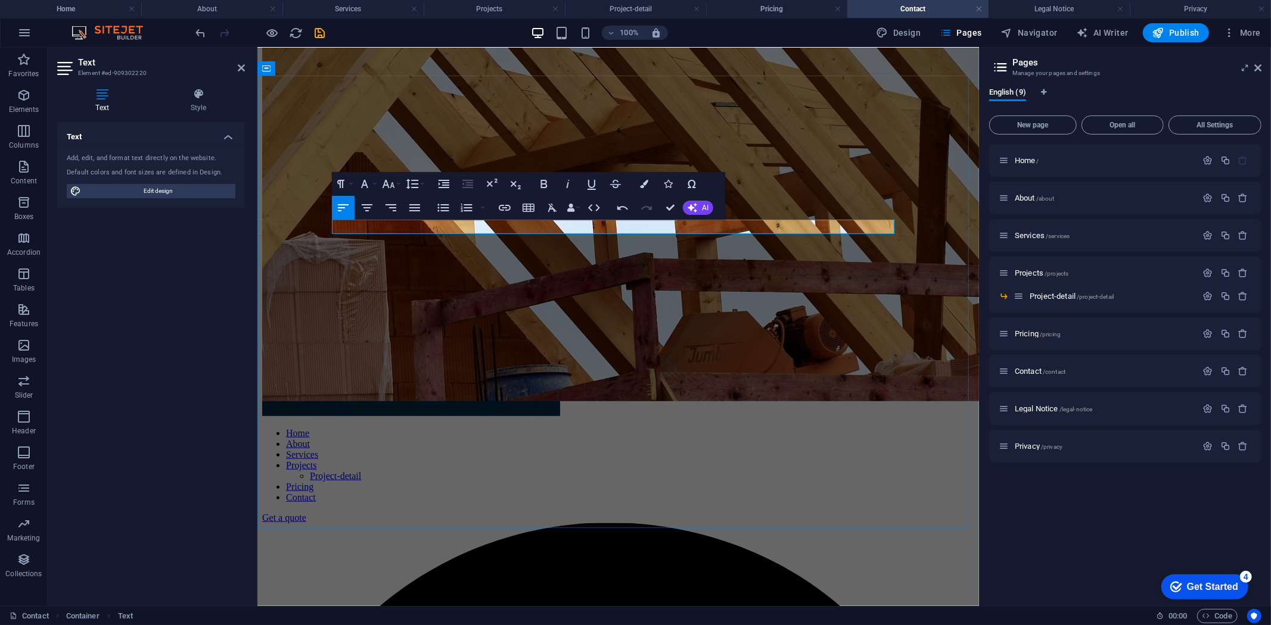
click at [698, 211] on button "AI" at bounding box center [698, 208] width 30 height 14
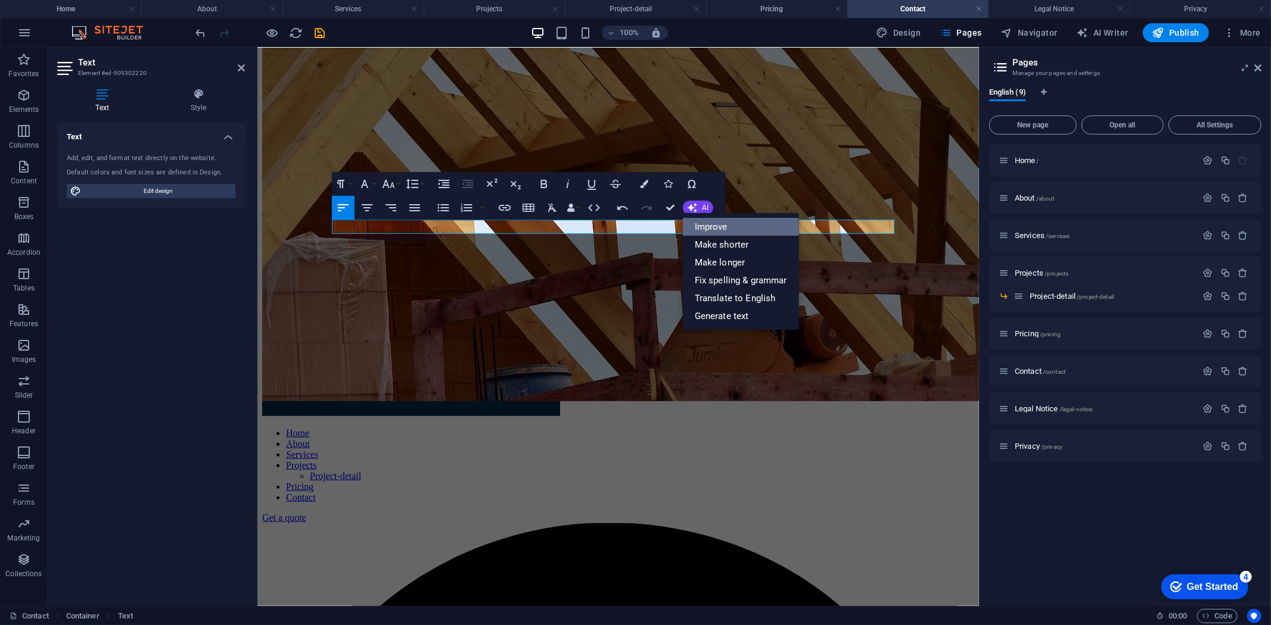
click at [699, 227] on link "Improve" at bounding box center [741, 227] width 116 height 18
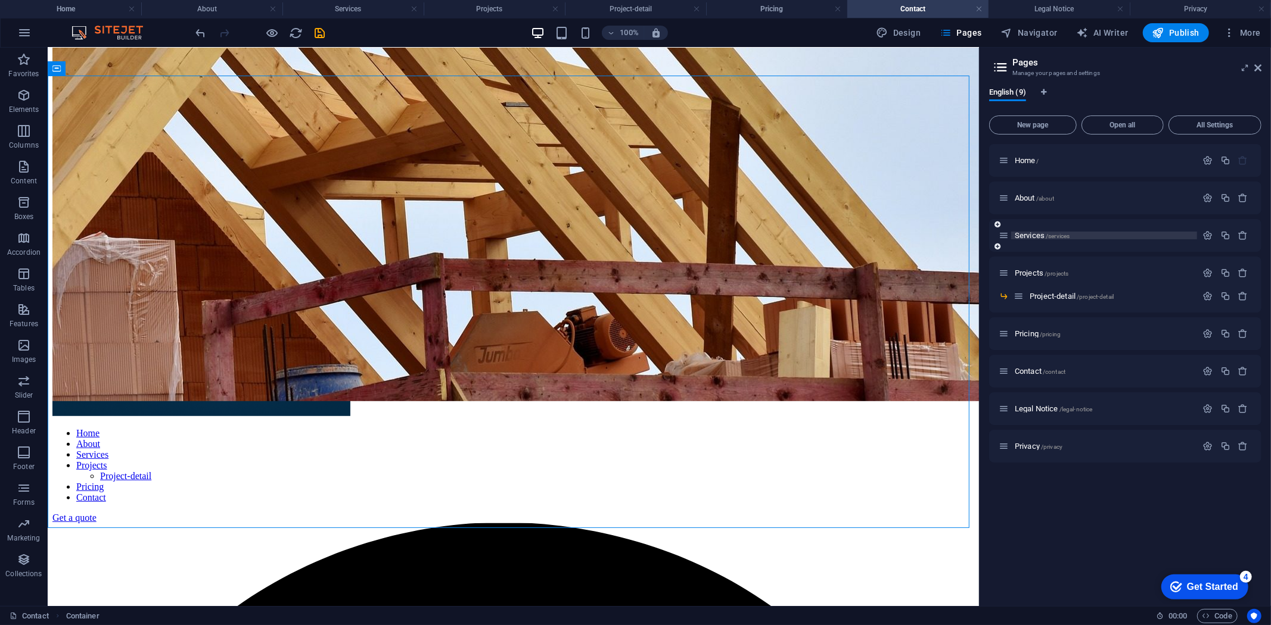
click at [1020, 233] on span "Services /services" at bounding box center [1041, 235] width 55 height 9
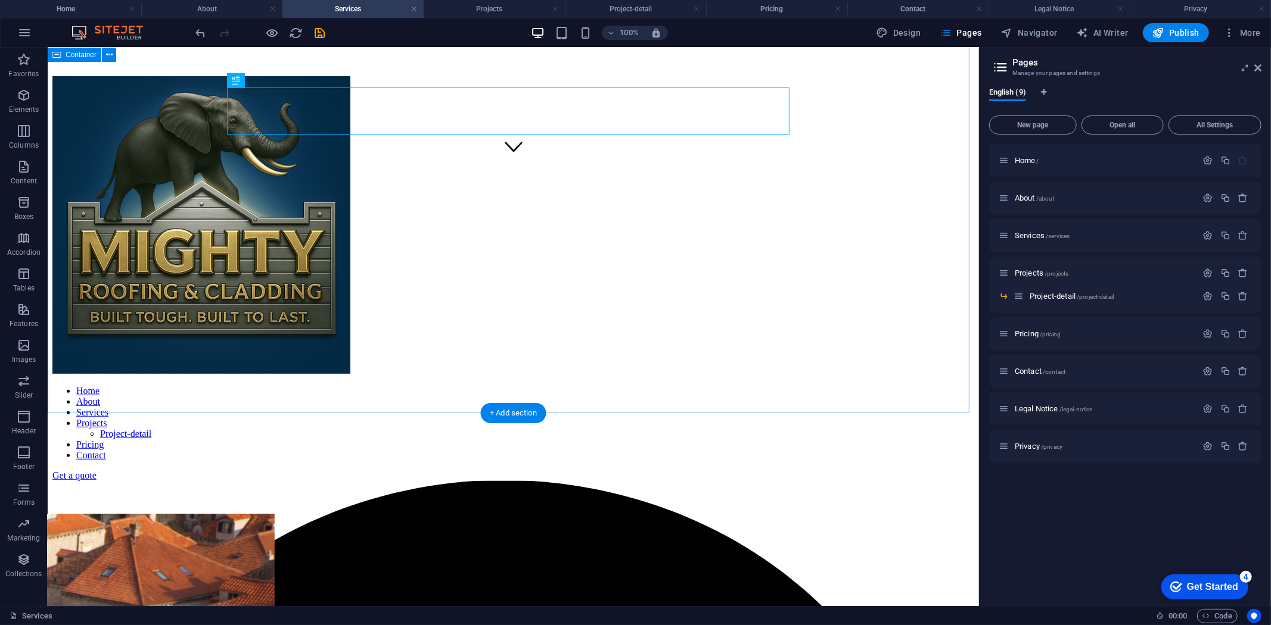
scroll to position [463, 0]
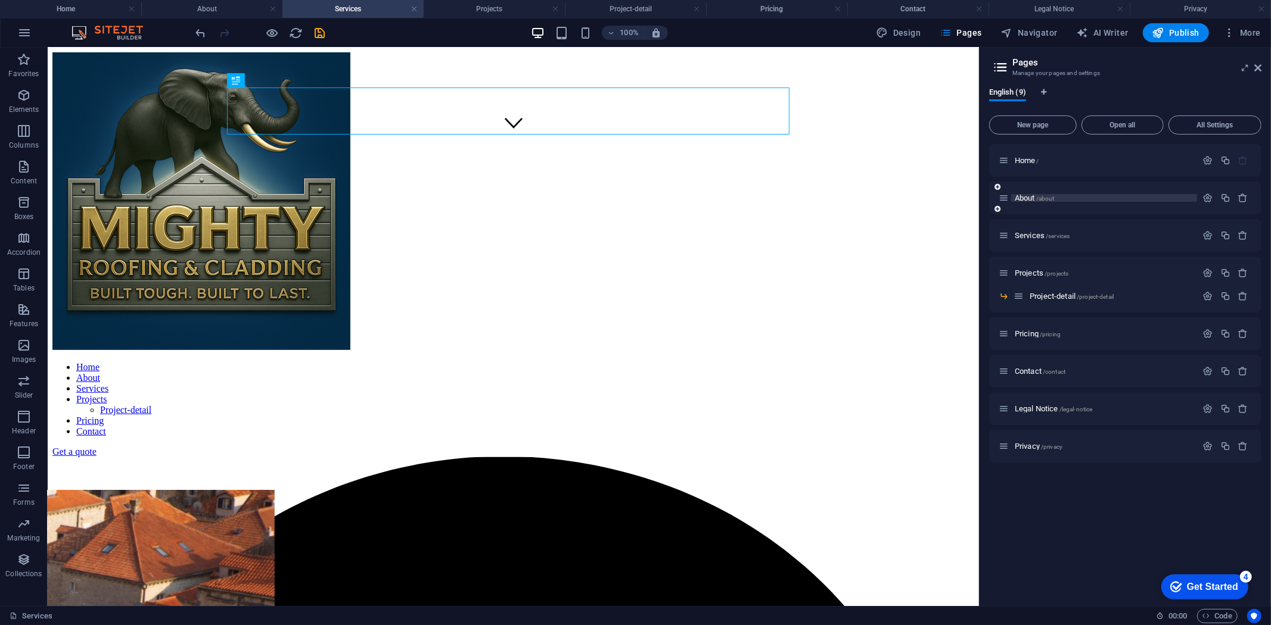
click at [1025, 197] on span "About /about" at bounding box center [1034, 198] width 40 height 9
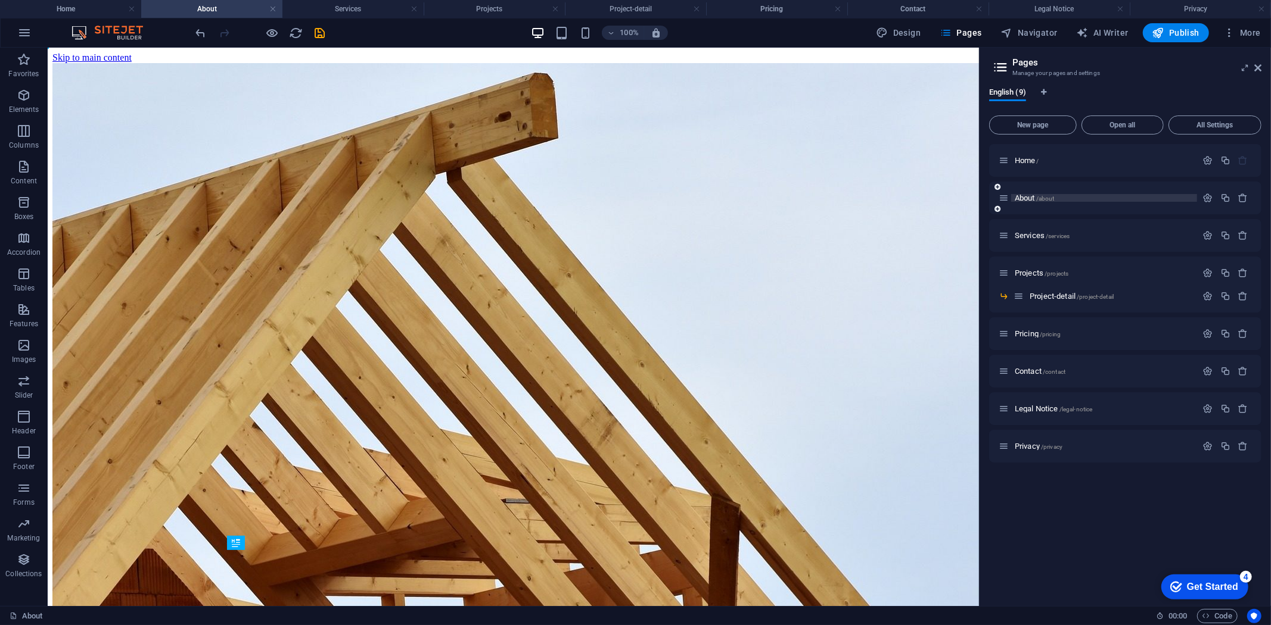
scroll to position [0, 0]
click at [1031, 233] on span "Services /services" at bounding box center [1041, 235] width 55 height 9
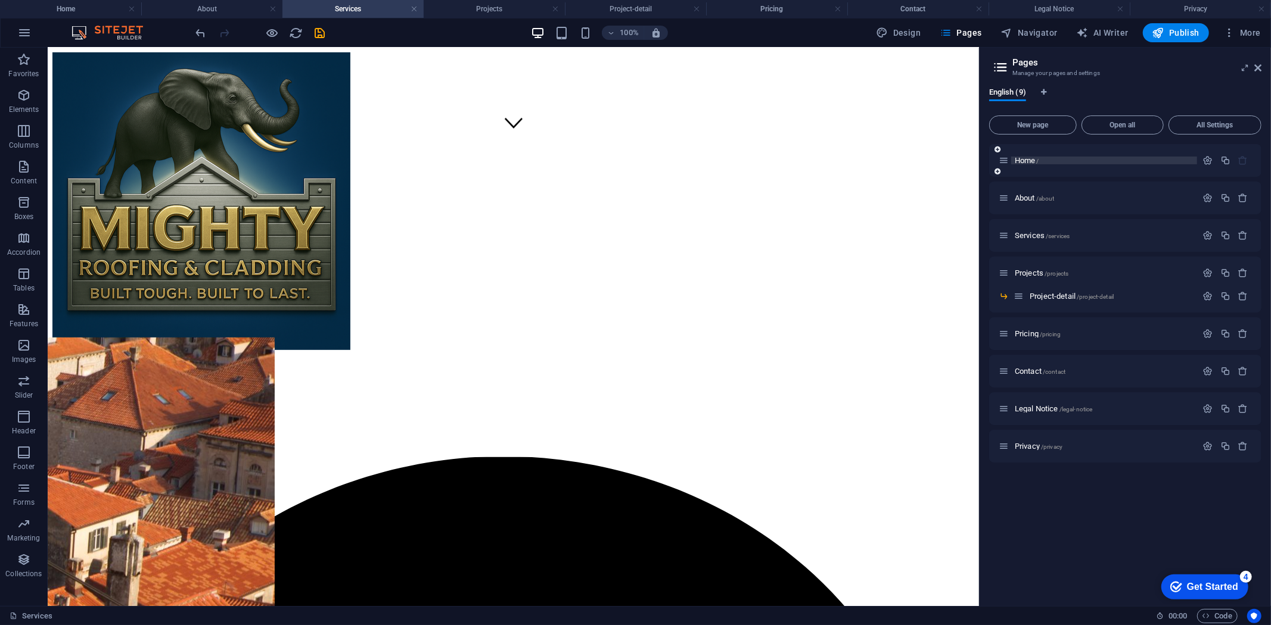
click at [1016, 161] on span "Home /" at bounding box center [1026, 160] width 24 height 9
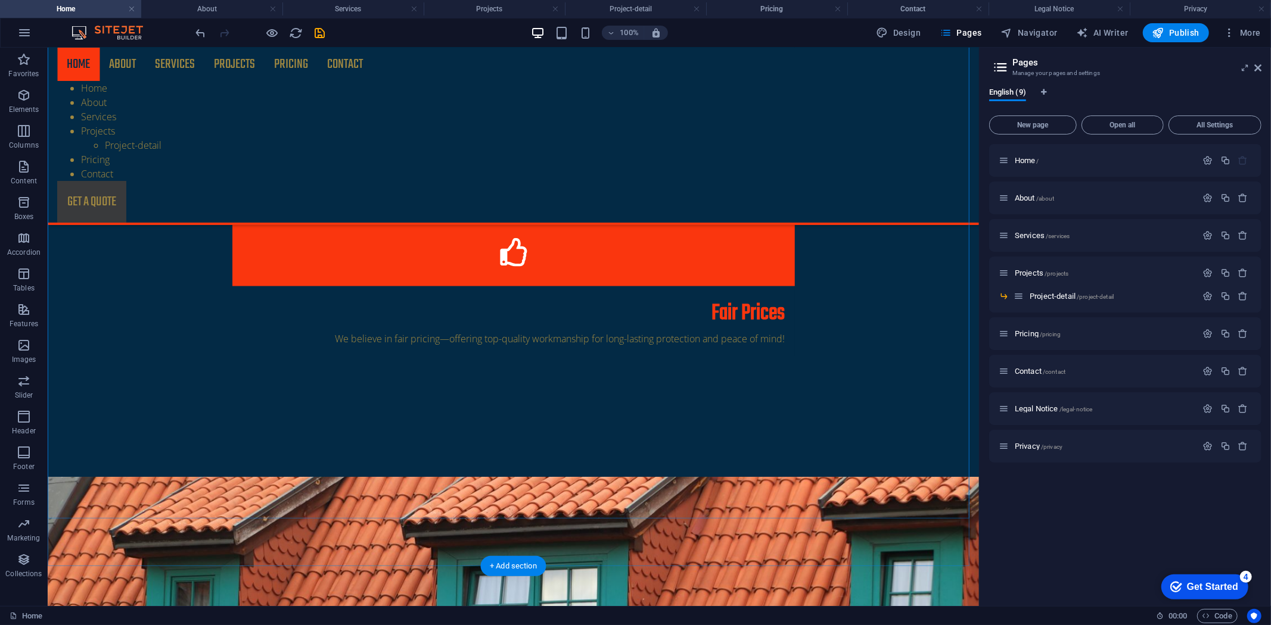
scroll to position [1249, 0]
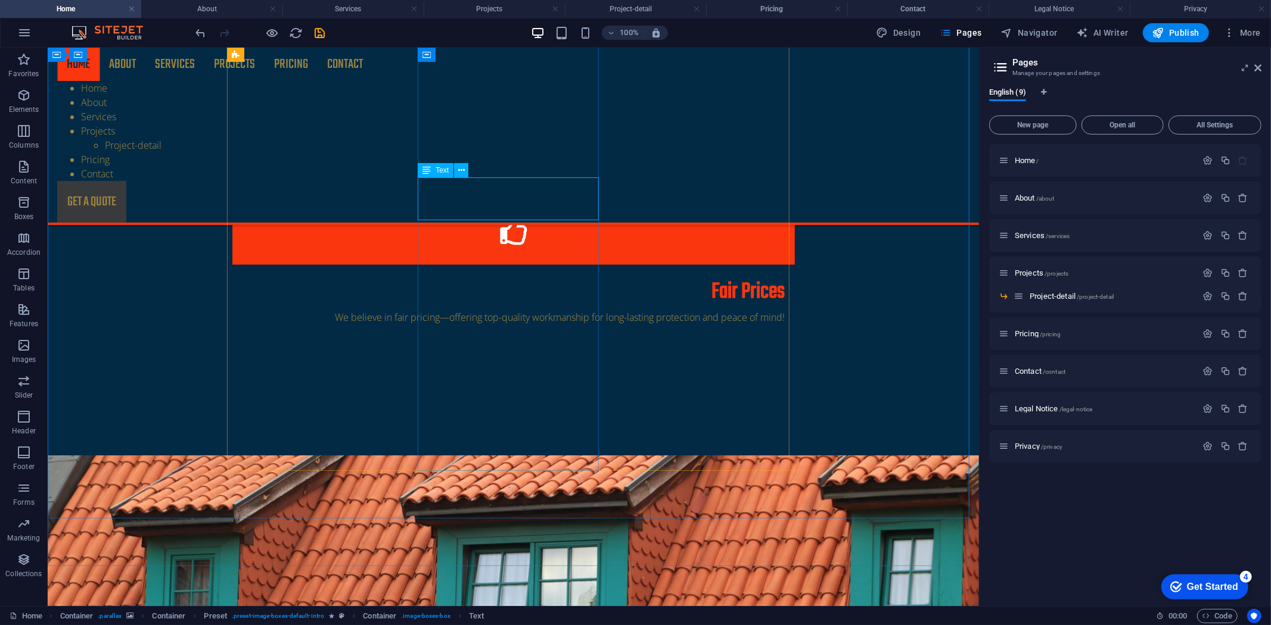
click at [438, 170] on span "Text" at bounding box center [441, 170] width 13 height 7
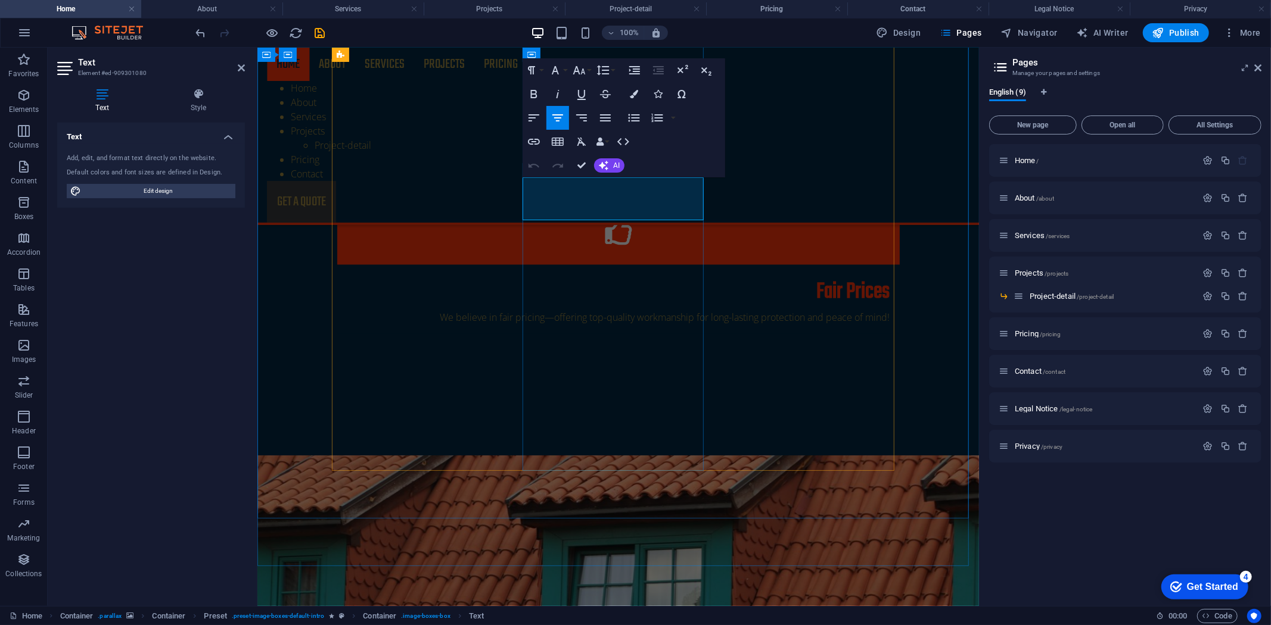
drag, startPoint x: 637, startPoint y: 210, endPoint x: 552, endPoint y: 182, distance: 89.7
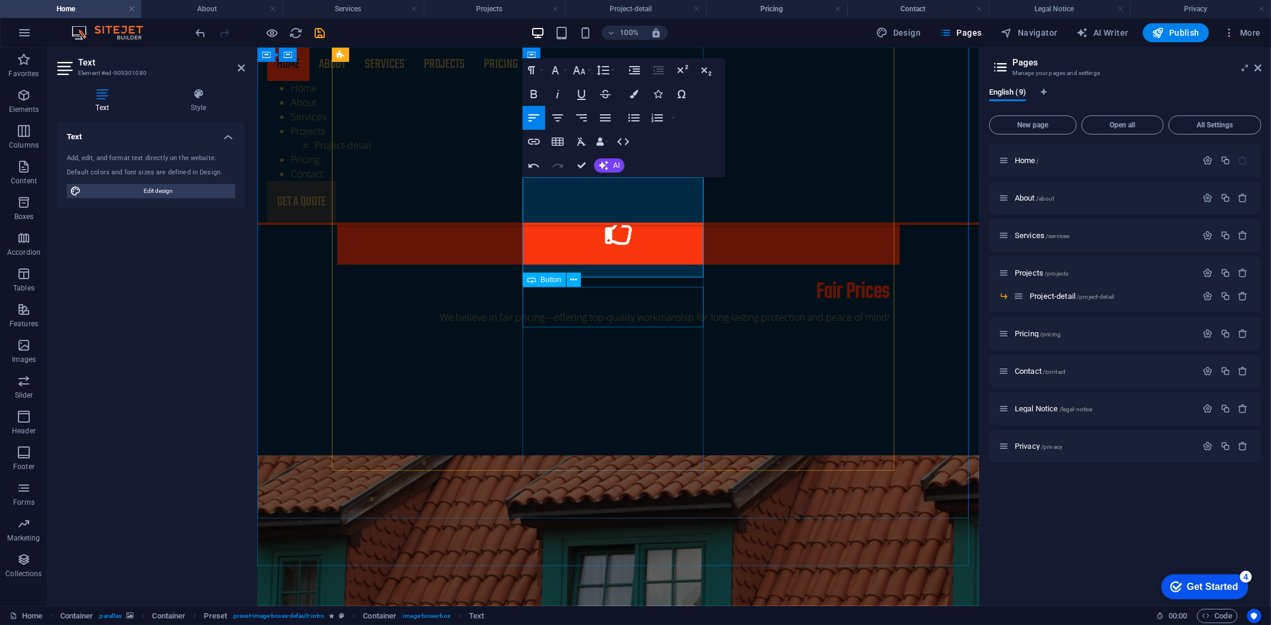
drag, startPoint x: 610, startPoint y: 303, endPoint x: 819, endPoint y: 305, distance: 209.1
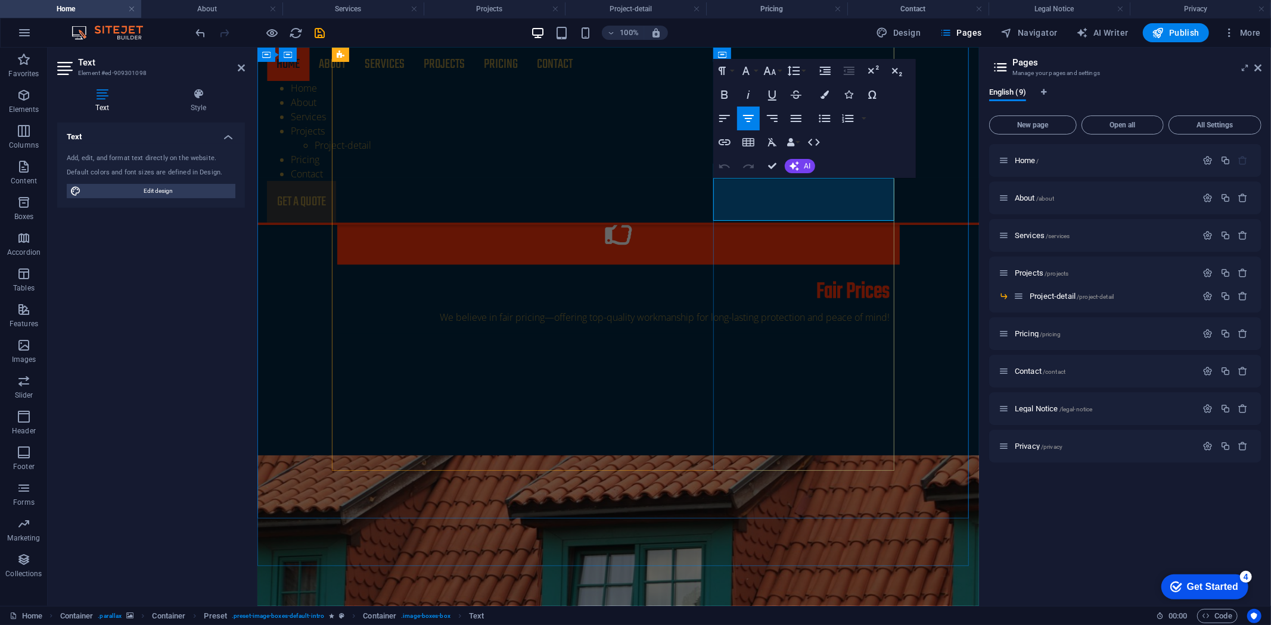
drag, startPoint x: 827, startPoint y: 216, endPoint x: 744, endPoint y: 184, distance: 89.2
click at [789, 164] on icon "button" at bounding box center [794, 166] width 10 height 10
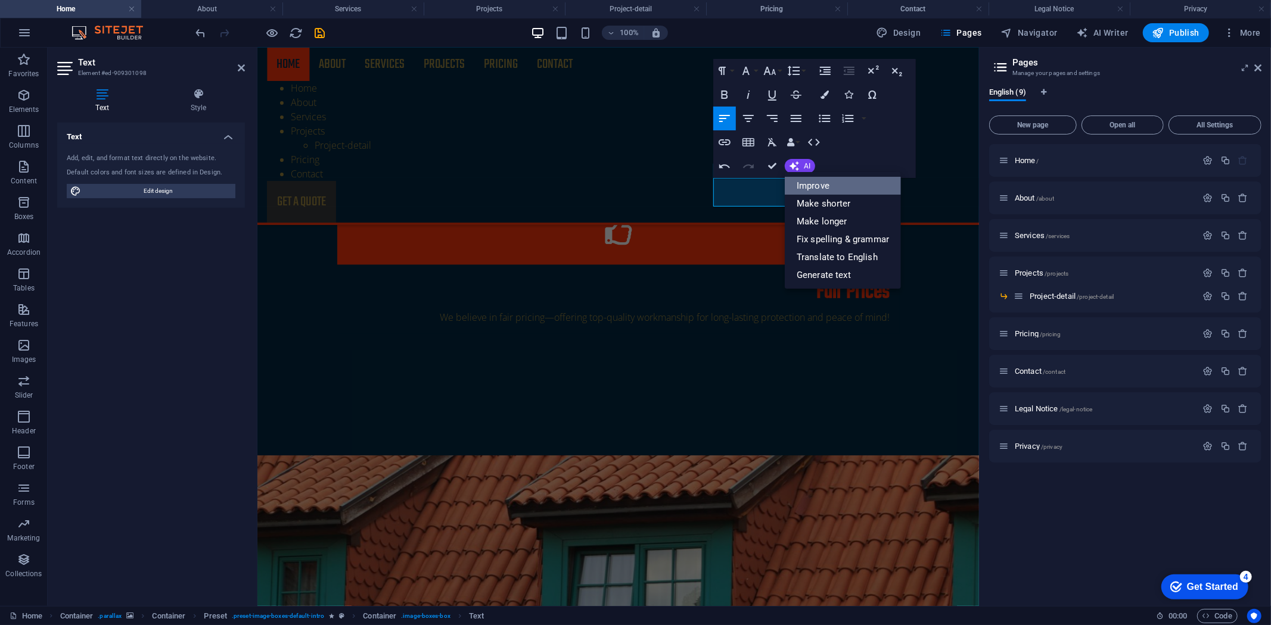
click at [805, 187] on link "Improve" at bounding box center [842, 186] width 116 height 18
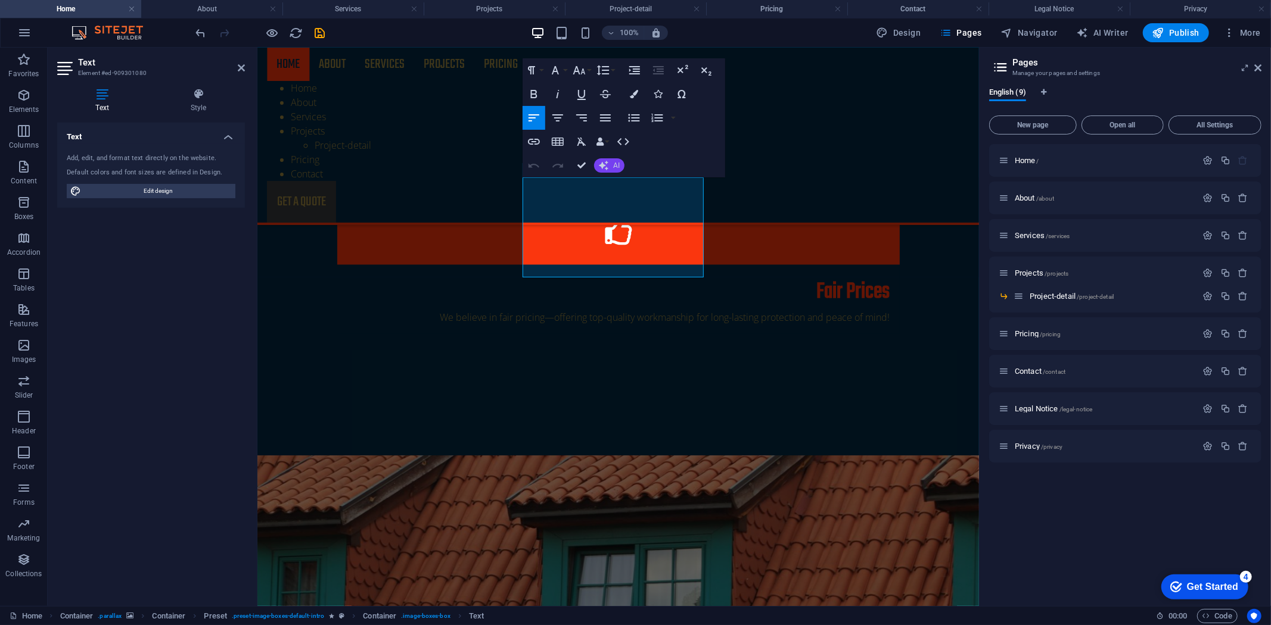
drag, startPoint x: 609, startPoint y: 162, endPoint x: 604, endPoint y: 165, distance: 6.1
click at [608, 163] on button "AI" at bounding box center [609, 165] width 30 height 14
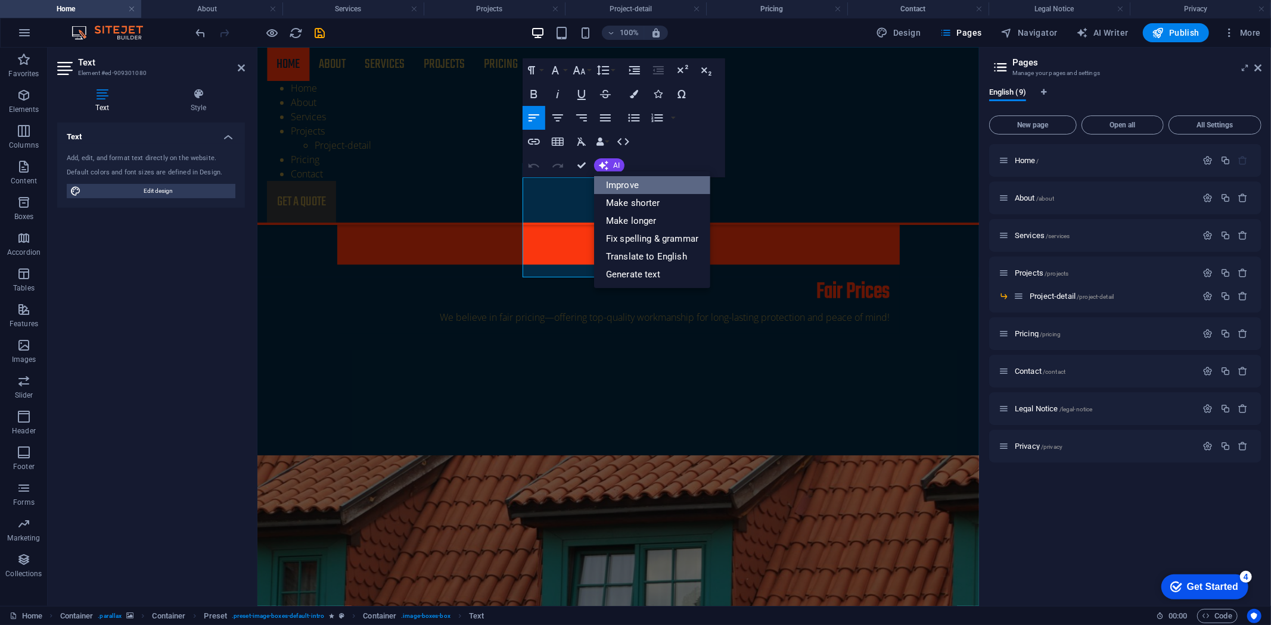
click at [614, 183] on link "Improve" at bounding box center [652, 185] width 116 height 18
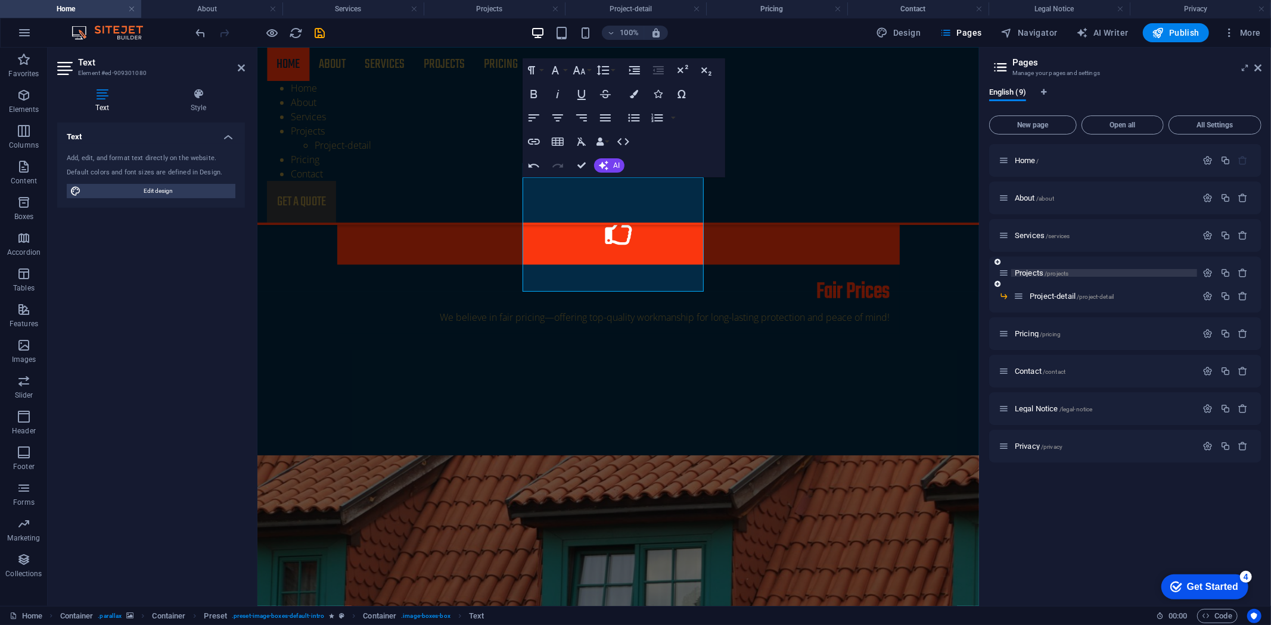
click at [1038, 276] on span "Projects /projects" at bounding box center [1041, 273] width 54 height 9
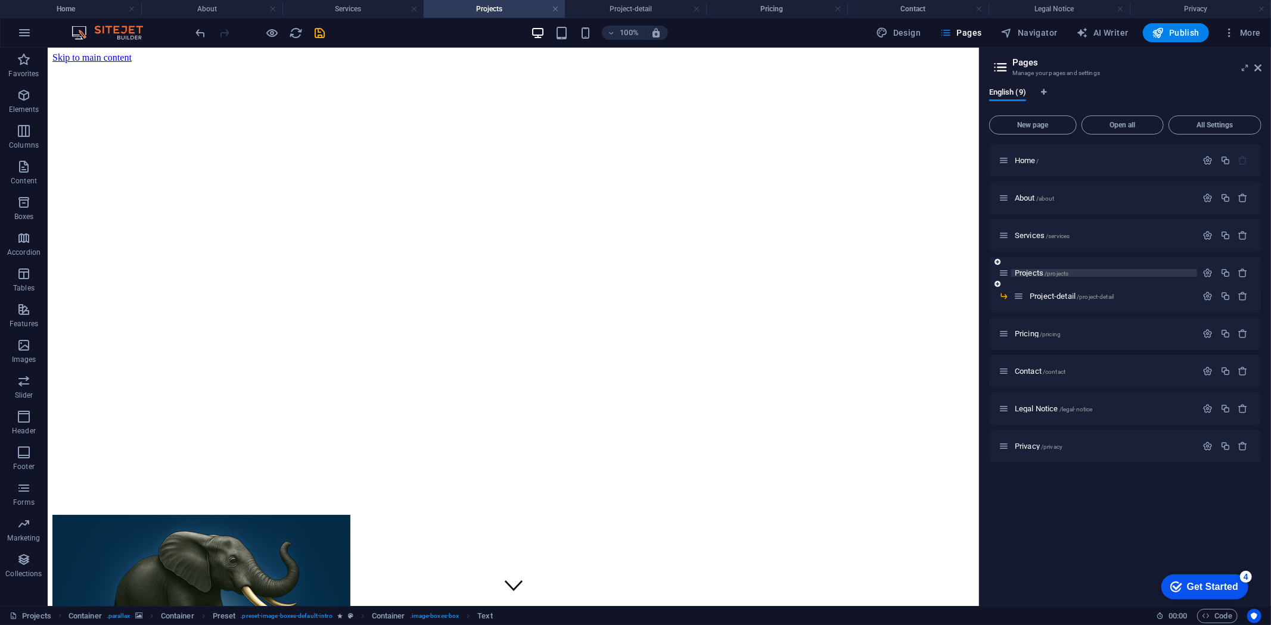
scroll to position [331, 0]
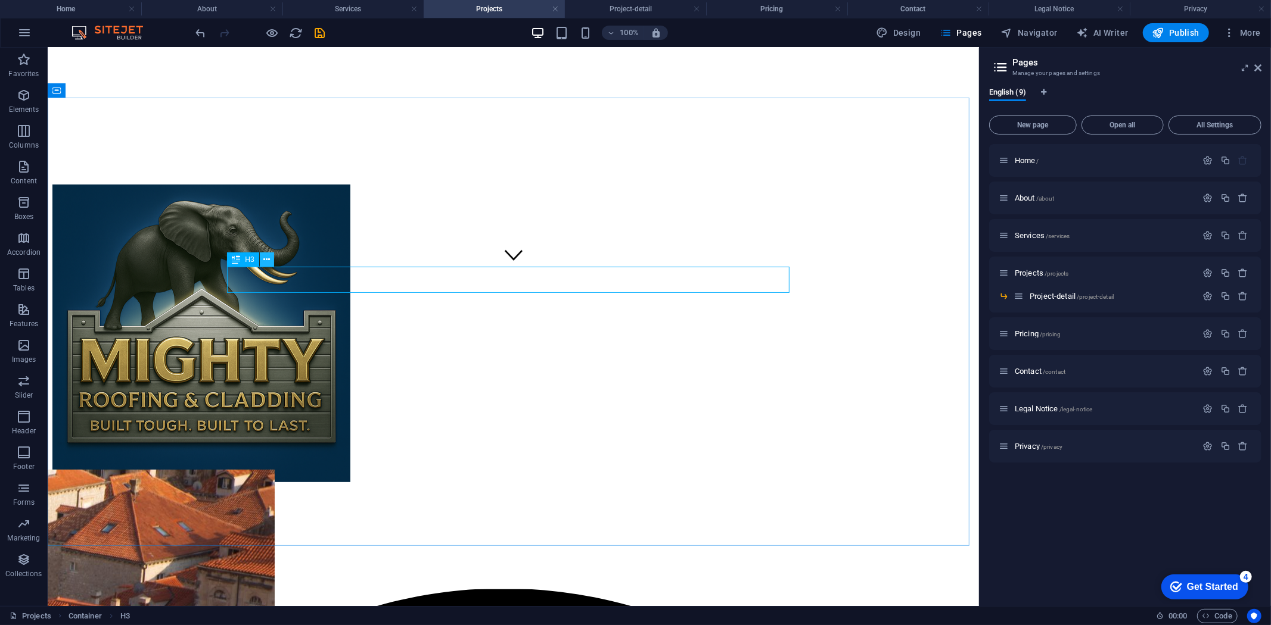
click at [264, 260] on icon at bounding box center [266, 260] width 7 height 13
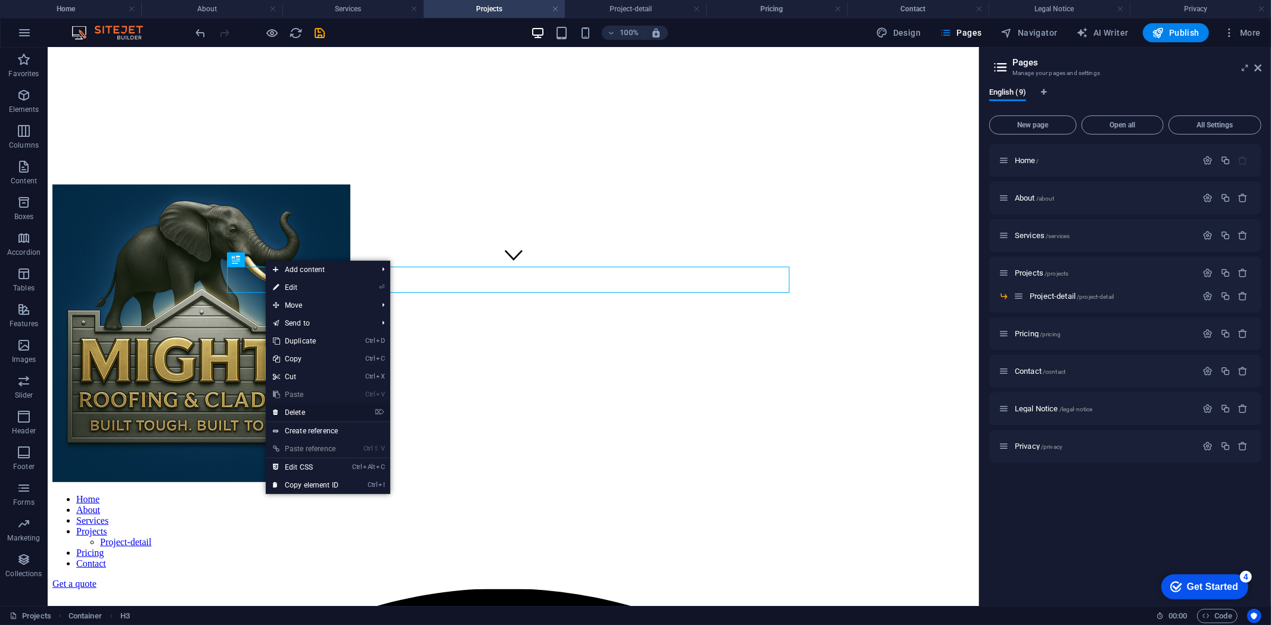
click at [288, 410] on link "⌦ Delete" at bounding box center [306, 413] width 80 height 18
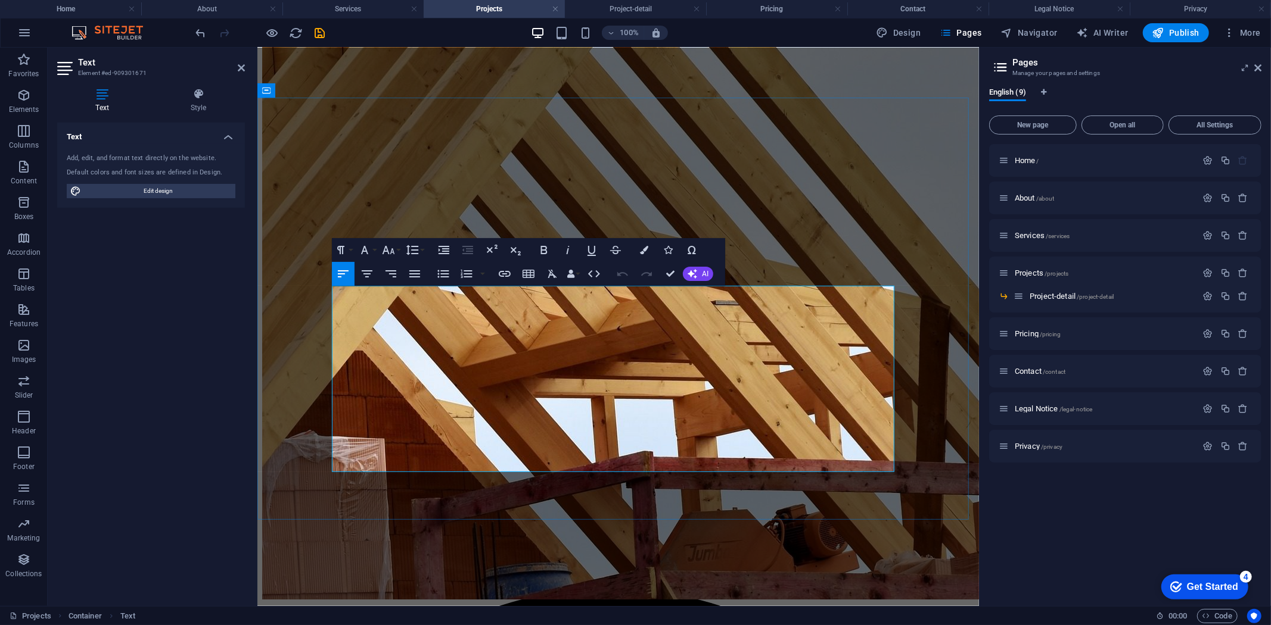
drag, startPoint x: 431, startPoint y: 468, endPoint x: 333, endPoint y: 296, distance: 197.4
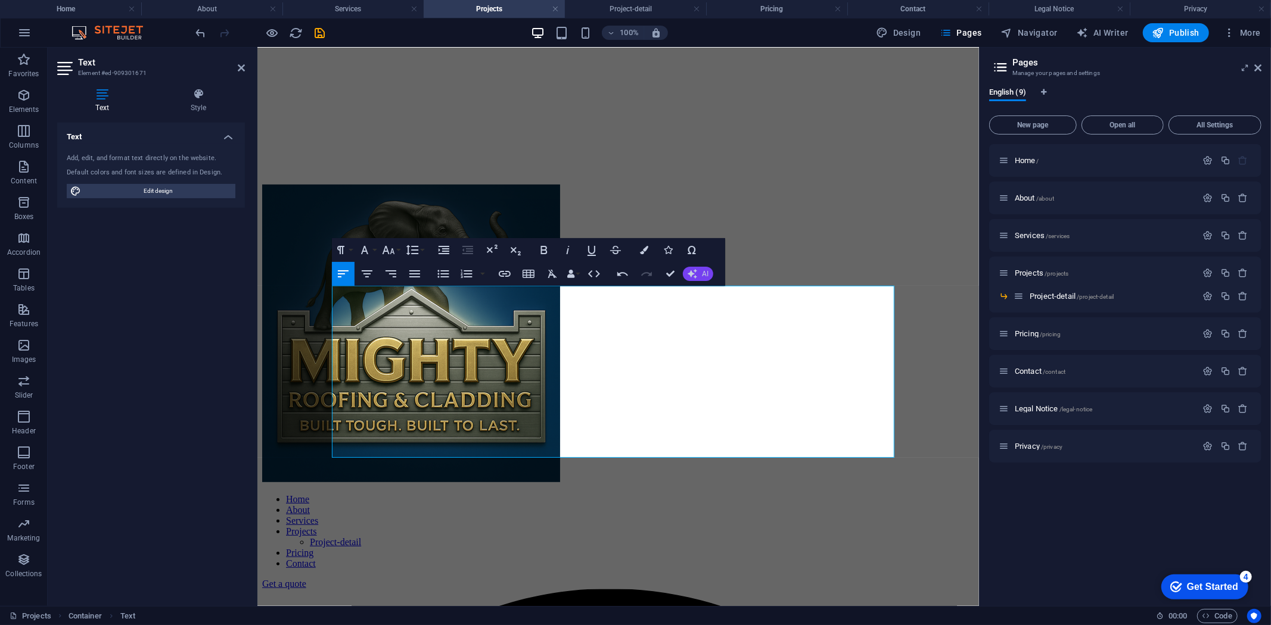
click at [689, 274] on icon "button" at bounding box center [692, 274] width 10 height 10
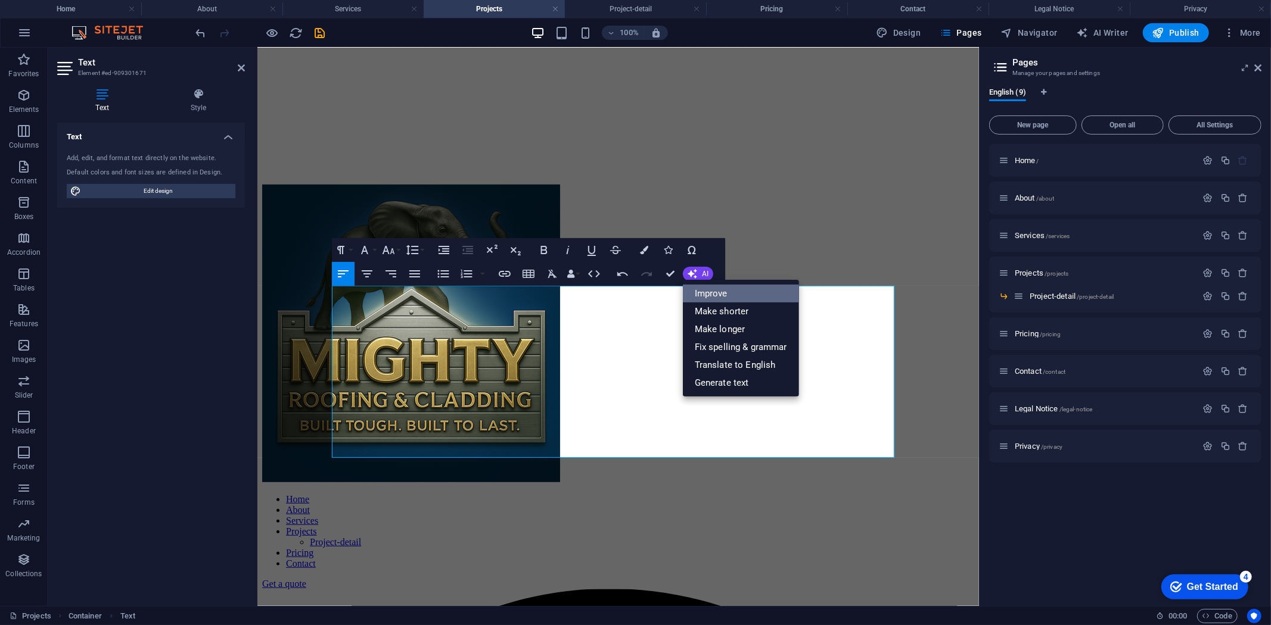
click at [699, 289] on link "Improve" at bounding box center [741, 294] width 116 height 18
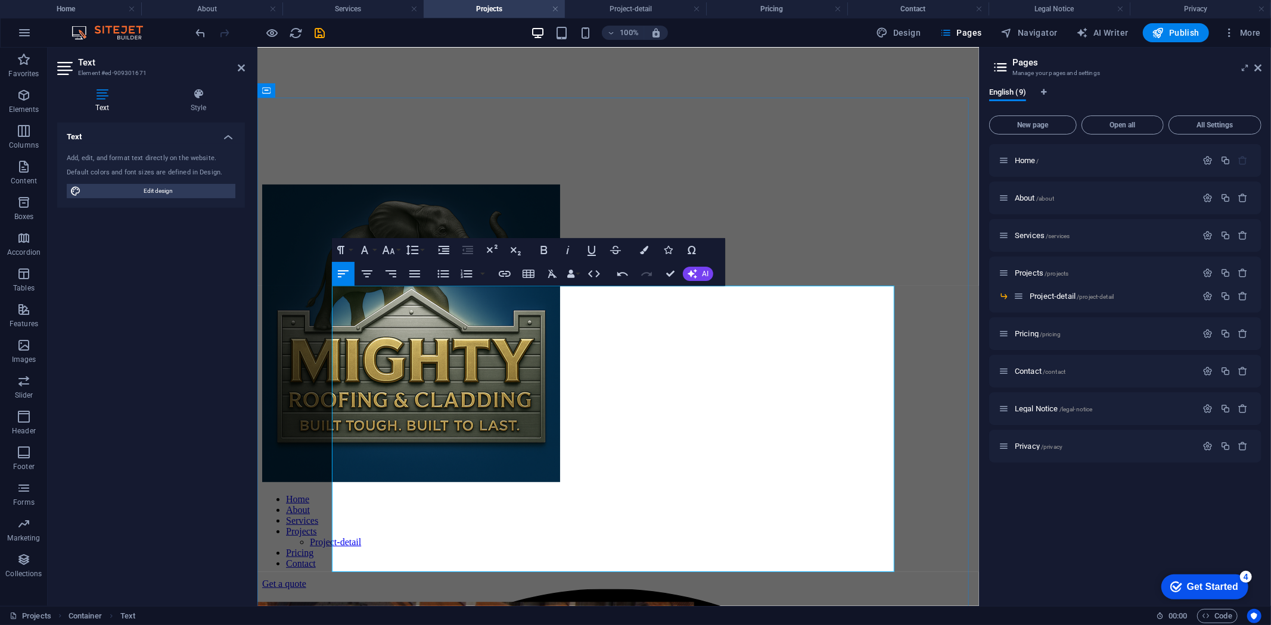
drag, startPoint x: 426, startPoint y: 295, endPoint x: 334, endPoint y: 294, distance: 92.9
click at [540, 254] on icon "button" at bounding box center [544, 250] width 14 height 14
drag, startPoint x: 465, startPoint y: 334, endPoint x: 334, endPoint y: 340, distance: 131.7
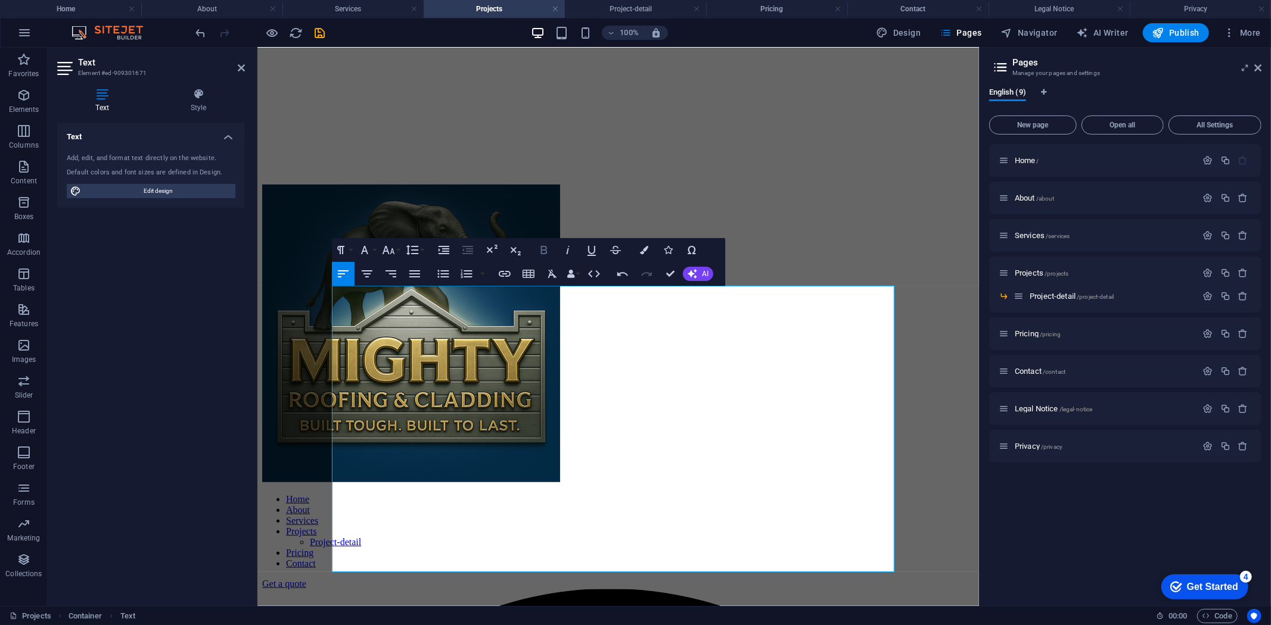
click at [544, 251] on icon "button" at bounding box center [544, 250] width 14 height 14
drag, startPoint x: 467, startPoint y: 377, endPoint x: 331, endPoint y: 371, distance: 136.5
click at [538, 251] on icon "button" at bounding box center [544, 250] width 14 height 14
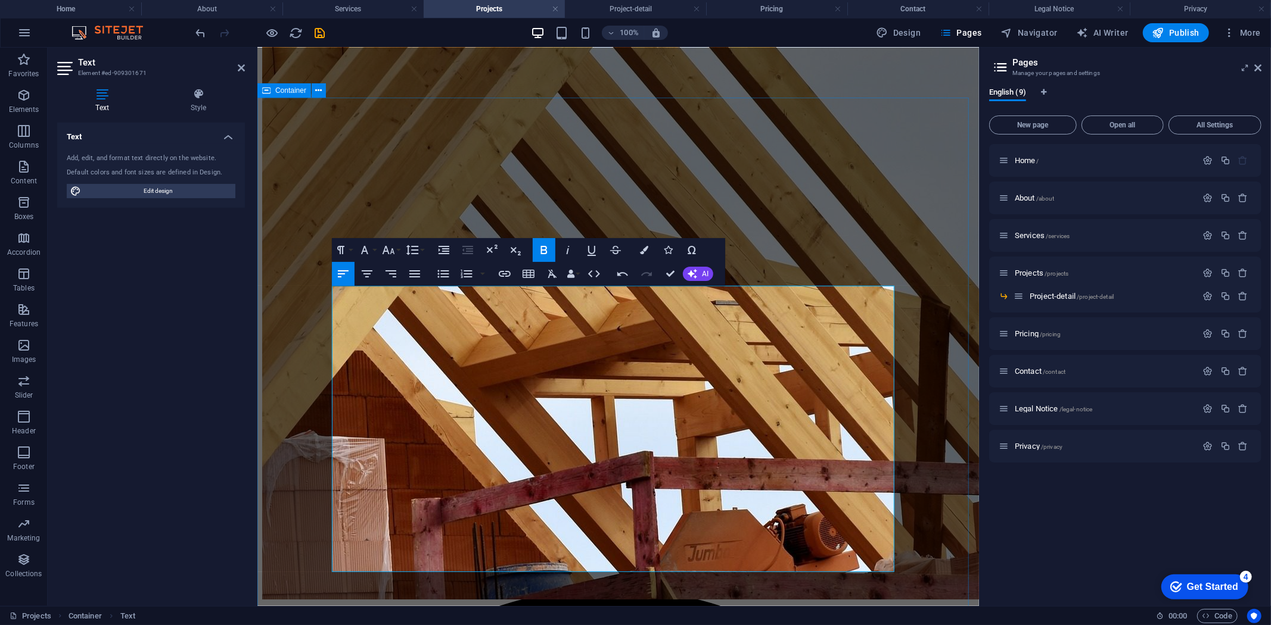
drag, startPoint x: 417, startPoint y: 420, endPoint x: 328, endPoint y: 417, distance: 88.8
click at [542, 252] on icon "button" at bounding box center [544, 250] width 14 height 14
drag, startPoint x: 443, startPoint y: 466, endPoint x: 325, endPoint y: 462, distance: 118.6
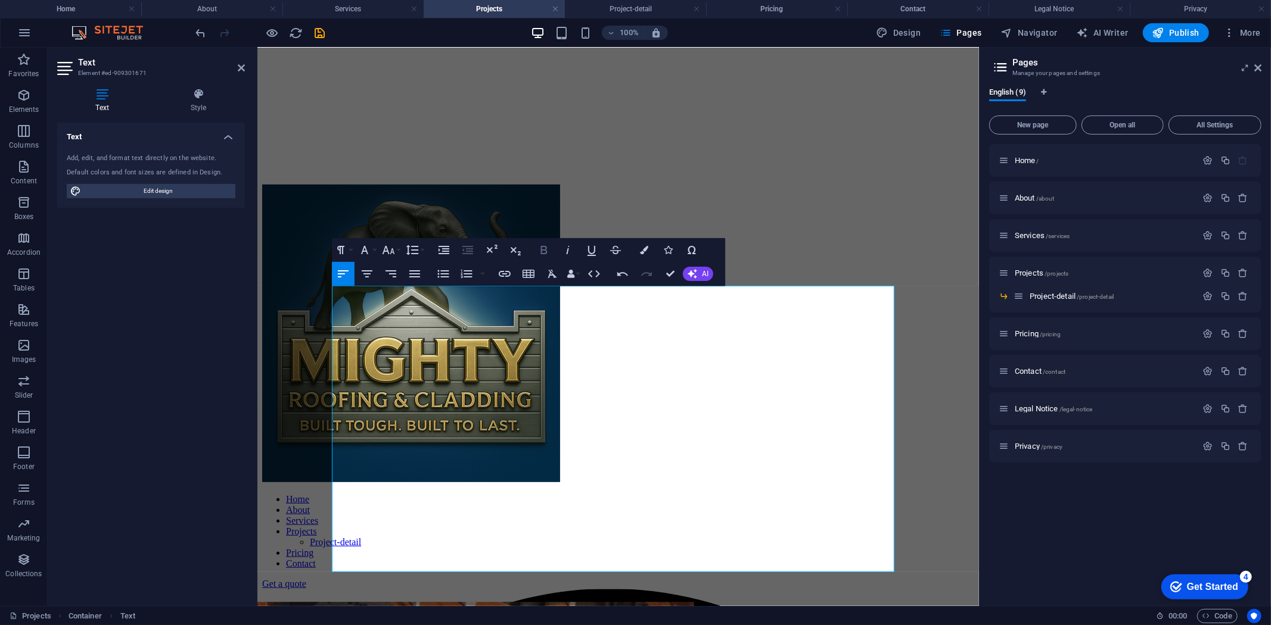
click at [543, 251] on icon "button" at bounding box center [544, 250] width 7 height 8
drag, startPoint x: 477, startPoint y: 494, endPoint x: 330, endPoint y: 496, distance: 147.1
click at [543, 253] on icon "button" at bounding box center [544, 250] width 7 height 8
drag, startPoint x: 441, startPoint y: 537, endPoint x: 333, endPoint y: 534, distance: 107.9
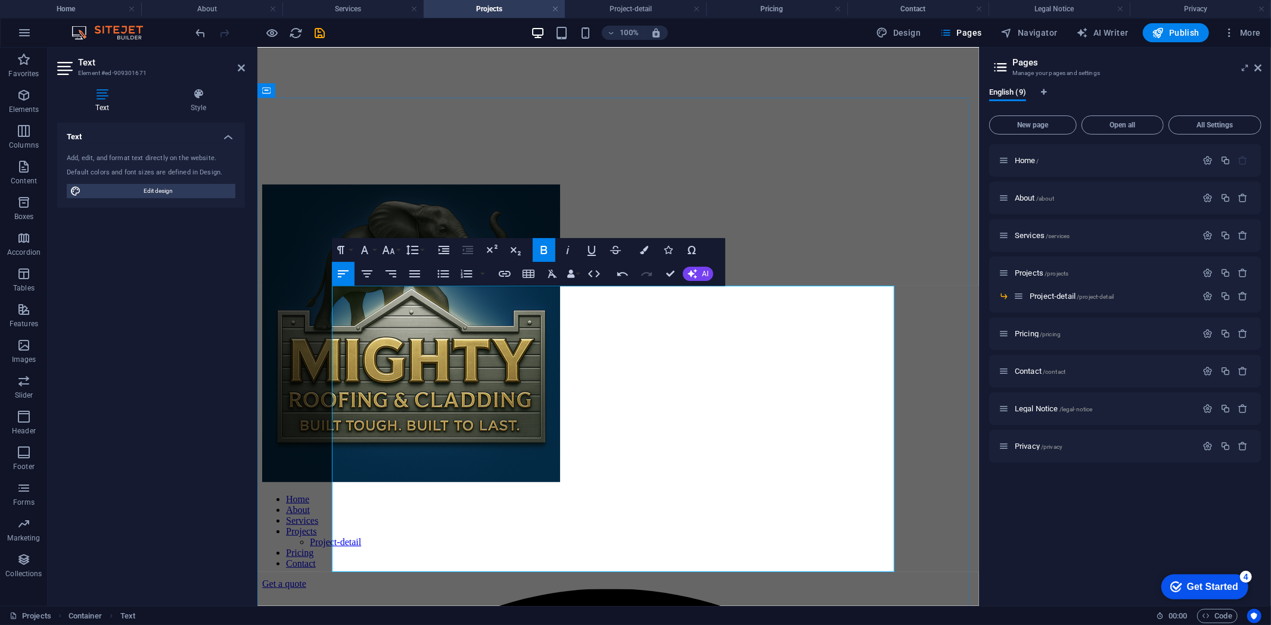
click at [546, 253] on icon "button" at bounding box center [544, 250] width 14 height 14
drag, startPoint x: 453, startPoint y: 563, endPoint x: 354, endPoint y: 566, distance: 99.5
drag, startPoint x: 405, startPoint y: 572, endPoint x: 638, endPoint y: 570, distance: 232.9
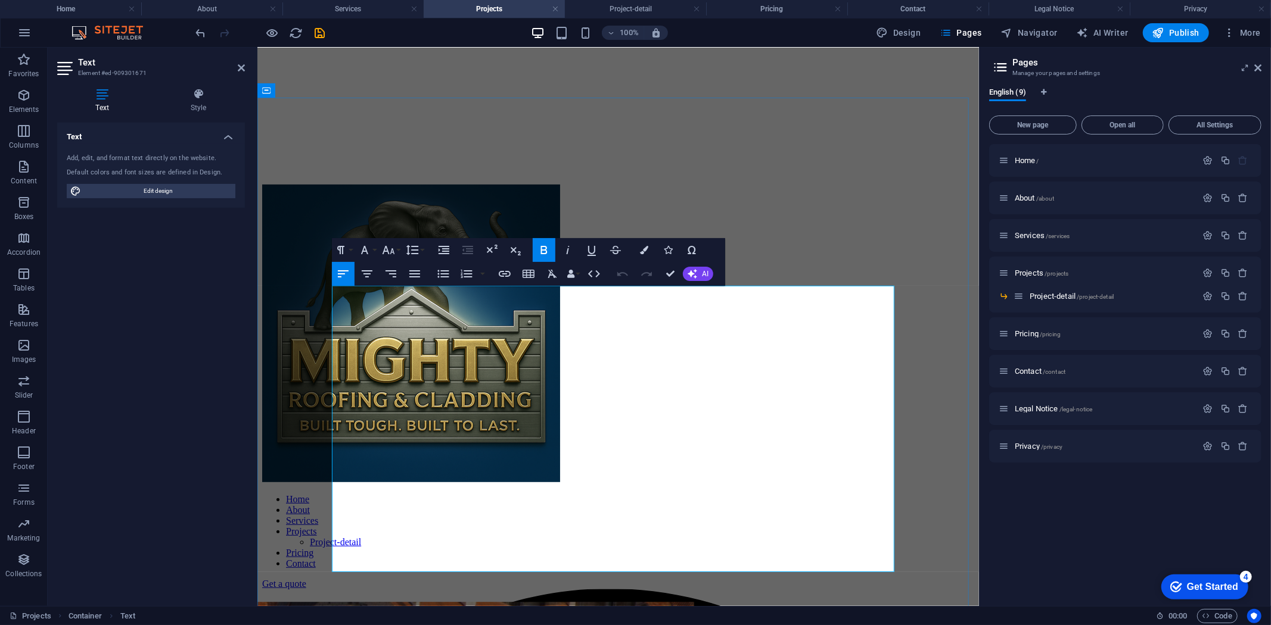
drag, startPoint x: 454, startPoint y: 563, endPoint x: 344, endPoint y: 569, distance: 110.4
click at [544, 250] on icon "button" at bounding box center [544, 250] width 7 height 8
click at [1020, 235] on span "Services /services" at bounding box center [1041, 235] width 55 height 9
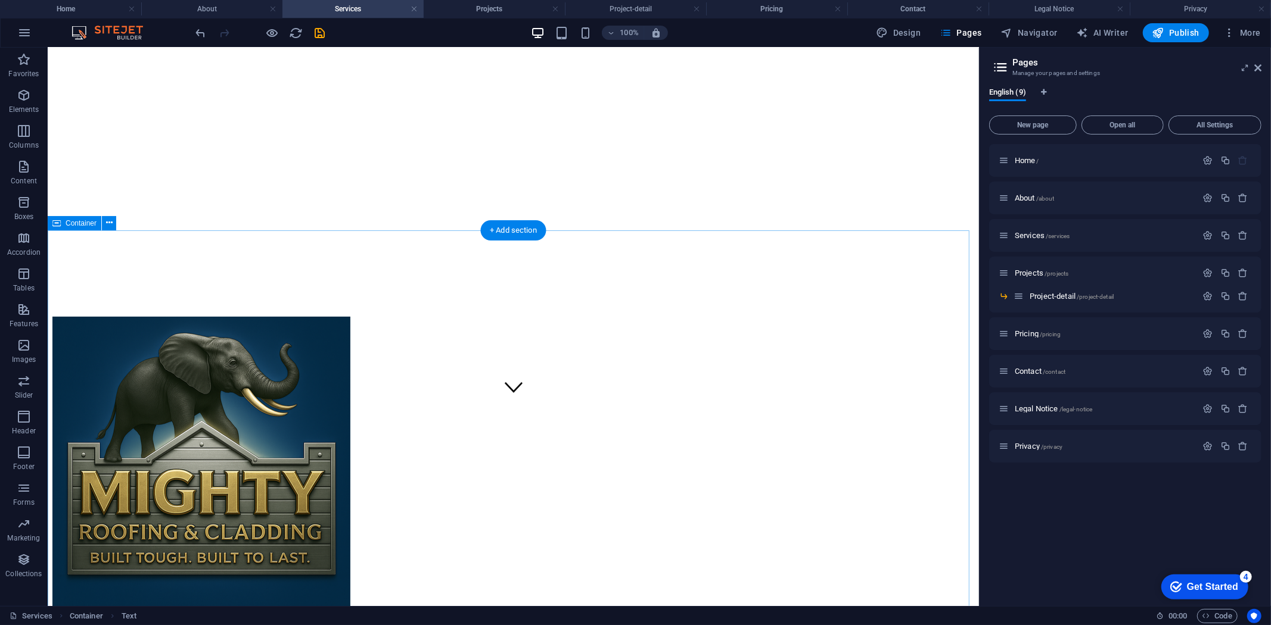
scroll to position [264, 0]
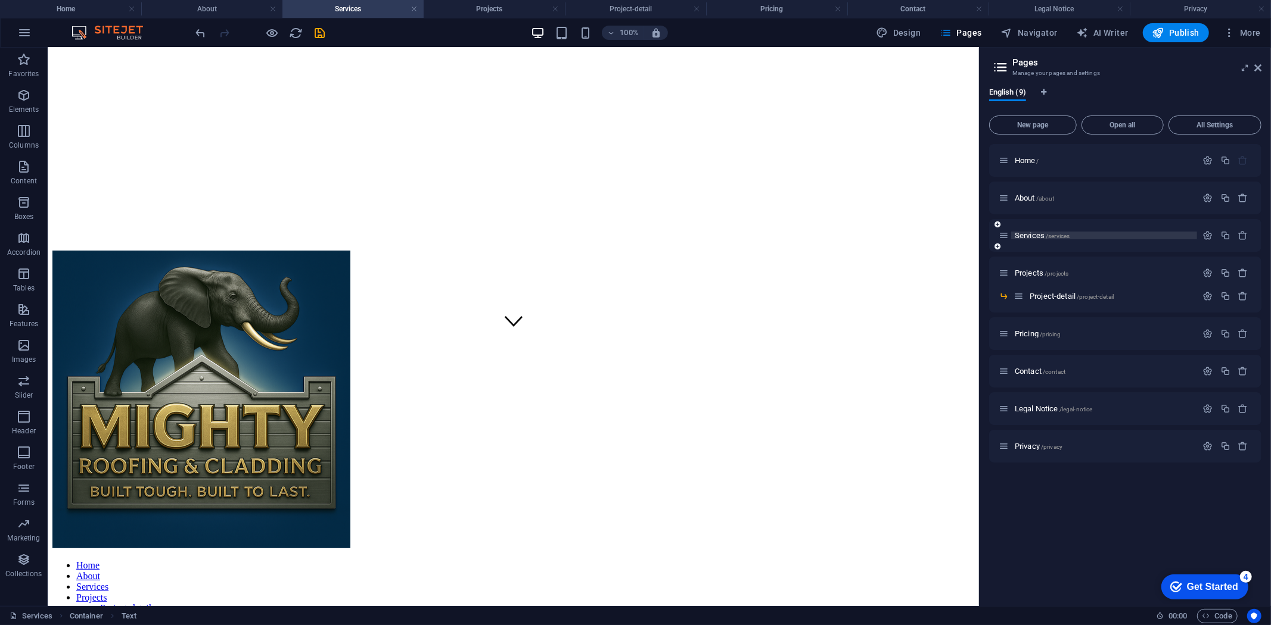
click at [1029, 235] on span "Services /services" at bounding box center [1041, 235] width 55 height 9
click at [1017, 194] on span "About /about" at bounding box center [1034, 198] width 40 height 9
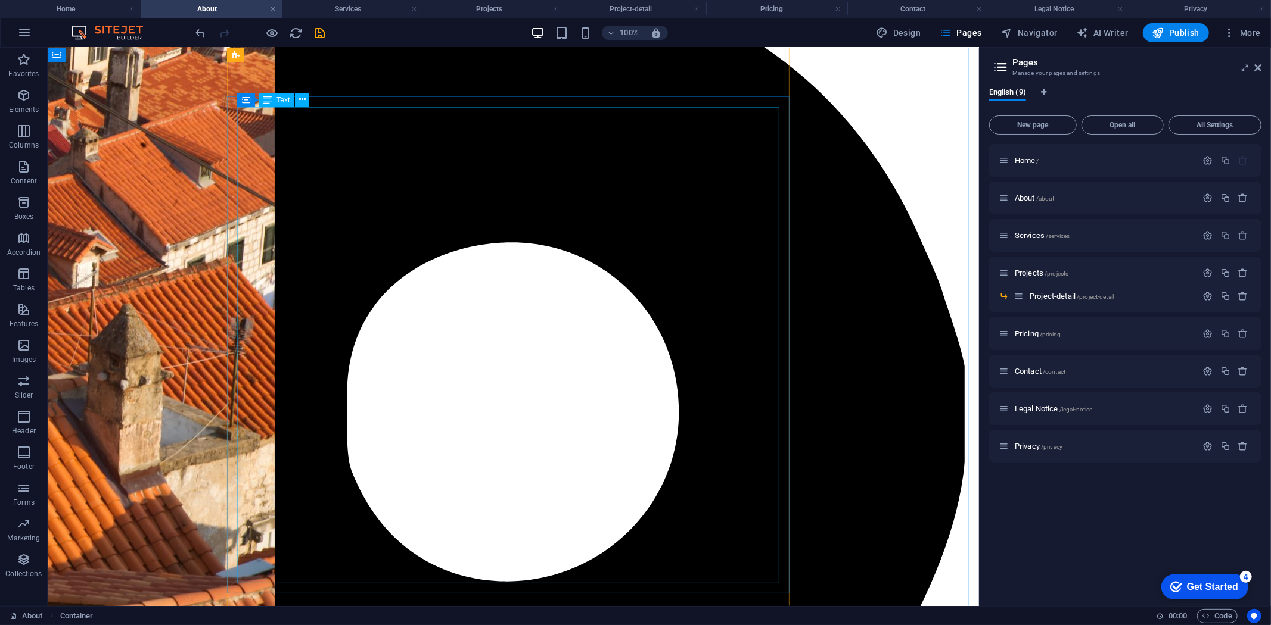
scroll to position [1125, 0]
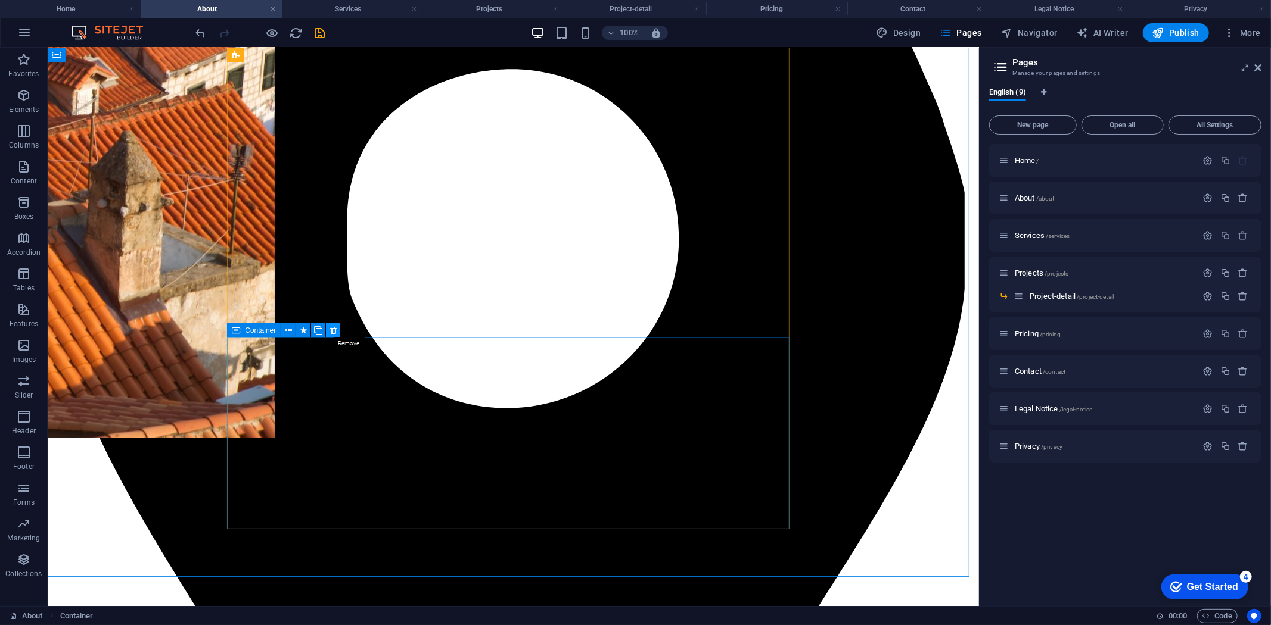
click at [334, 331] on icon at bounding box center [333, 331] width 7 height 13
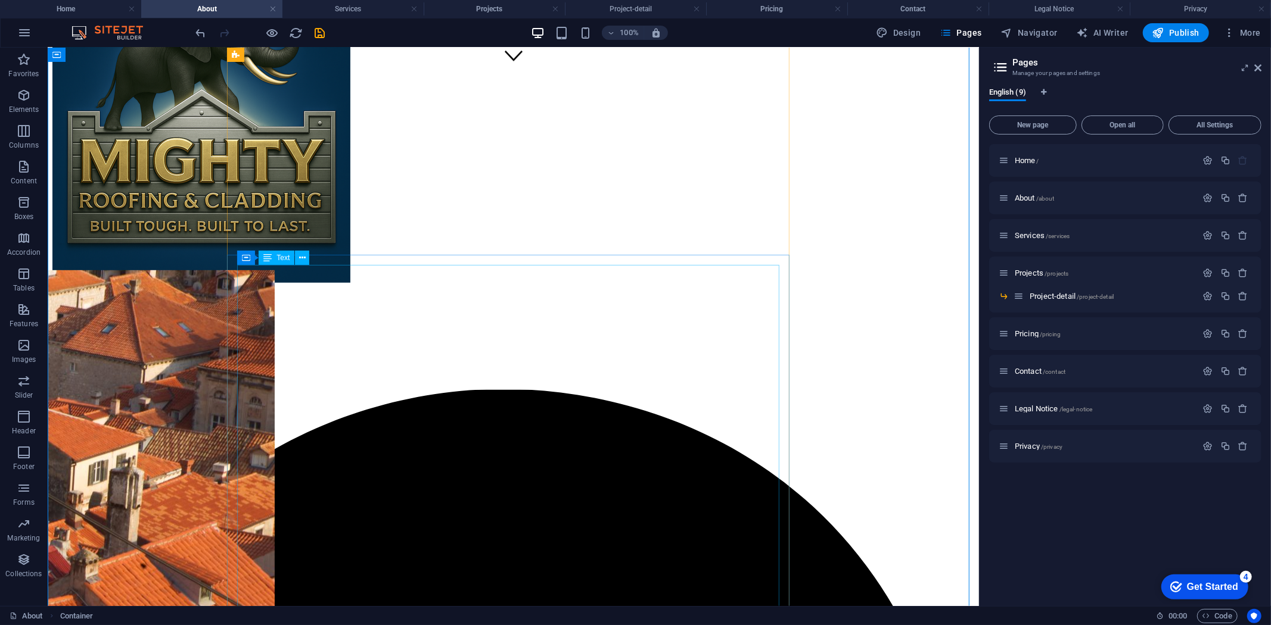
scroll to position [529, 0]
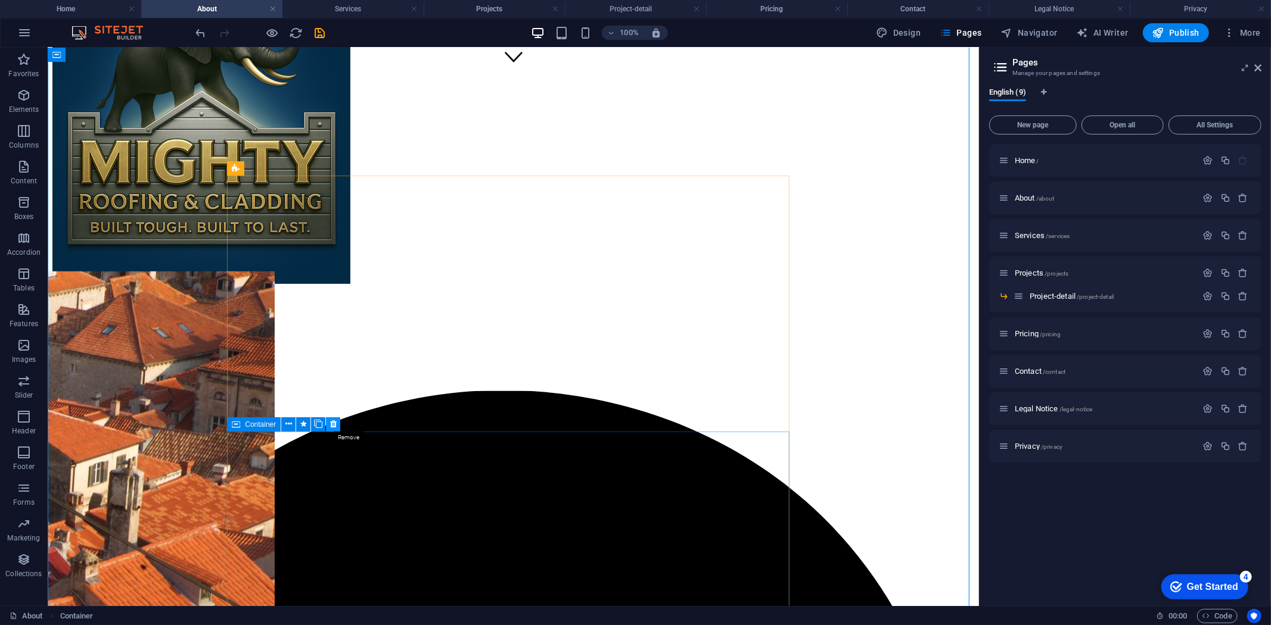
drag, startPoint x: 332, startPoint y: 426, endPoint x: 278, endPoint y: 381, distance: 70.2
click at [332, 426] on icon at bounding box center [333, 424] width 7 height 13
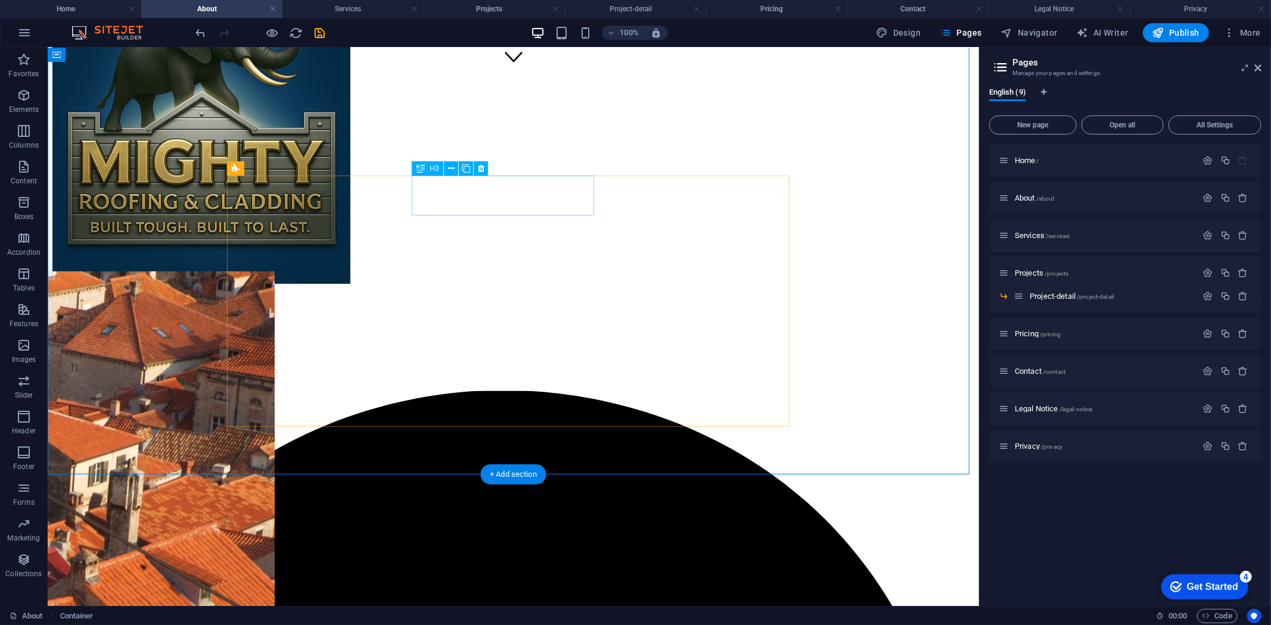
click at [481, 170] on icon at bounding box center [481, 169] width 7 height 13
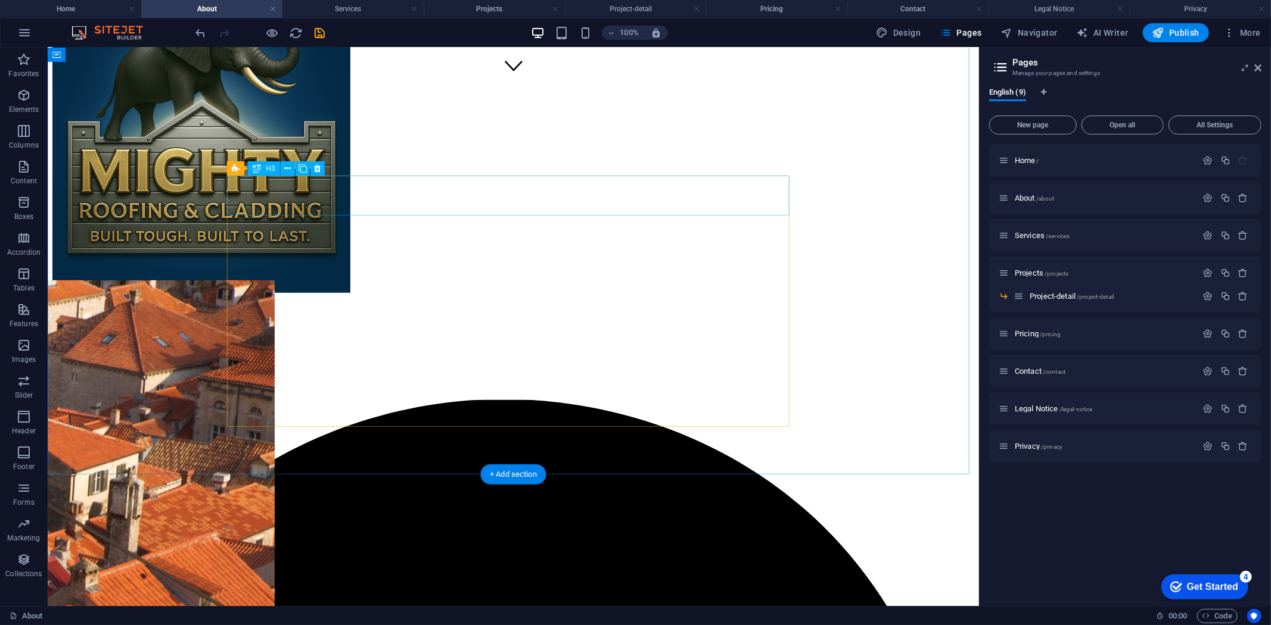
scroll to position [397, 0]
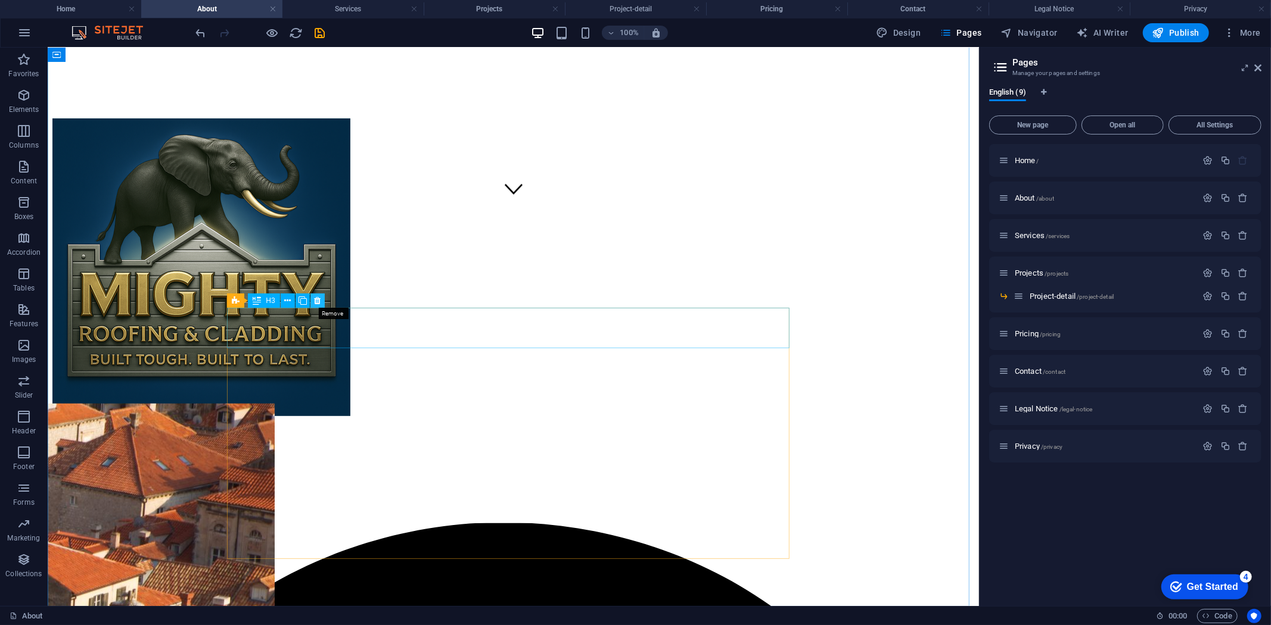
click at [318, 299] on icon at bounding box center [317, 301] width 7 height 13
click at [319, 298] on icon at bounding box center [317, 301] width 7 height 13
click at [314, 299] on icon at bounding box center [317, 301] width 7 height 13
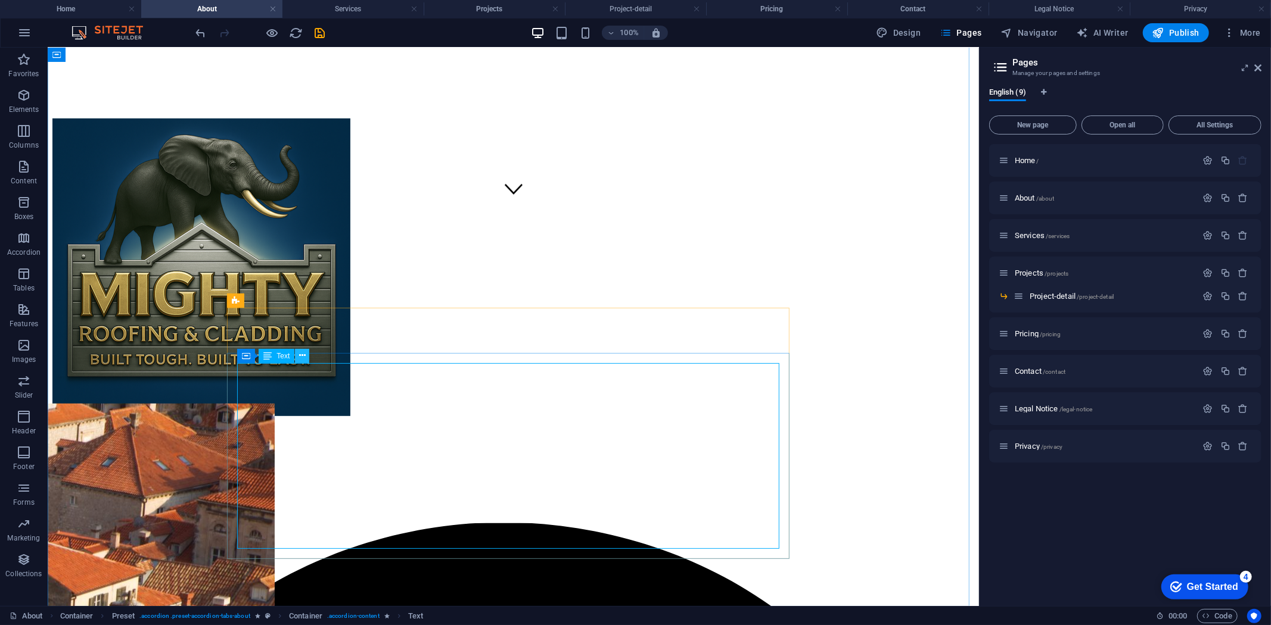
click at [301, 354] on icon at bounding box center [302, 356] width 7 height 13
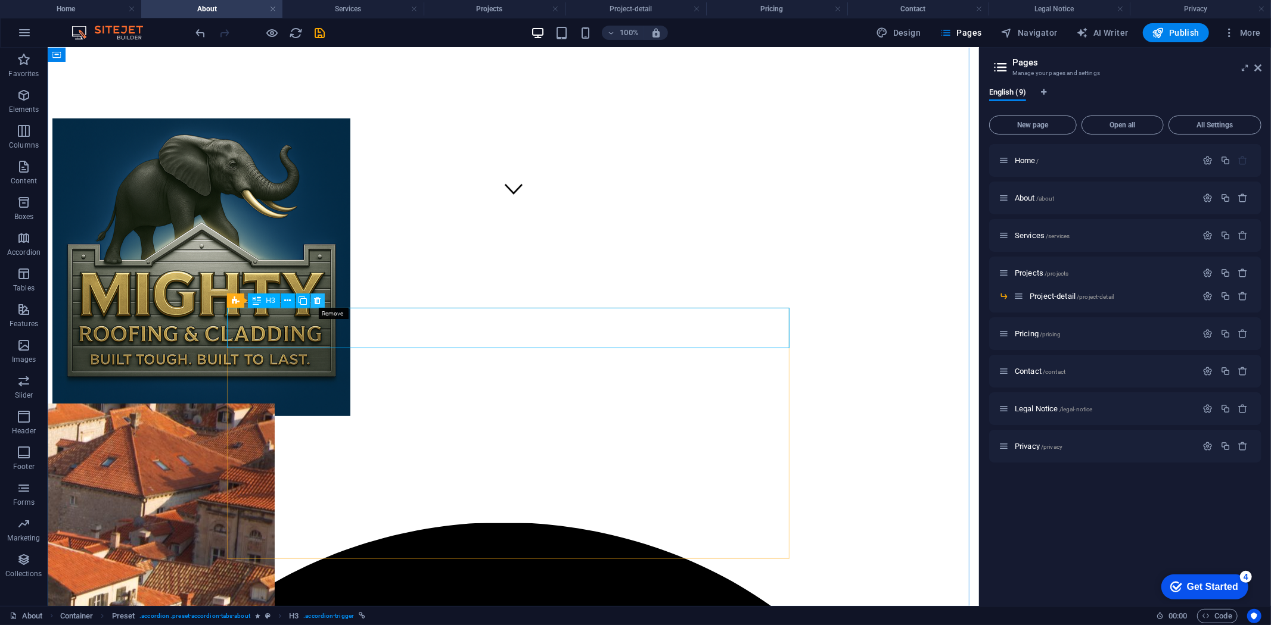
click at [319, 301] on icon at bounding box center [317, 301] width 7 height 13
click at [316, 298] on icon at bounding box center [317, 301] width 7 height 13
drag, startPoint x: 284, startPoint y: 421, endPoint x: 398, endPoint y: 293, distance: 171.7
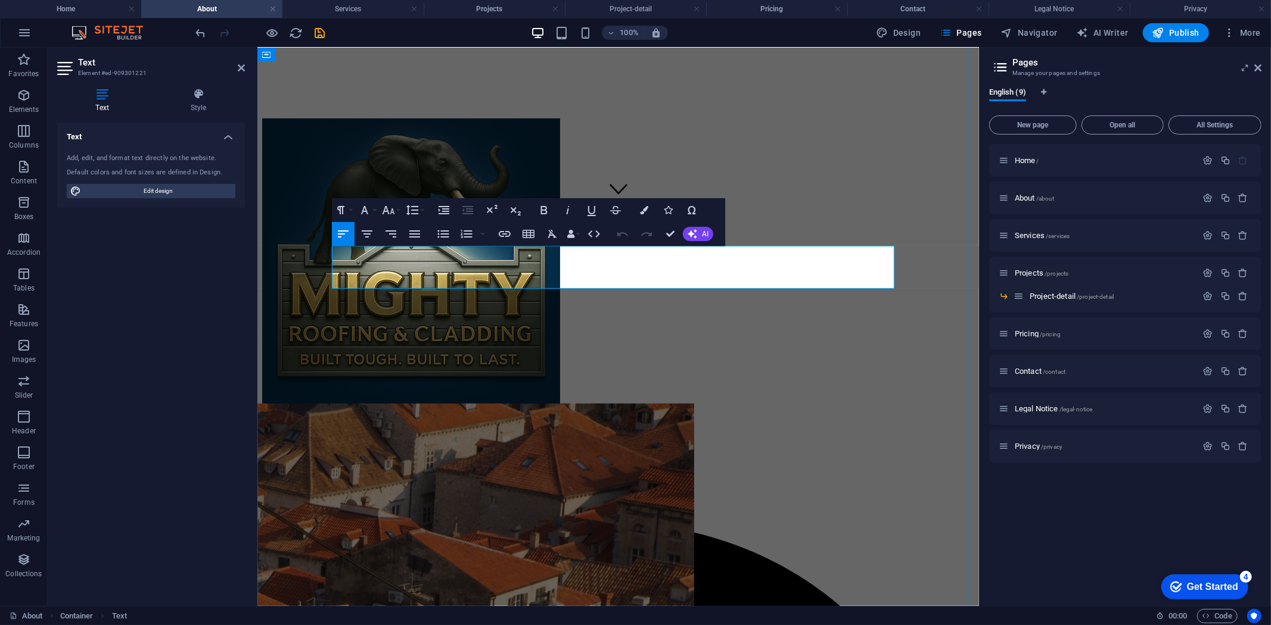
drag, startPoint x: 551, startPoint y: 285, endPoint x: 331, endPoint y: 247, distance: 223.7
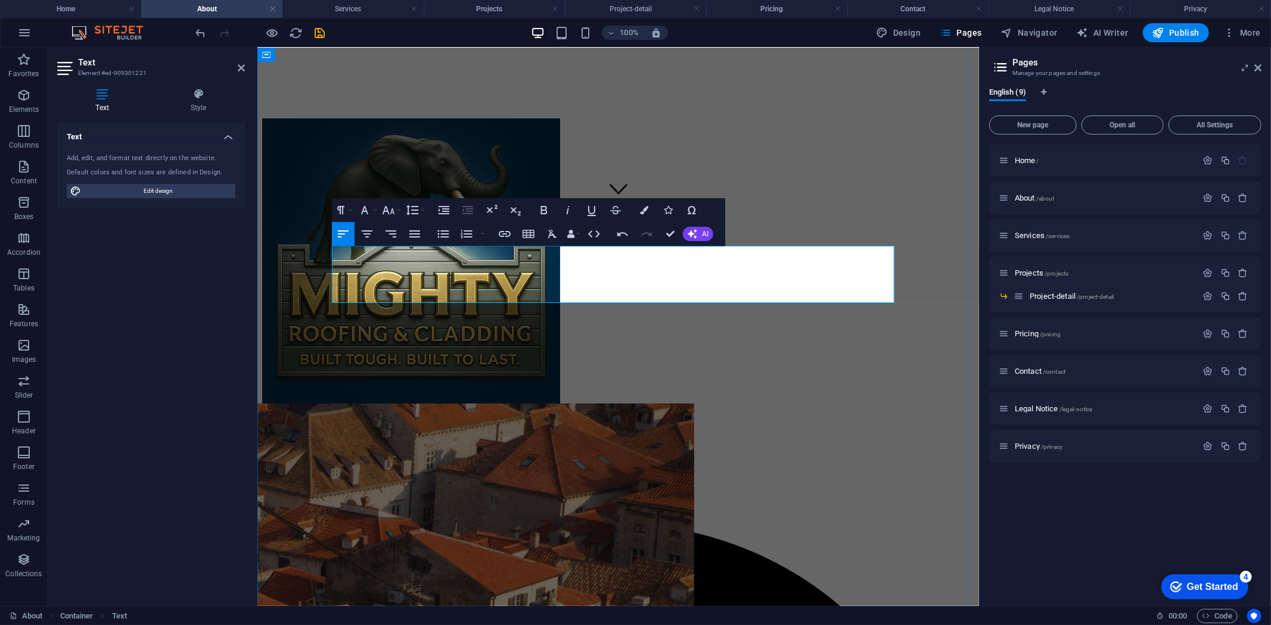
drag, startPoint x: 332, startPoint y: 252, endPoint x: 329, endPoint y: 245, distance: 7.7
click at [699, 230] on button "AI" at bounding box center [698, 234] width 30 height 14
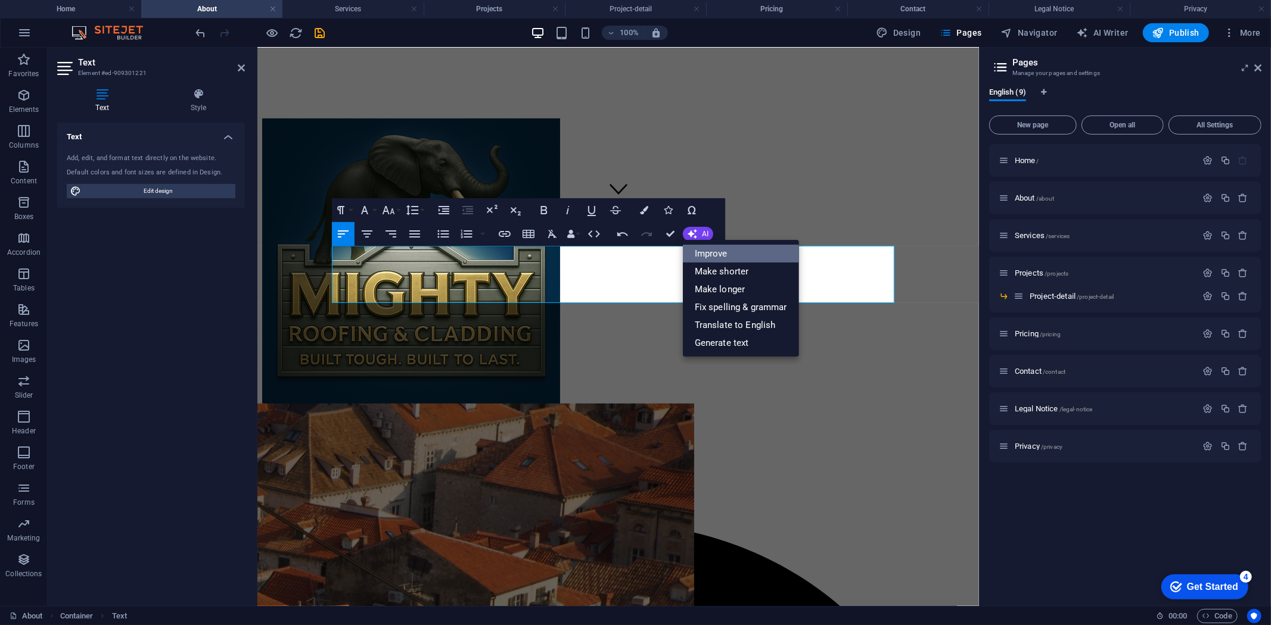
click at [705, 259] on link "Improve" at bounding box center [741, 254] width 116 height 18
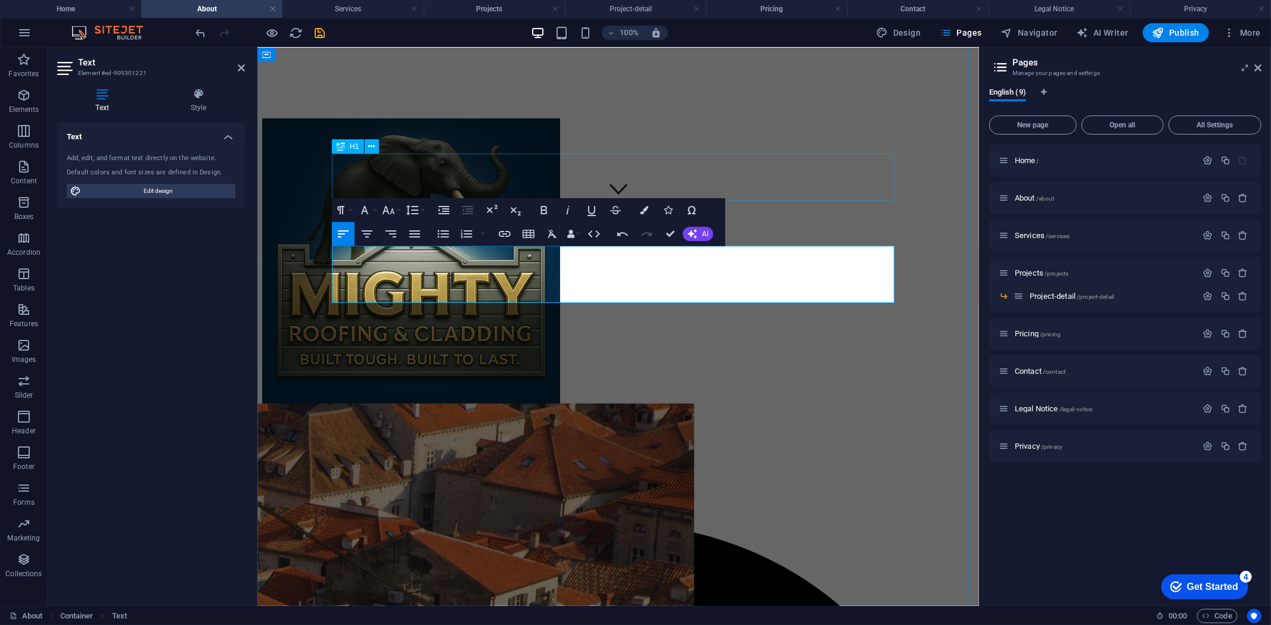
drag, startPoint x: 885, startPoint y: 179, endPoint x: 650, endPoint y: 418, distance: 334.4
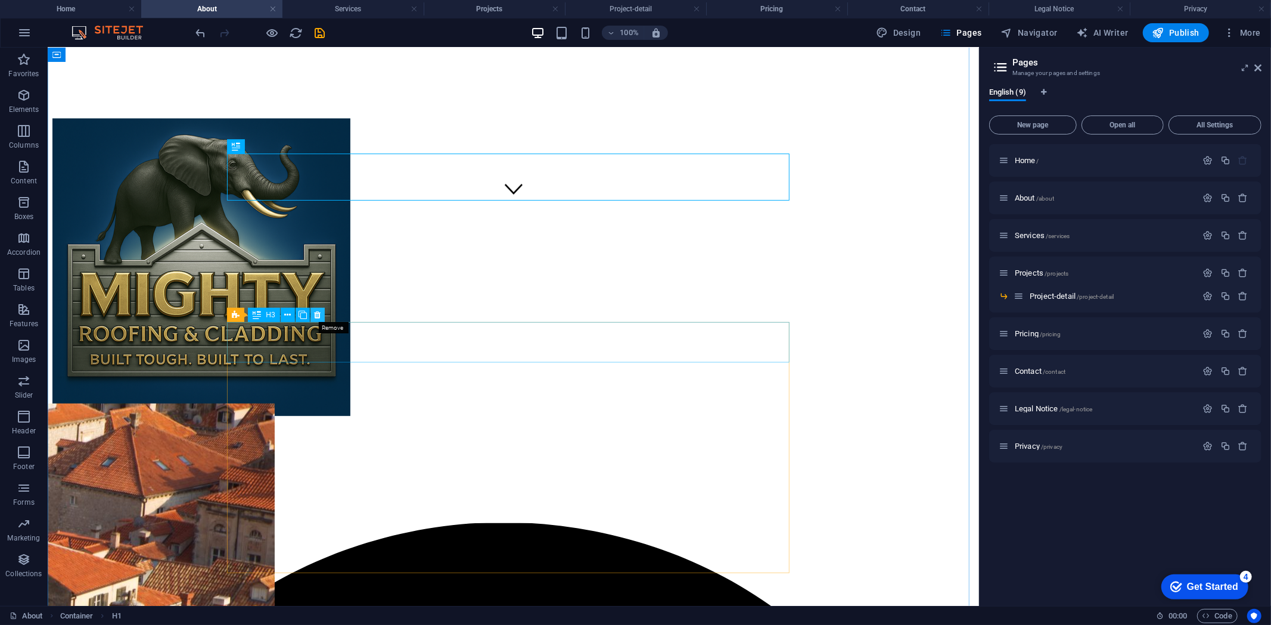
click at [315, 316] on icon at bounding box center [317, 315] width 7 height 13
click at [315, 314] on icon at bounding box center [317, 315] width 7 height 13
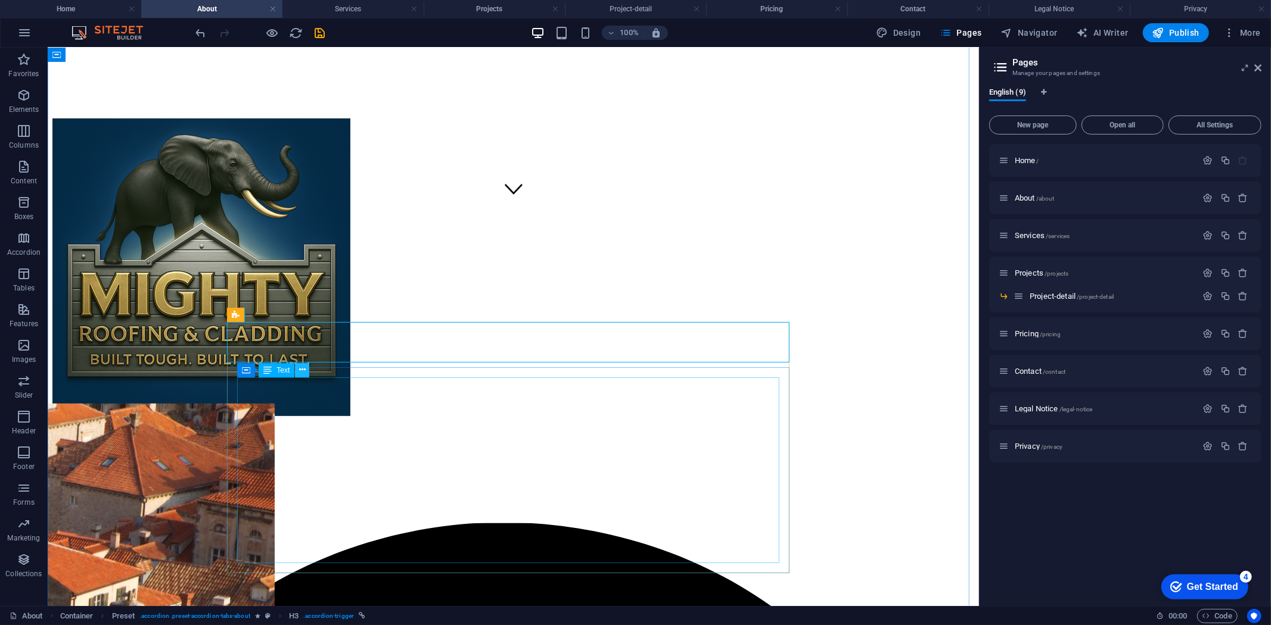
click at [301, 371] on icon at bounding box center [302, 370] width 7 height 13
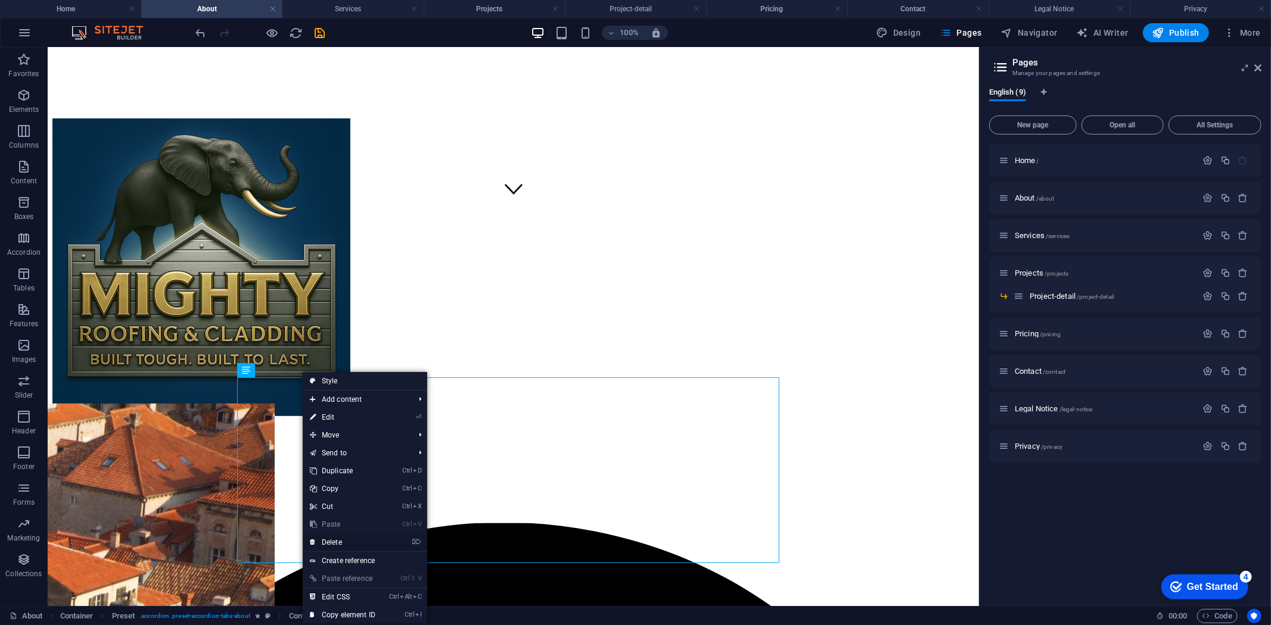
click at [334, 540] on link "⌦ Delete" at bounding box center [343, 543] width 80 height 18
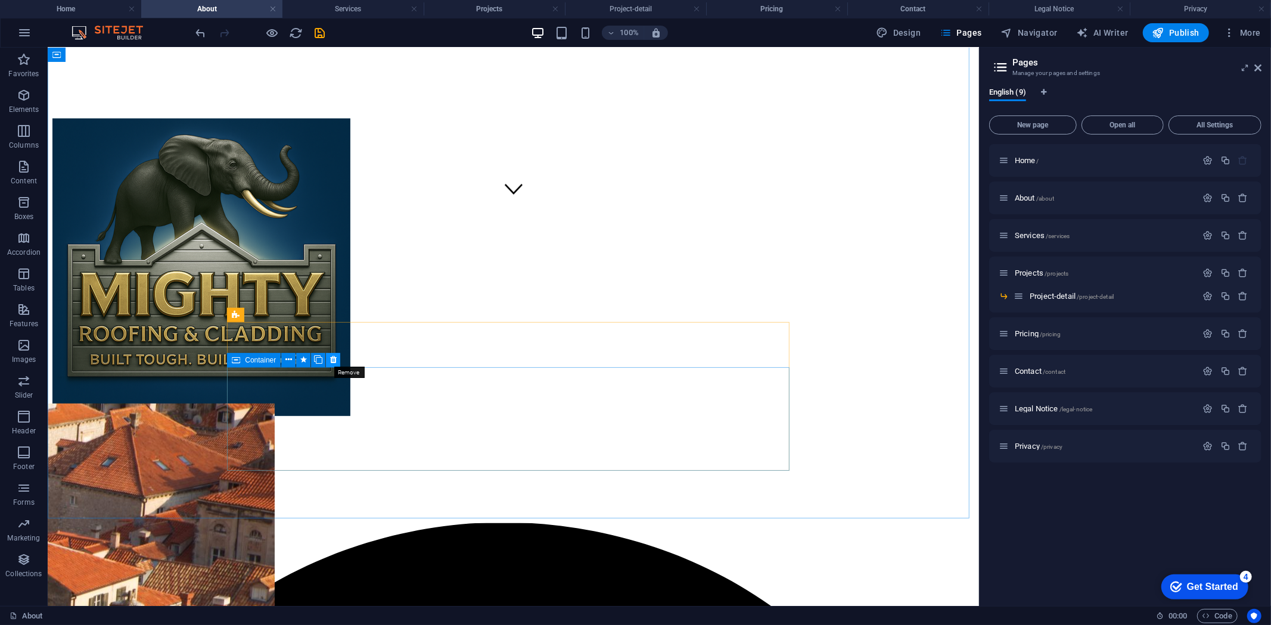
click at [332, 362] on icon at bounding box center [333, 360] width 7 height 13
click at [332, 360] on icon at bounding box center [333, 360] width 7 height 13
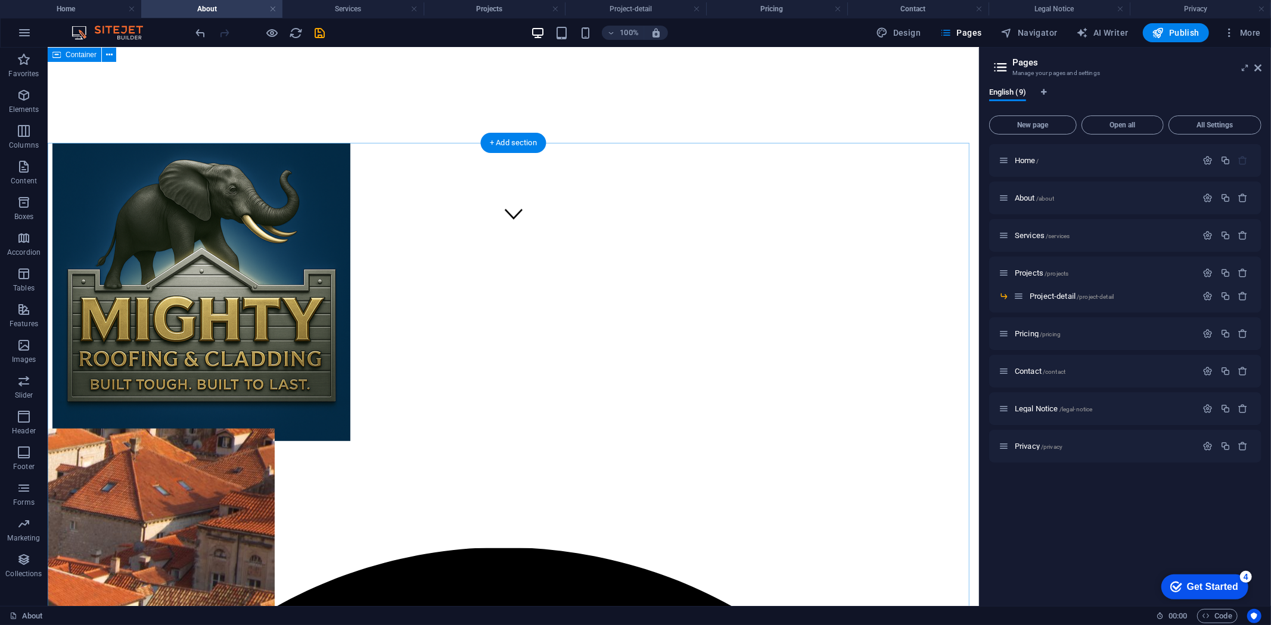
scroll to position [264, 0]
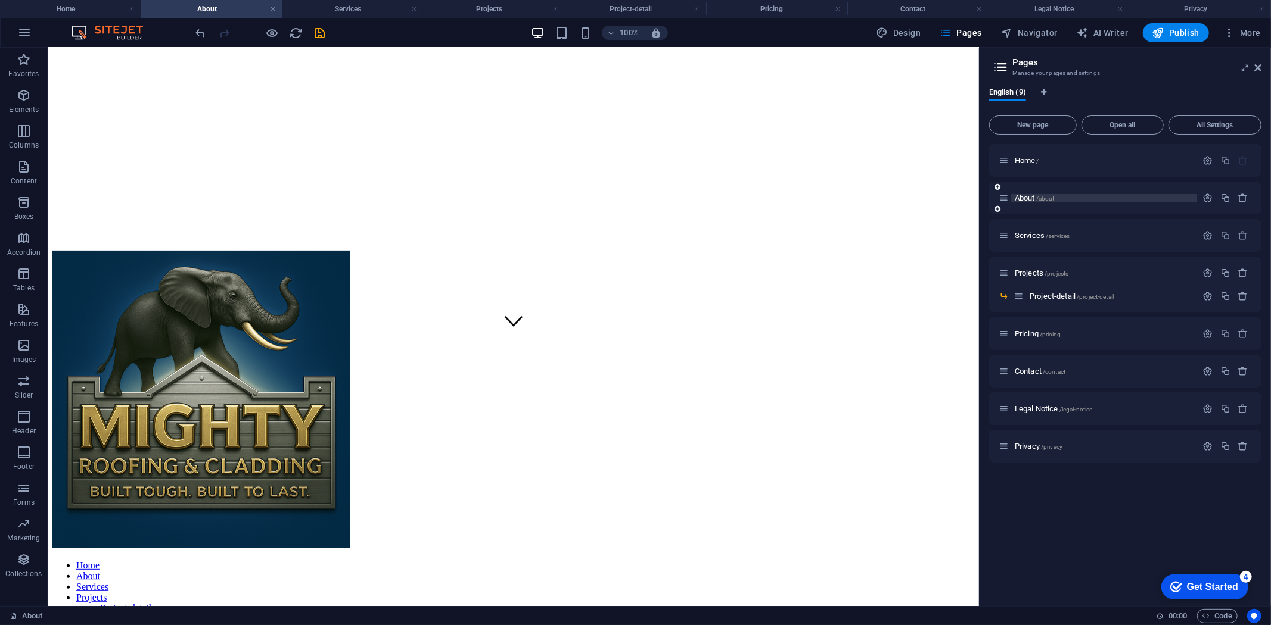
click at [1021, 198] on span "About /about" at bounding box center [1034, 198] width 40 height 9
click at [1028, 235] on span "Services /services" at bounding box center [1041, 235] width 55 height 9
click at [1014, 161] on span "Home /" at bounding box center [1026, 160] width 24 height 9
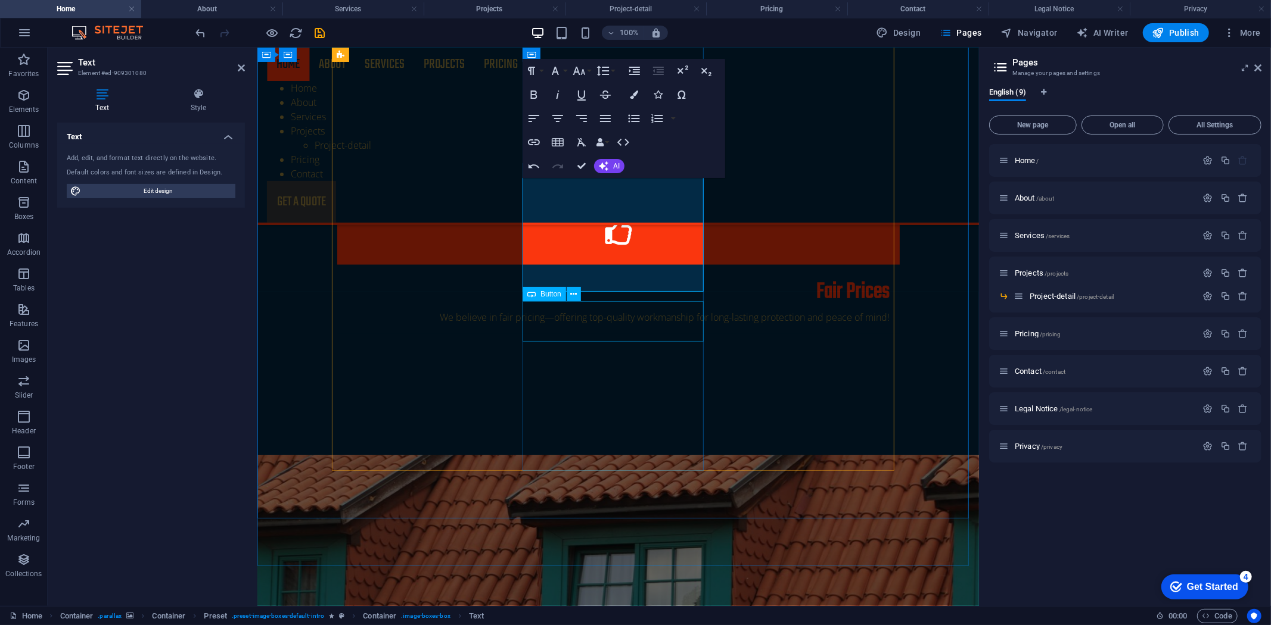
scroll to position [1116, 0]
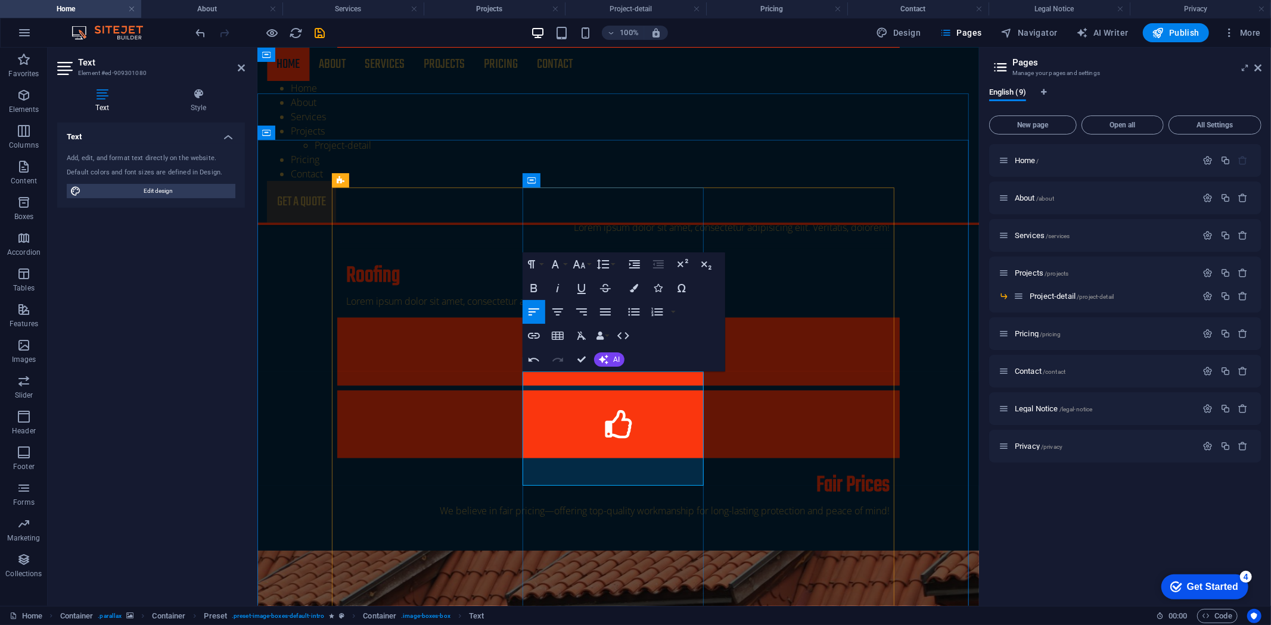
scroll to position [1050, 0]
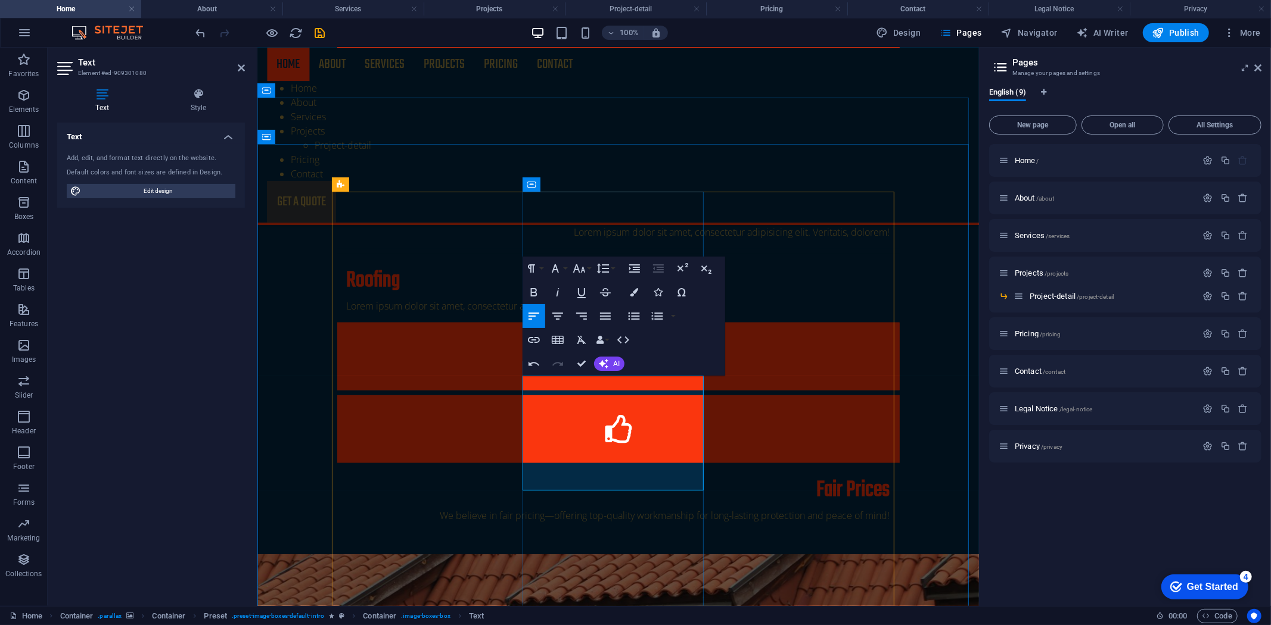
drag, startPoint x: 692, startPoint y: 482, endPoint x: 531, endPoint y: 384, distance: 188.0
copy p "At Mighty Roofing & Cladding, we offer a comprehensive range of roofing and cla…"
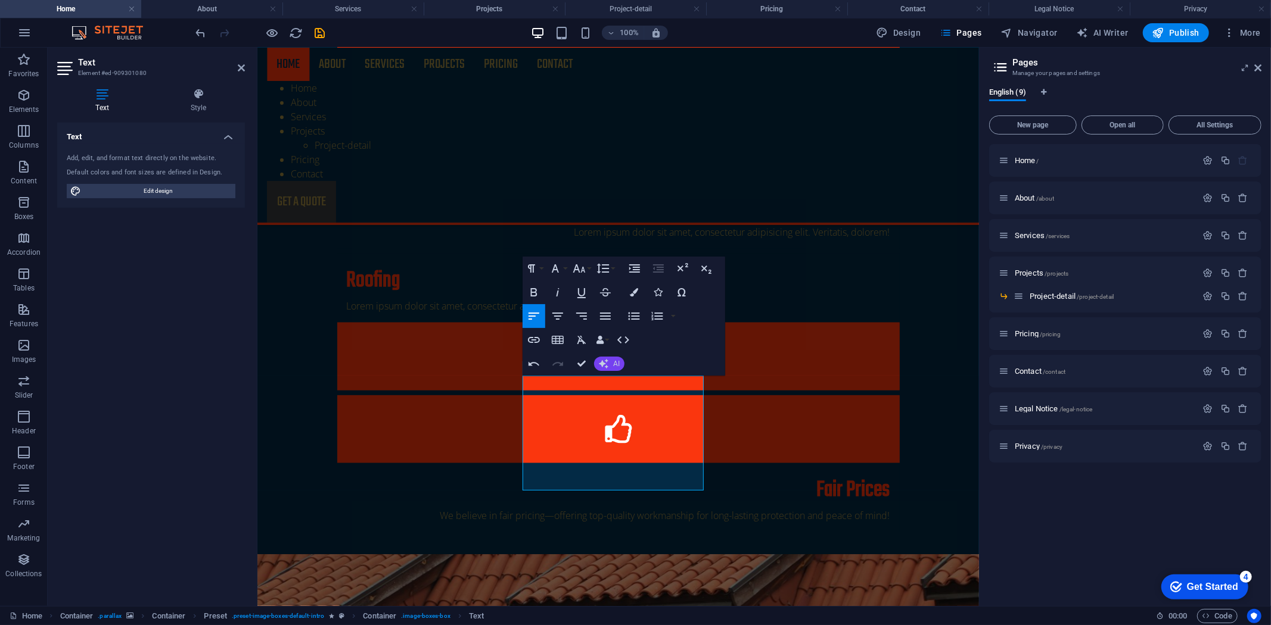
click at [606, 359] on button "AI" at bounding box center [609, 364] width 30 height 14
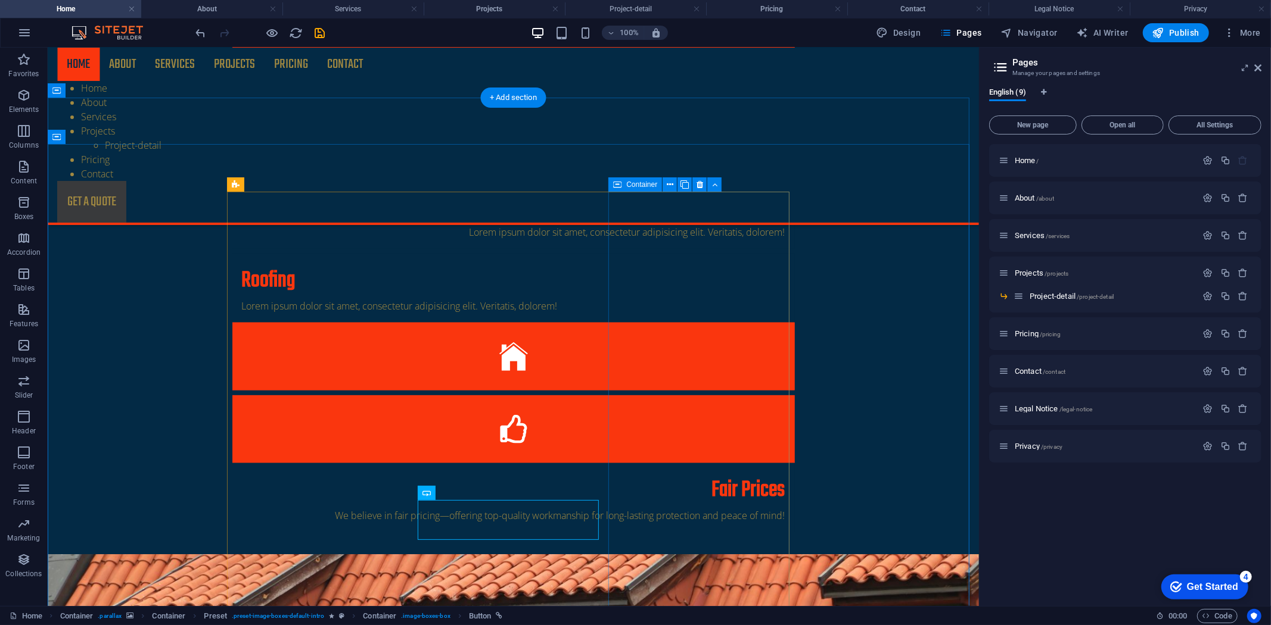
drag, startPoint x: 658, startPoint y: 584, endPoint x: 670, endPoint y: 582, distance: 12.6
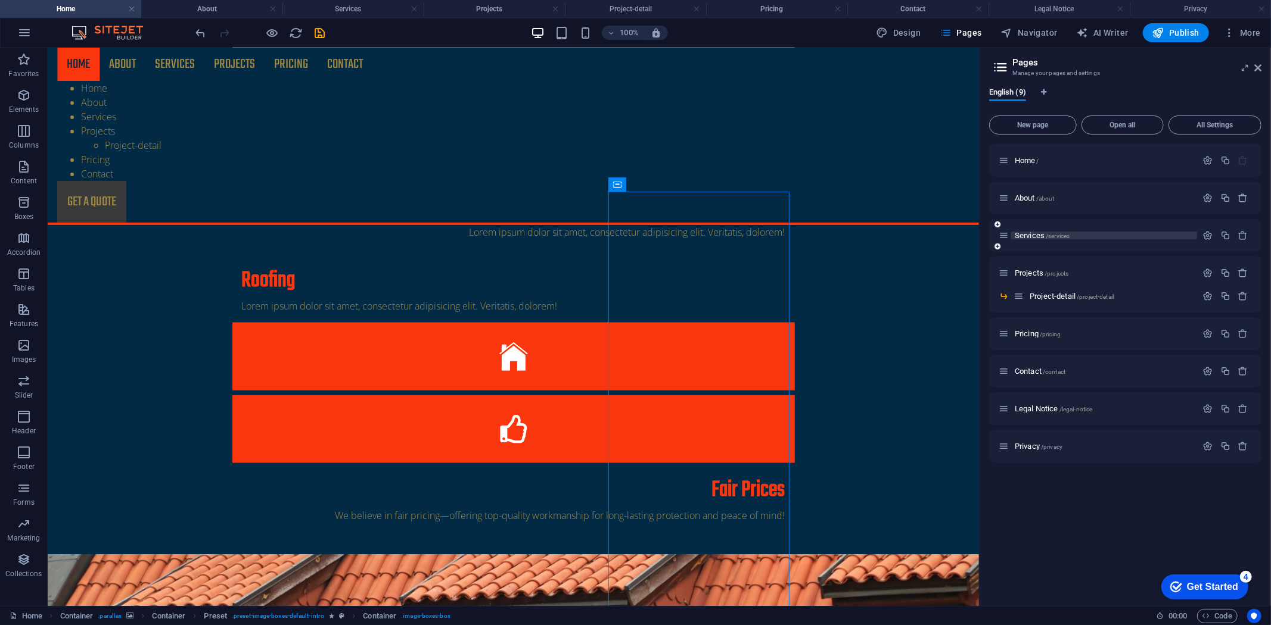
click at [1026, 233] on span "Services /services" at bounding box center [1041, 235] width 55 height 9
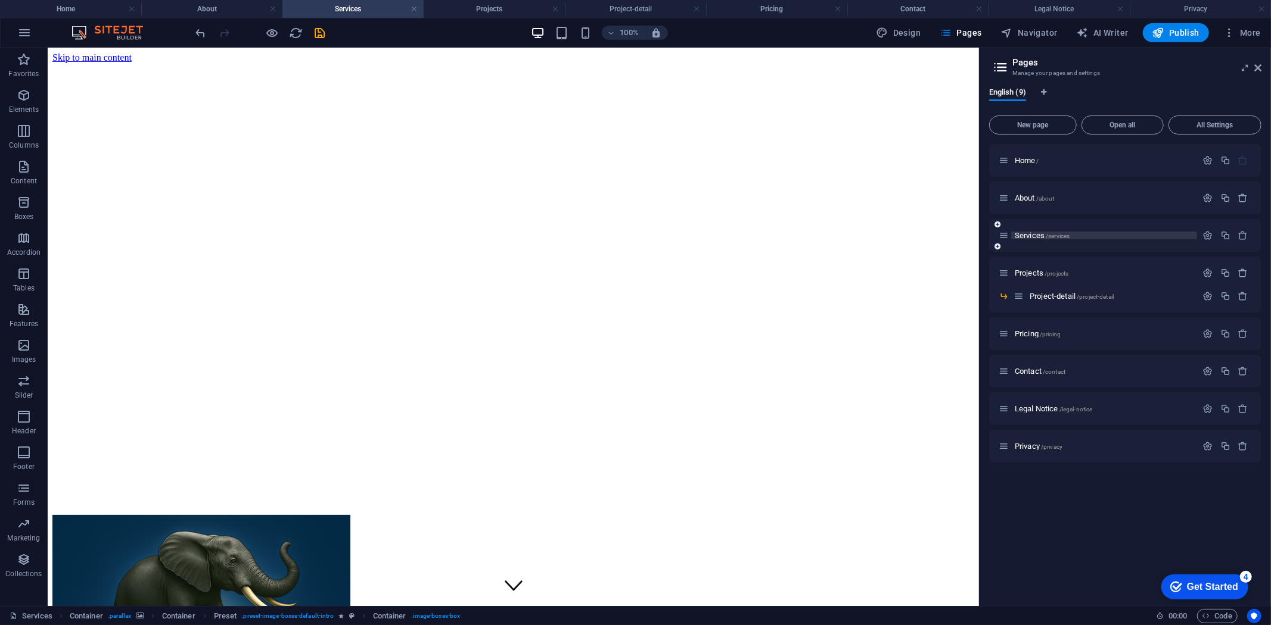
scroll to position [264, 0]
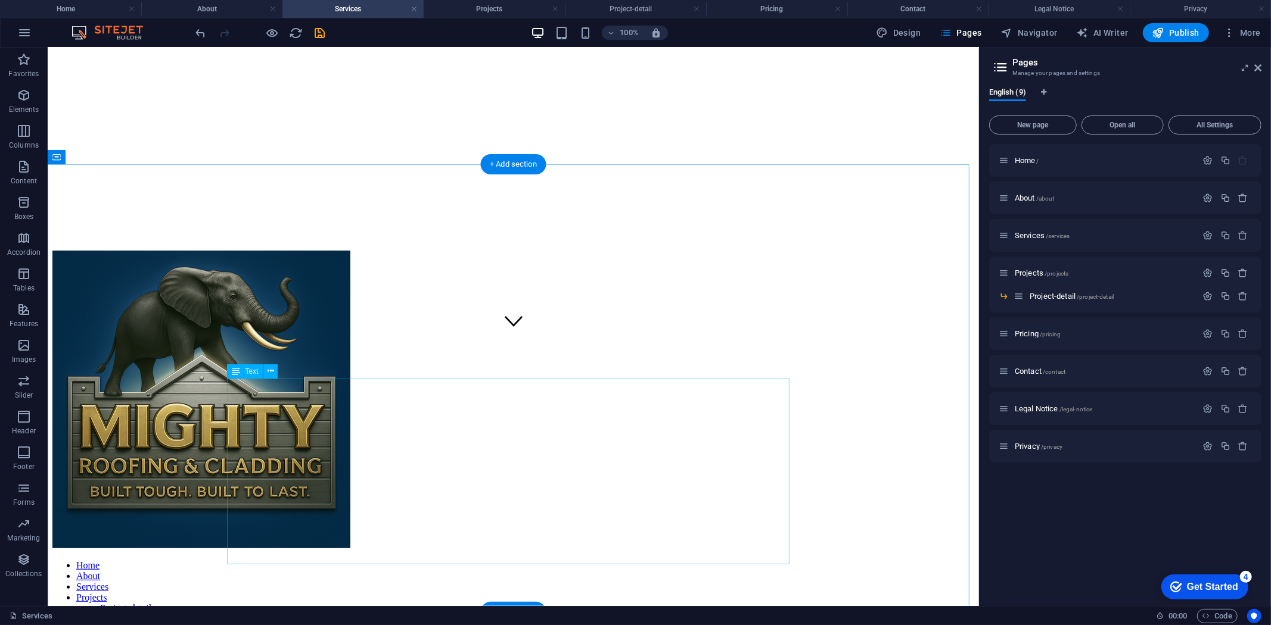
click at [263, 326] on icon at bounding box center [266, 326] width 7 height 13
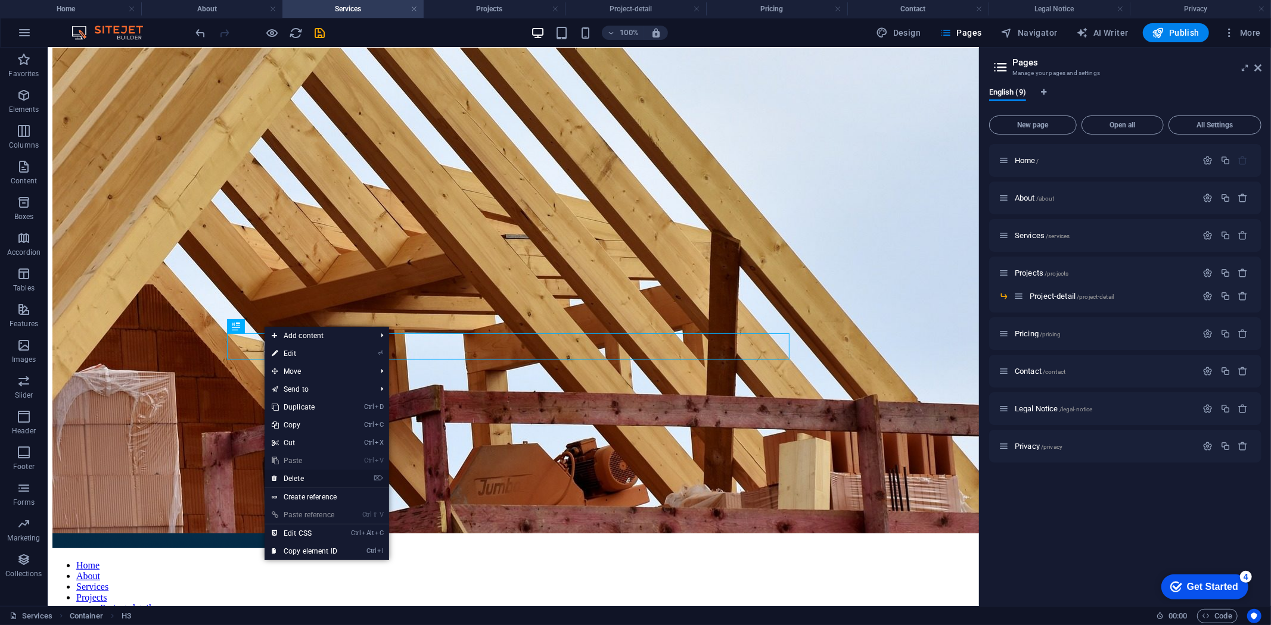
click at [290, 477] on link "⌦ Delete" at bounding box center [304, 479] width 80 height 18
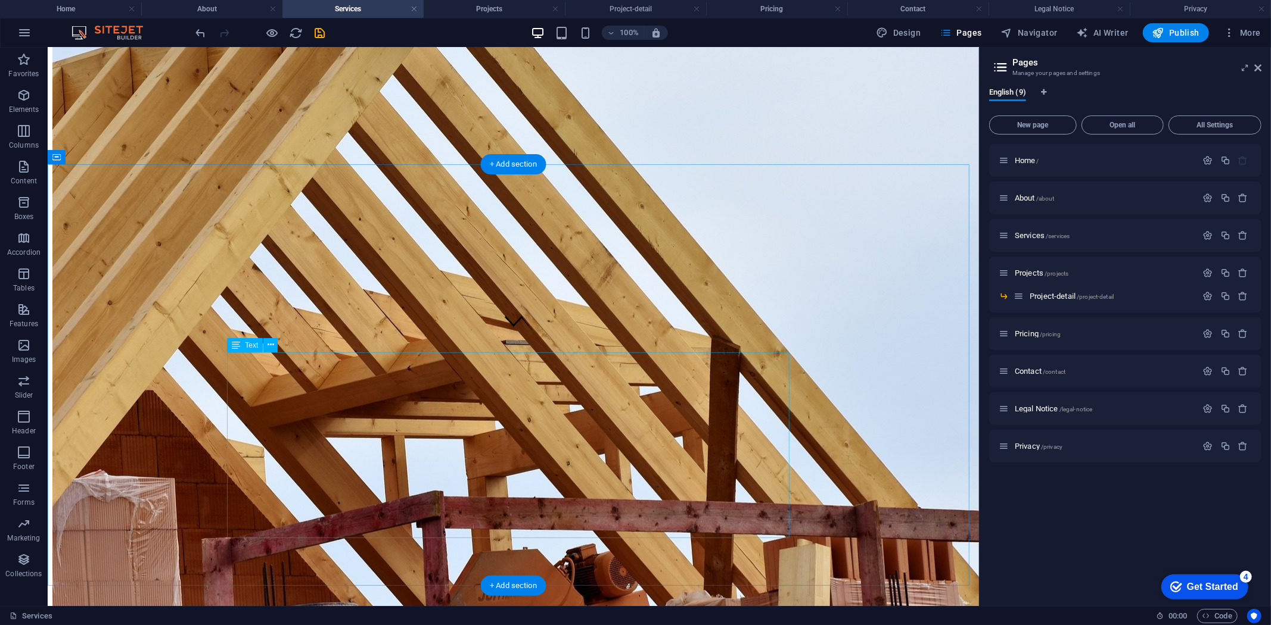
drag, startPoint x: 505, startPoint y: 520, endPoint x: 429, endPoint y: 537, distance: 76.9
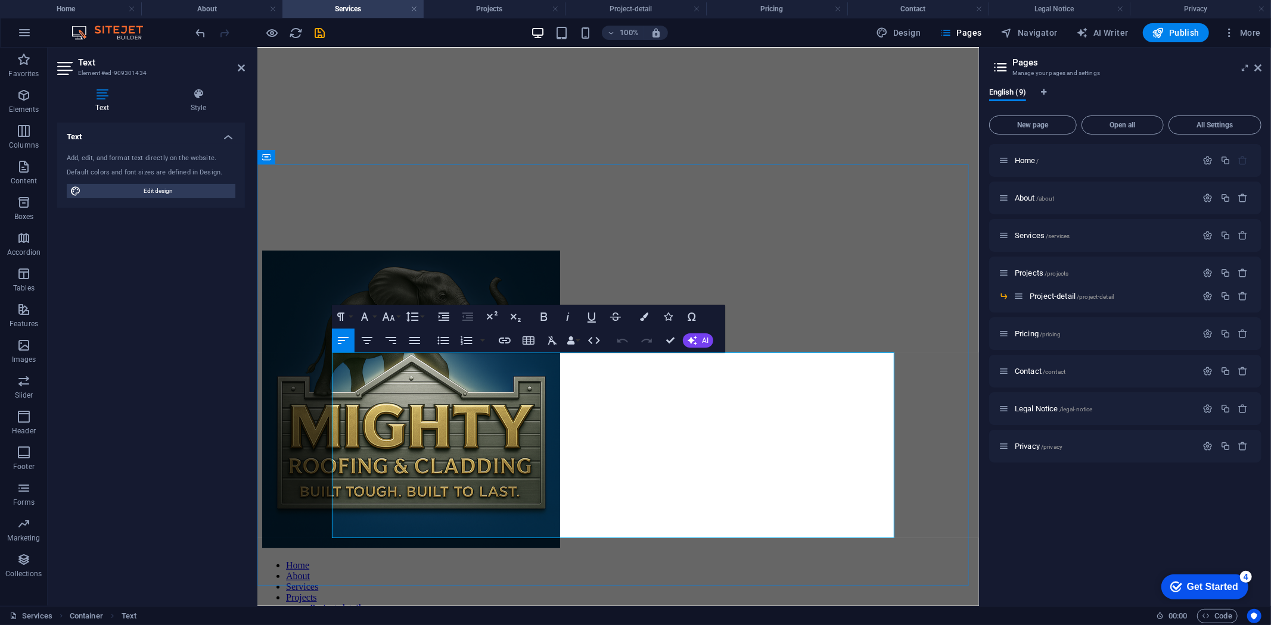
drag, startPoint x: 426, startPoint y: 530, endPoint x: 330, endPoint y: 353, distance: 201.2
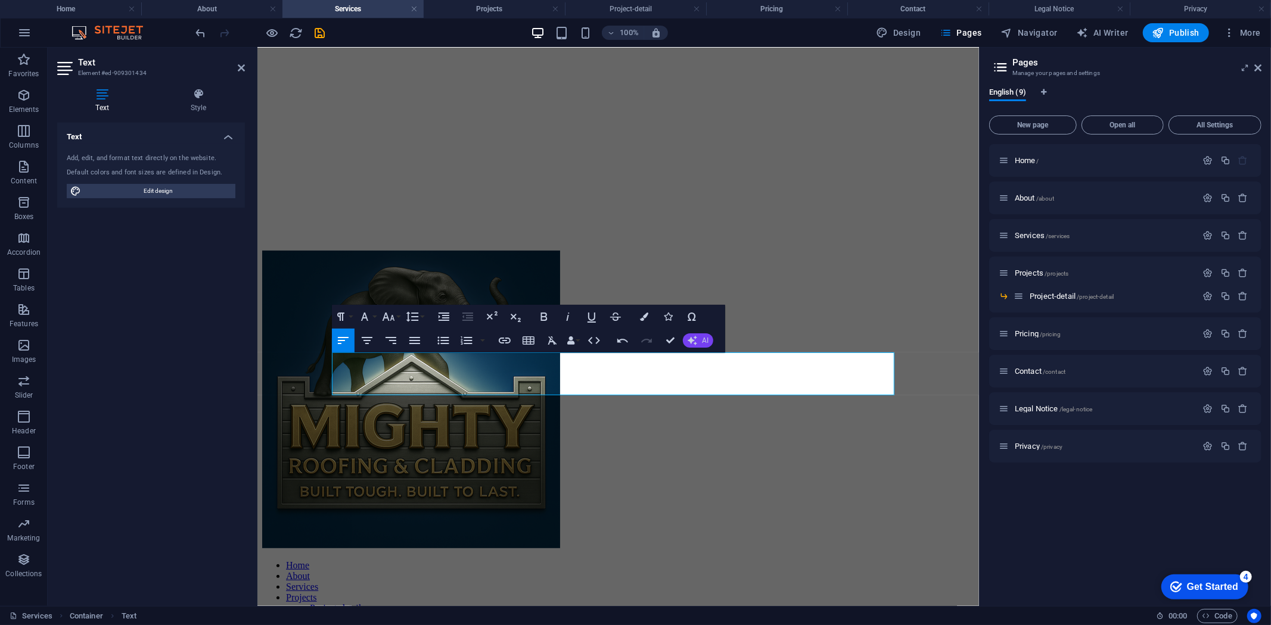
click at [707, 340] on button "AI" at bounding box center [698, 341] width 30 height 14
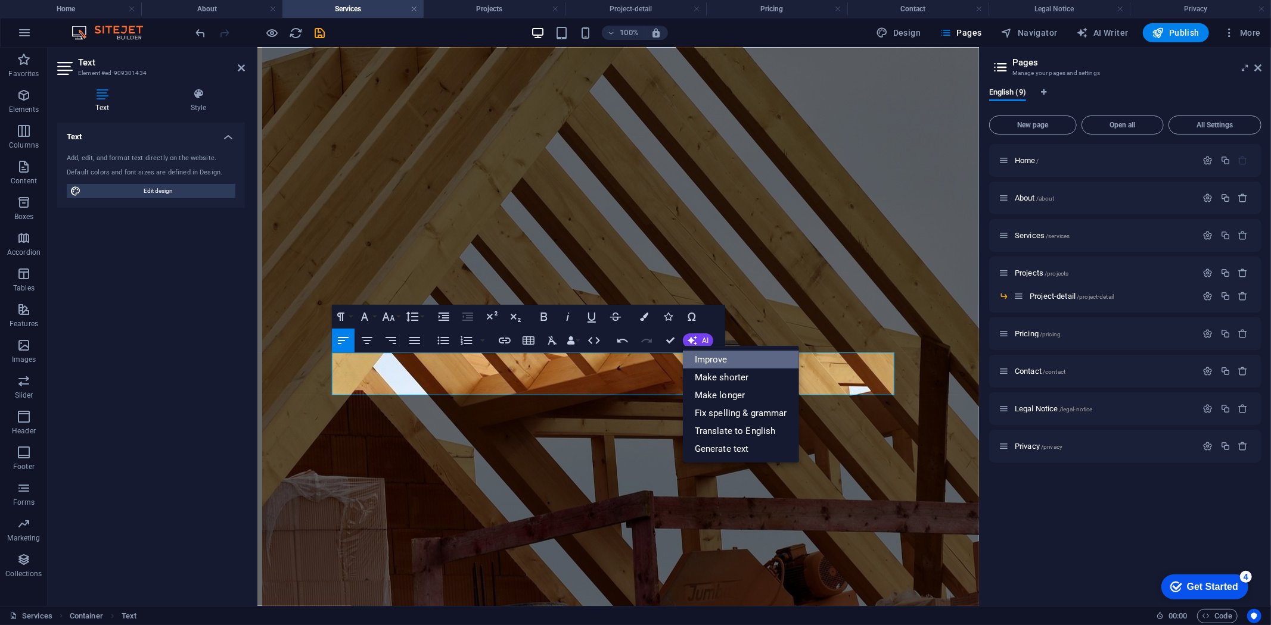
click at [700, 360] on link "Improve" at bounding box center [741, 360] width 116 height 18
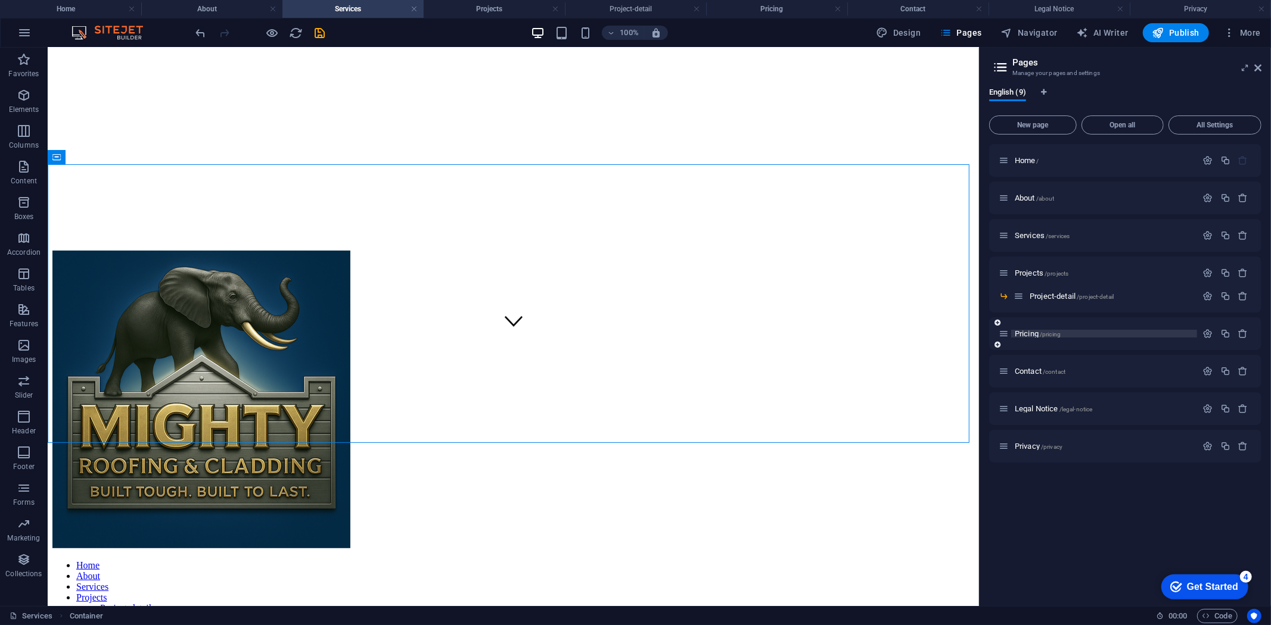
click at [1023, 335] on span "Pricing /pricing" at bounding box center [1037, 333] width 46 height 9
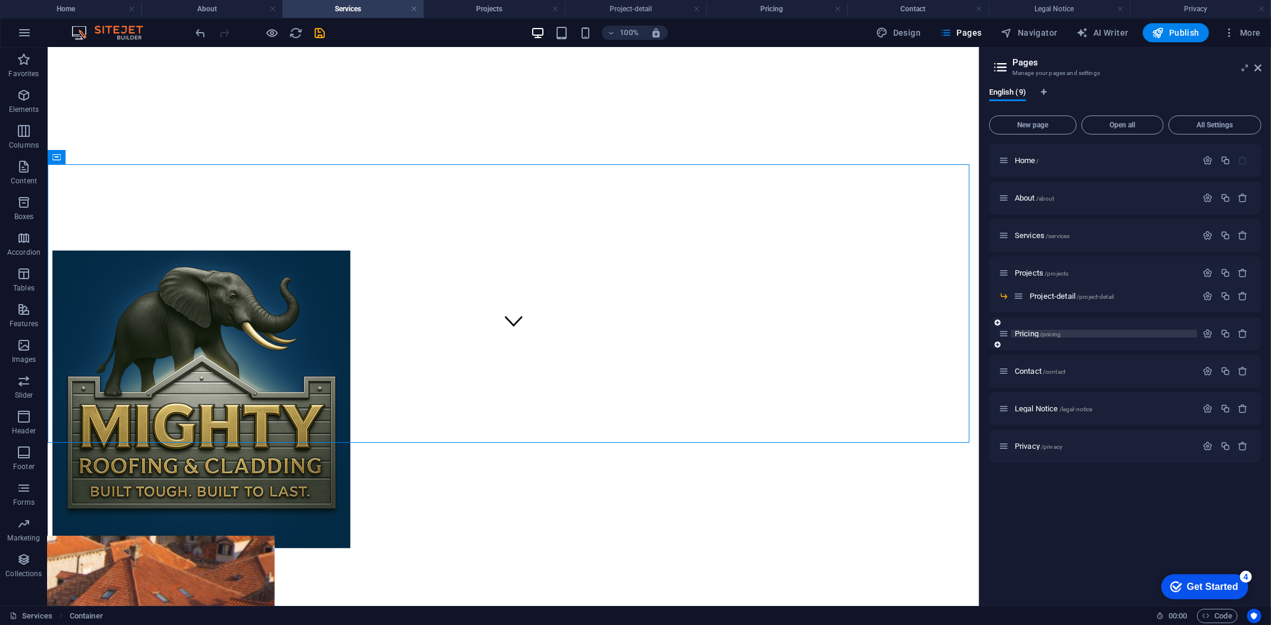
scroll to position [0, 0]
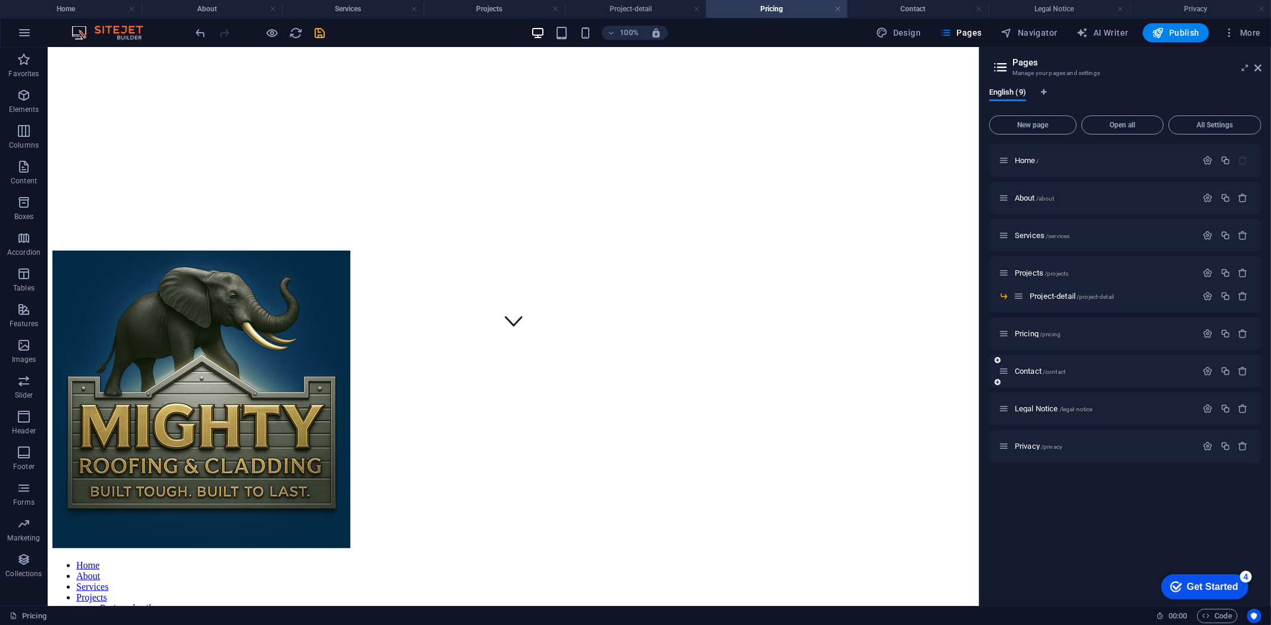
click at [1025, 365] on div "Contact /contact" at bounding box center [1097, 372] width 198 height 14
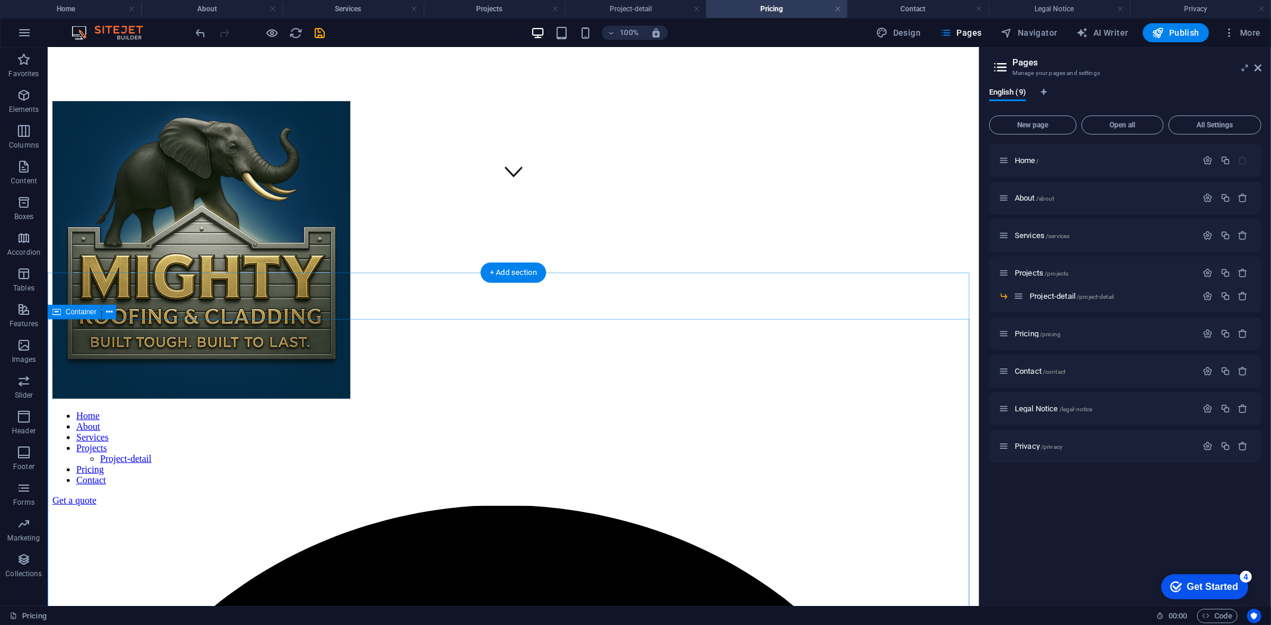
scroll to position [463, 0]
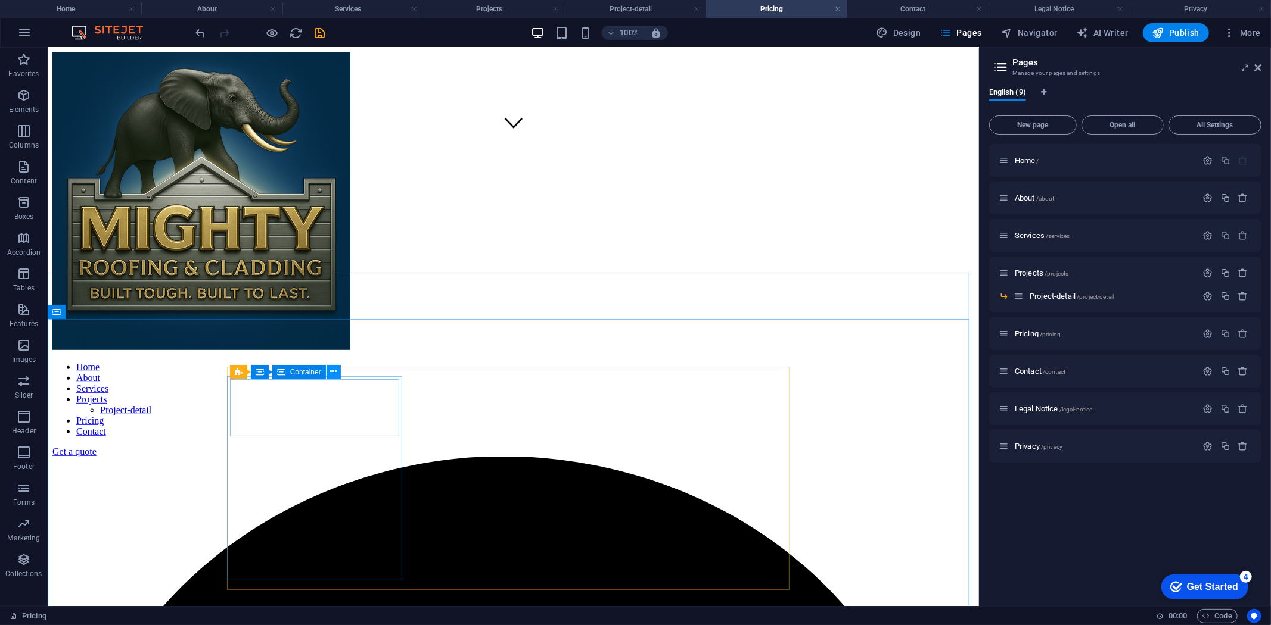
click at [330, 370] on icon at bounding box center [333, 372] width 7 height 13
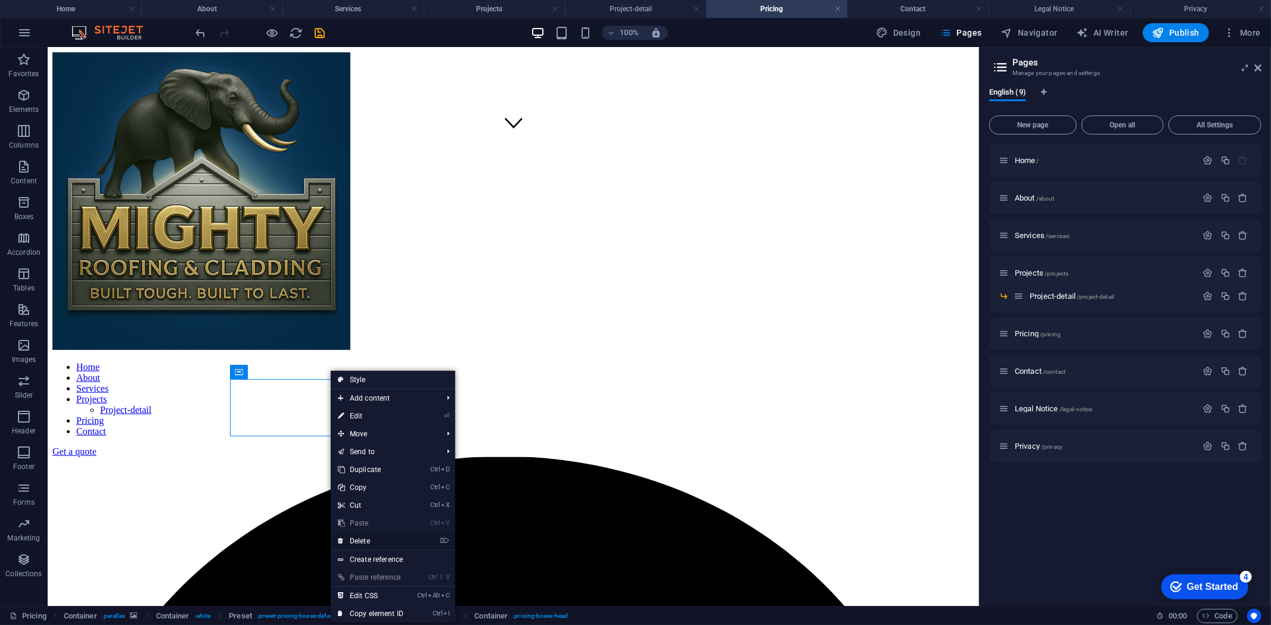
click at [358, 538] on link "⌦ Delete" at bounding box center [371, 542] width 80 height 18
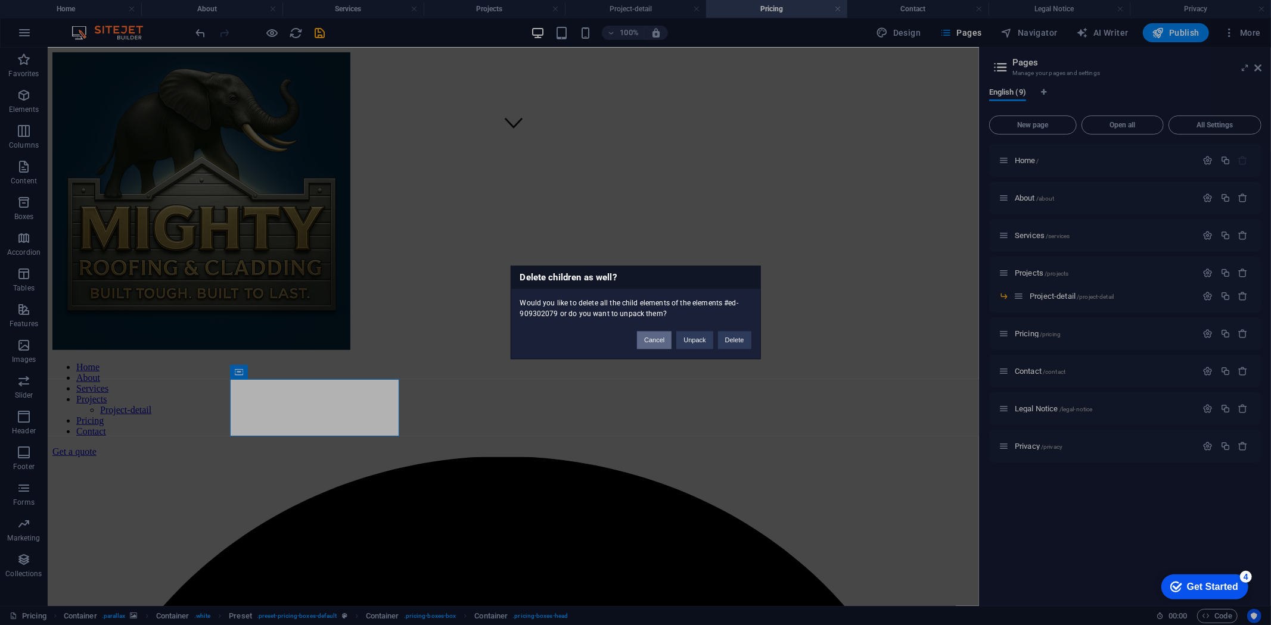
click at [650, 344] on button "Cancel" at bounding box center [654, 341] width 35 height 18
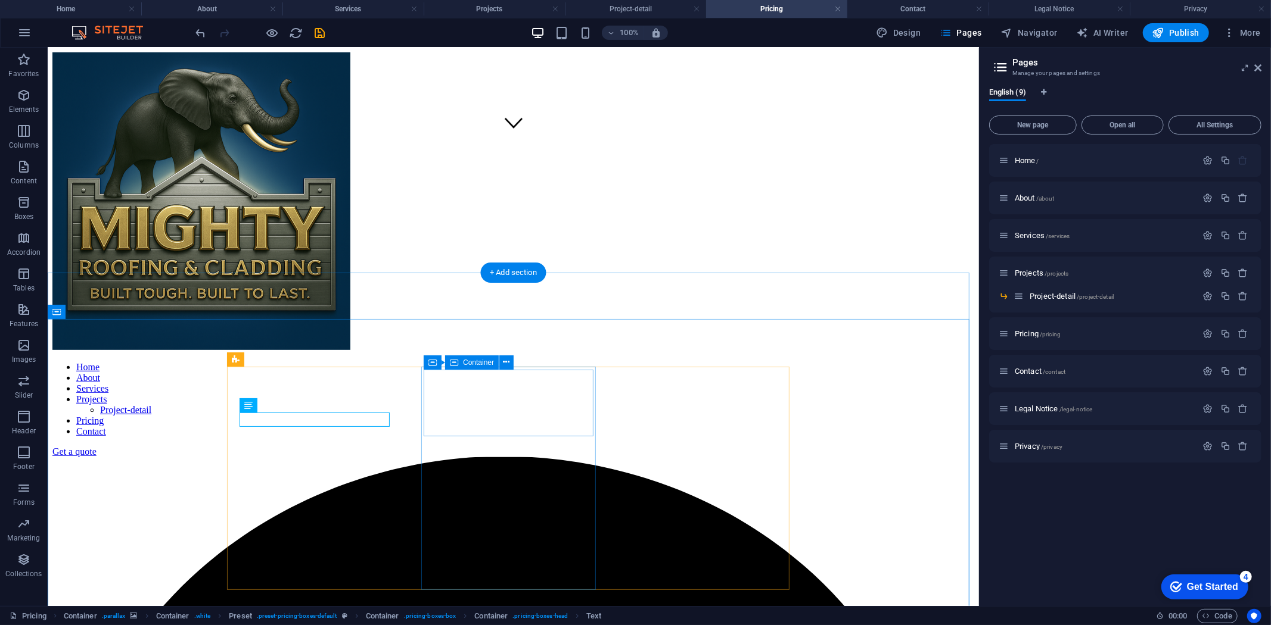
click at [505, 366] on icon at bounding box center [506, 362] width 7 height 13
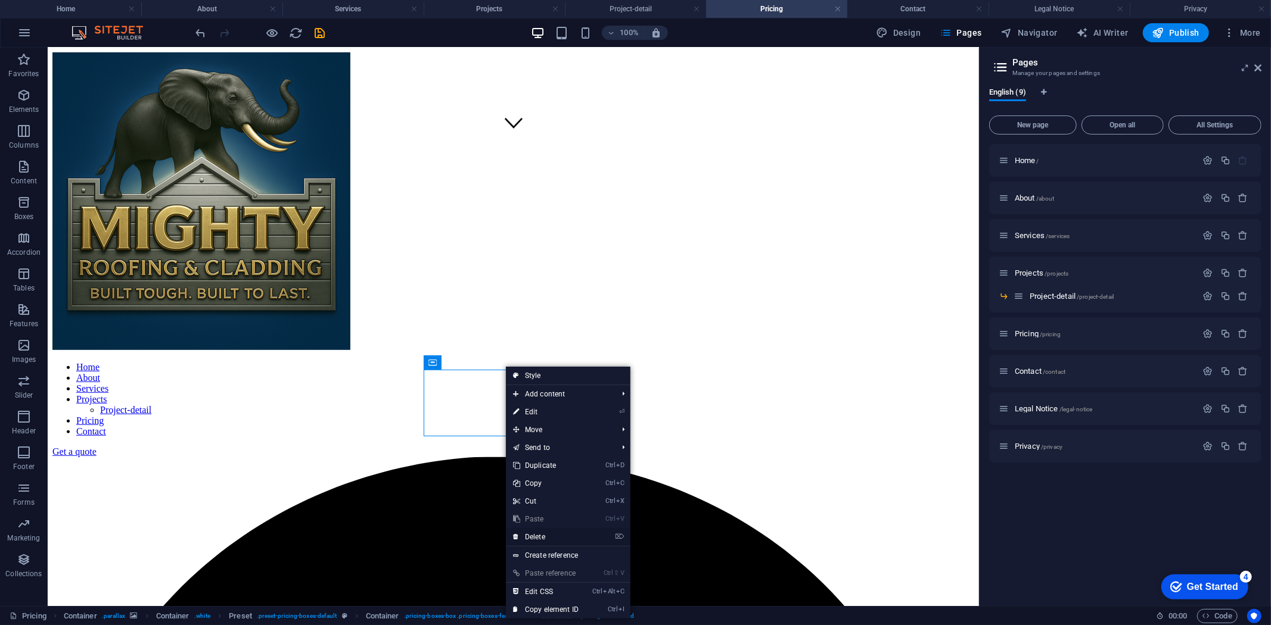
click at [537, 540] on link "⌦ Delete" at bounding box center [546, 537] width 80 height 18
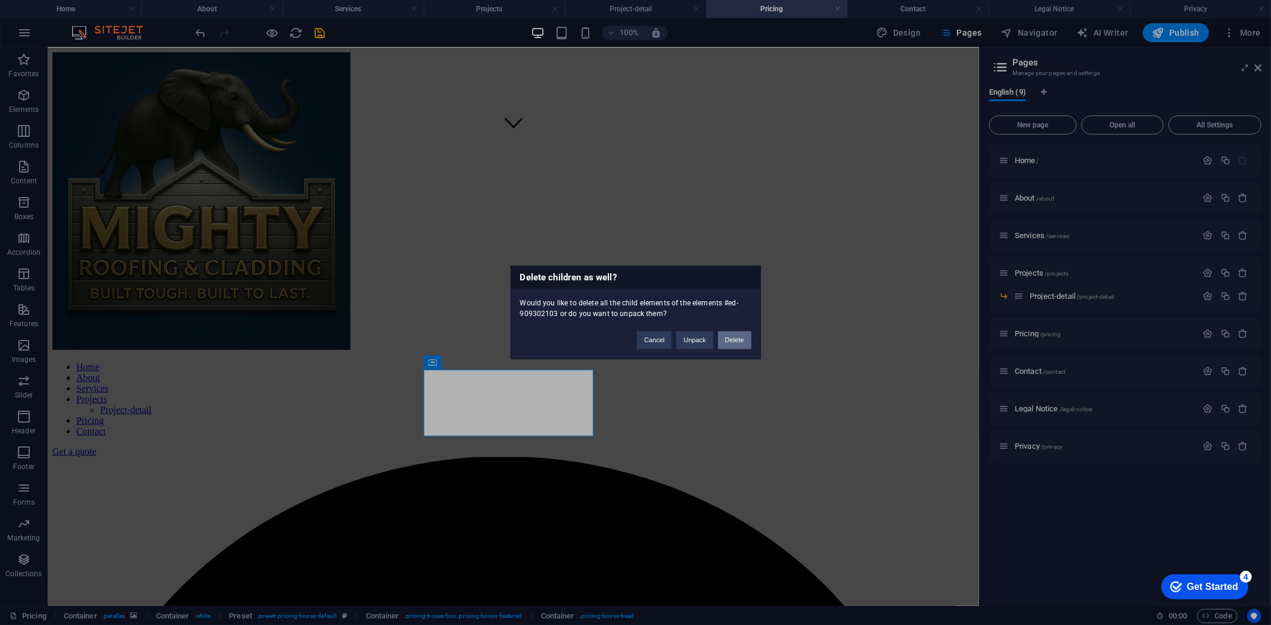
click at [740, 341] on button "Delete" at bounding box center [734, 341] width 33 height 18
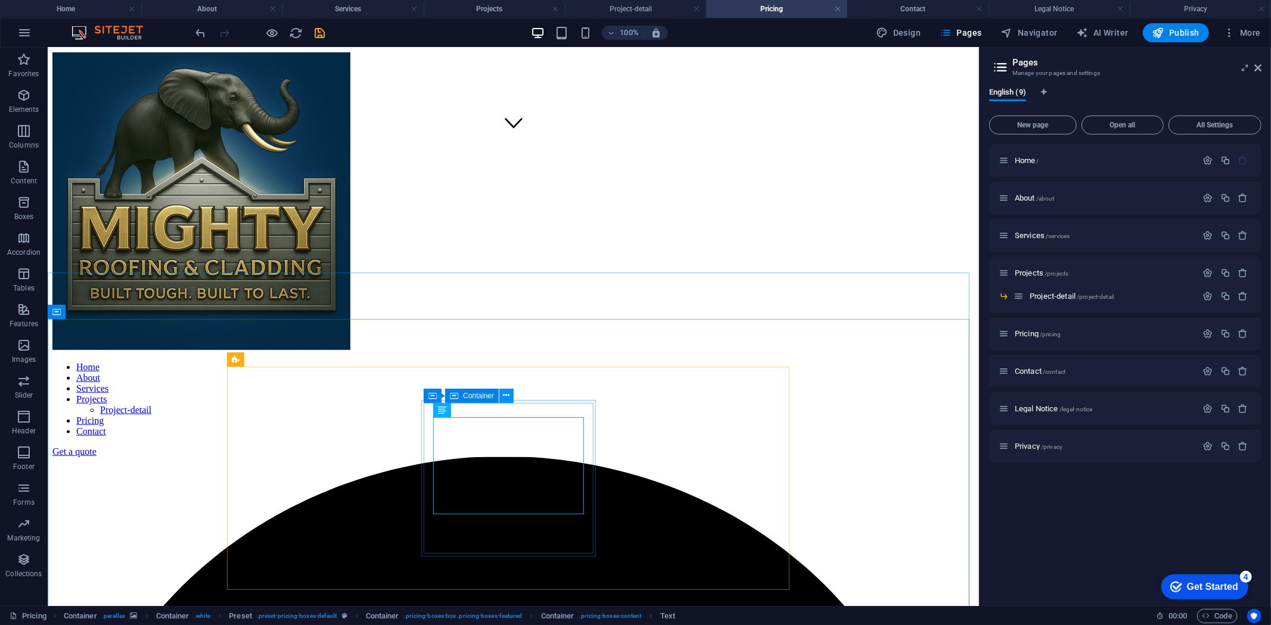
click at [506, 399] on icon at bounding box center [506, 396] width 7 height 13
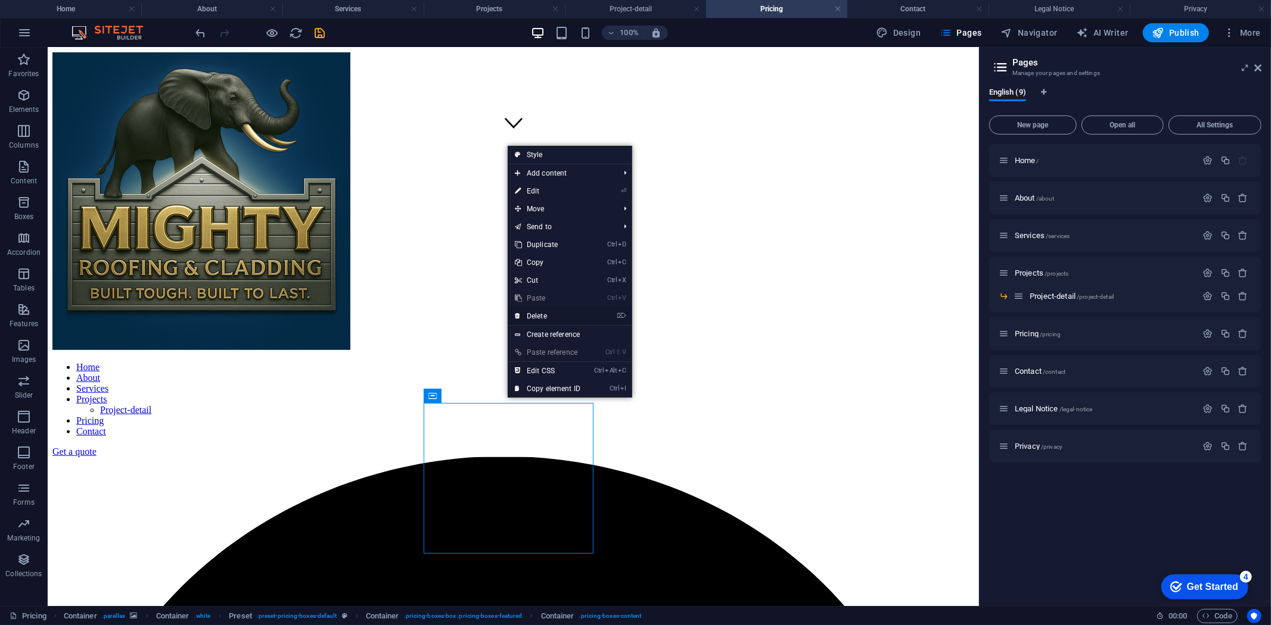
click at [541, 319] on link "⌦ Delete" at bounding box center [548, 316] width 80 height 18
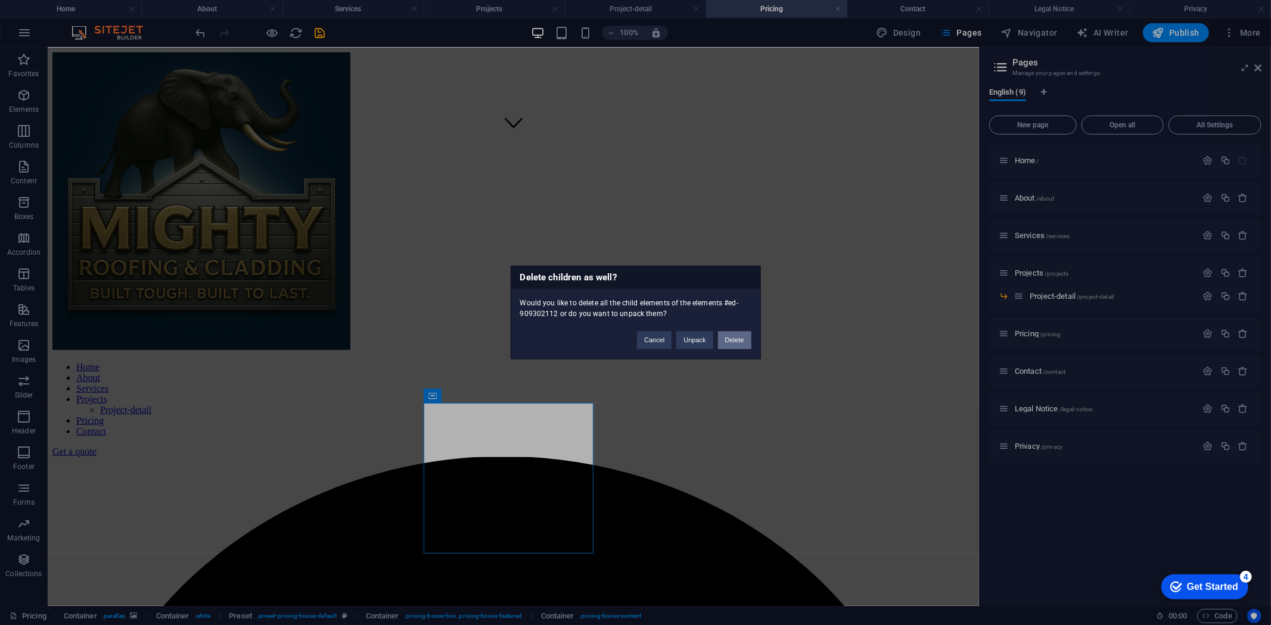
click at [743, 334] on button "Delete" at bounding box center [734, 341] width 33 height 18
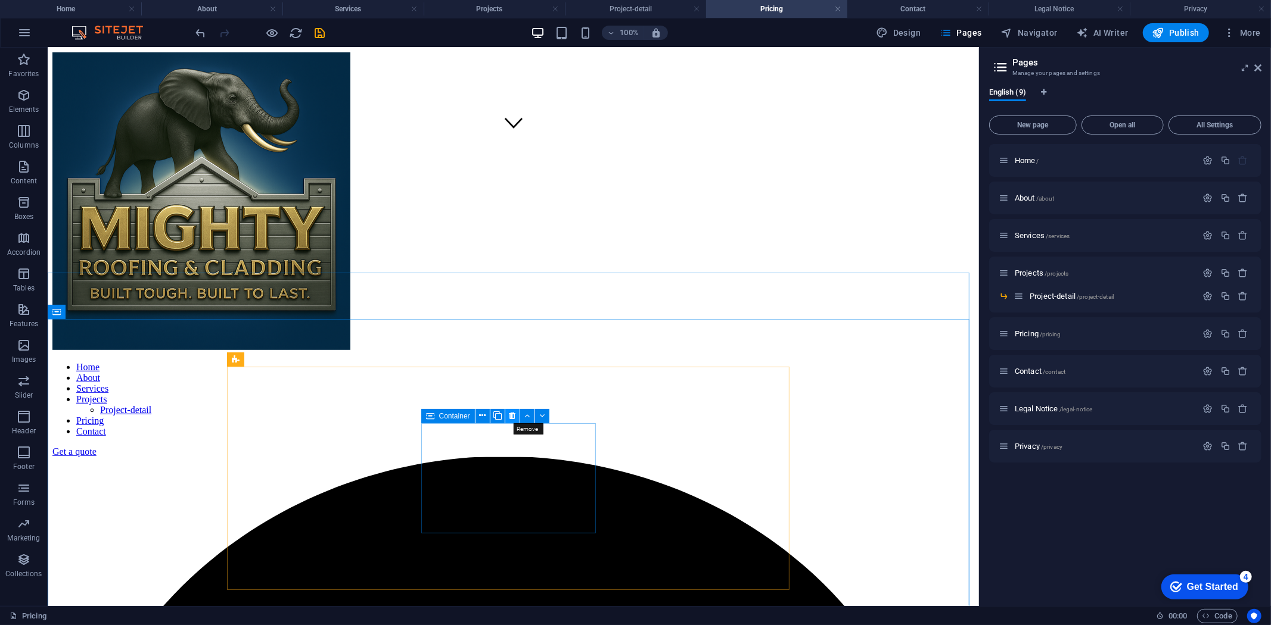
click at [511, 412] on icon at bounding box center [512, 416] width 7 height 13
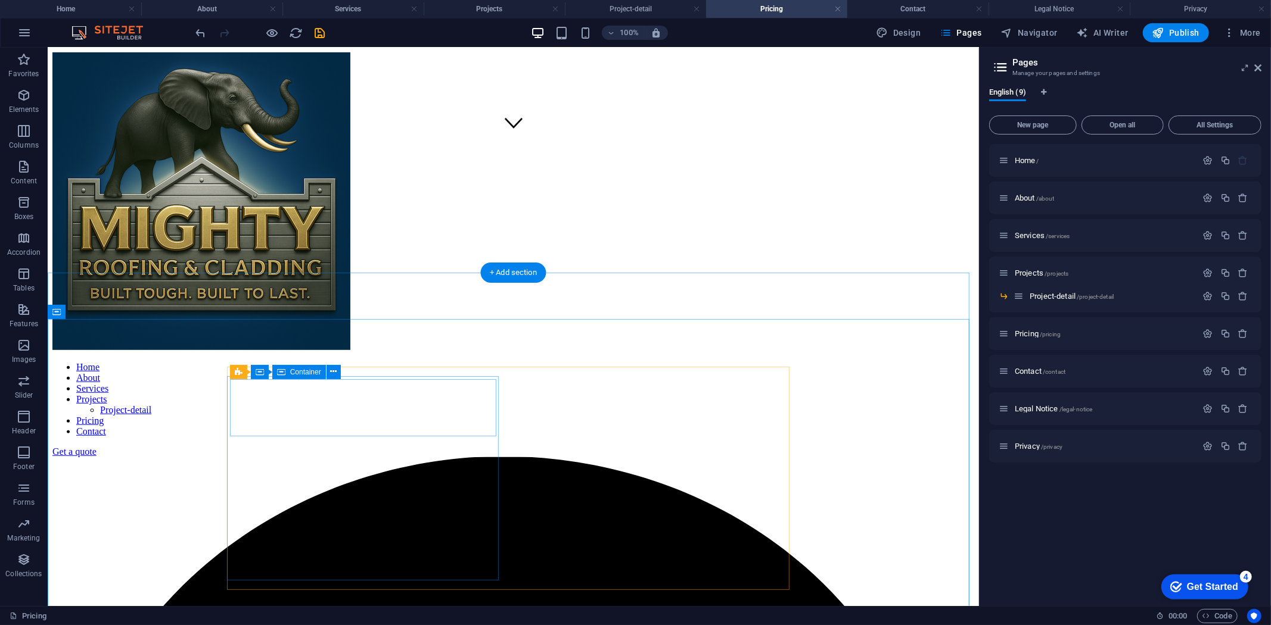
click at [336, 370] on icon at bounding box center [333, 372] width 7 height 13
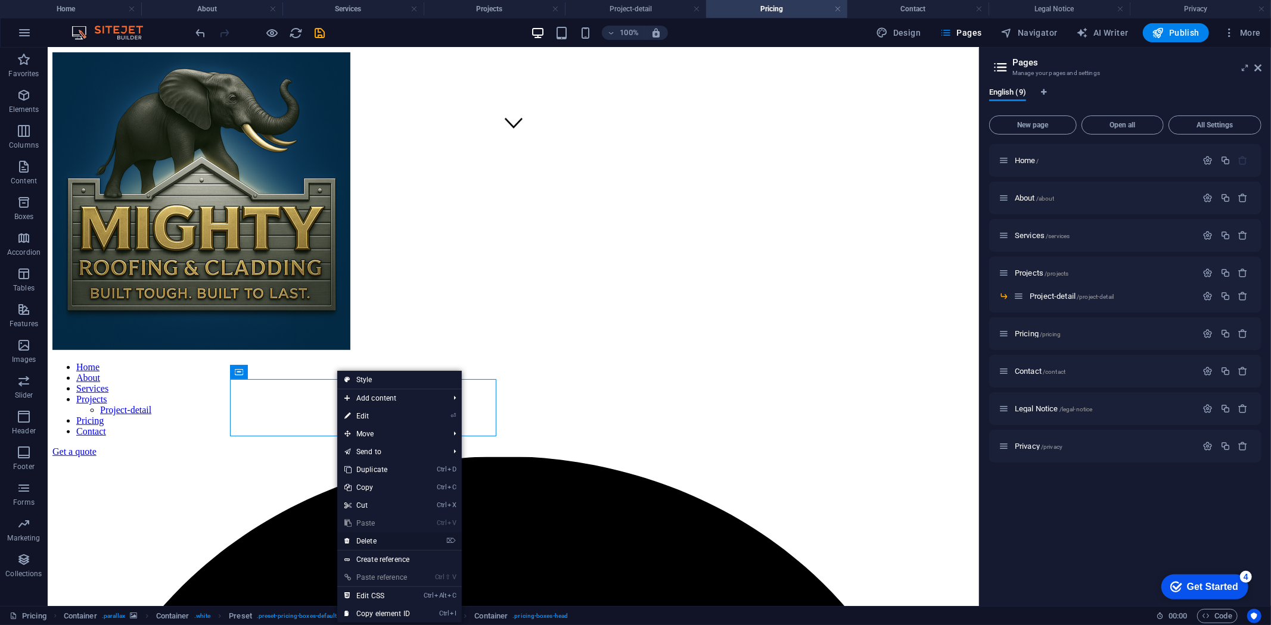
click at [360, 540] on link "⌦ Delete" at bounding box center [377, 542] width 80 height 18
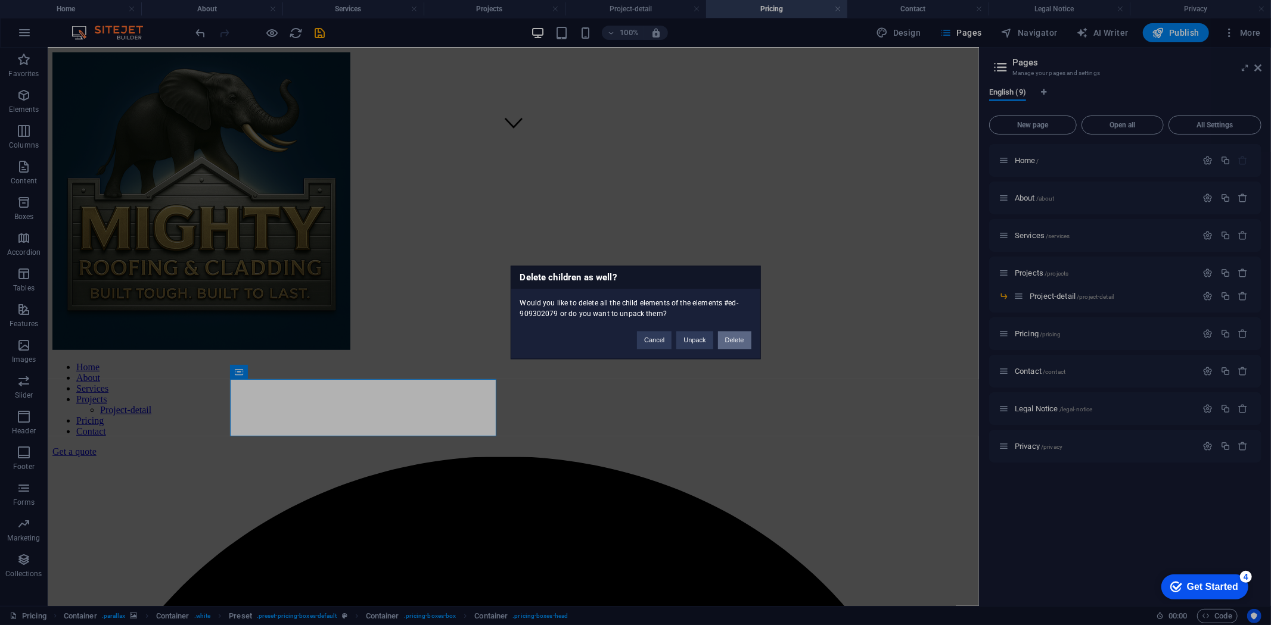
click at [739, 341] on button "Delete" at bounding box center [734, 341] width 33 height 18
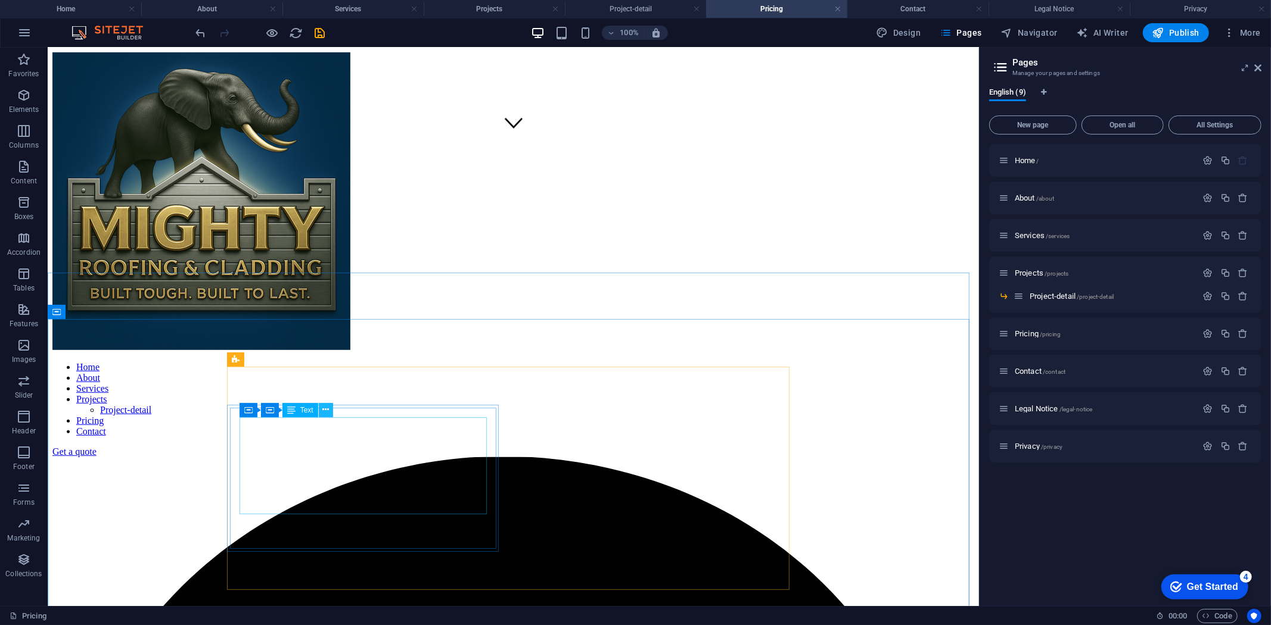
click at [328, 407] on icon at bounding box center [325, 410] width 7 height 13
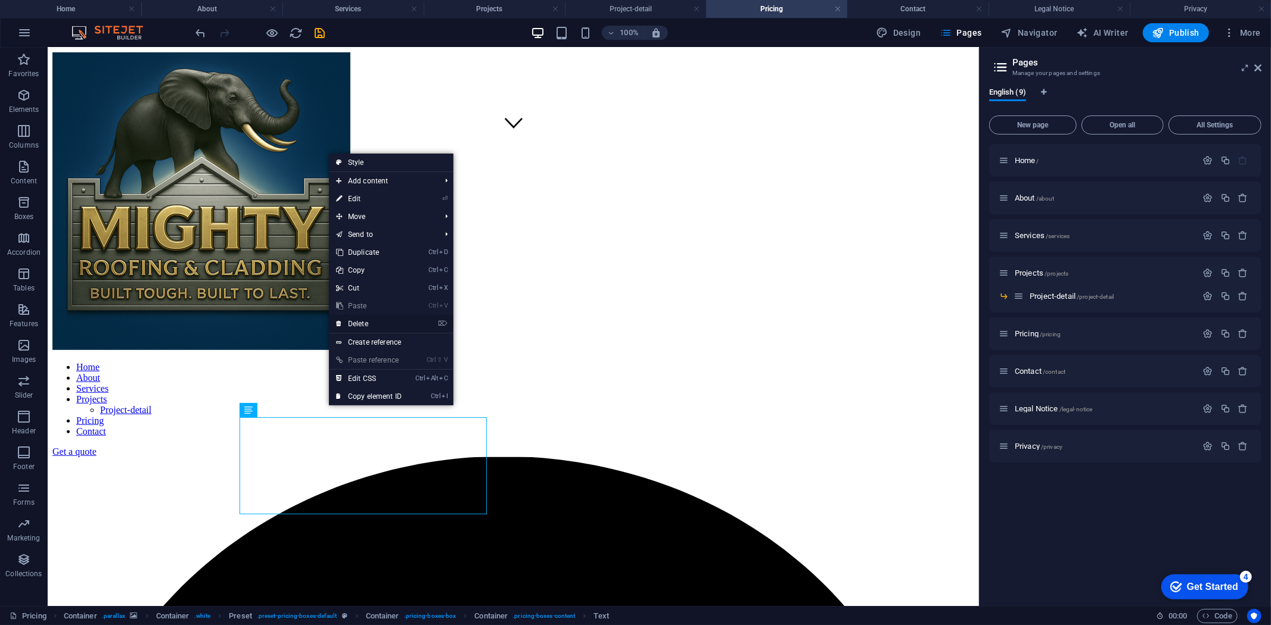
click at [365, 326] on link "⌦ Delete" at bounding box center [369, 324] width 80 height 18
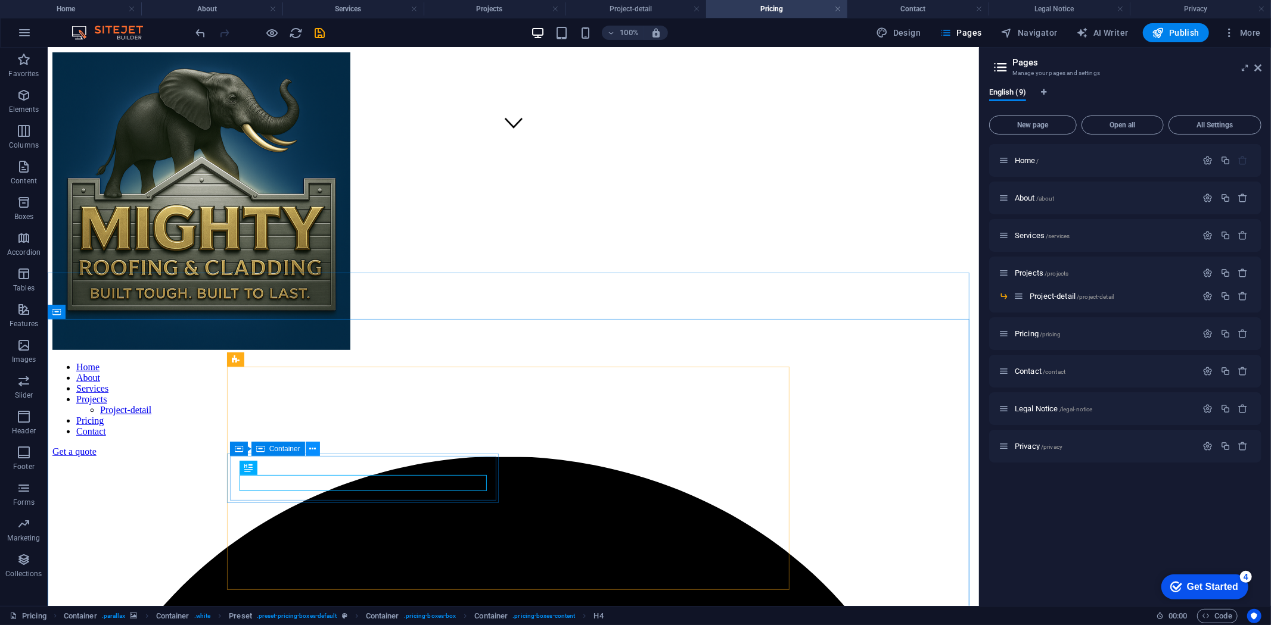
click at [311, 448] on icon at bounding box center [312, 449] width 7 height 13
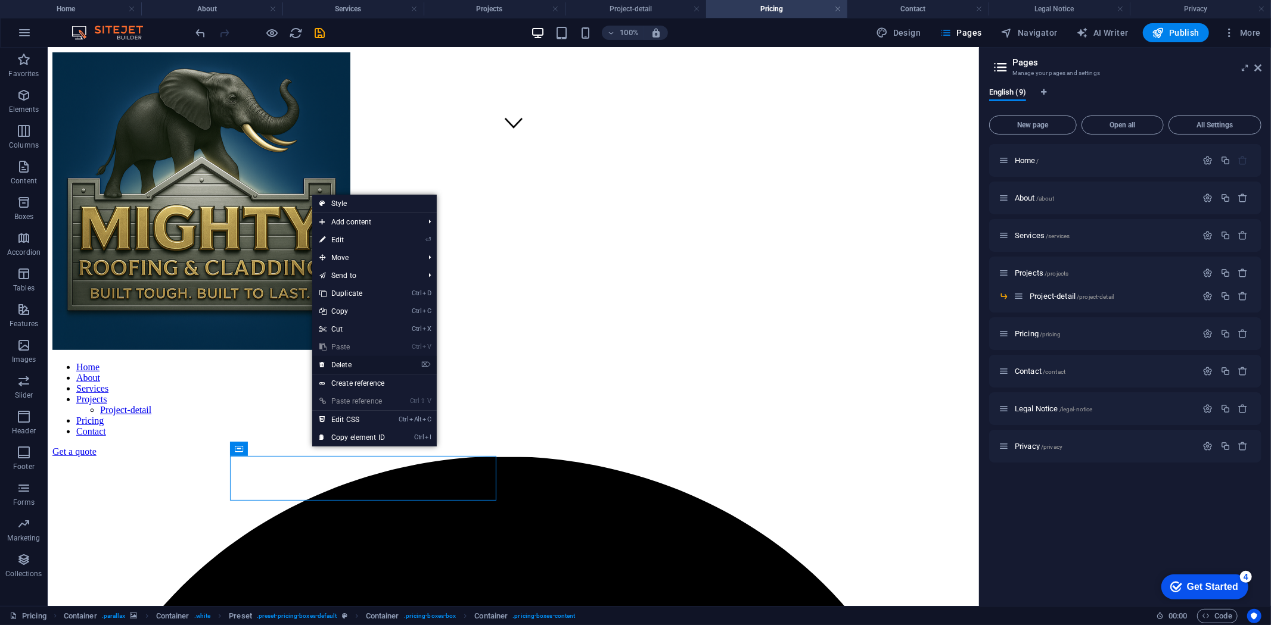
click at [338, 367] on link "⌦ Delete" at bounding box center [352, 365] width 80 height 18
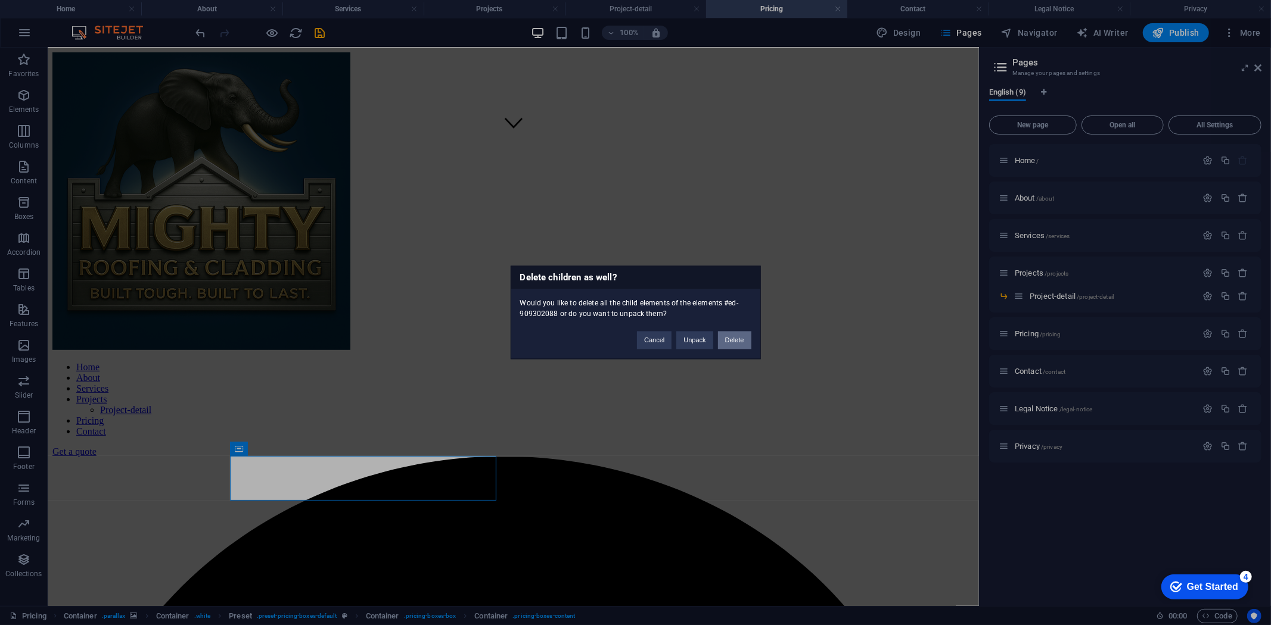
click at [746, 340] on button "Delete" at bounding box center [734, 341] width 33 height 18
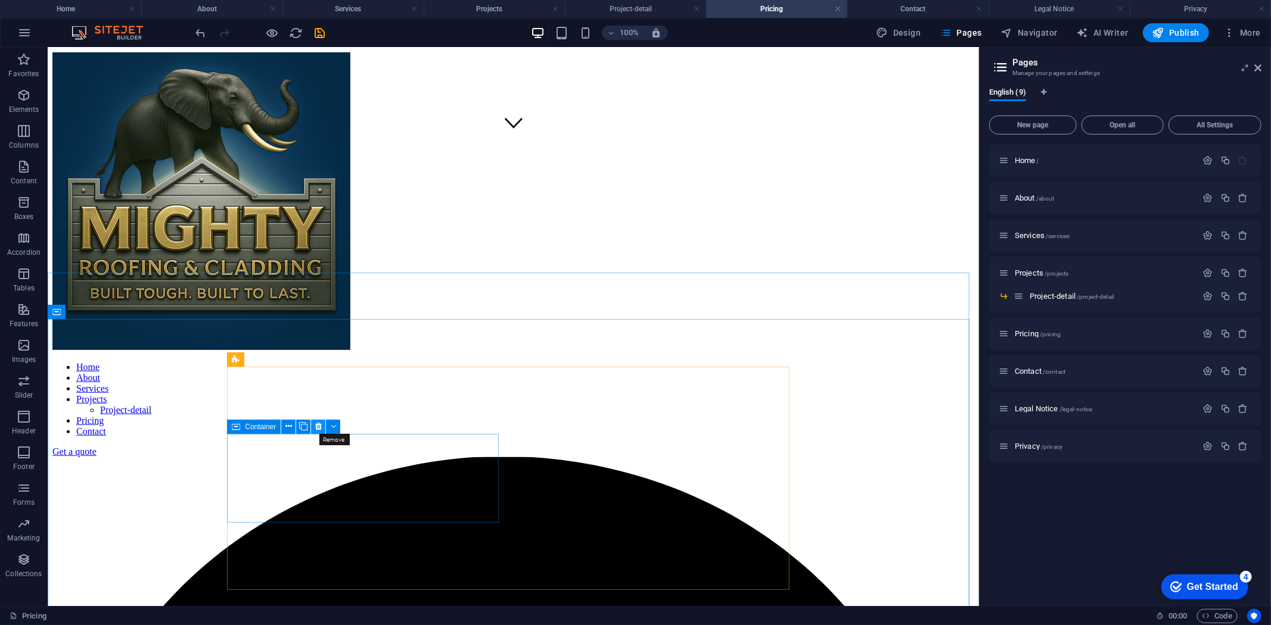
click at [320, 422] on icon at bounding box center [318, 427] width 7 height 13
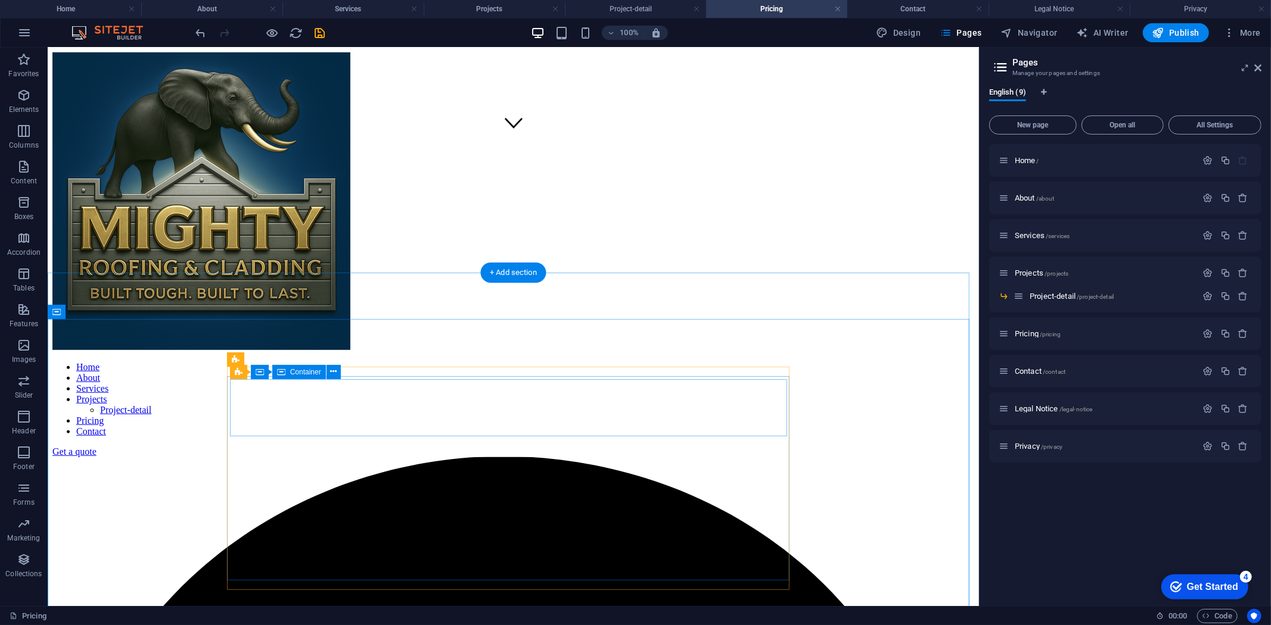
click at [328, 373] on button at bounding box center [333, 372] width 14 height 14
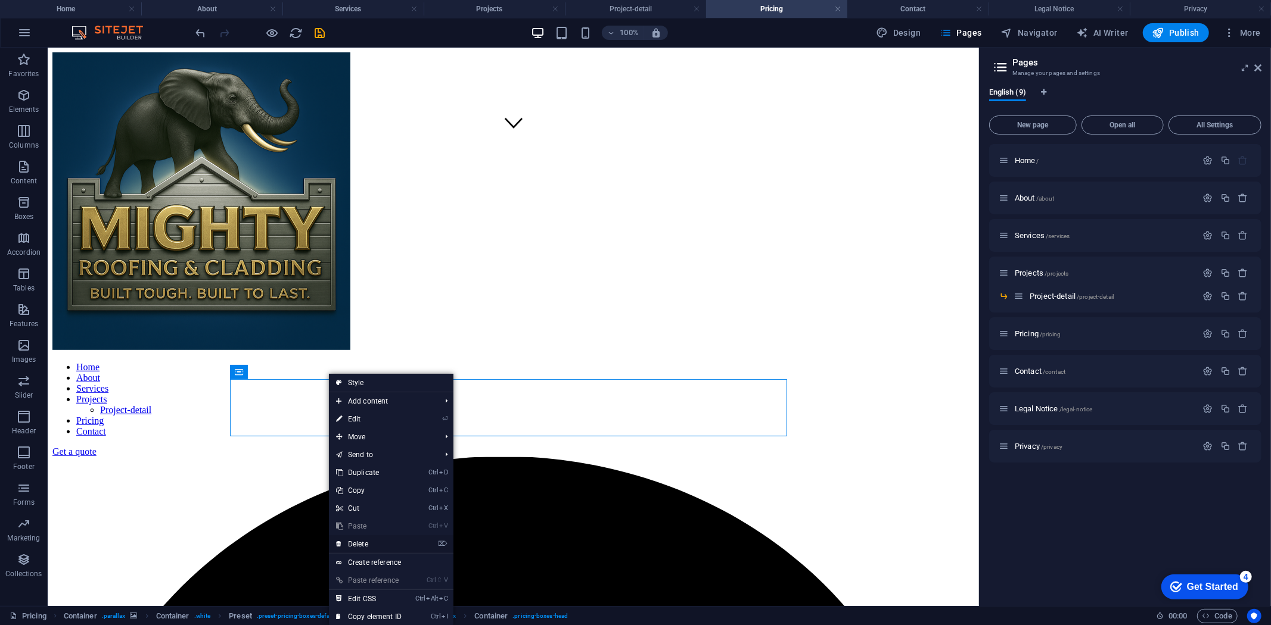
click at [355, 544] on link "⌦ Delete" at bounding box center [369, 544] width 80 height 18
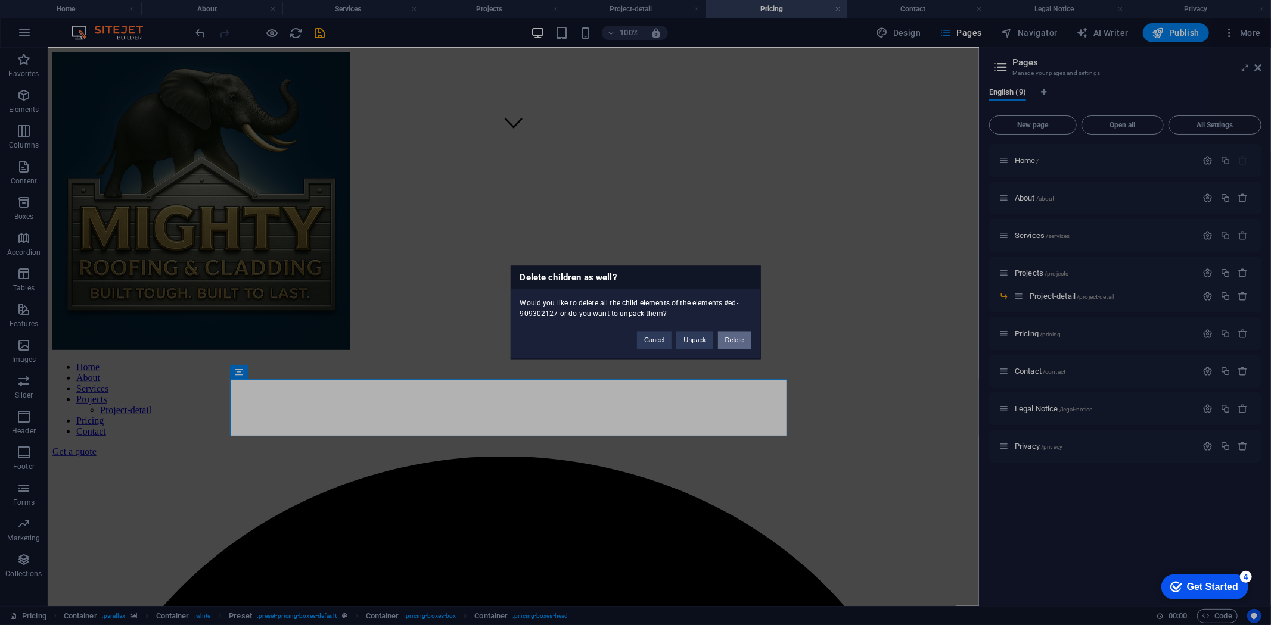
click at [729, 340] on button "Delete" at bounding box center [734, 341] width 33 height 18
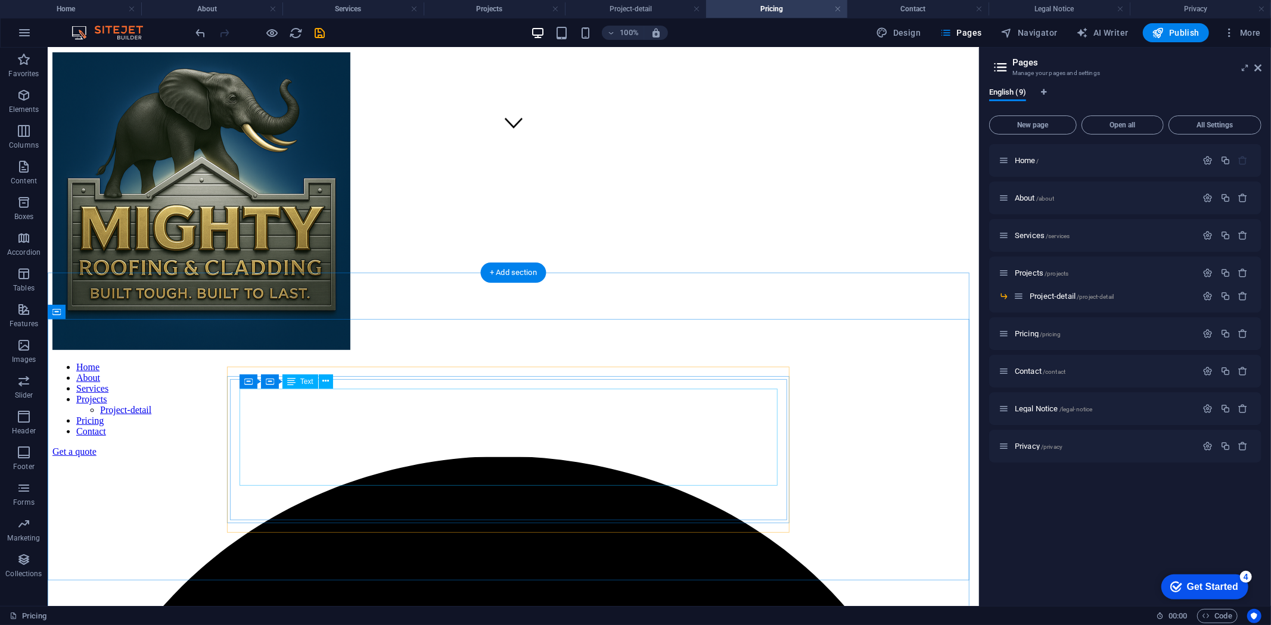
drag, startPoint x: 383, startPoint y: 424, endPoint x: 375, endPoint y: 432, distance: 11.8
click at [328, 381] on icon at bounding box center [325, 381] width 7 height 13
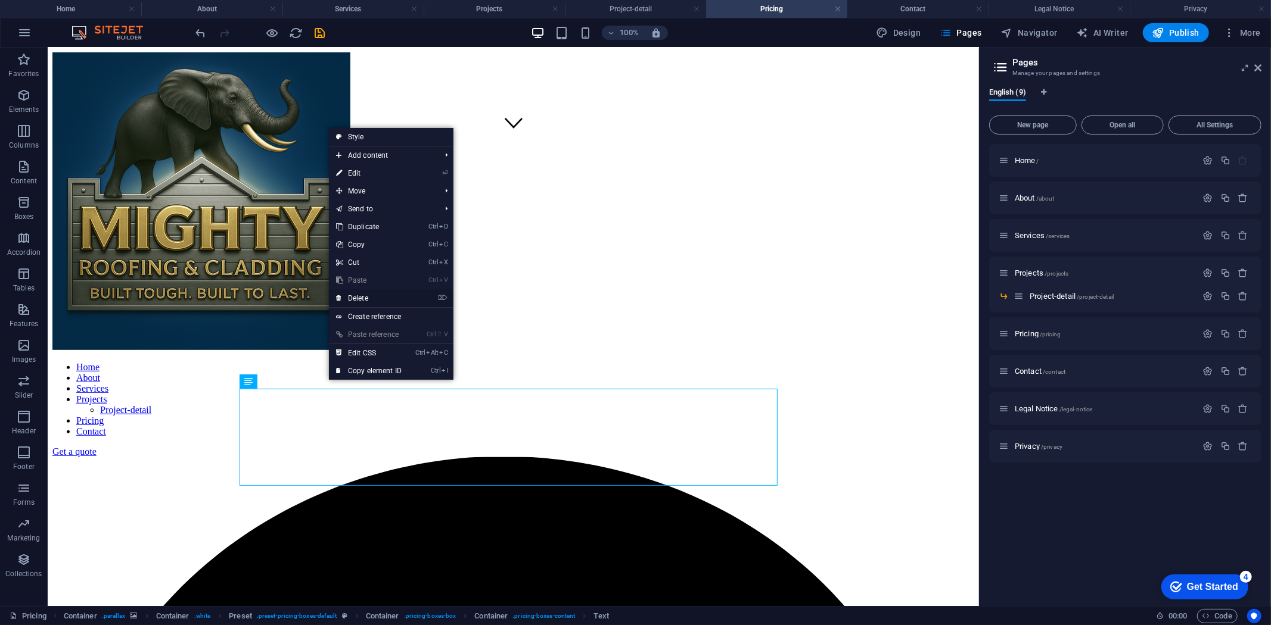
click at [355, 297] on link "⌦ Delete" at bounding box center [369, 298] width 80 height 18
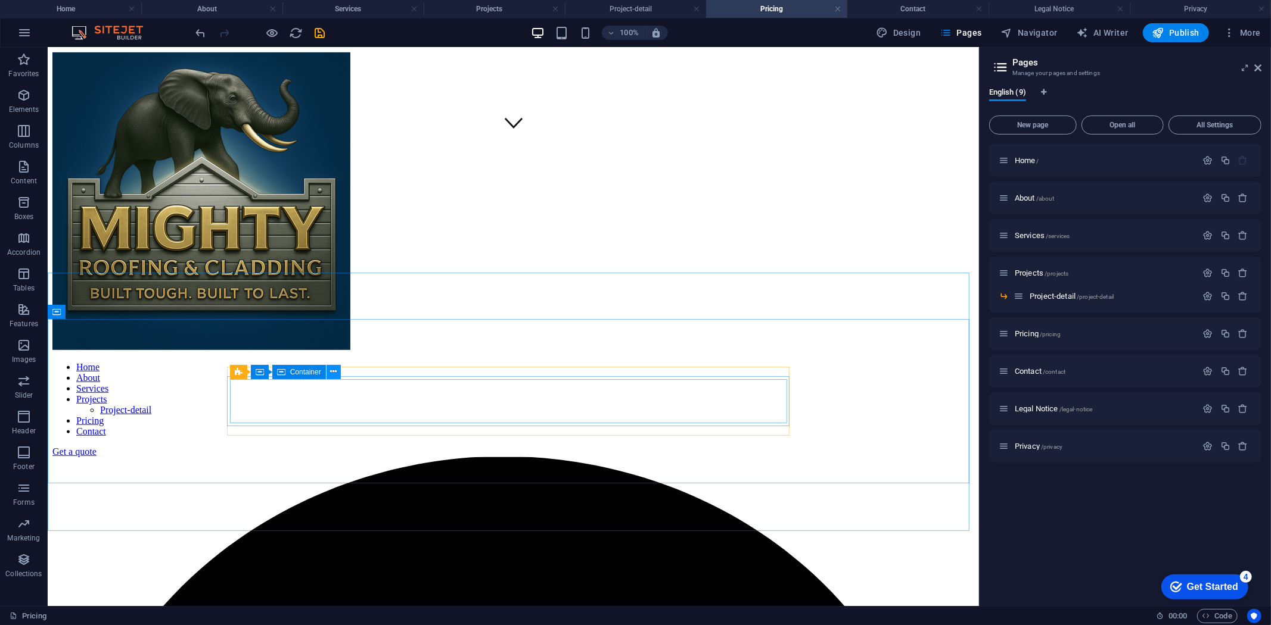
click at [331, 371] on icon at bounding box center [333, 372] width 7 height 13
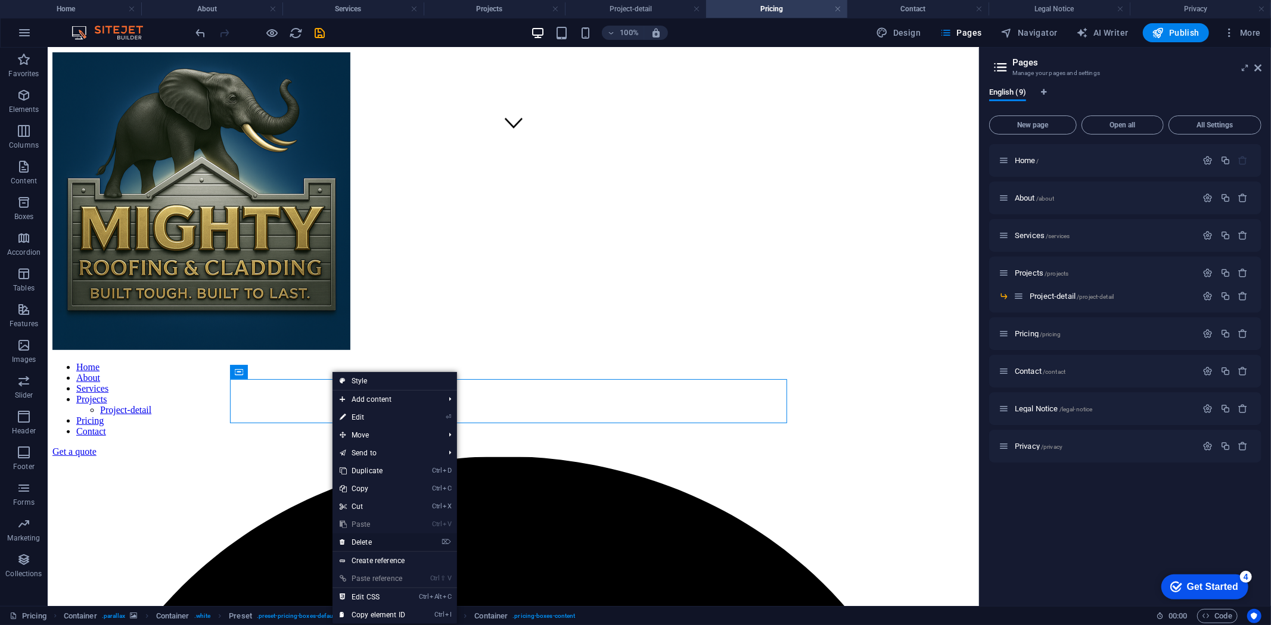
click at [362, 544] on link "⌦ Delete" at bounding box center [372, 543] width 80 height 18
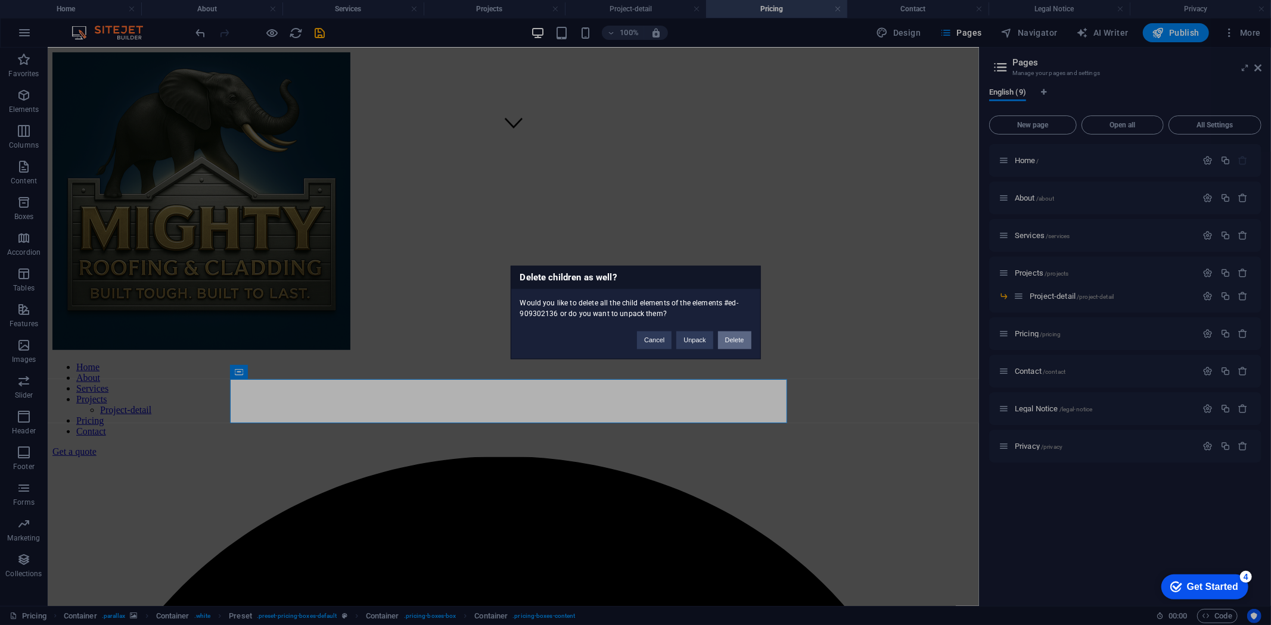
click at [730, 341] on button "Delete" at bounding box center [734, 341] width 33 height 18
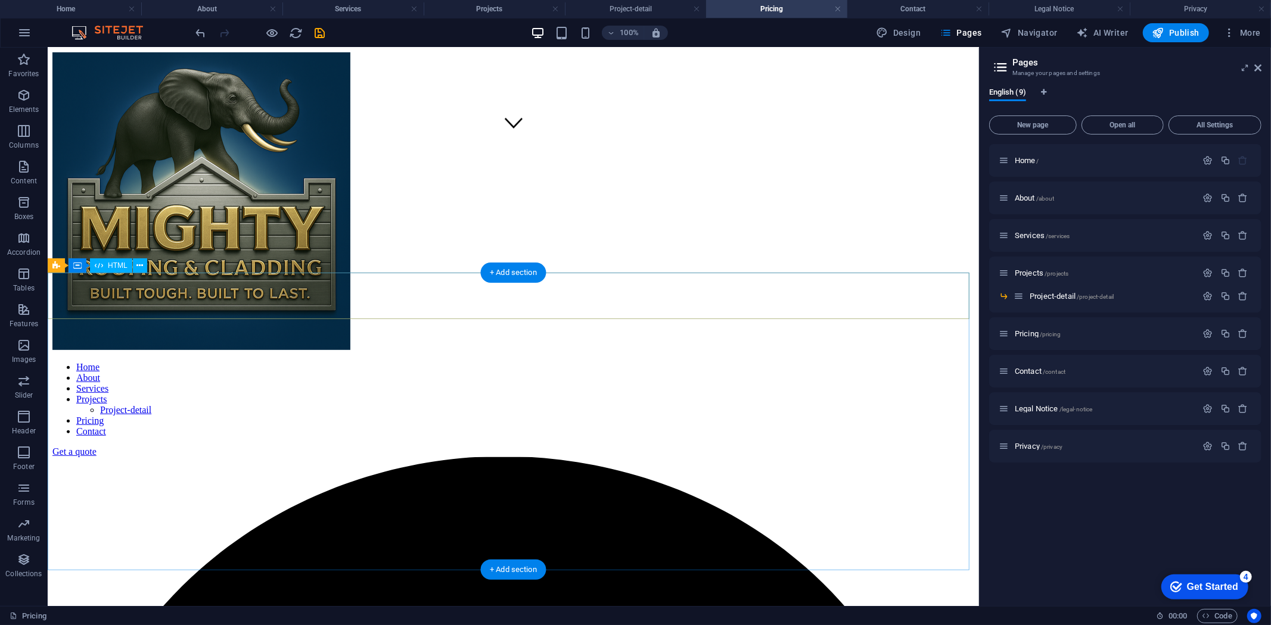
drag, startPoint x: 158, startPoint y: 311, endPoint x: 198, endPoint y: 312, distance: 40.5
click at [137, 270] on icon at bounding box center [139, 266] width 7 height 13
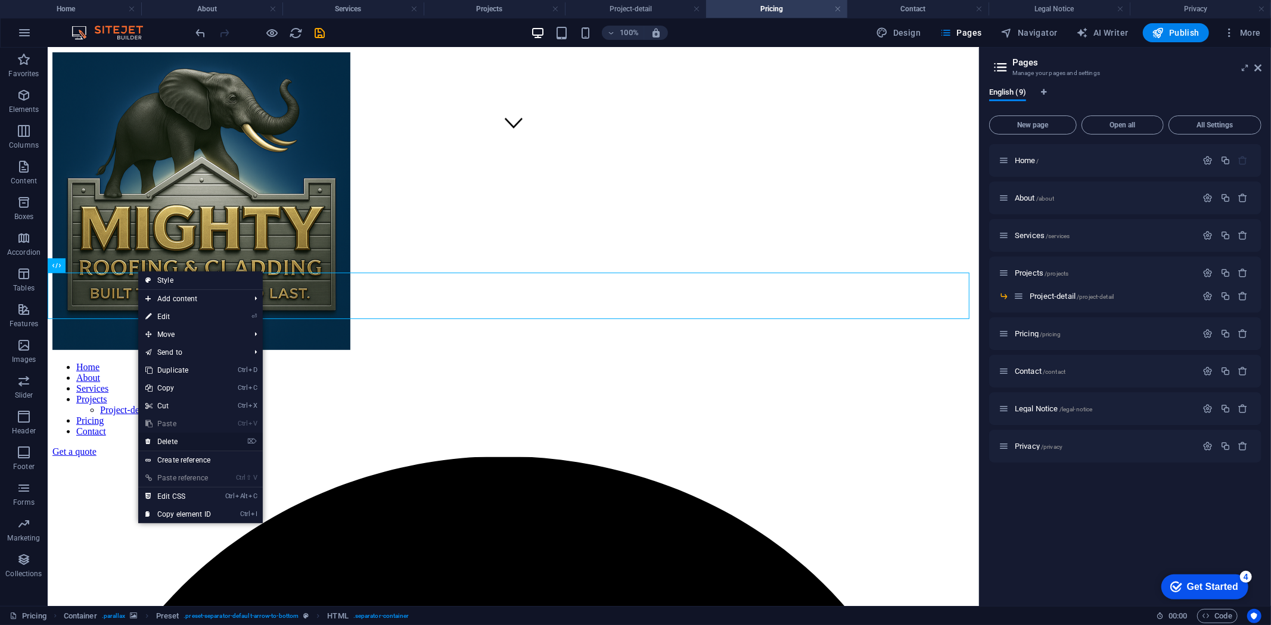
click at [175, 443] on link "⌦ Delete" at bounding box center [178, 442] width 80 height 18
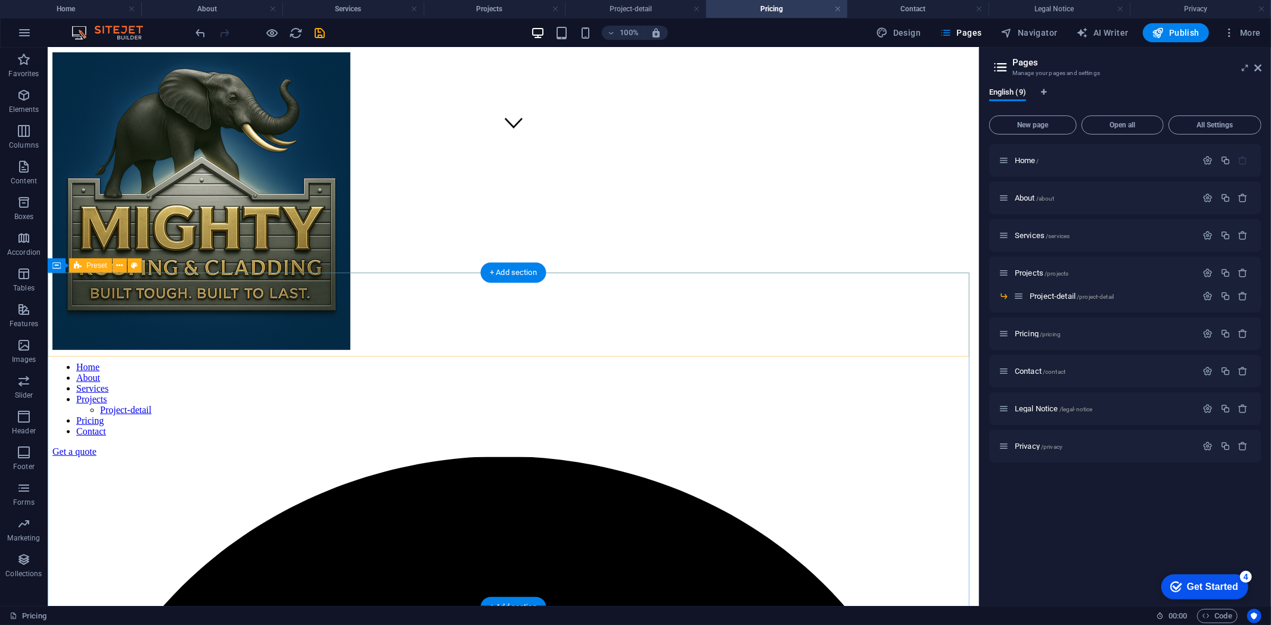
drag, startPoint x: 228, startPoint y: 329, endPoint x: 194, endPoint y: 310, distance: 38.1
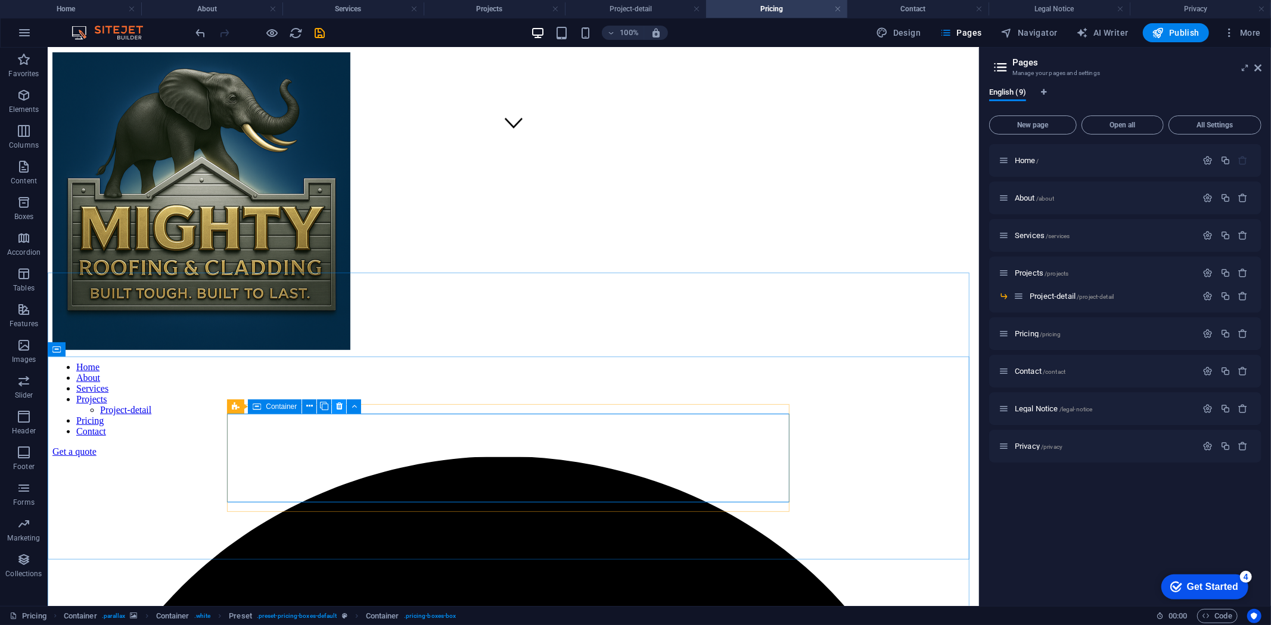
click at [340, 407] on icon at bounding box center [339, 406] width 7 height 13
click at [340, 401] on icon at bounding box center [339, 406] width 7 height 13
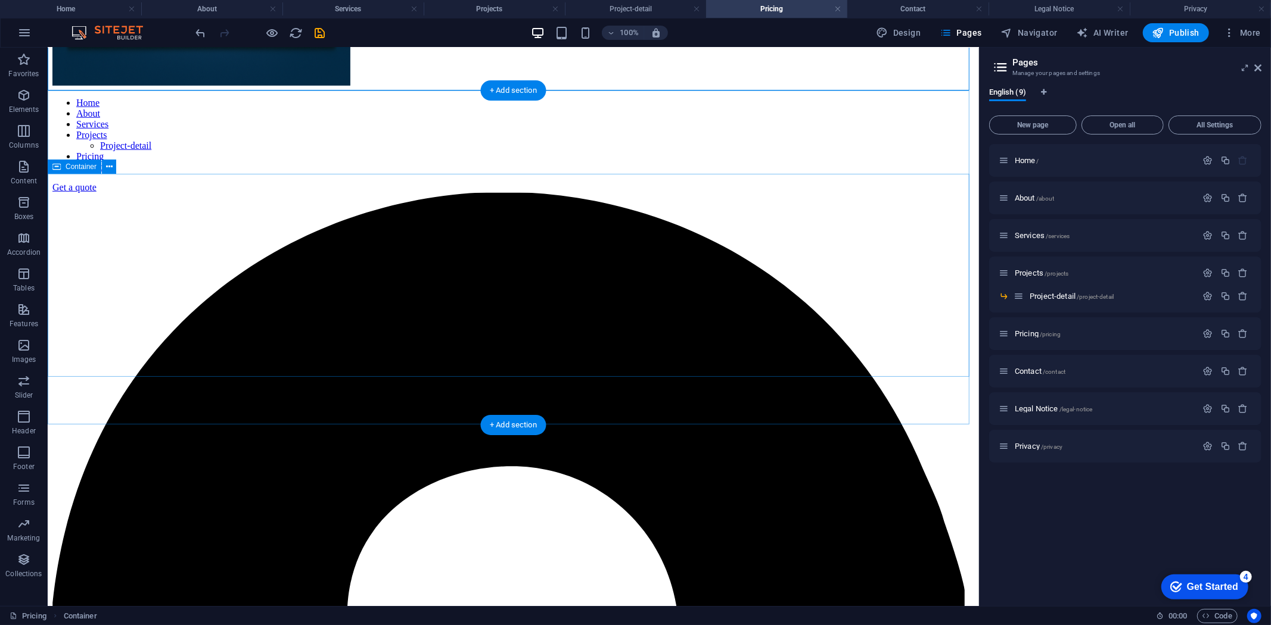
scroll to position [728, 0]
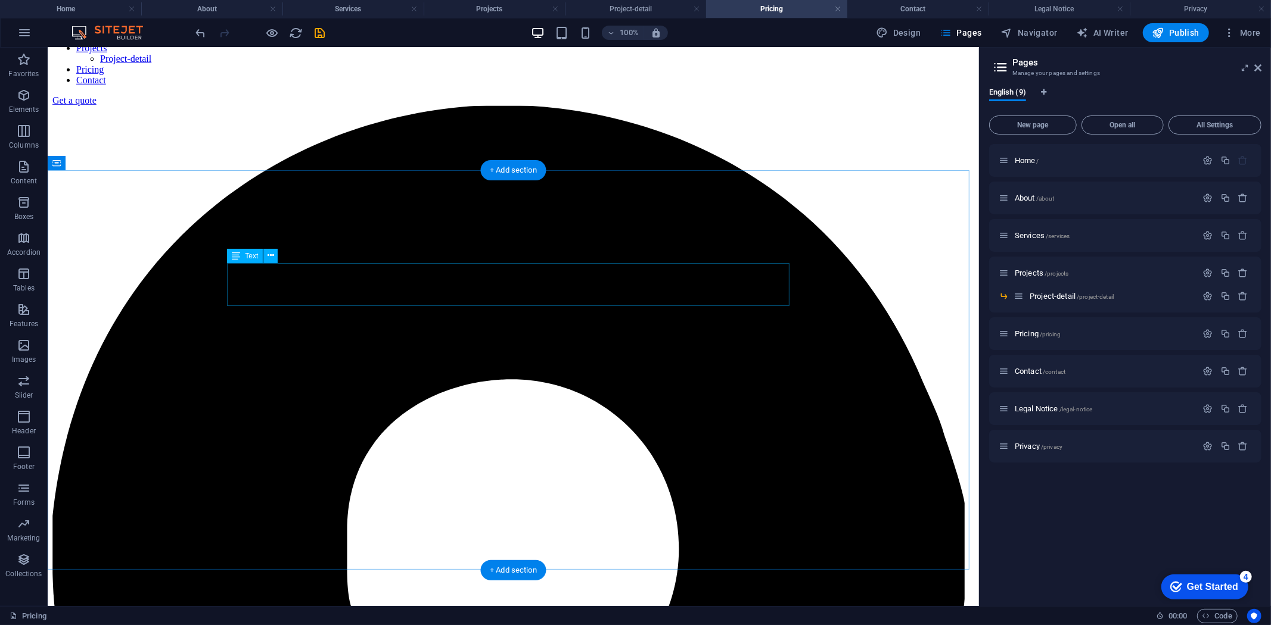
scroll to position [794, 0]
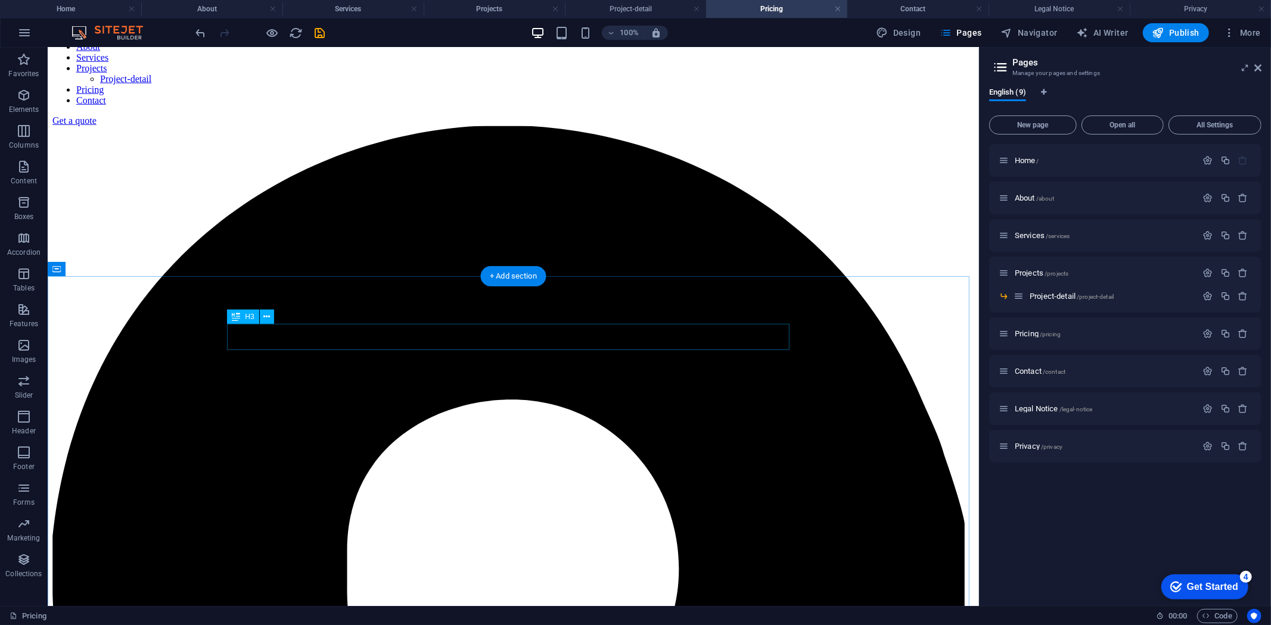
click at [263, 311] on icon at bounding box center [266, 317] width 7 height 13
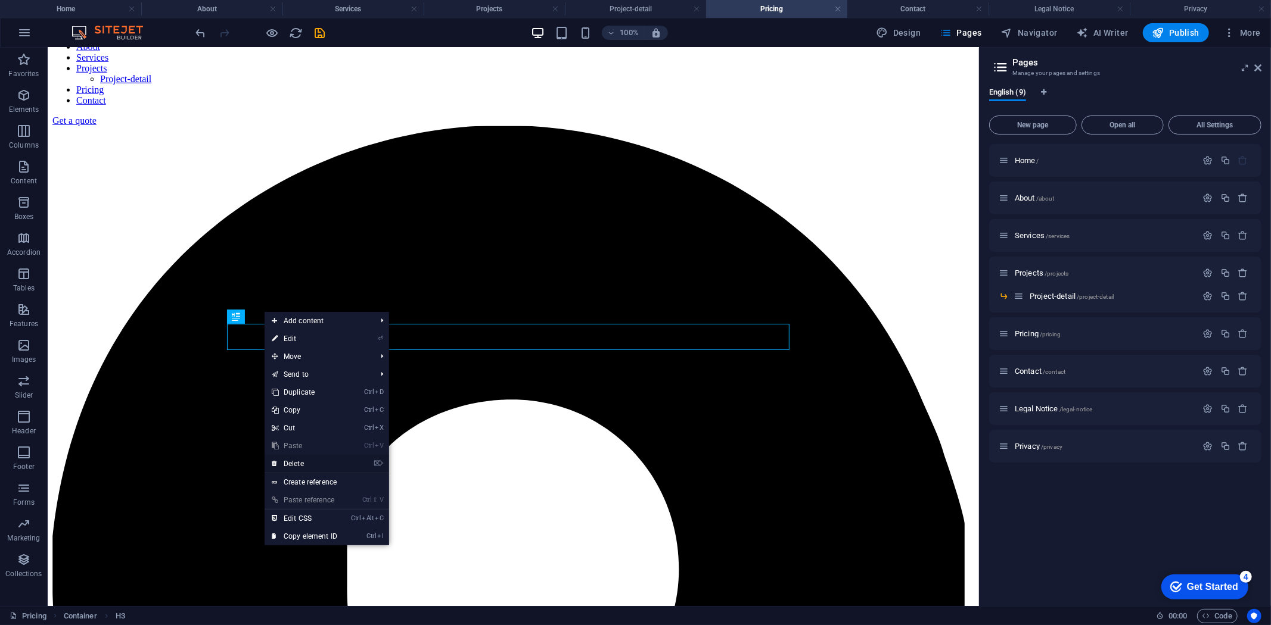
click at [295, 466] on link "⌦ Delete" at bounding box center [304, 464] width 80 height 18
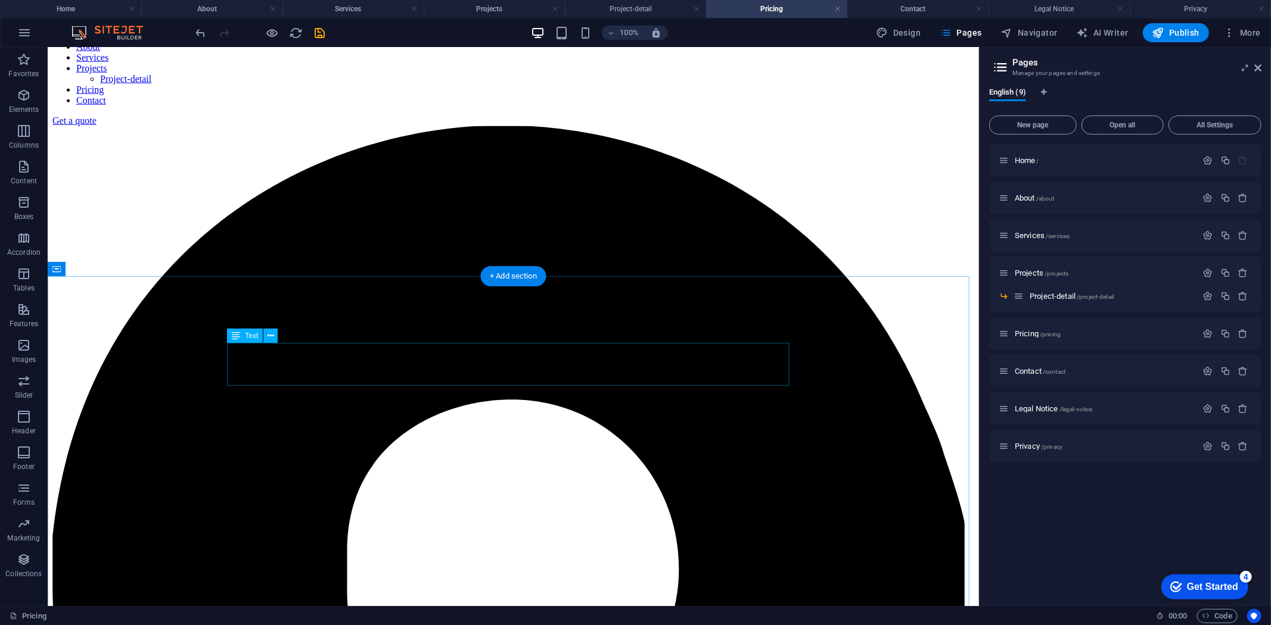
drag, startPoint x: 444, startPoint y: 366, endPoint x: 360, endPoint y: 355, distance: 85.3
click at [278, 315] on icon at bounding box center [280, 317] width 7 height 13
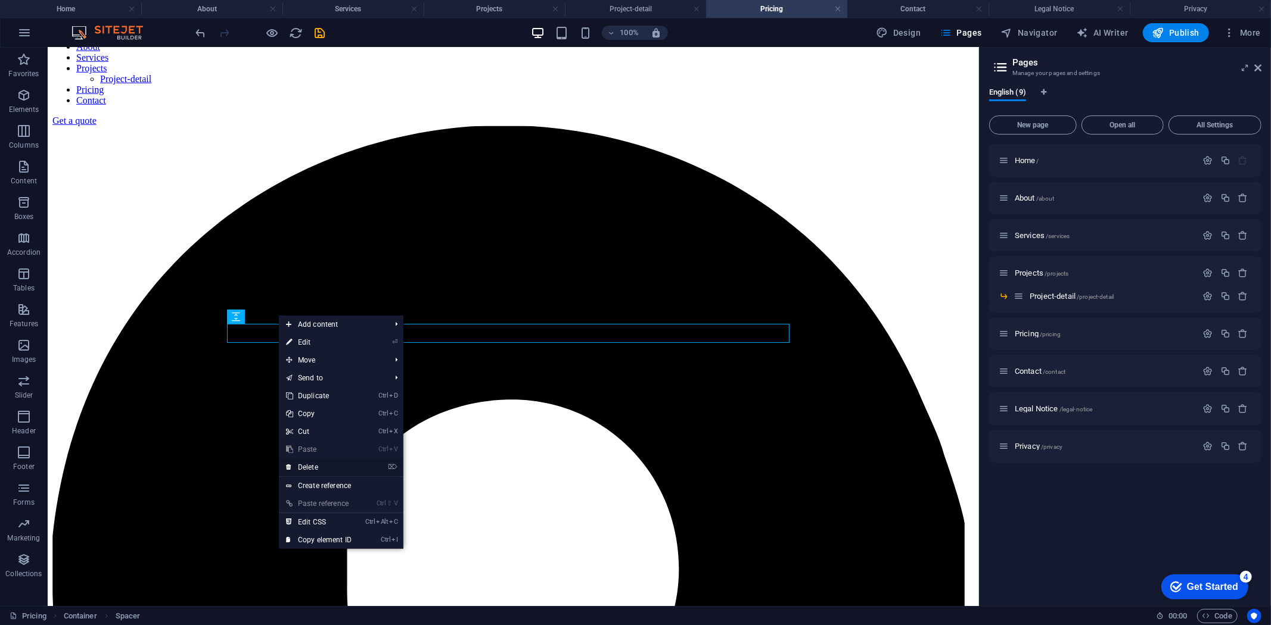
click at [298, 465] on link "⌦ Delete" at bounding box center [319, 468] width 80 height 18
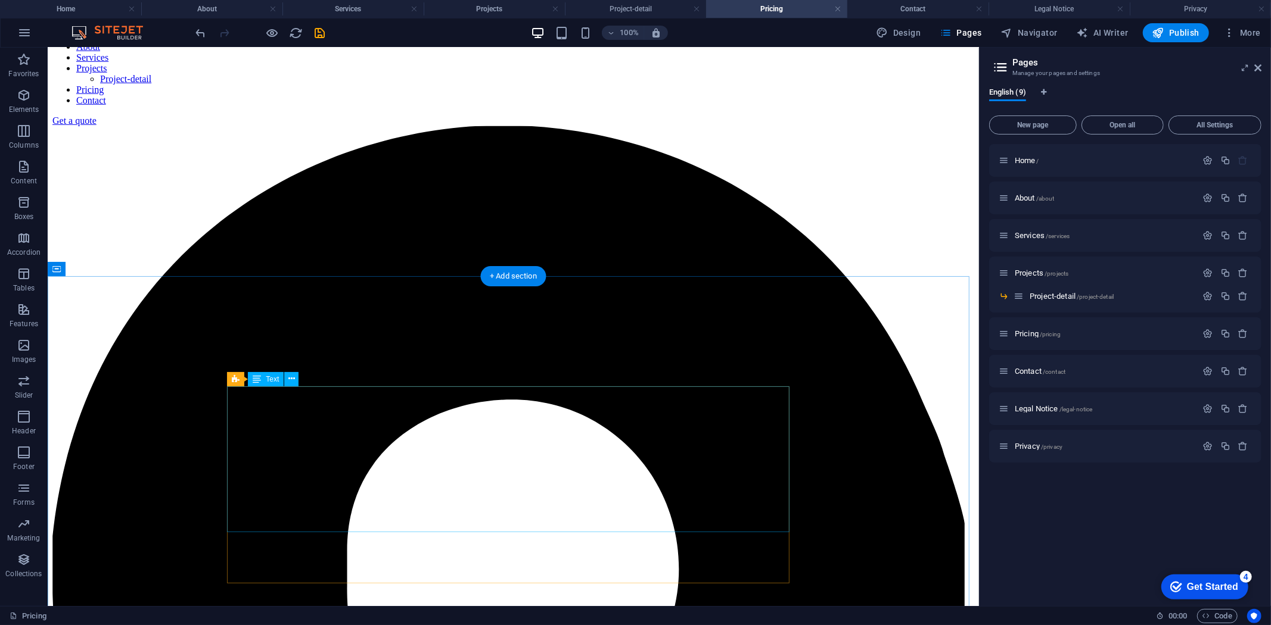
click at [278, 362] on icon at bounding box center [280, 360] width 7 height 13
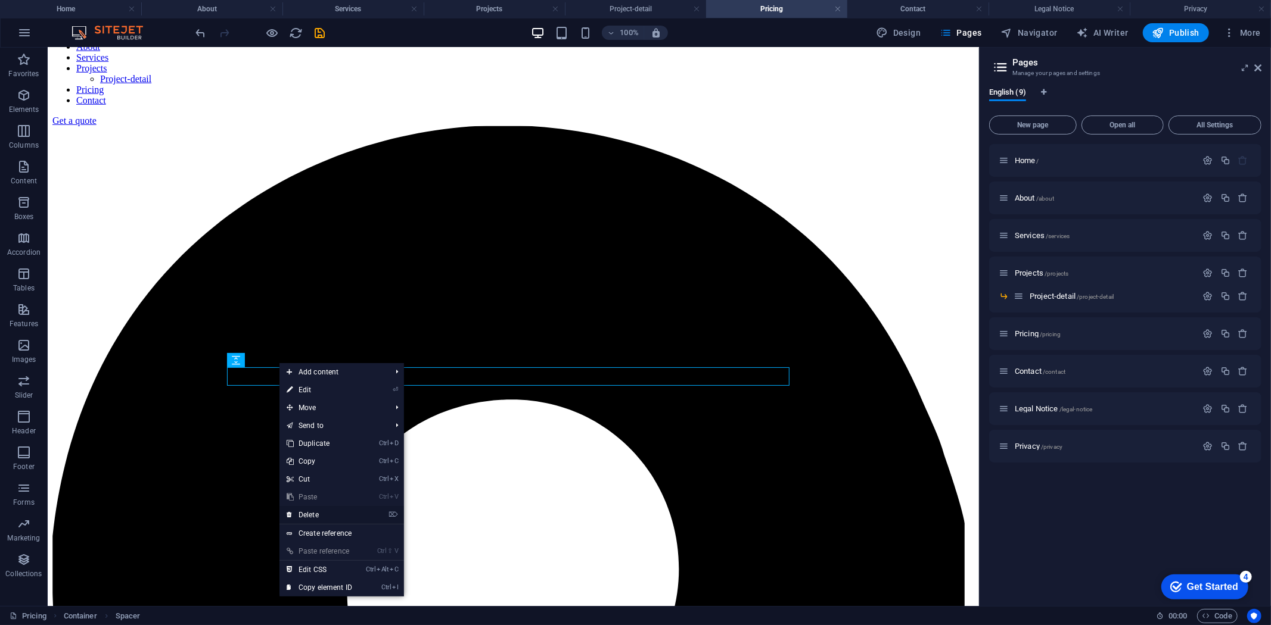
click at [306, 512] on link "⌦ Delete" at bounding box center [319, 515] width 80 height 18
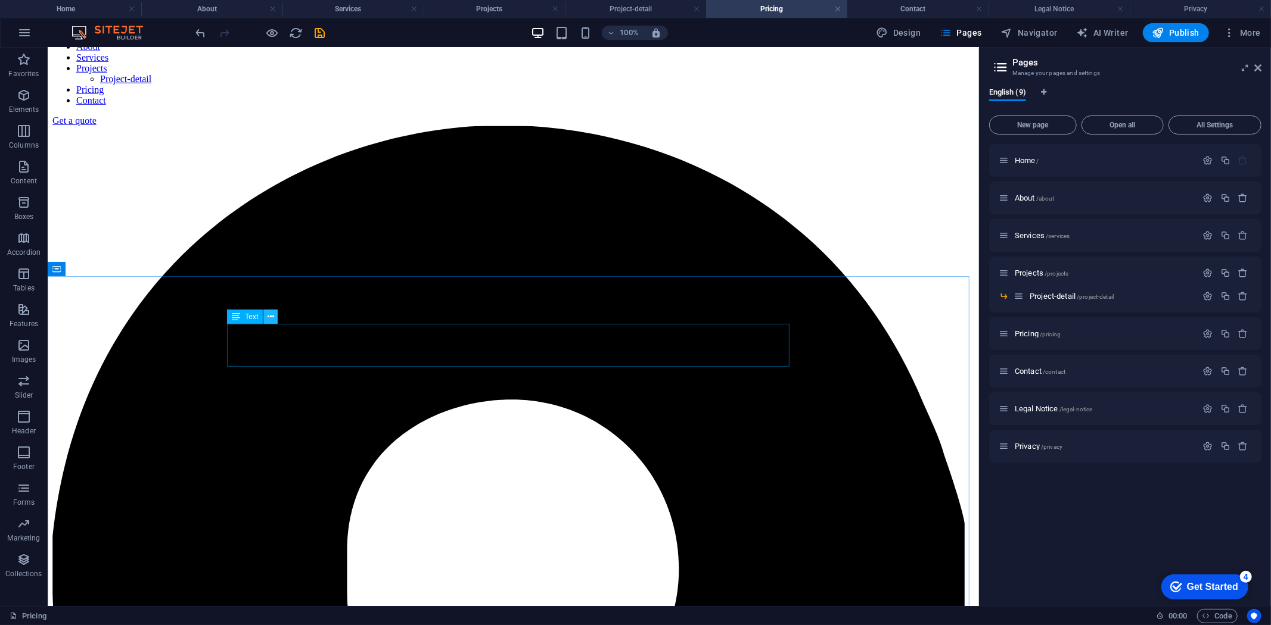
click at [273, 316] on icon at bounding box center [270, 317] width 7 height 13
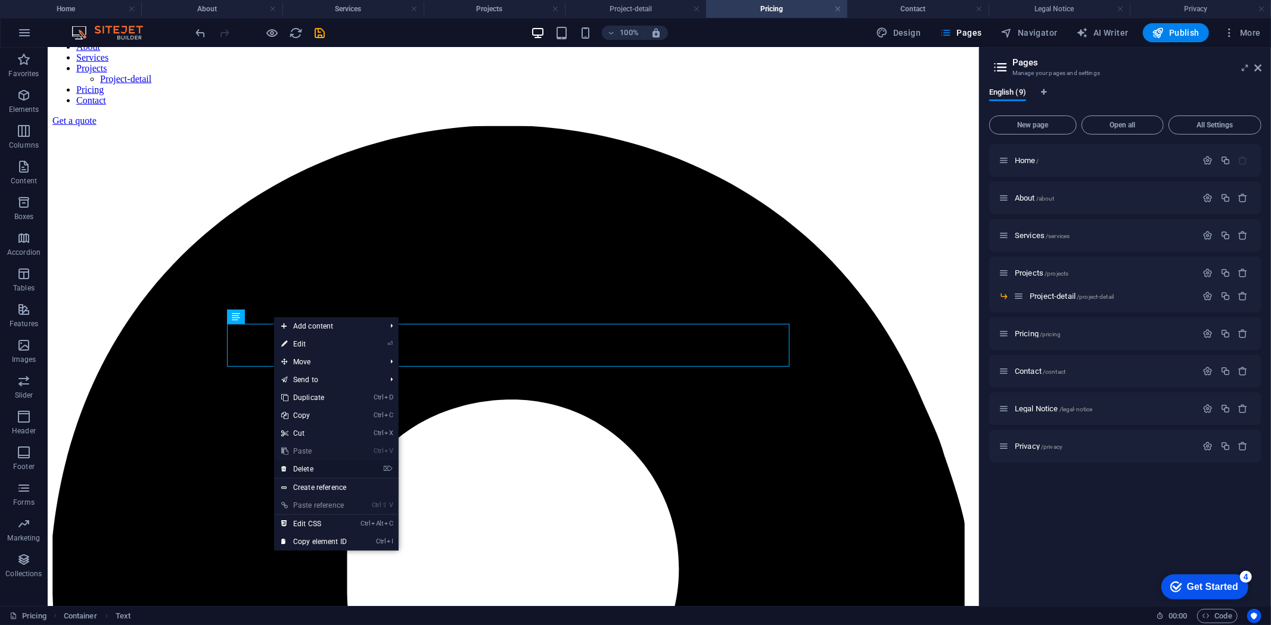
click at [311, 469] on link "⌦ Delete" at bounding box center [314, 469] width 80 height 18
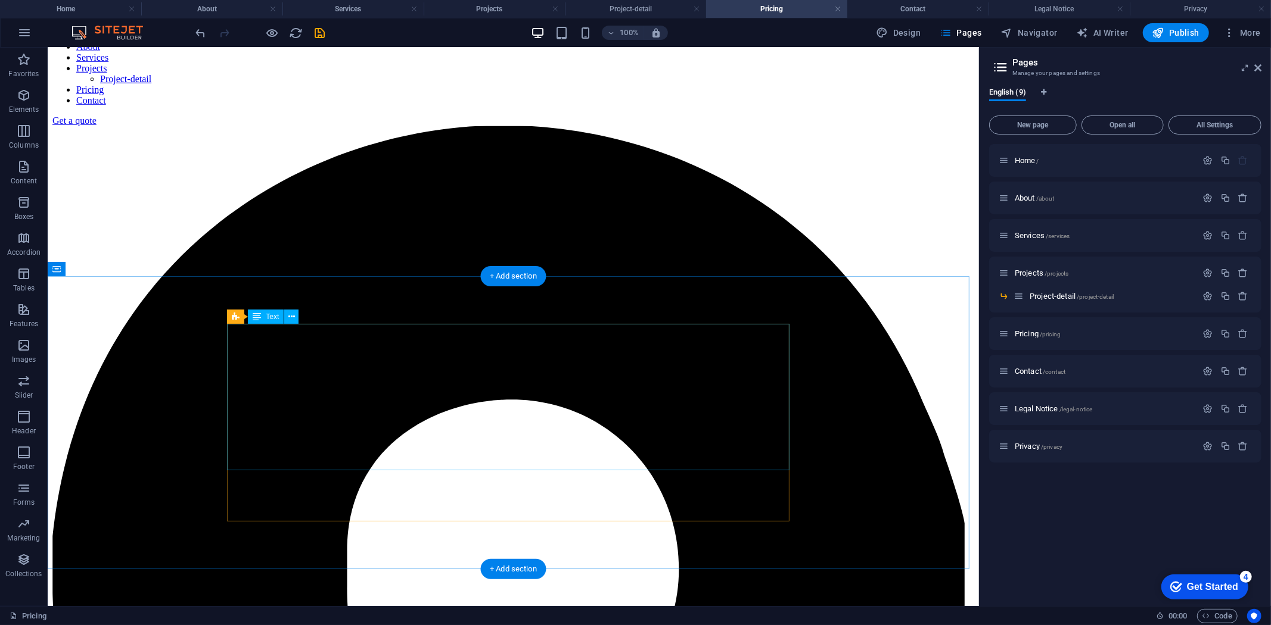
click at [295, 312] on button at bounding box center [291, 317] width 14 height 14
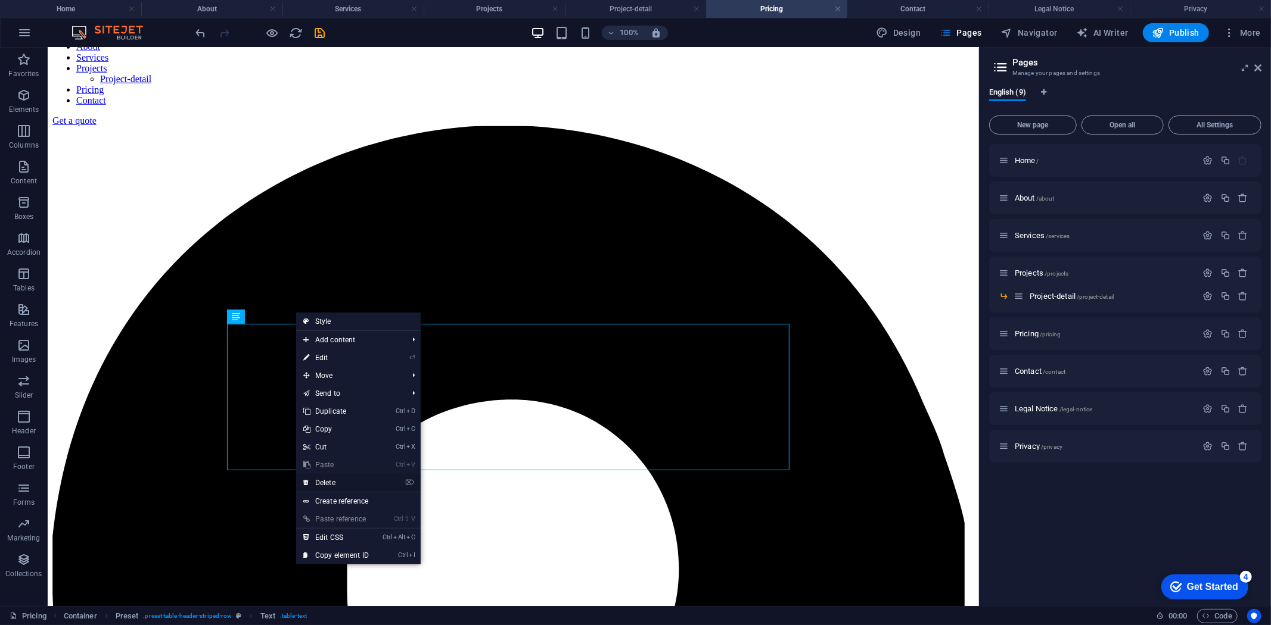
click at [320, 477] on link "⌦ Delete" at bounding box center [336, 483] width 80 height 18
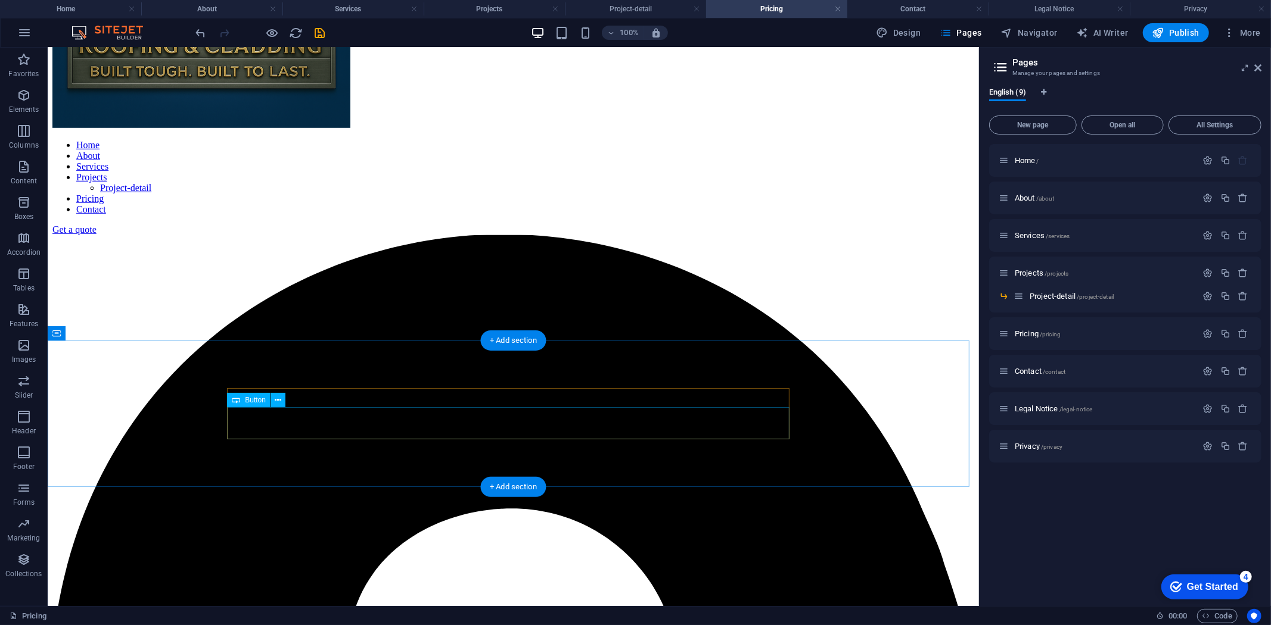
scroll to position [662, 0]
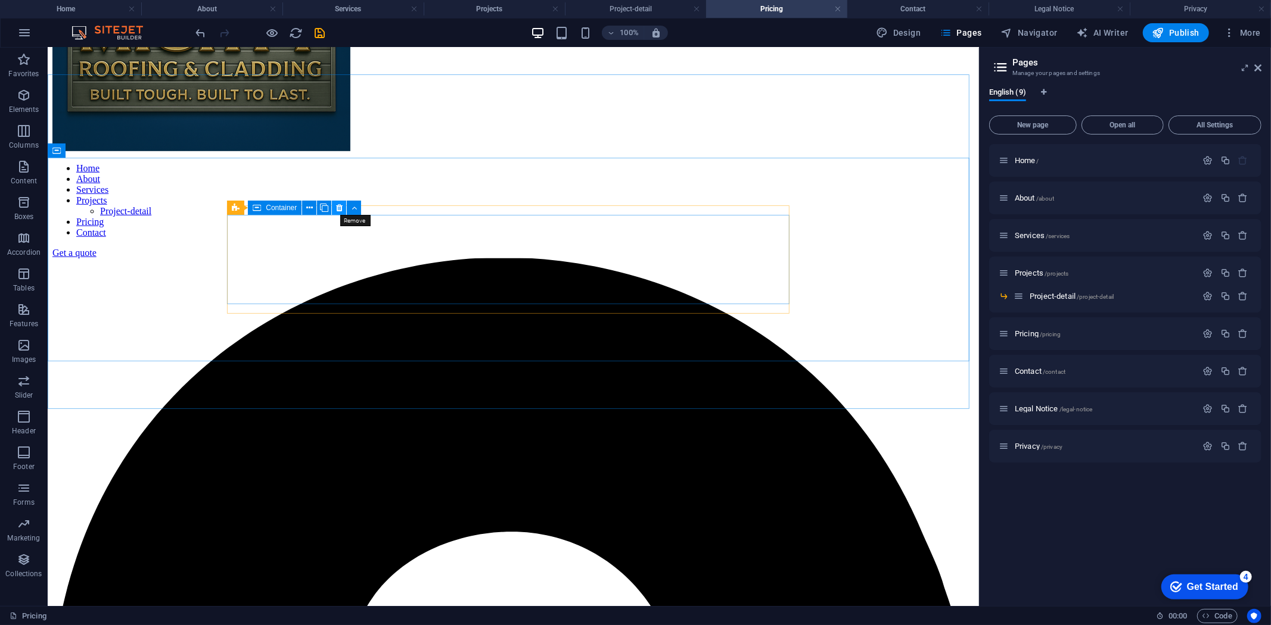
click at [340, 210] on icon at bounding box center [339, 208] width 7 height 13
click at [337, 206] on icon at bounding box center [339, 208] width 7 height 13
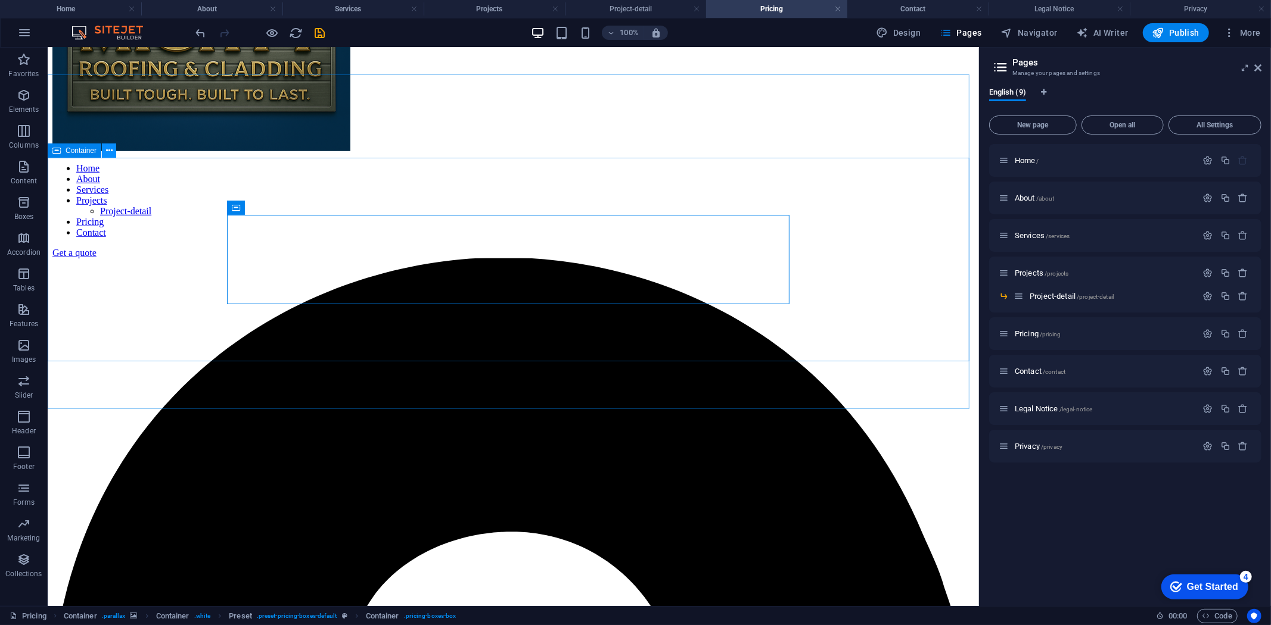
click at [113, 153] on button at bounding box center [109, 151] width 14 height 14
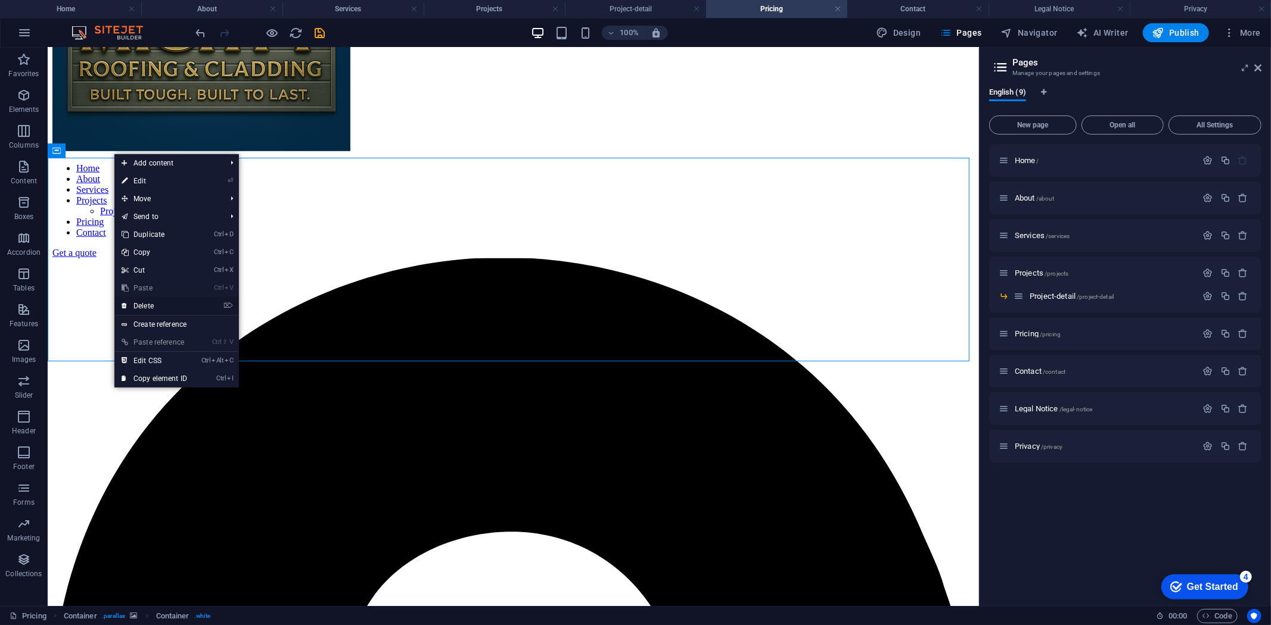
click at [139, 306] on link "⌦ Delete" at bounding box center [154, 306] width 80 height 18
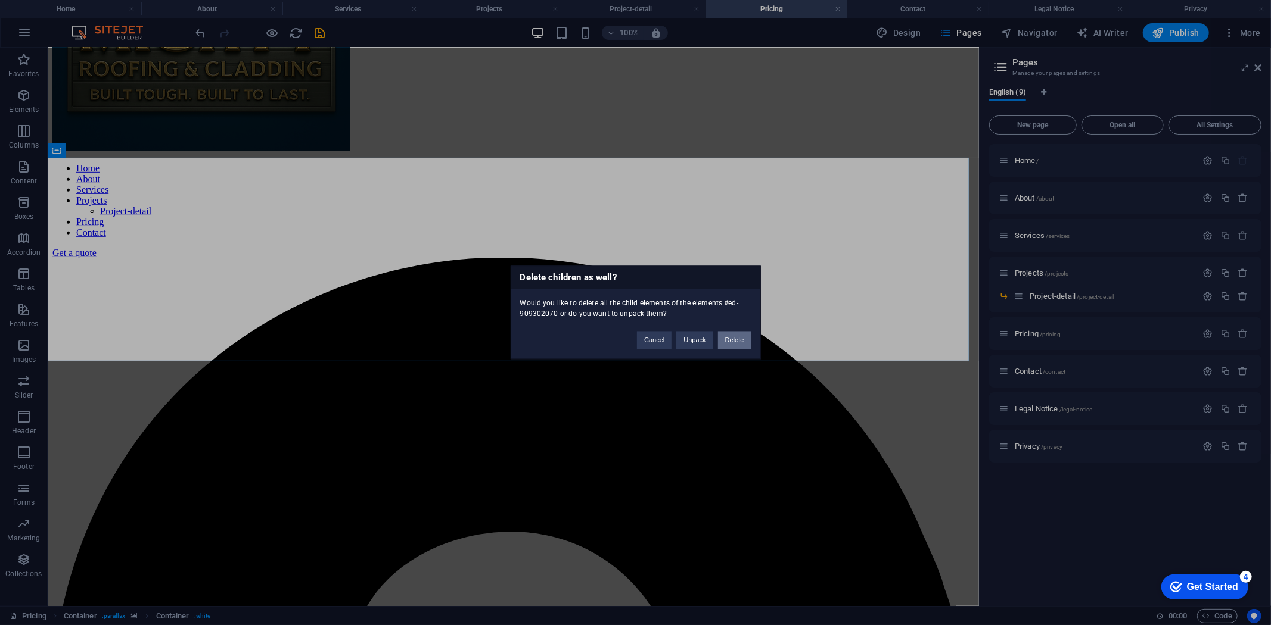
click at [727, 344] on button "Delete" at bounding box center [734, 341] width 33 height 18
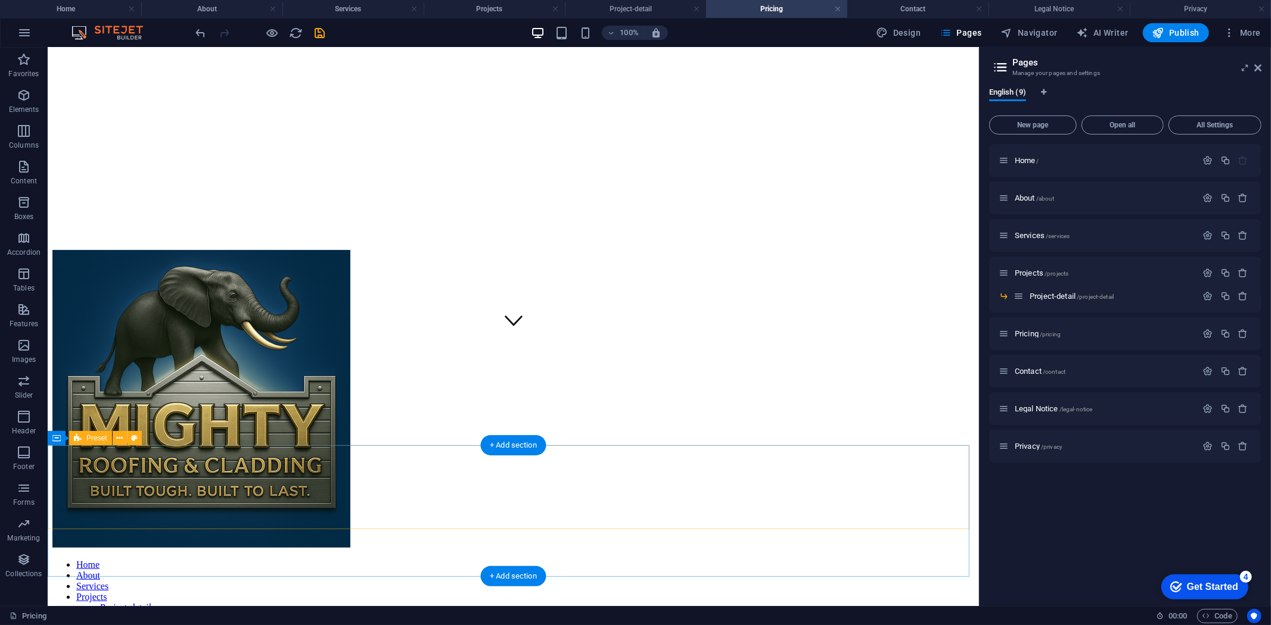
scroll to position [264, 0]
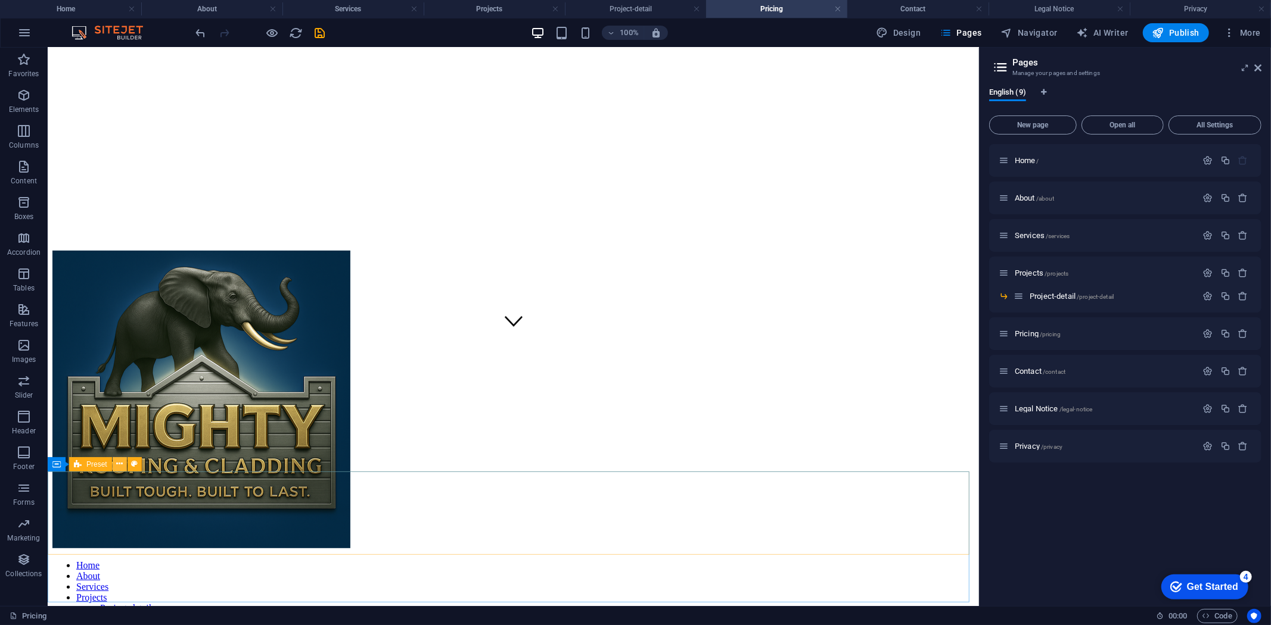
click at [117, 465] on icon at bounding box center [119, 464] width 7 height 13
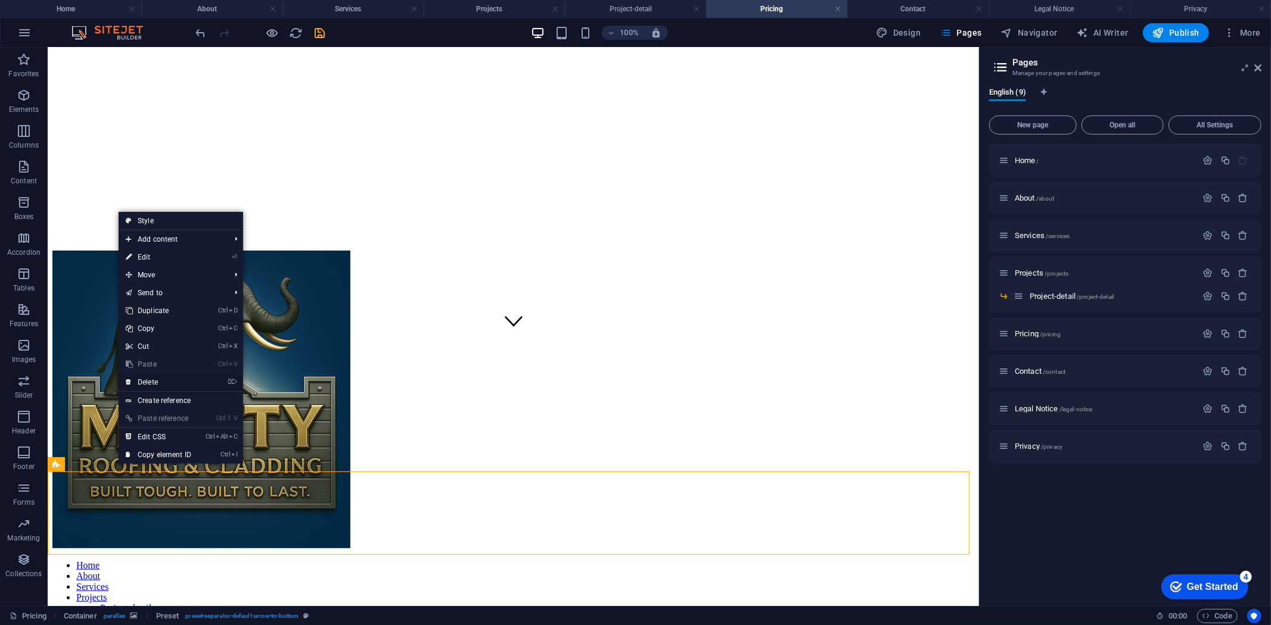
click at [152, 382] on link "⌦ Delete" at bounding box center [159, 382] width 80 height 18
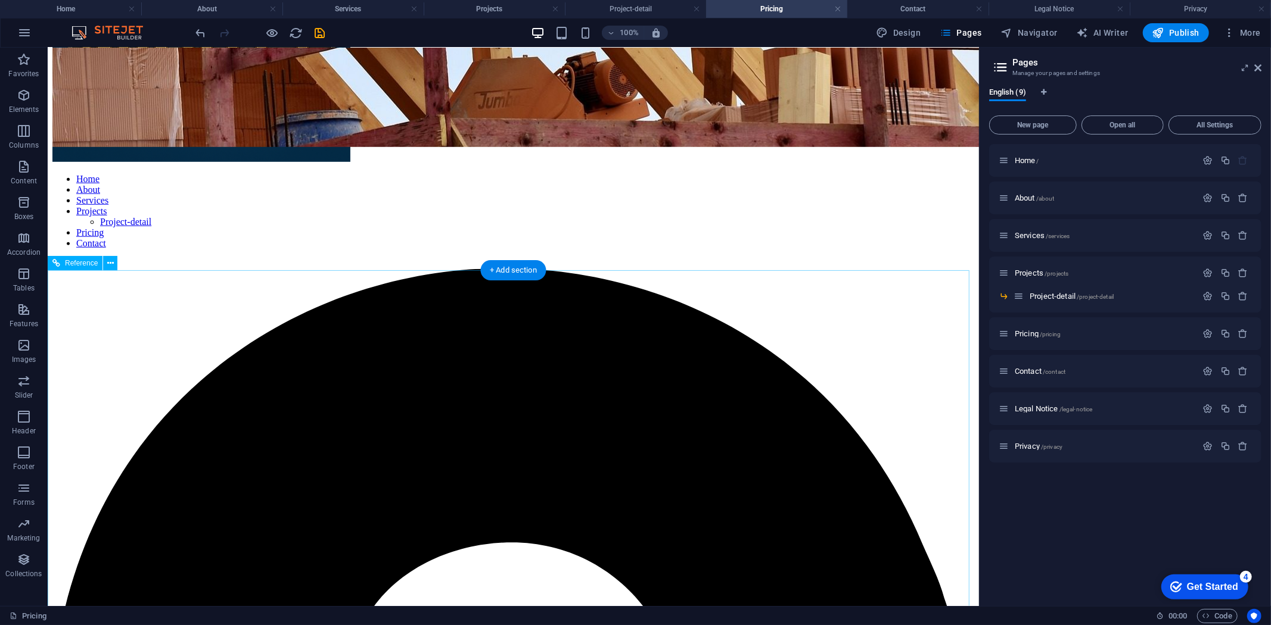
scroll to position [662, 0]
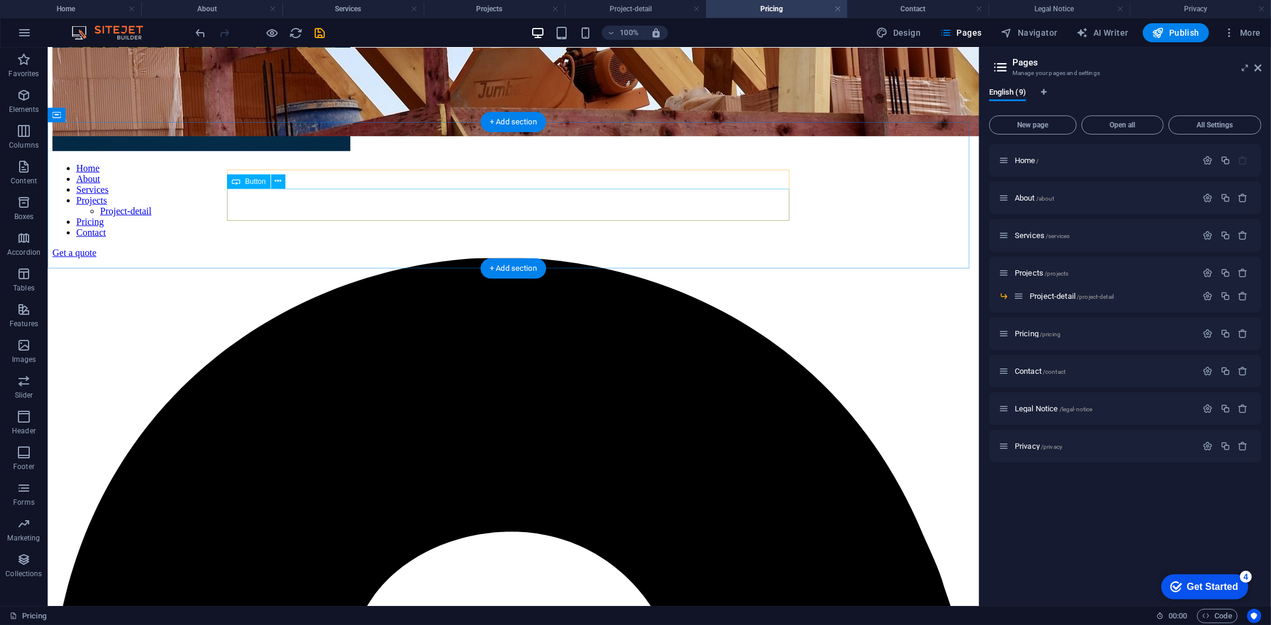
click at [279, 181] on icon at bounding box center [278, 181] width 7 height 13
click at [275, 180] on icon at bounding box center [278, 181] width 7 height 13
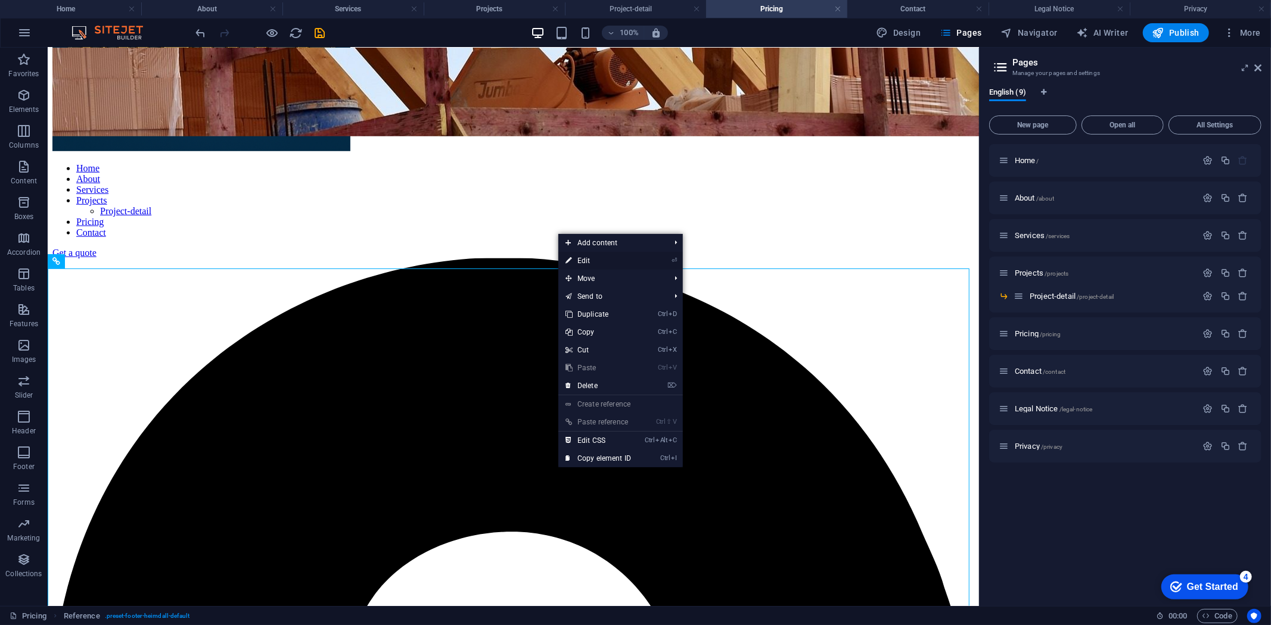
click at [578, 263] on link "⏎ Edit" at bounding box center [598, 261] width 80 height 18
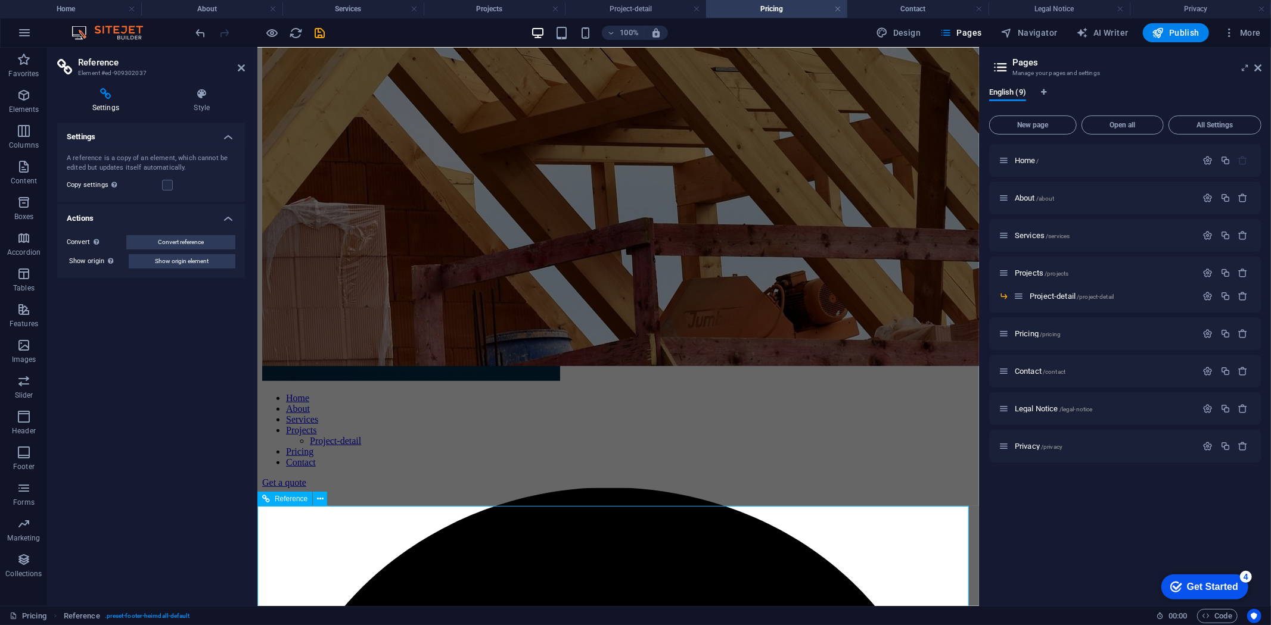
scroll to position [421, 0]
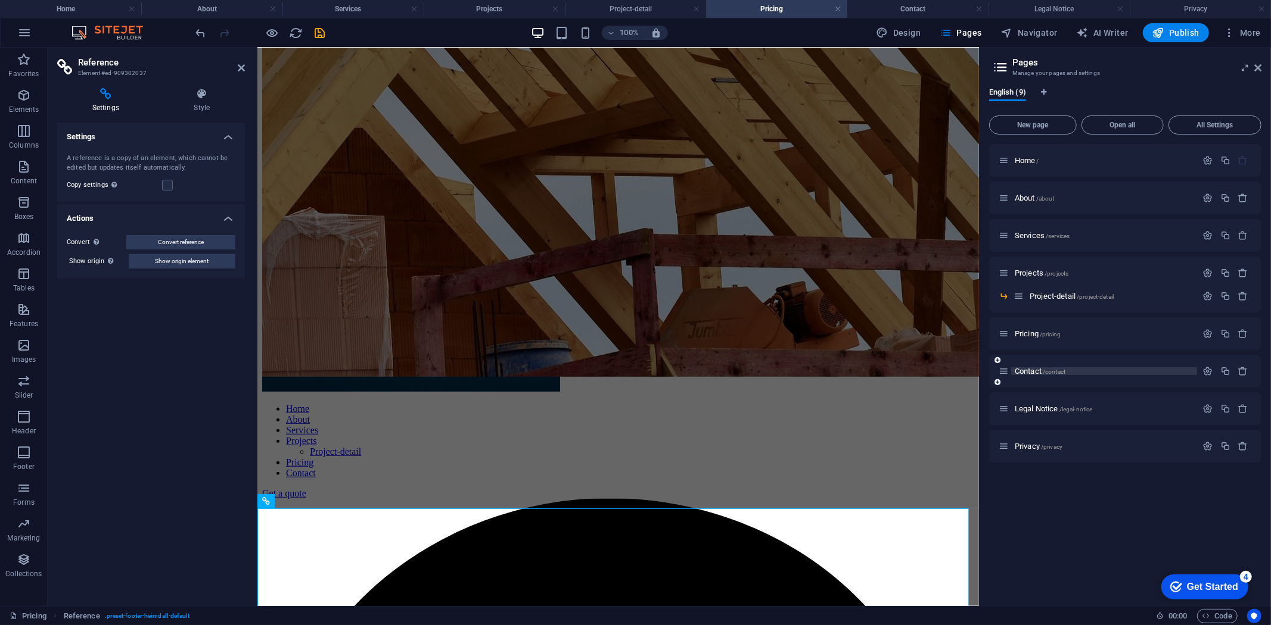
click at [1026, 369] on span "Contact /contact" at bounding box center [1039, 371] width 51 height 9
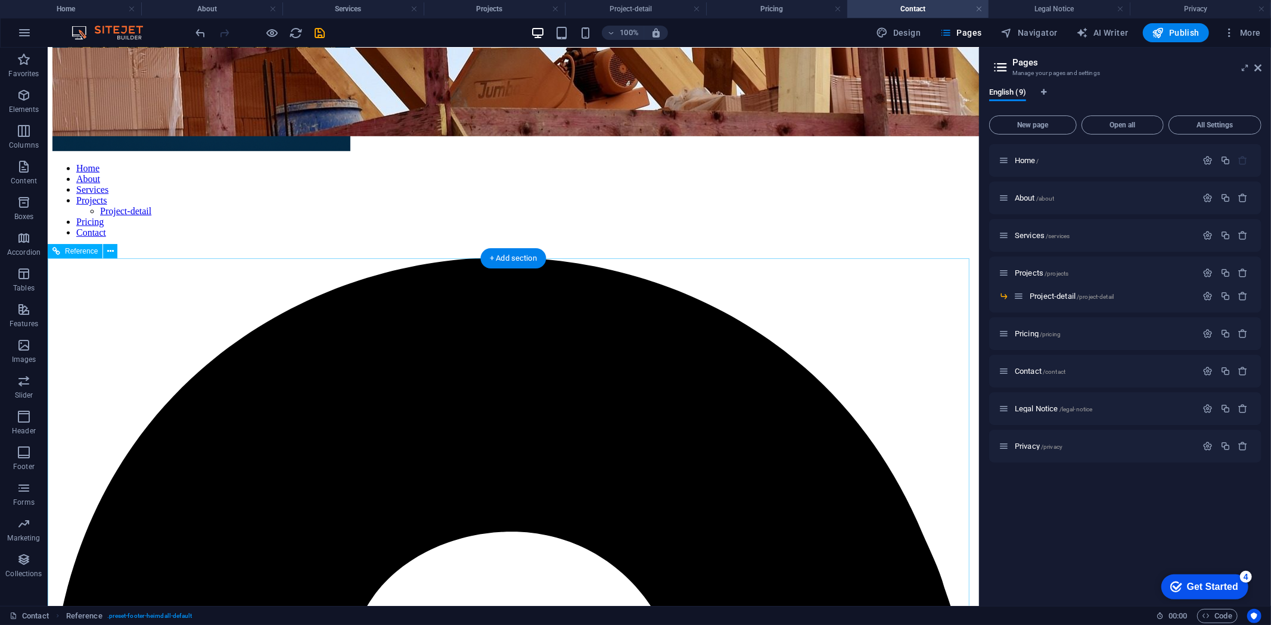
scroll to position [946, 0]
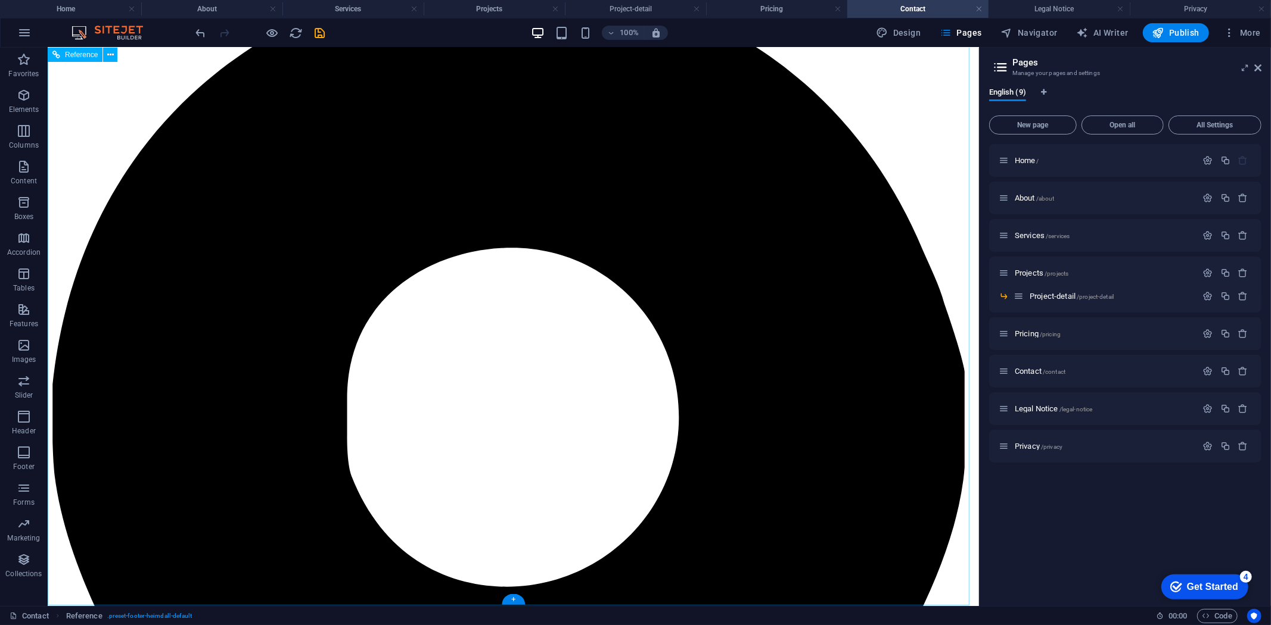
click at [1017, 373] on span "Contact /contact" at bounding box center [1039, 371] width 51 height 9
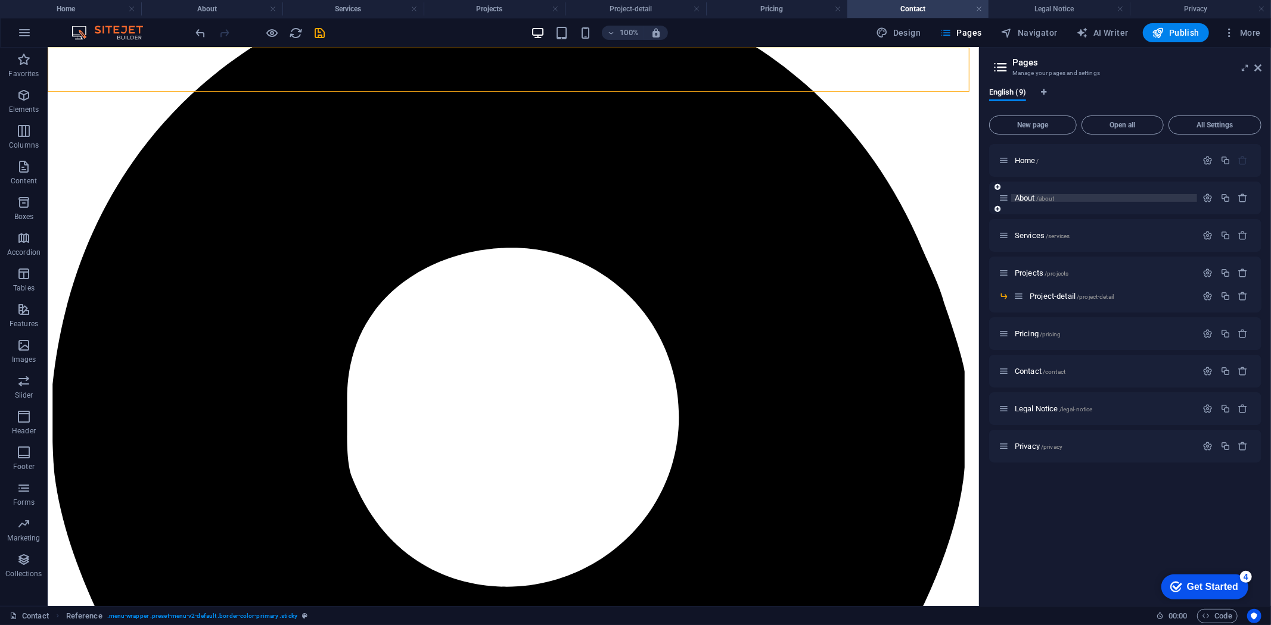
click at [1016, 194] on span "About /about" at bounding box center [1034, 198] width 40 height 9
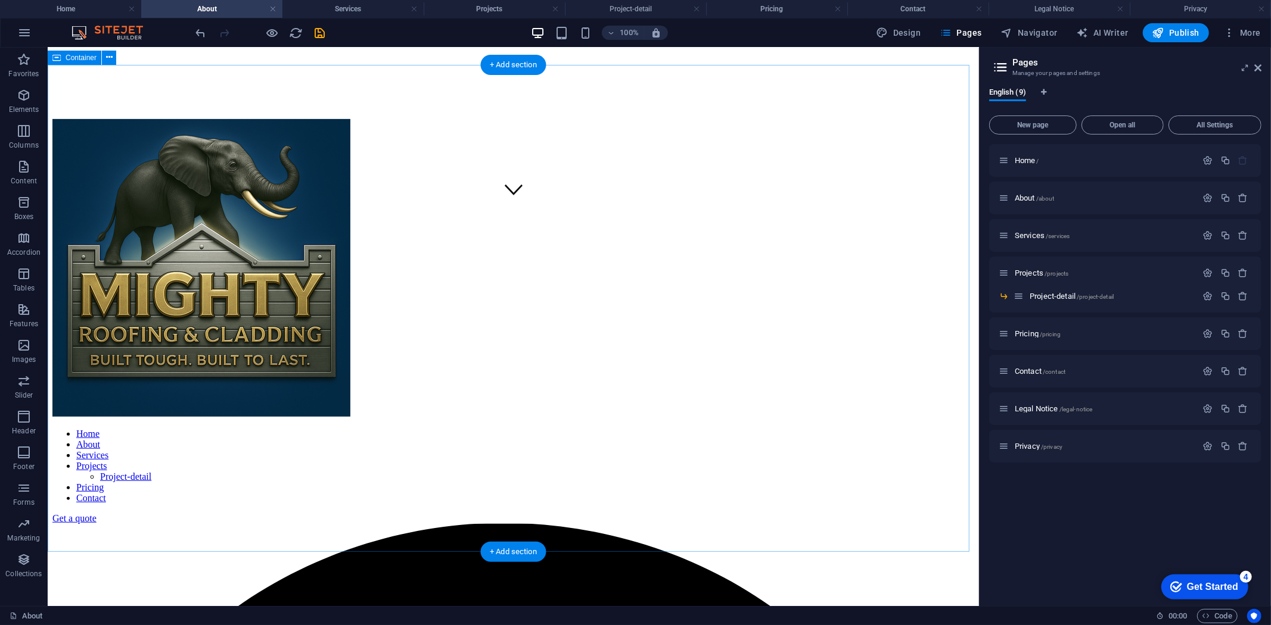
scroll to position [397, 0]
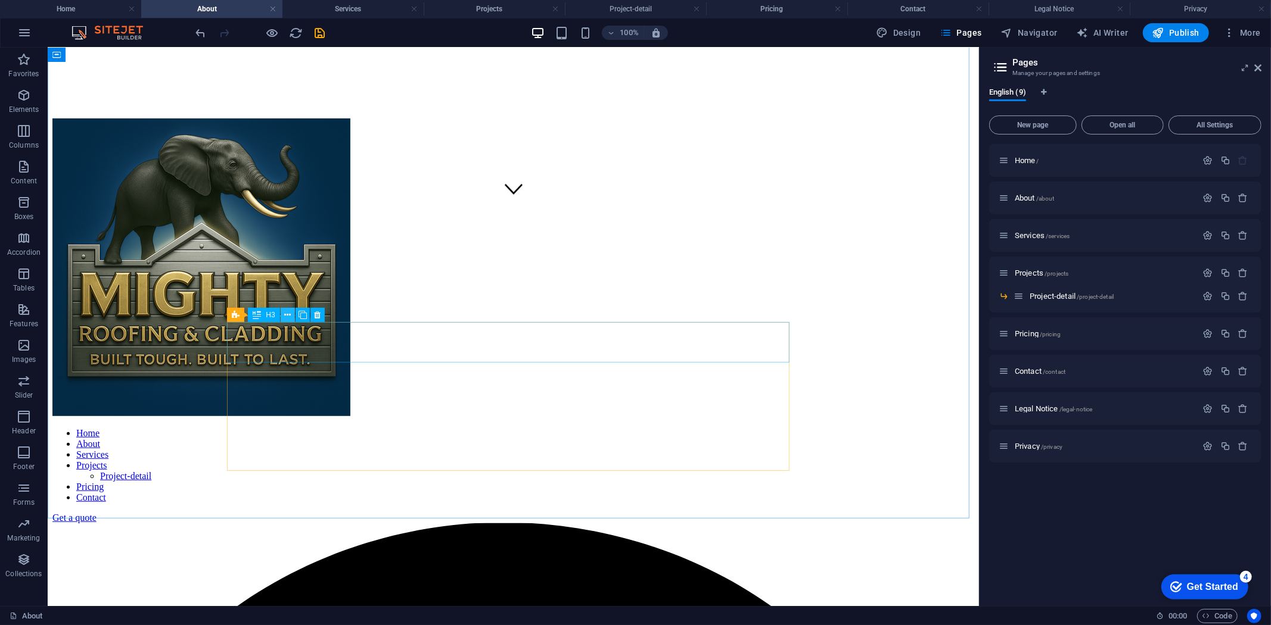
click at [287, 309] on icon at bounding box center [287, 315] width 7 height 13
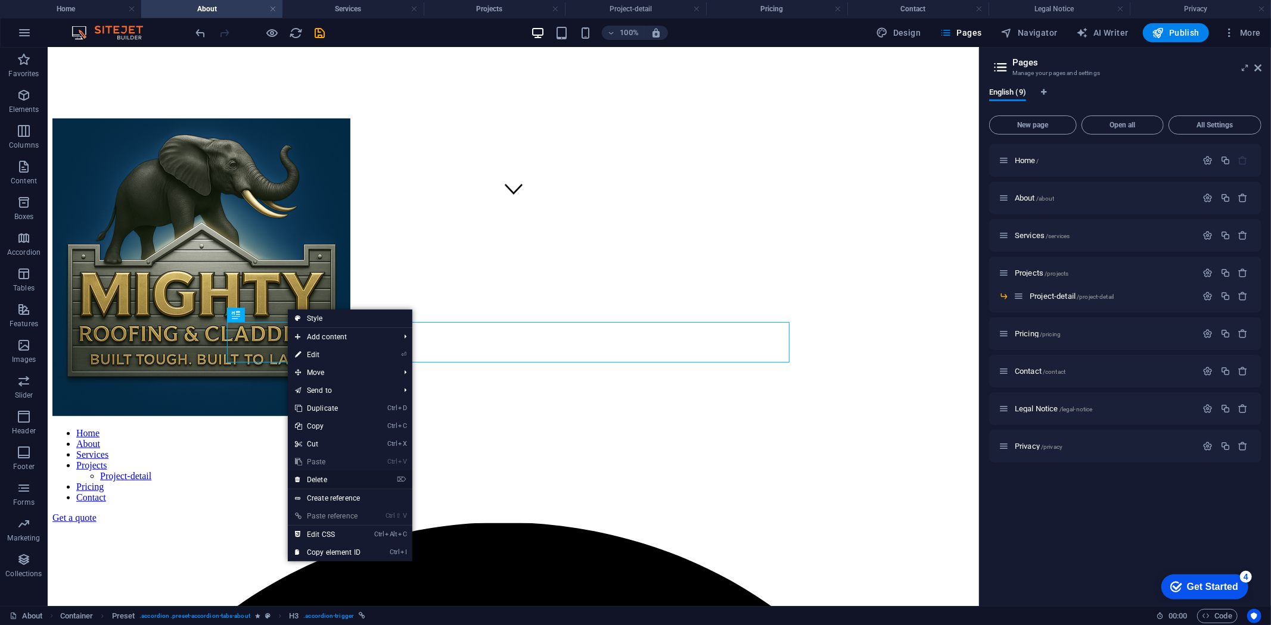
click at [311, 474] on link "⌦ Delete" at bounding box center [328, 480] width 80 height 18
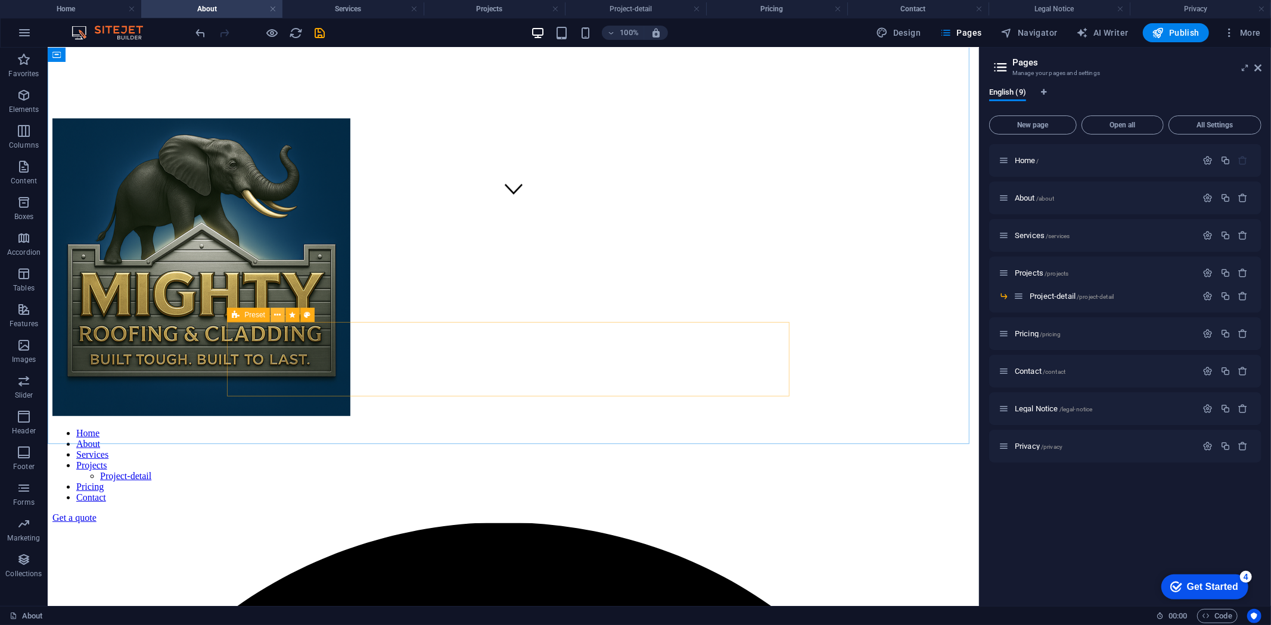
click at [276, 313] on icon at bounding box center [278, 315] width 7 height 13
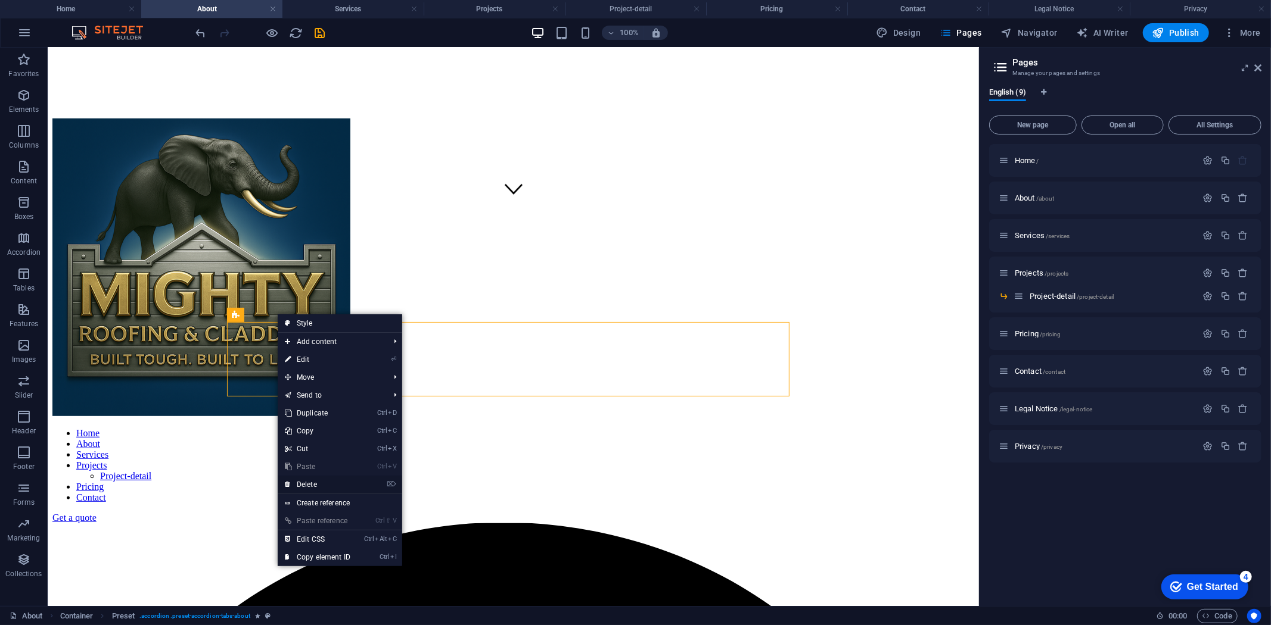
click at [288, 484] on icon at bounding box center [288, 485] width 6 height 18
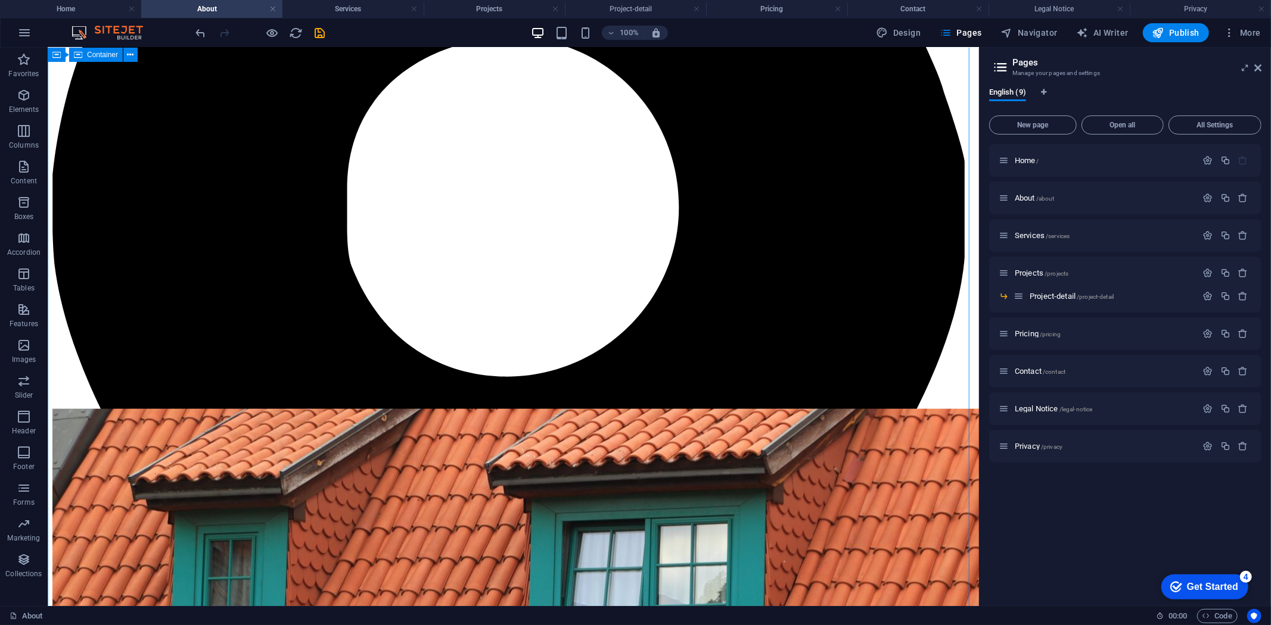
scroll to position [1191, 0]
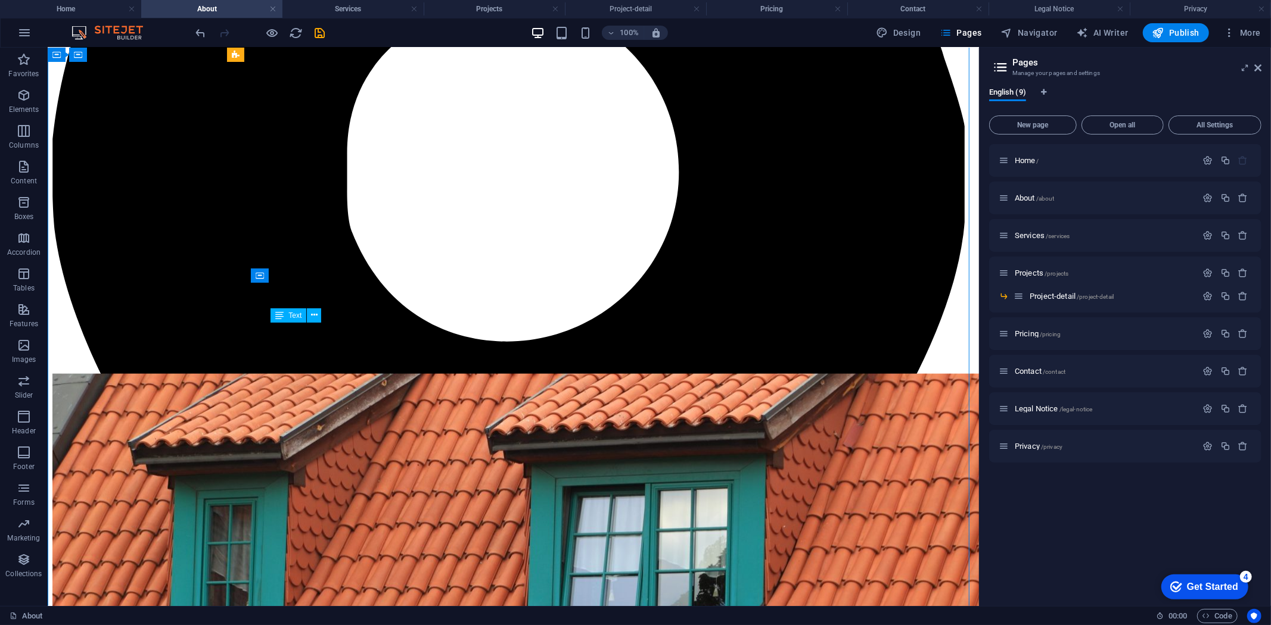
click at [314, 313] on icon at bounding box center [314, 315] width 7 height 13
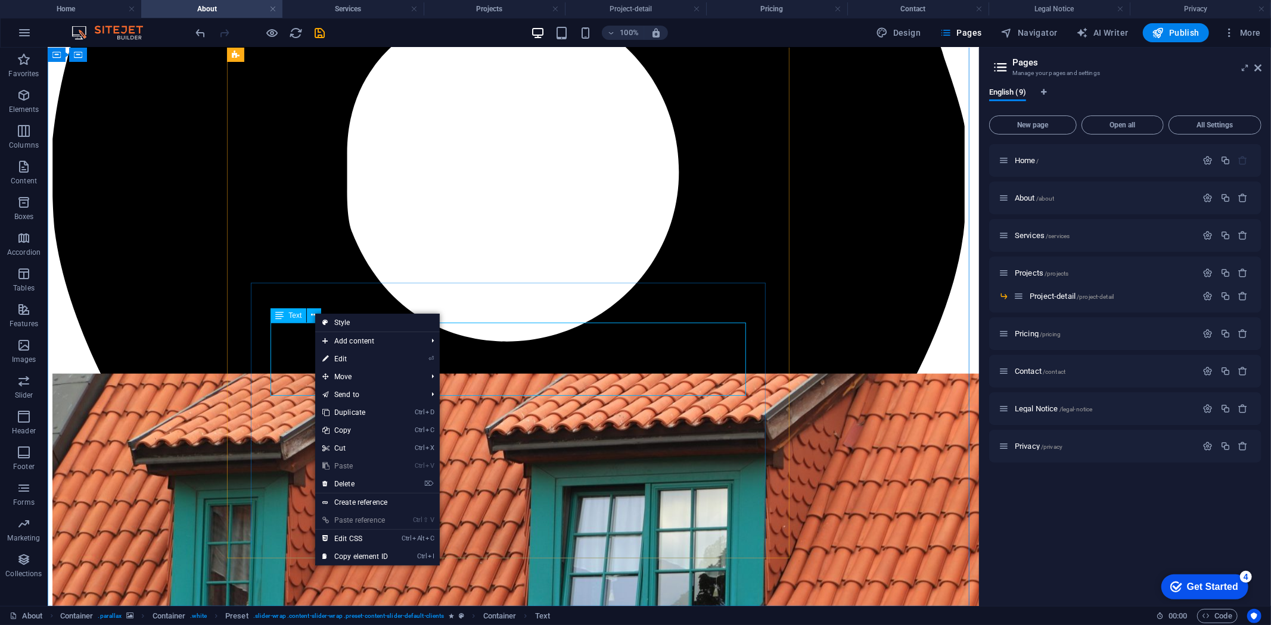
click at [298, 313] on span "Text" at bounding box center [294, 315] width 13 height 7
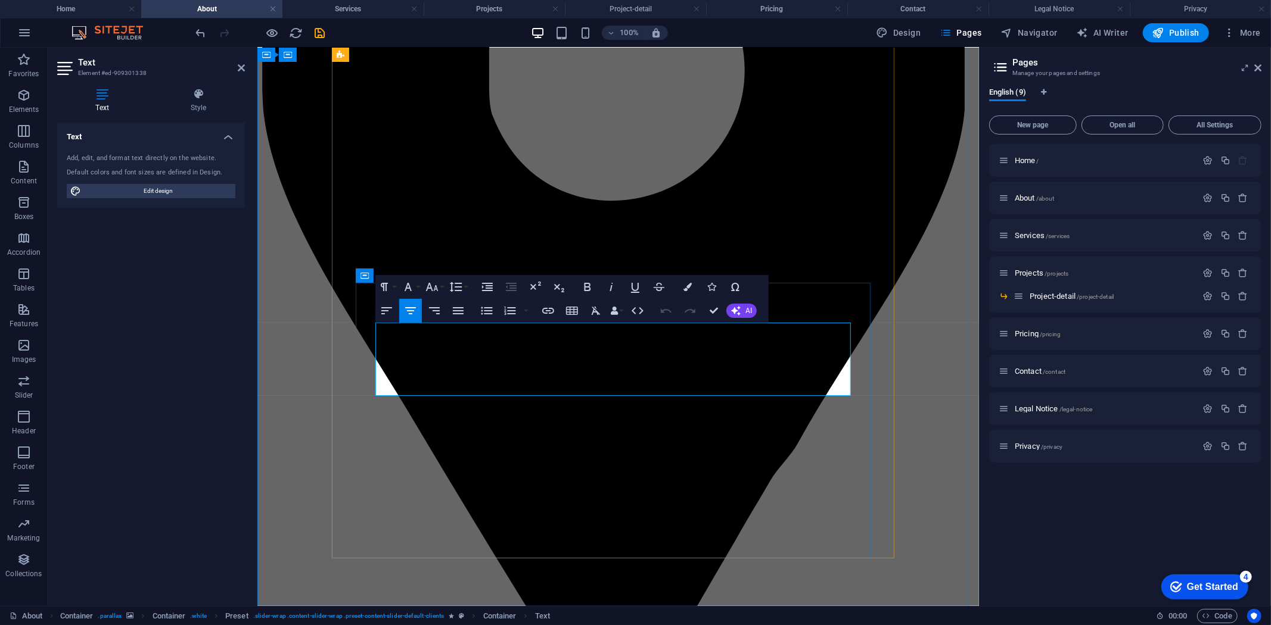
drag, startPoint x: 735, startPoint y: 375, endPoint x: 388, endPoint y: 334, distance: 349.0
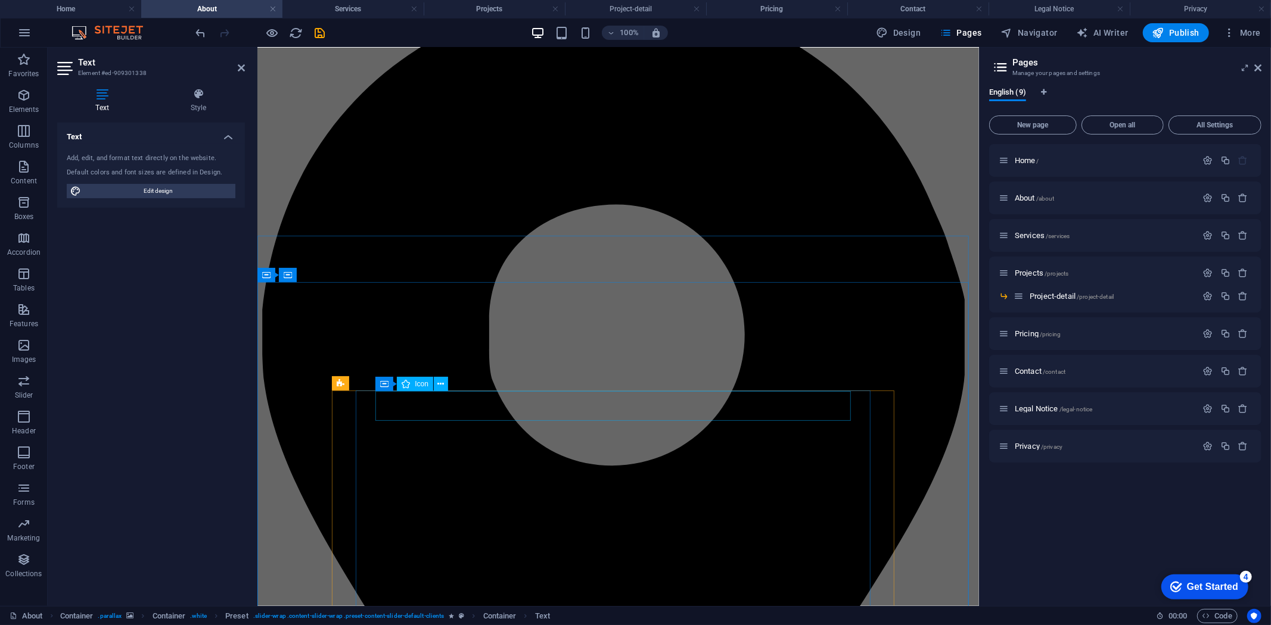
scroll to position [529, 0]
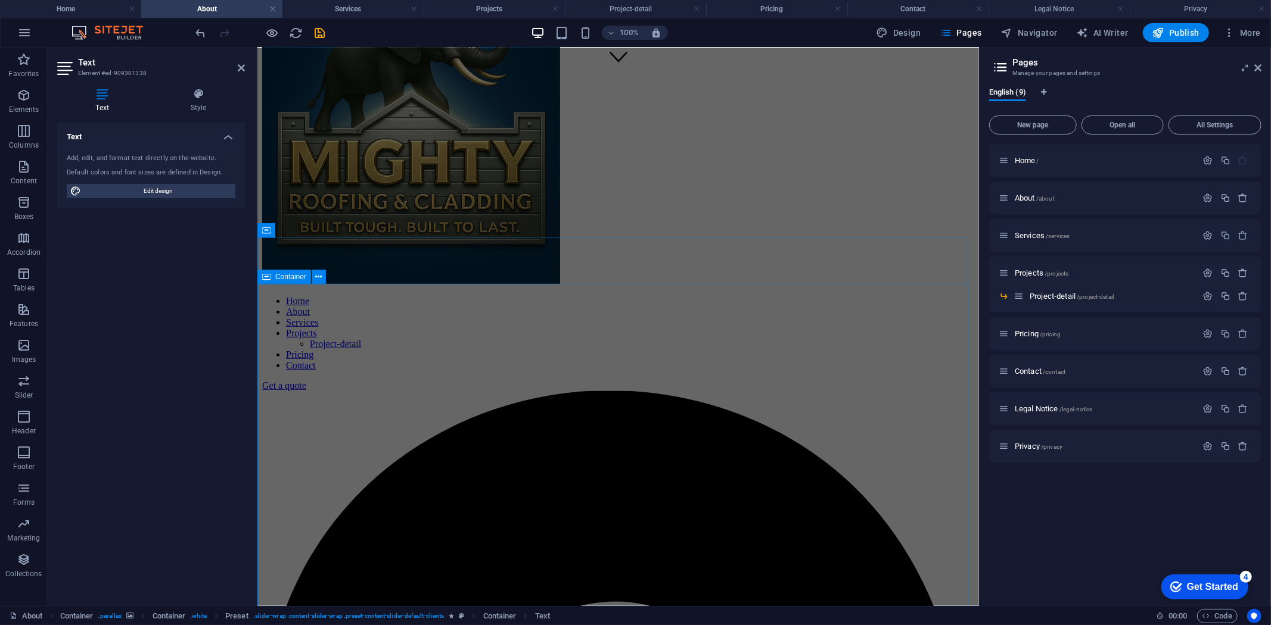
drag, startPoint x: 308, startPoint y: 332, endPoint x: 525, endPoint y: 289, distance: 221.5
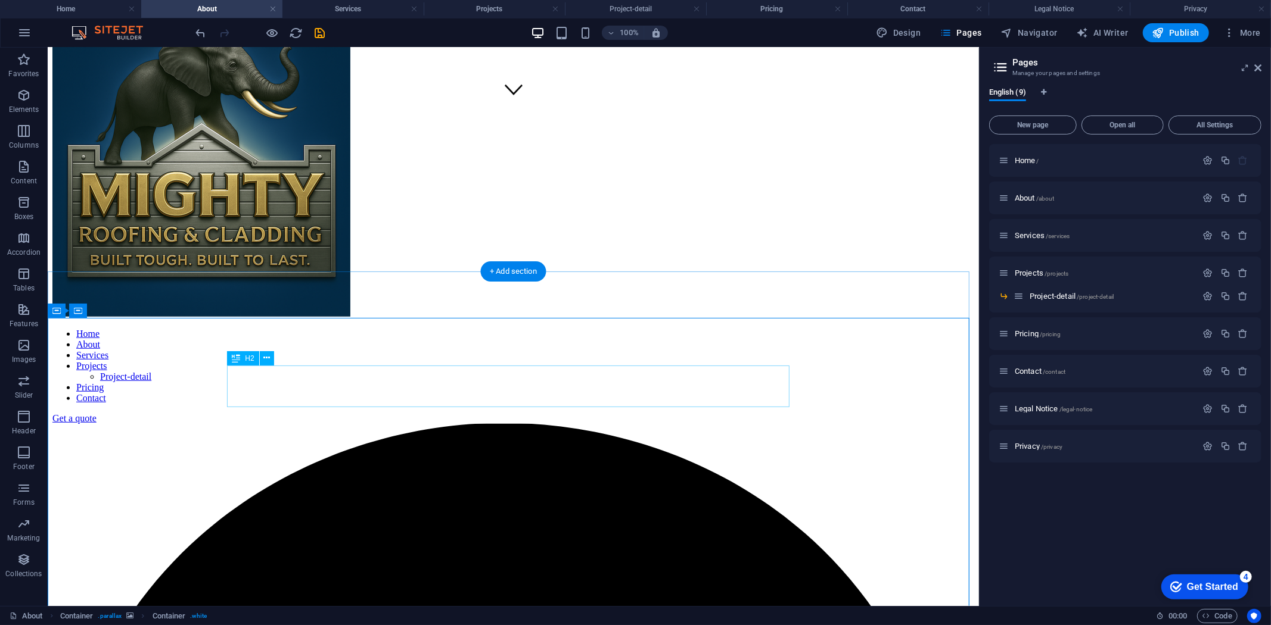
scroll to position [496, 0]
click at [266, 356] on icon at bounding box center [266, 358] width 7 height 13
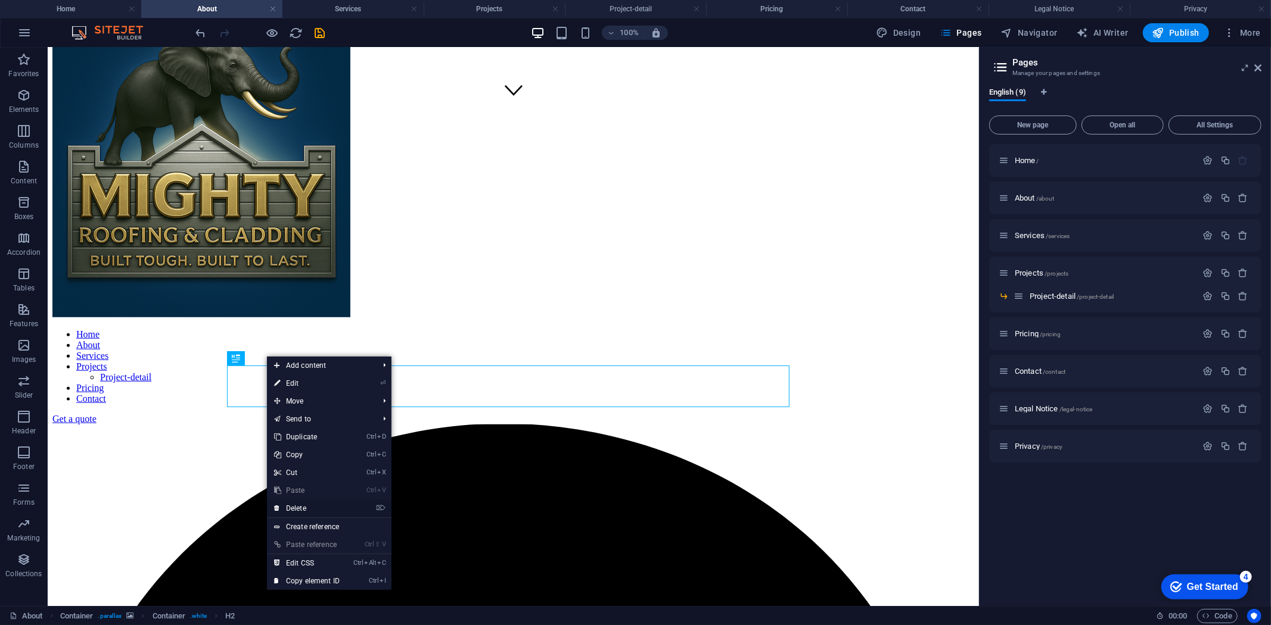
click at [298, 508] on link "⌦ Delete" at bounding box center [307, 509] width 80 height 18
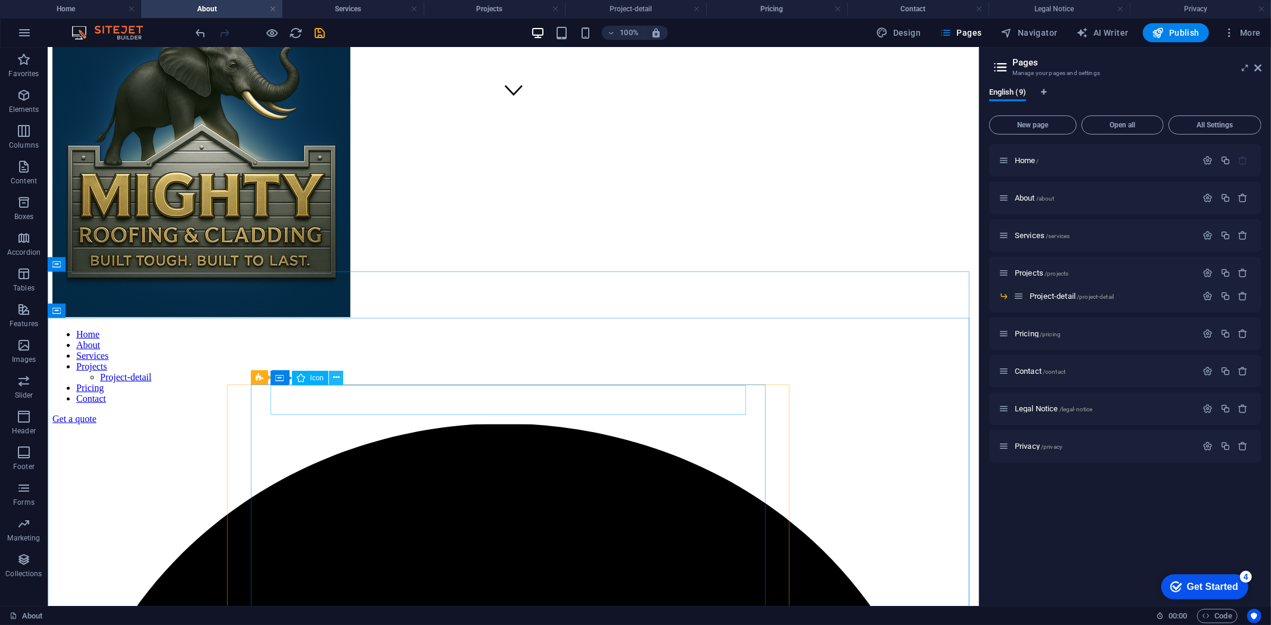
click at [336, 379] on icon at bounding box center [336, 378] width 7 height 13
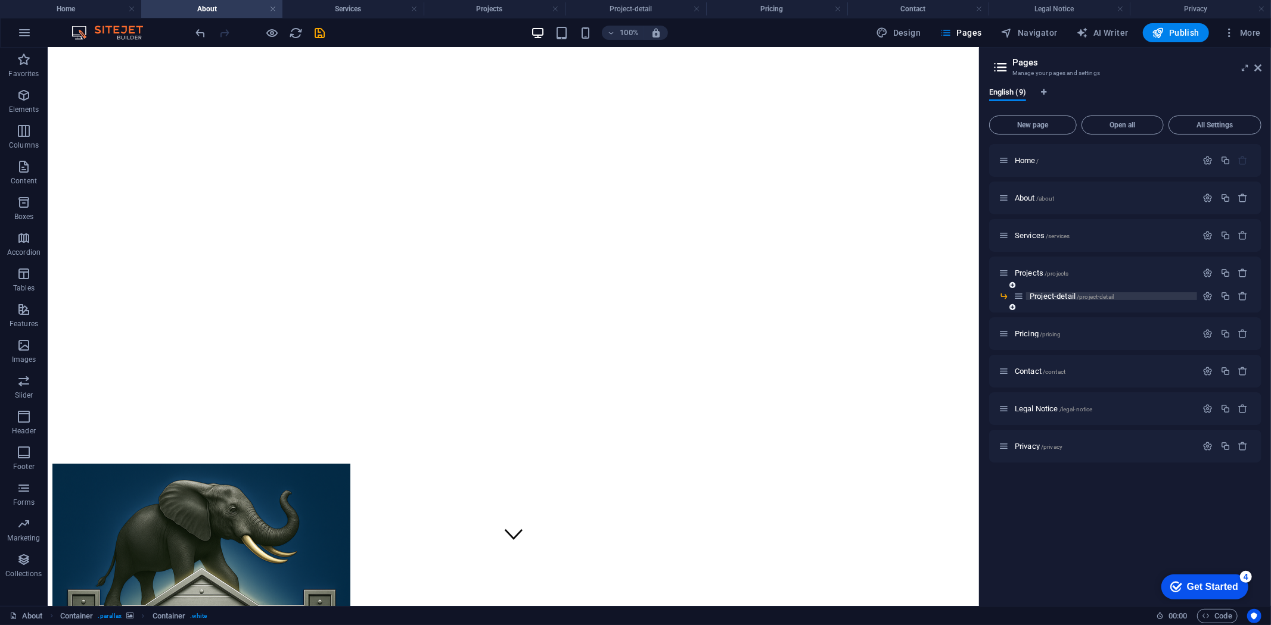
scroll to position [32, 0]
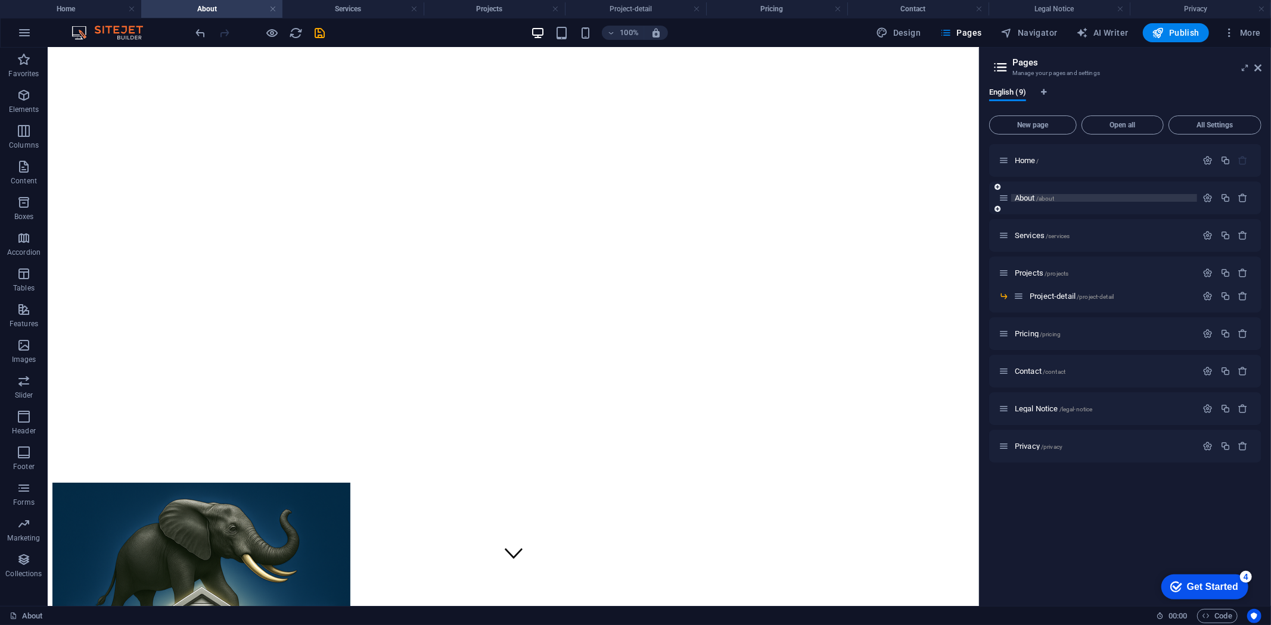
click at [1023, 199] on span "About /about" at bounding box center [1034, 198] width 40 height 9
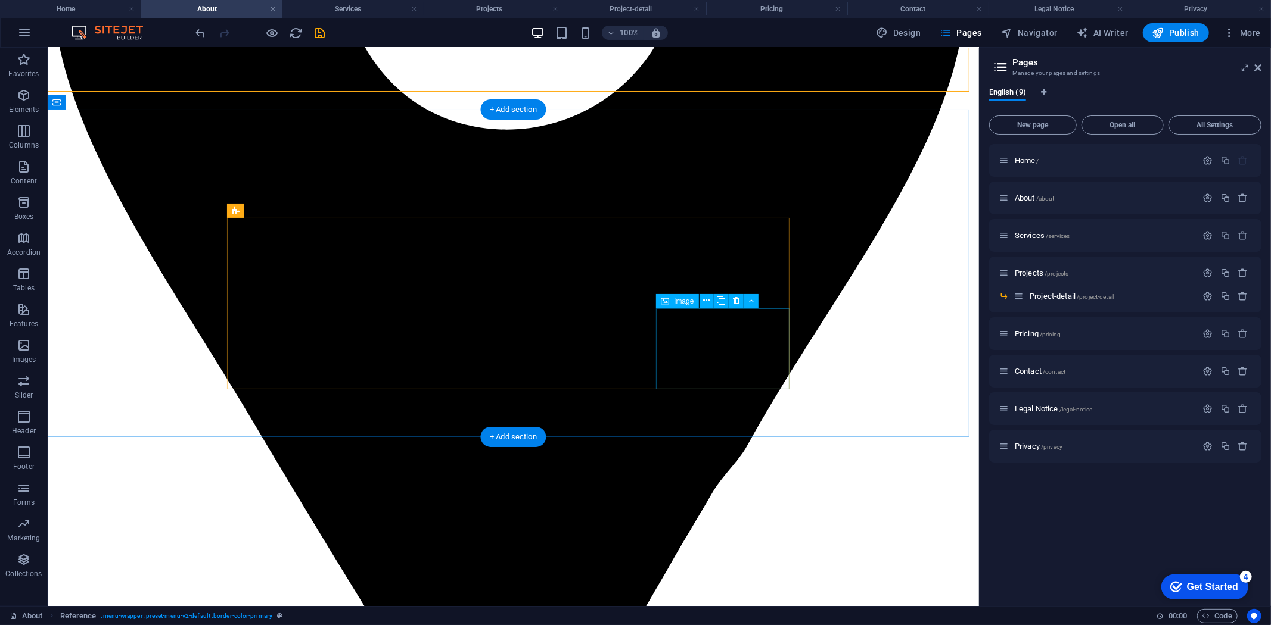
scroll to position [1621, 0]
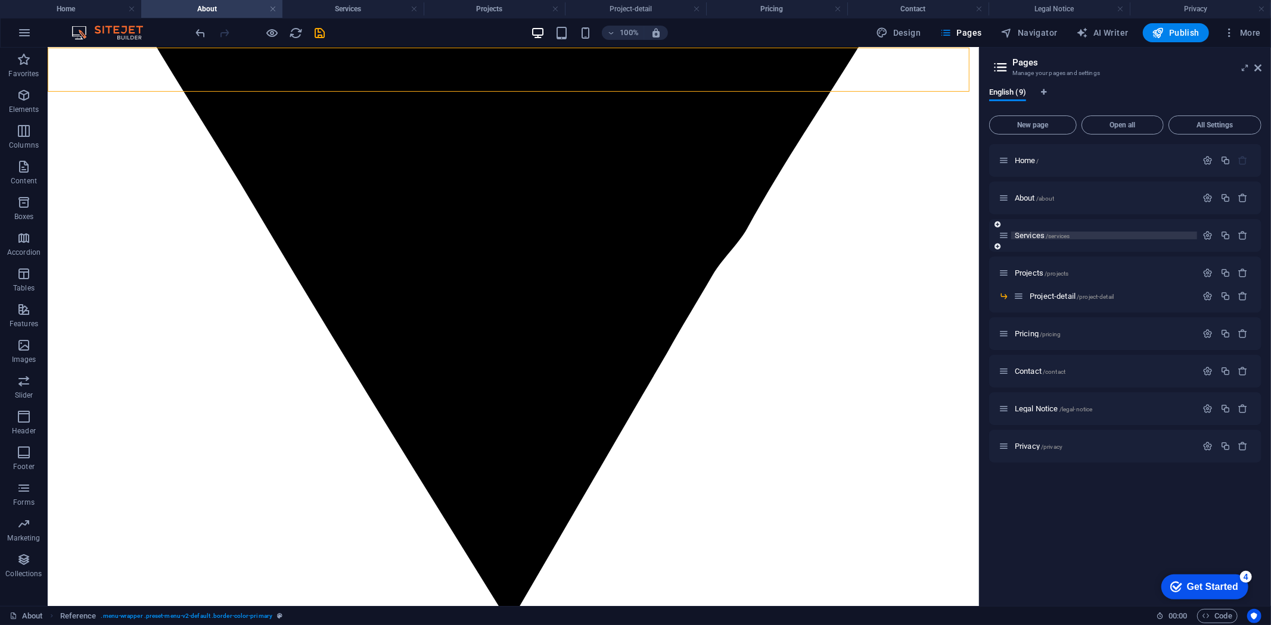
click at [1020, 233] on span "Services /services" at bounding box center [1041, 235] width 55 height 9
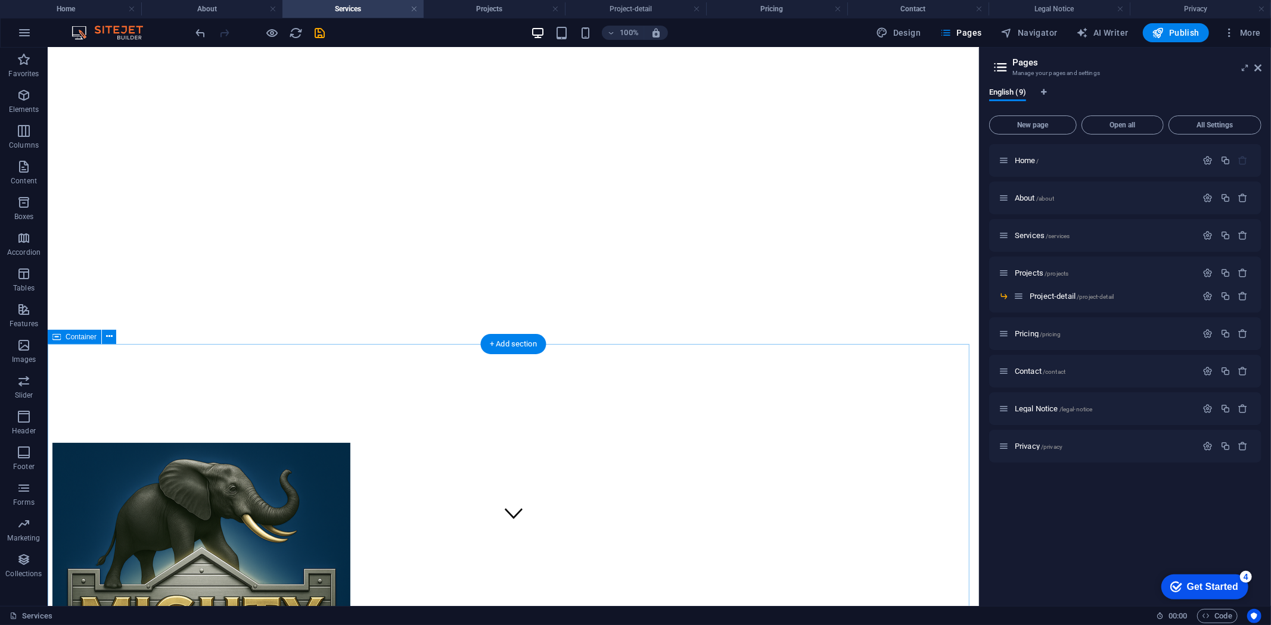
scroll to position [66, 0]
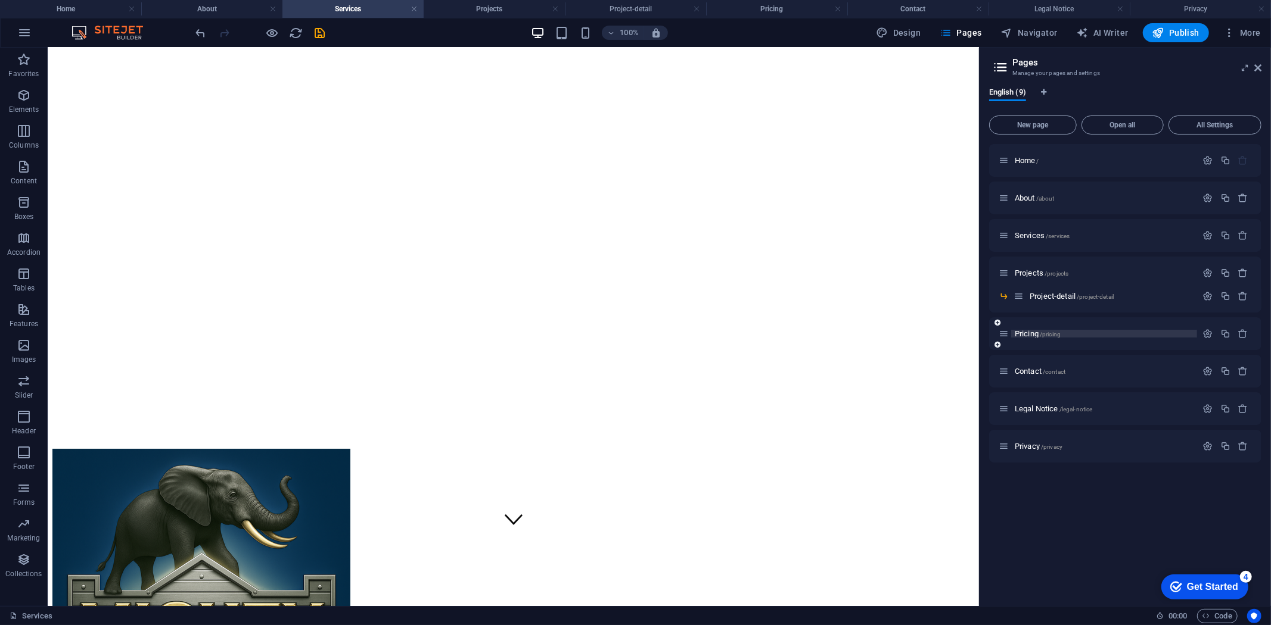
click at [1030, 329] on span "Pricing /pricing" at bounding box center [1037, 333] width 46 height 9
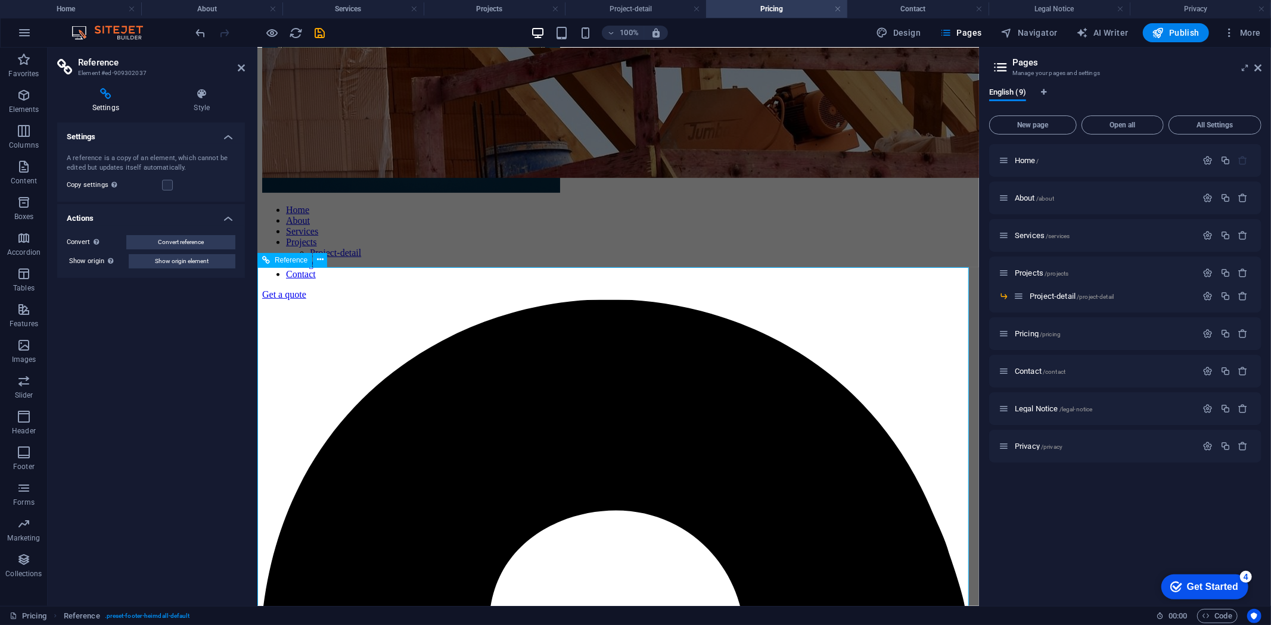
scroll to position [951, 0]
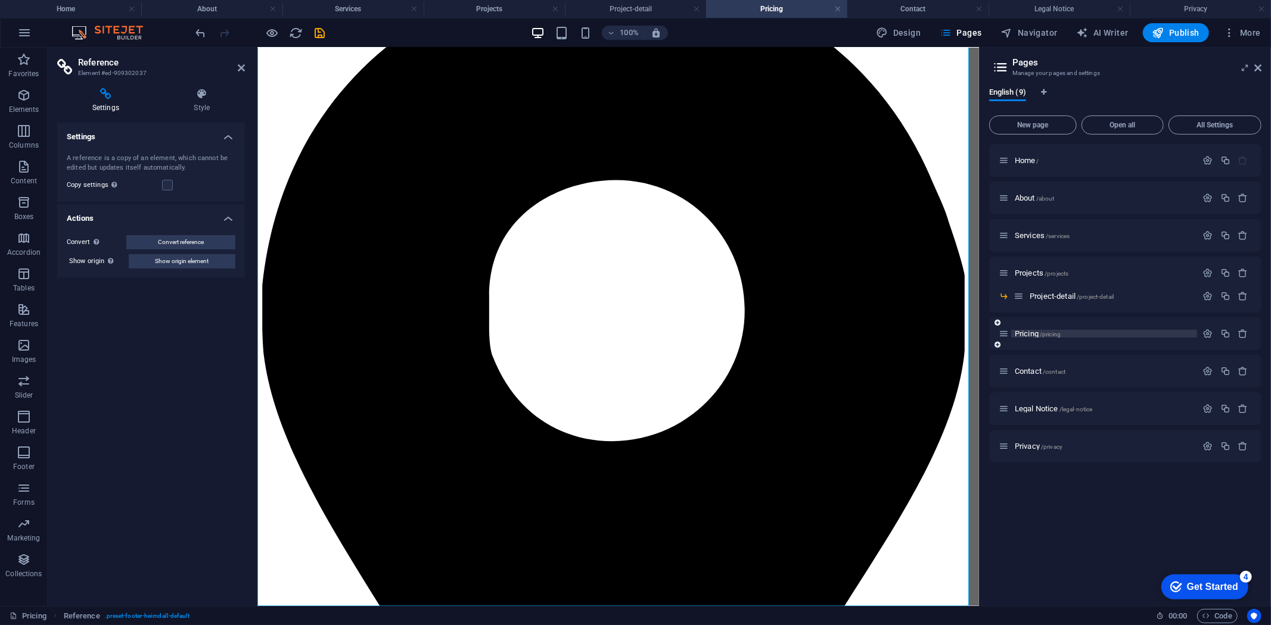
click at [1041, 331] on span "/pricing" at bounding box center [1049, 334] width 21 height 7
click at [1017, 332] on span "Pricing /pricing" at bounding box center [1037, 333] width 46 height 9
click at [1034, 231] on span "Services /services" at bounding box center [1041, 235] width 55 height 9
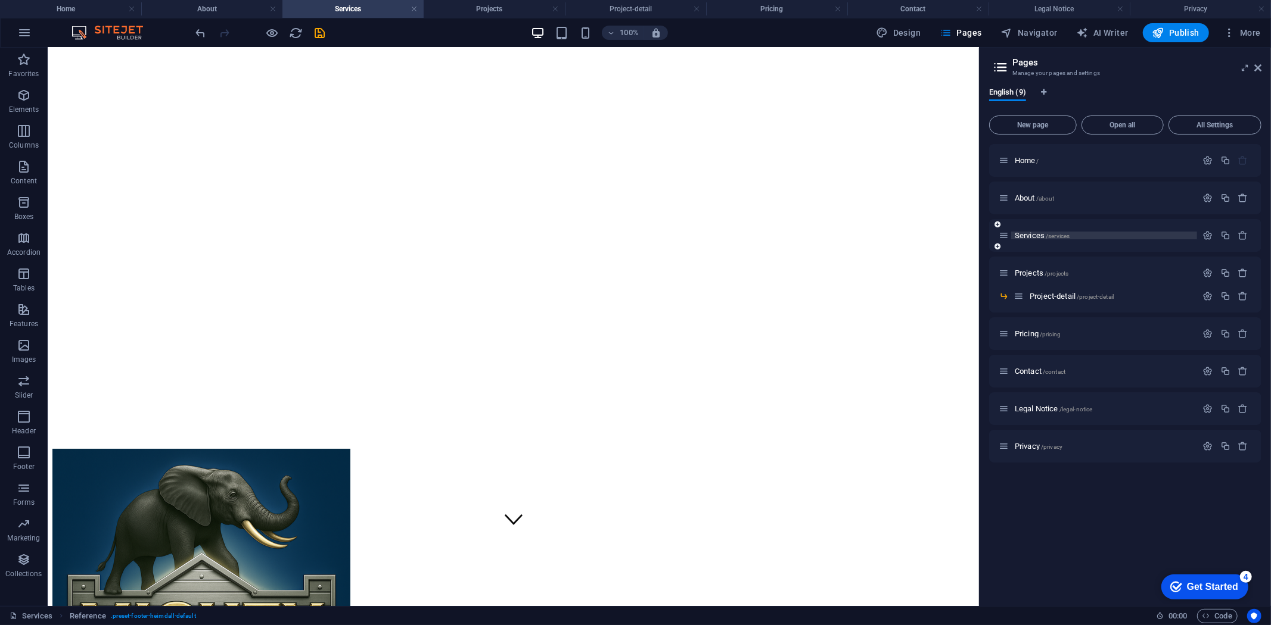
scroll to position [0, 0]
click at [1034, 231] on span "Services /services" at bounding box center [1041, 235] width 55 height 9
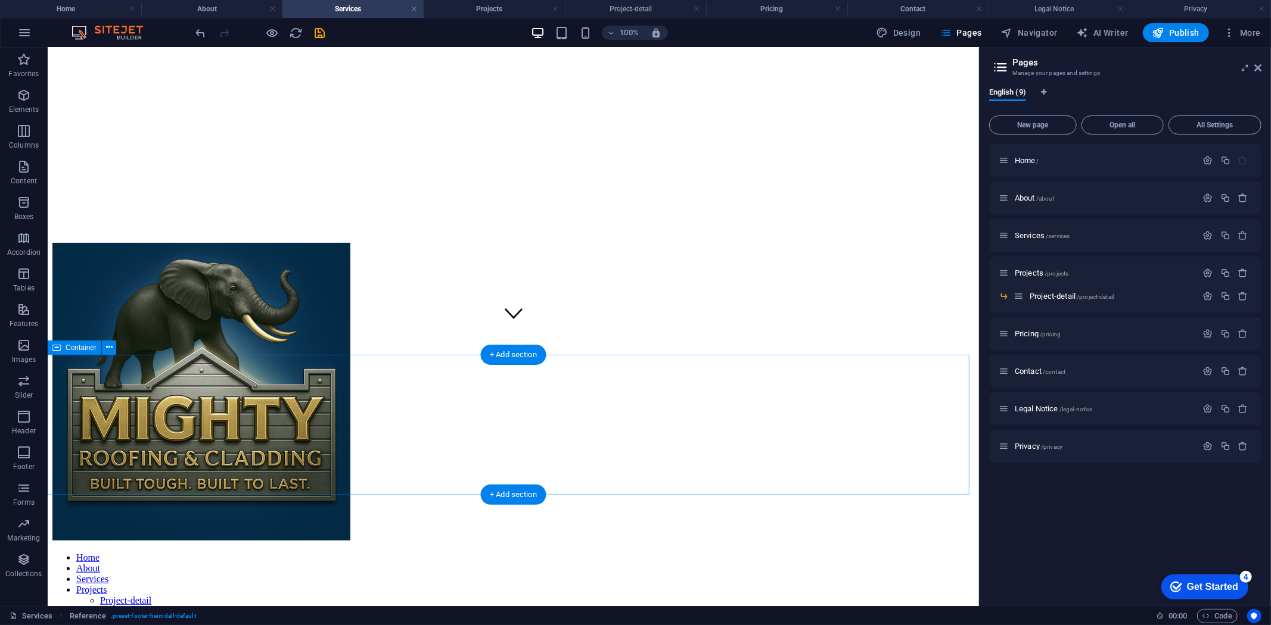
scroll to position [463, 0]
